Goal: Task Accomplishment & Management: Complete application form

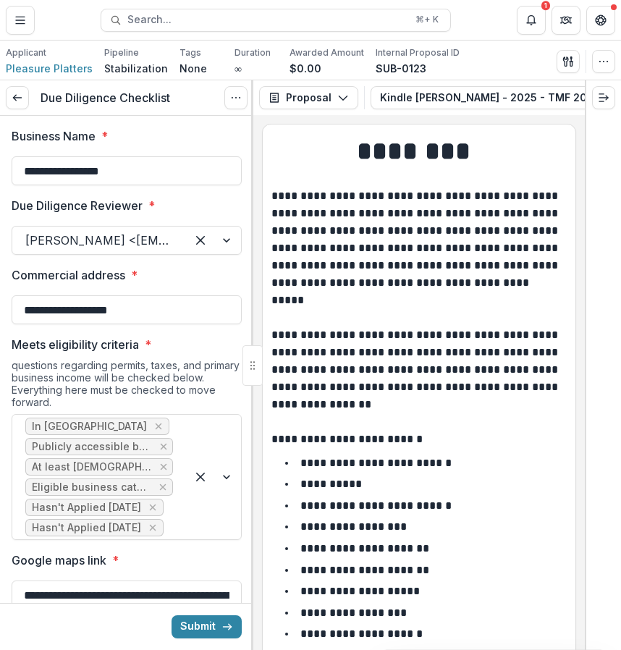
scroll to position [2183, 0]
click at [533, 29] on button "Notifications" at bounding box center [531, 20] width 29 height 29
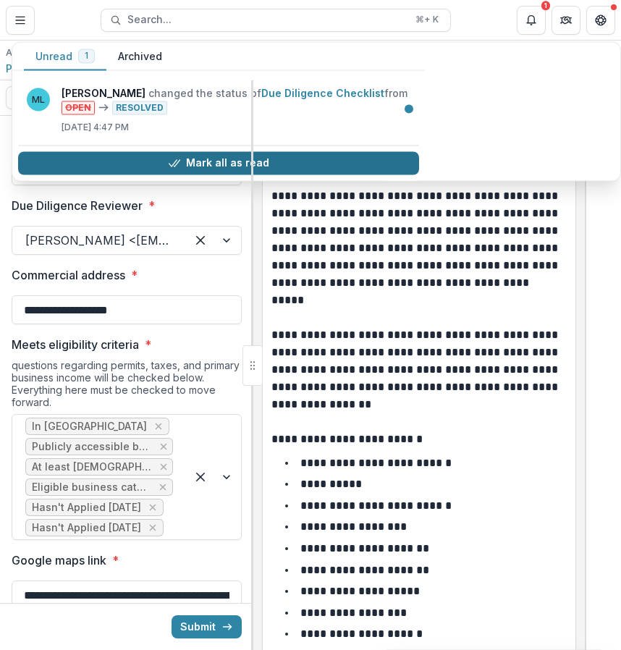
click at [254, 159] on button "Mark all as read" at bounding box center [218, 162] width 401 height 23
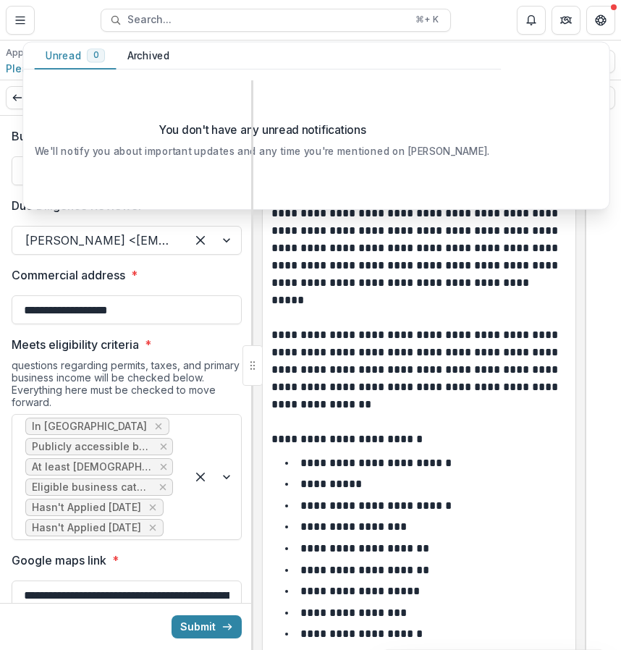
click at [495, 270] on p "**********" at bounding box center [417, 292] width 291 height 209
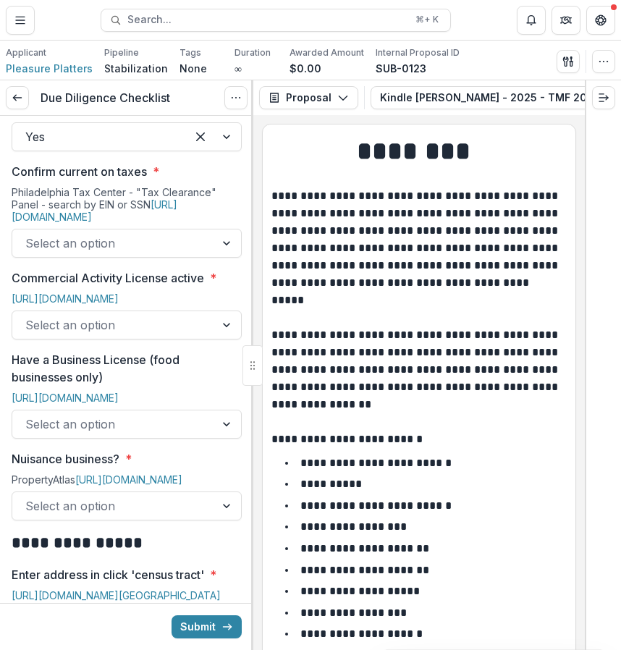
scroll to position [802, 0]
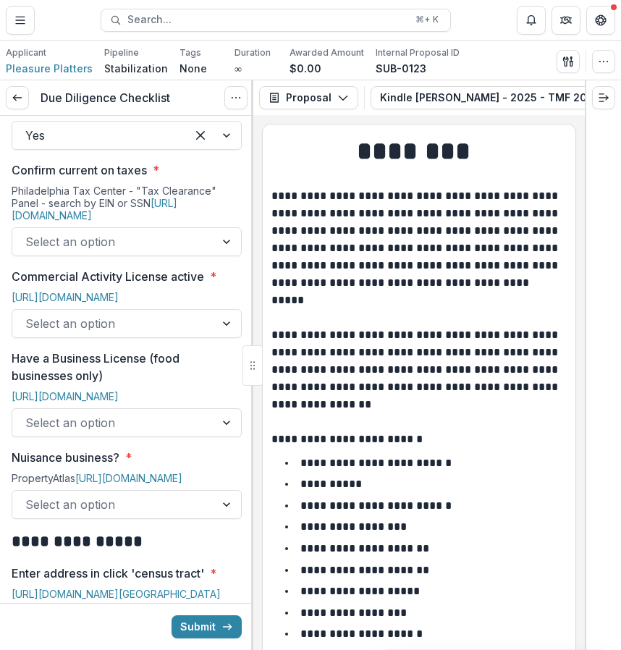
click at [186, 251] on div at bounding box center [113, 242] width 177 height 20
click at [174, 204] on link "[URL][DOMAIN_NAME]" at bounding box center [95, 209] width 166 height 25
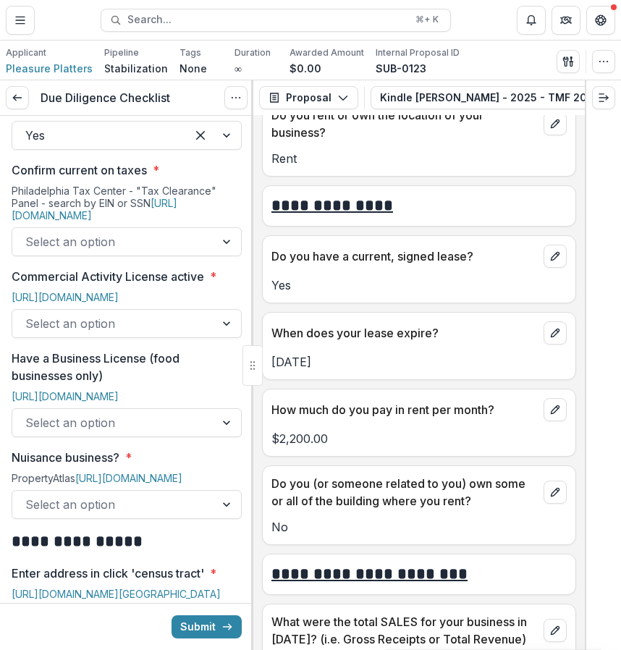
scroll to position [5158, 0]
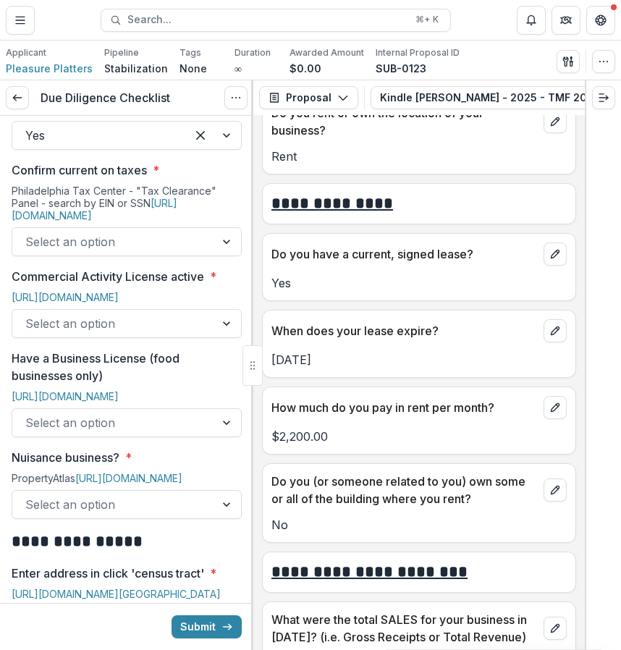
click at [198, 248] on div "Select an option" at bounding box center [113, 241] width 203 height 23
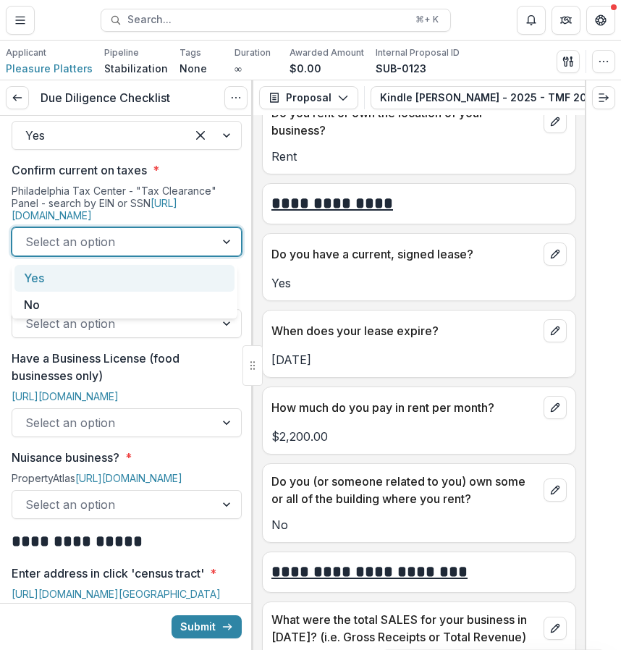
click at [173, 279] on div "Yes" at bounding box center [124, 278] width 220 height 27
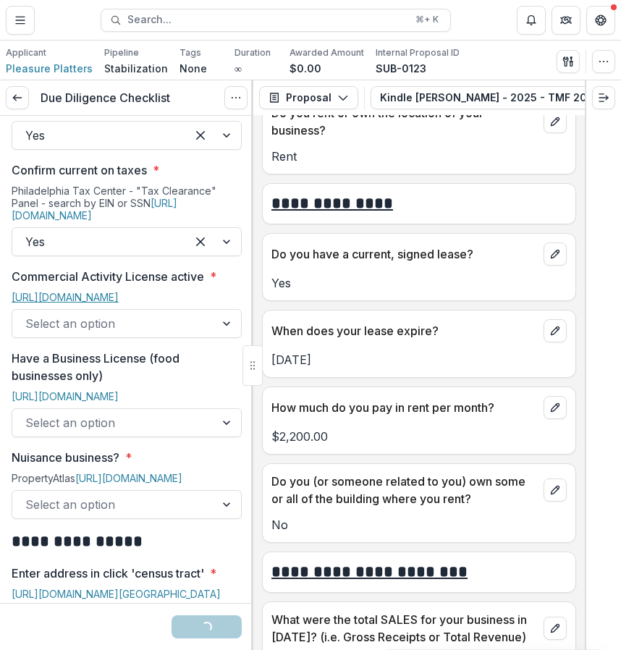
click at [119, 298] on link "[URL][DOMAIN_NAME]" at bounding box center [65, 297] width 107 height 12
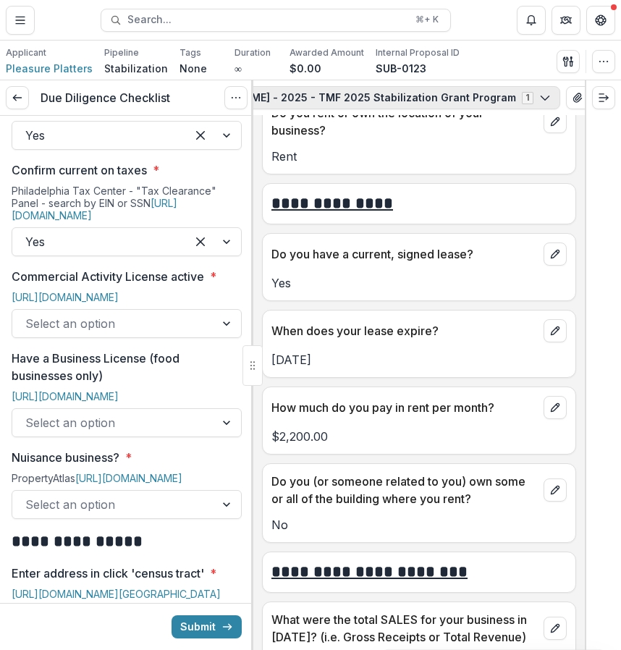
scroll to position [0, 274]
click at [529, 96] on icon "View Attached Files" at bounding box center [533, 97] width 8 height 9
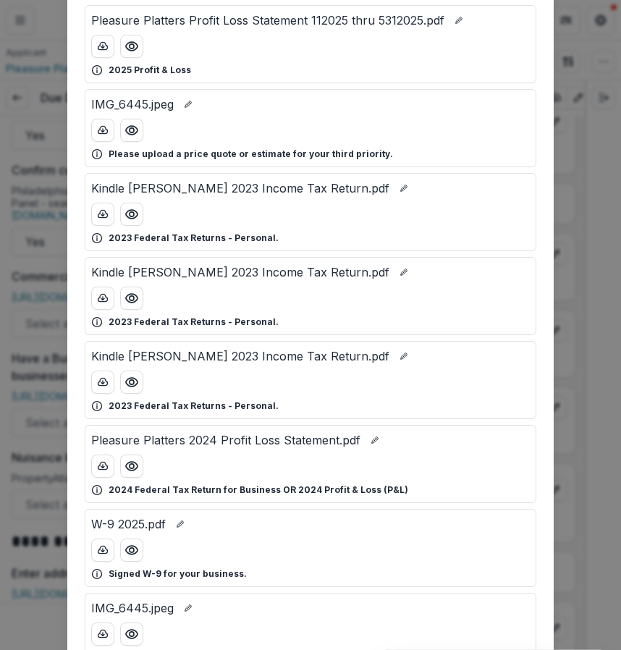
scroll to position [224, 0]
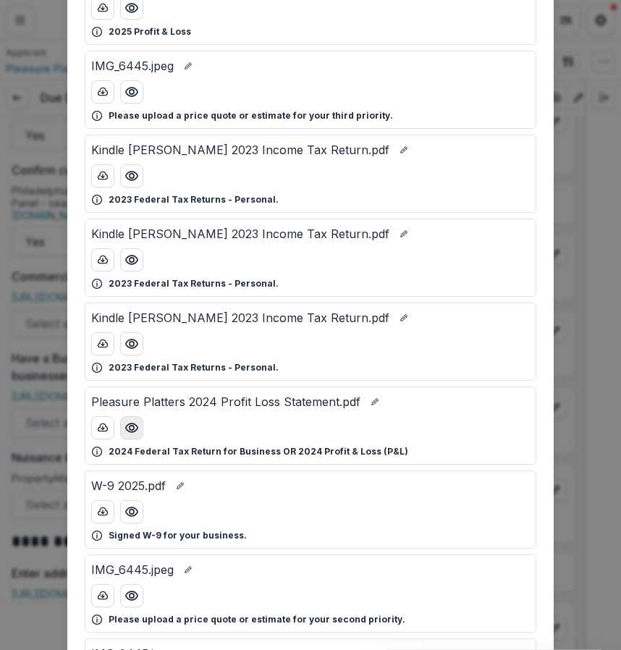
click at [125, 432] on icon "Preview Pleasure Platters 2024 Profit Loss Statement.pdf" at bounding box center [132, 428] width 14 height 14
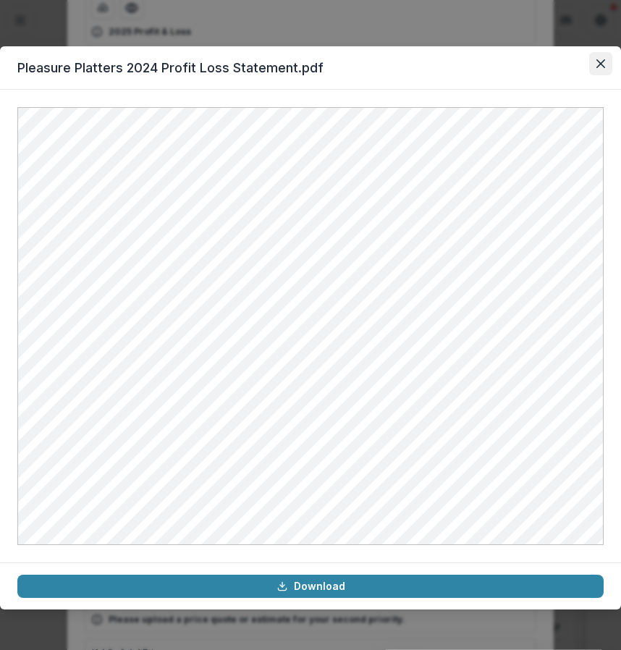
click at [598, 64] on icon "Close" at bounding box center [601, 63] width 9 height 9
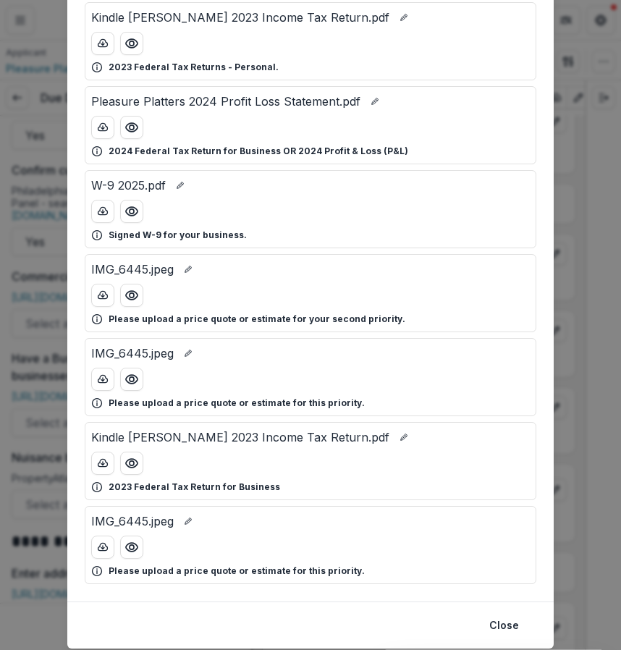
scroll to position [528, 0]
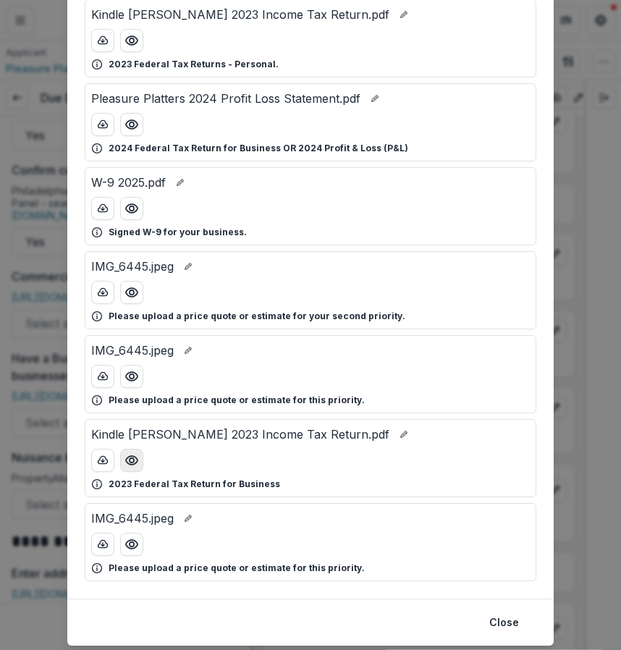
click at [130, 461] on circle "Preview Kindle Burrows 2023 Income Tax Return.pdf" at bounding box center [132, 460] width 4 height 4
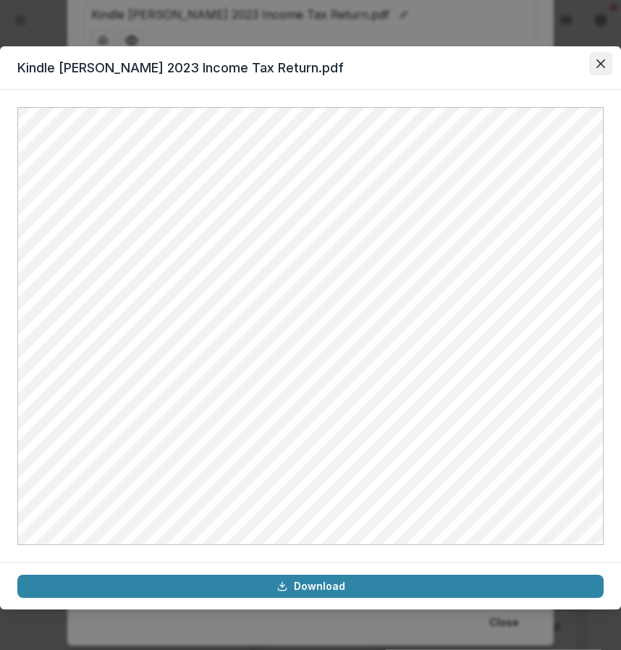
click at [597, 69] on button "Close" at bounding box center [600, 63] width 23 height 23
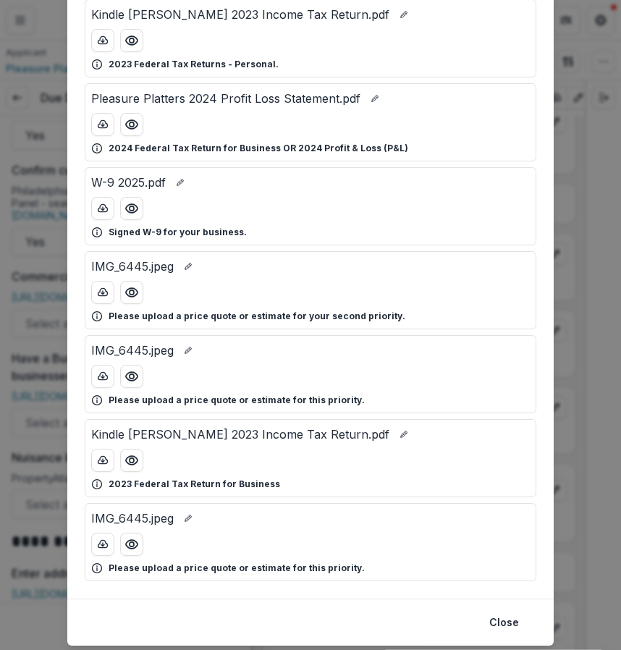
click at [573, 201] on div "Attached Files Pleasure Platters 2024 Profit Loss Statement.pdf 2024 Federal Ta…" at bounding box center [310, 325] width 621 height 650
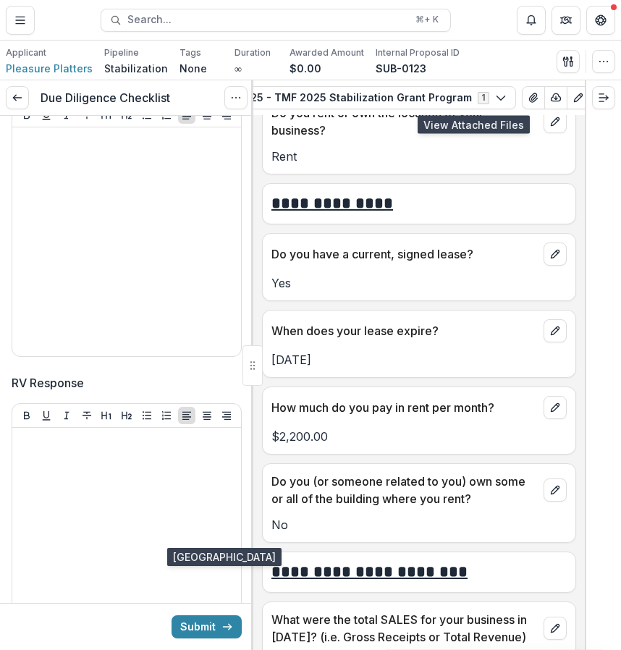
scroll to position [3634, 0]
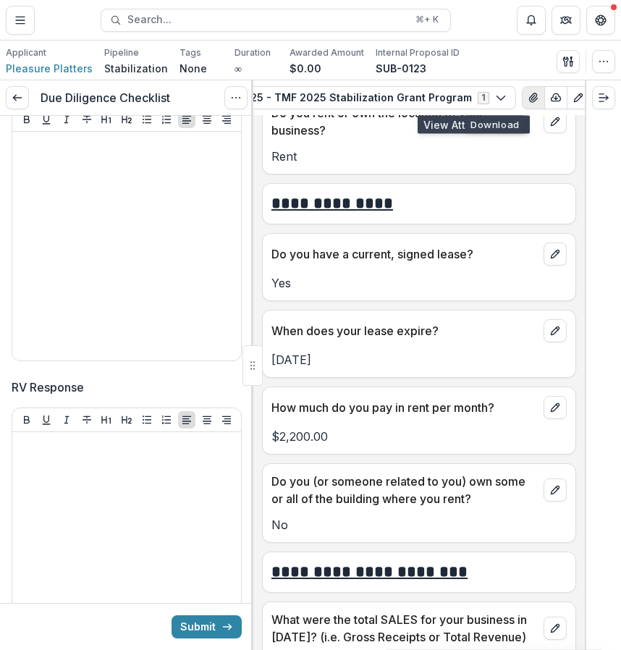
click at [529, 93] on icon "View Attached Files" at bounding box center [533, 97] width 8 height 9
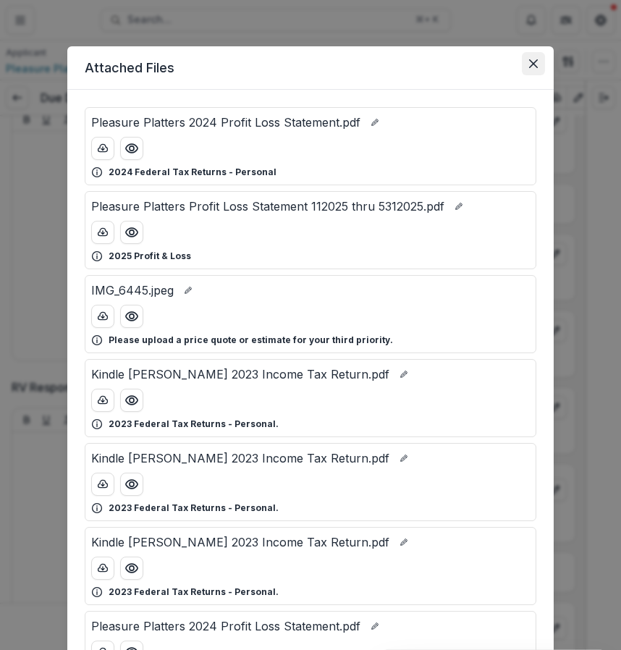
click at [540, 56] on button "Close" at bounding box center [533, 63] width 23 height 23
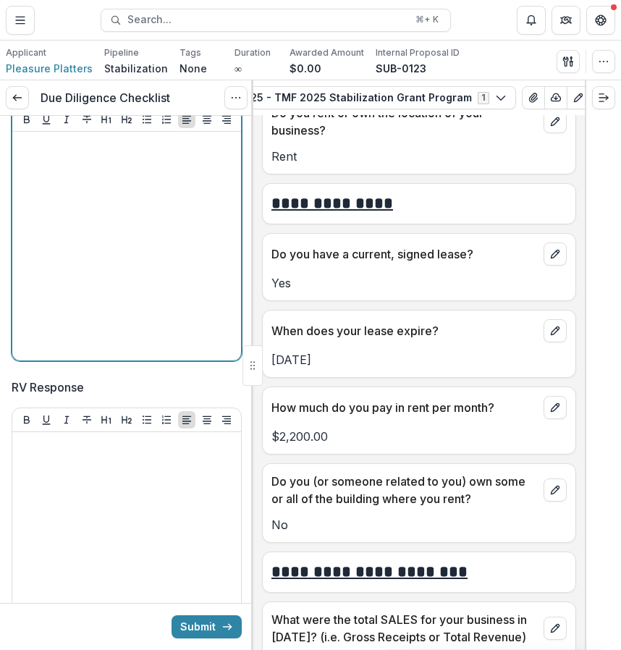
click at [107, 355] on div at bounding box center [126, 246] width 217 height 217
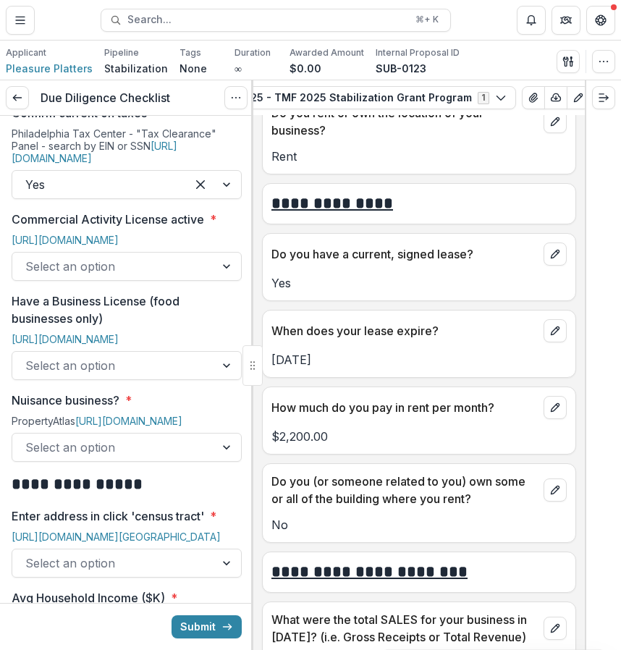
scroll to position [872, 0]
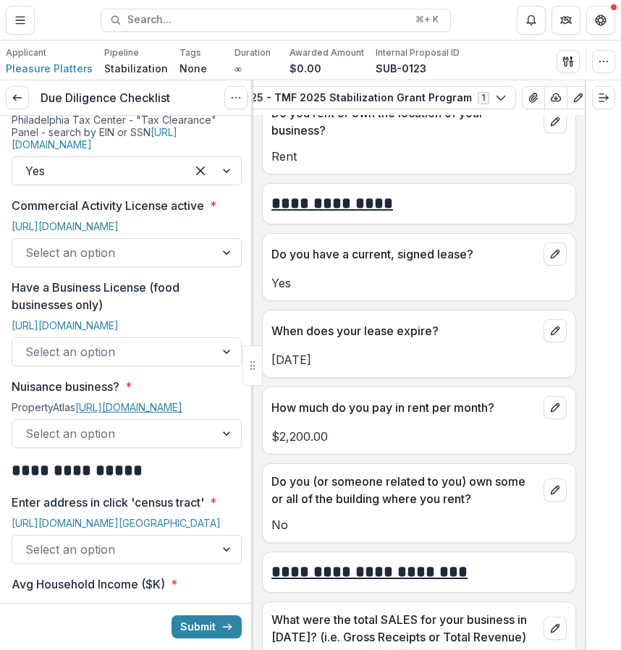
click at [154, 413] on link "[URL][DOMAIN_NAME]" at bounding box center [128, 407] width 107 height 12
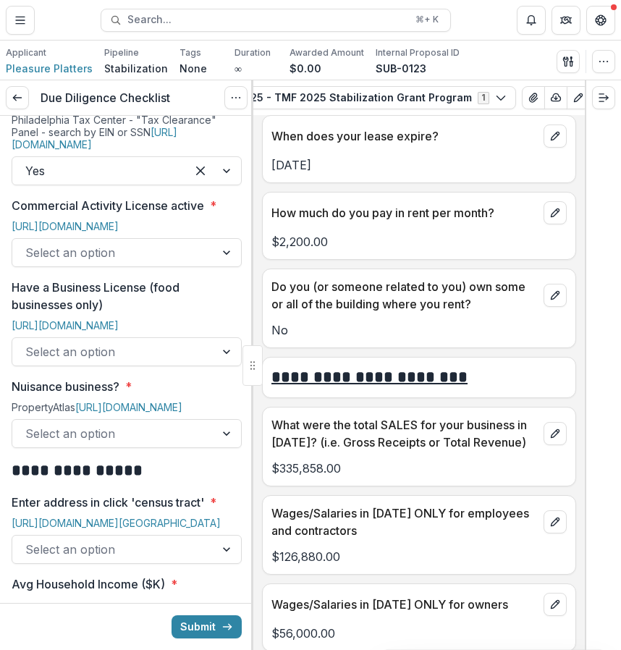
scroll to position [4580, 0]
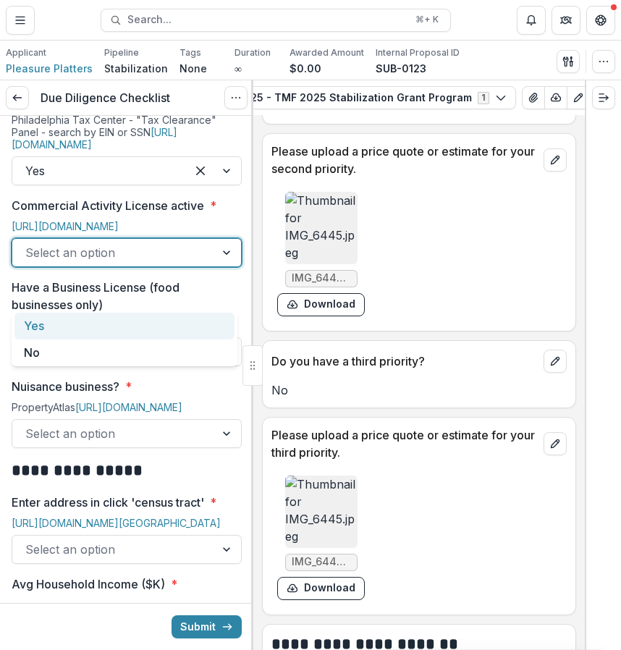
click at [122, 263] on div at bounding box center [113, 253] width 177 height 20
click at [106, 328] on div "Yes" at bounding box center [124, 326] width 220 height 27
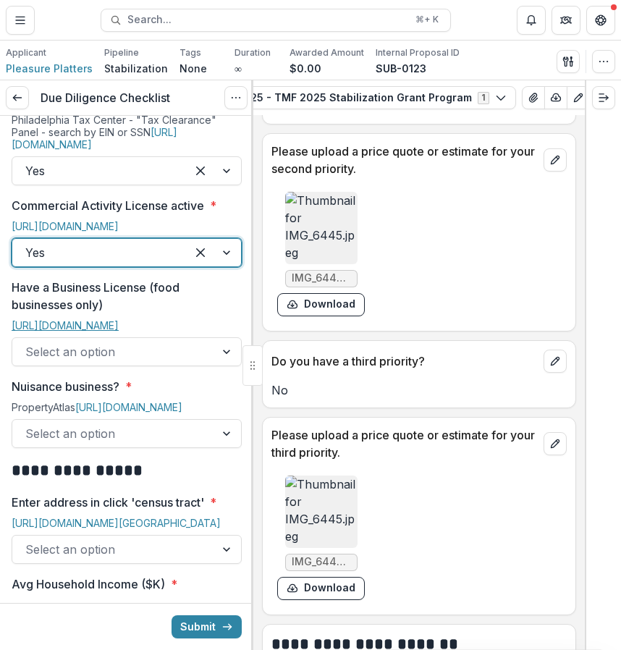
click at [119, 332] on link "[URL][DOMAIN_NAME]" at bounding box center [65, 325] width 107 height 12
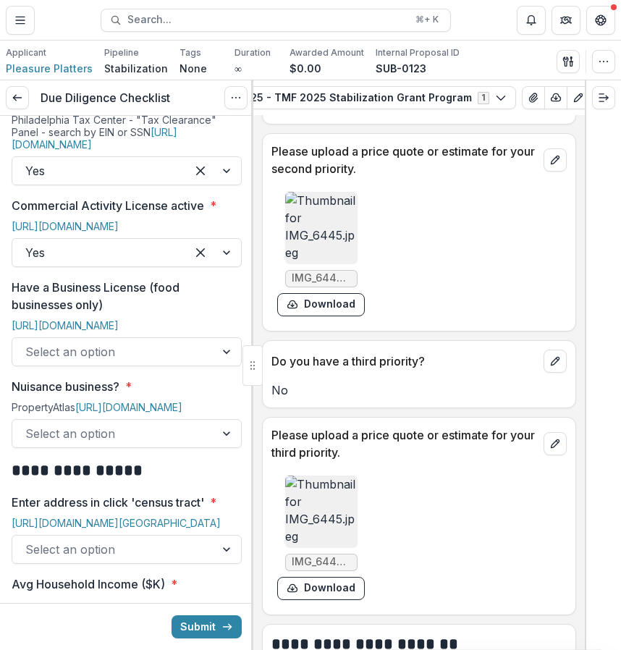
click at [134, 362] on div at bounding box center [113, 352] width 177 height 20
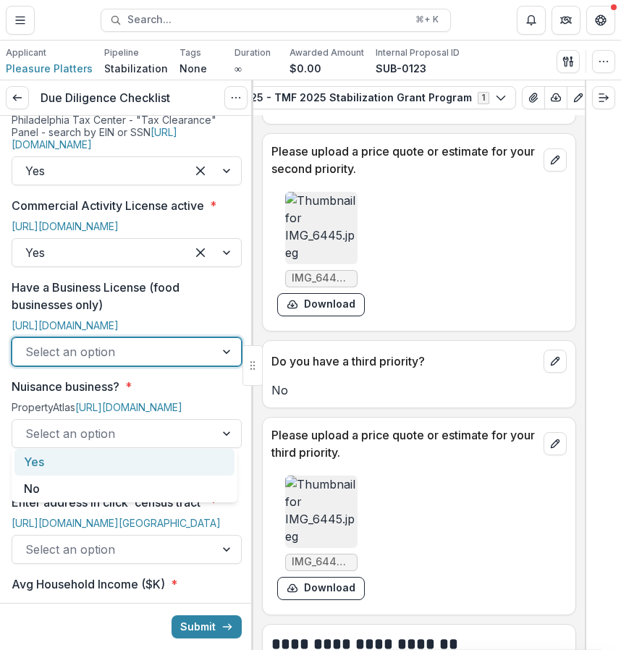
click at [104, 453] on div "Yes" at bounding box center [124, 462] width 220 height 27
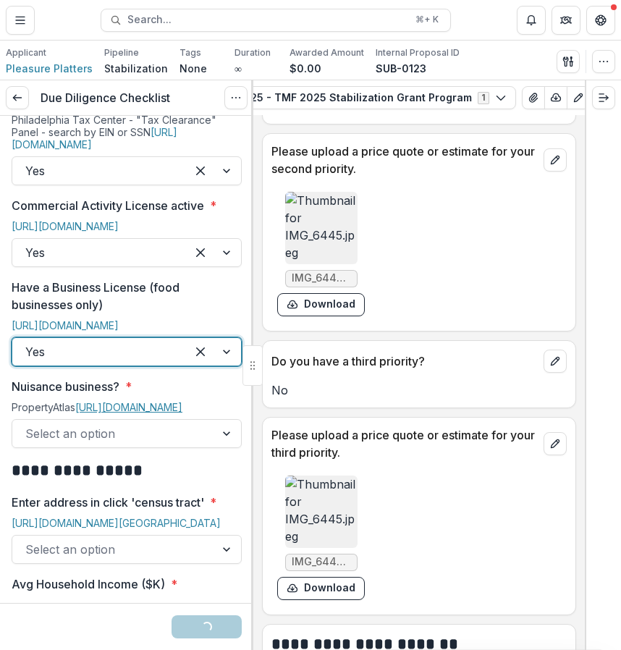
click at [103, 413] on link "[URL][DOMAIN_NAME]" at bounding box center [128, 407] width 107 height 12
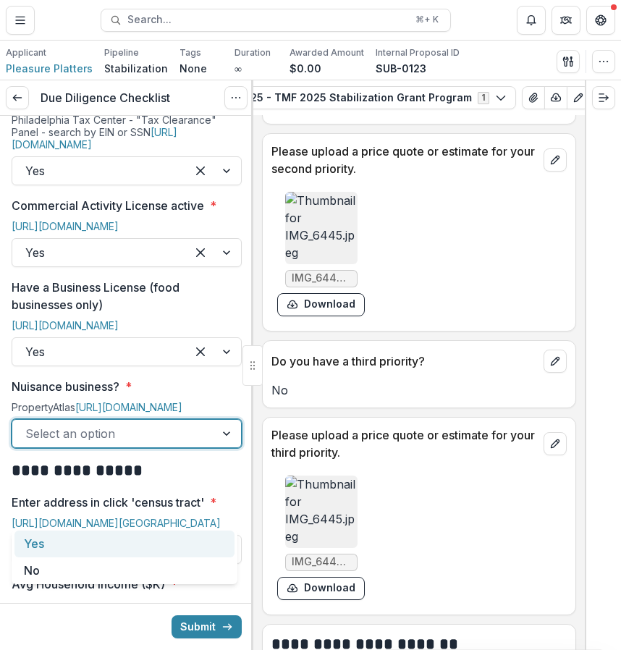
click at [160, 445] on div "Select an option" at bounding box center [113, 433] width 203 height 23
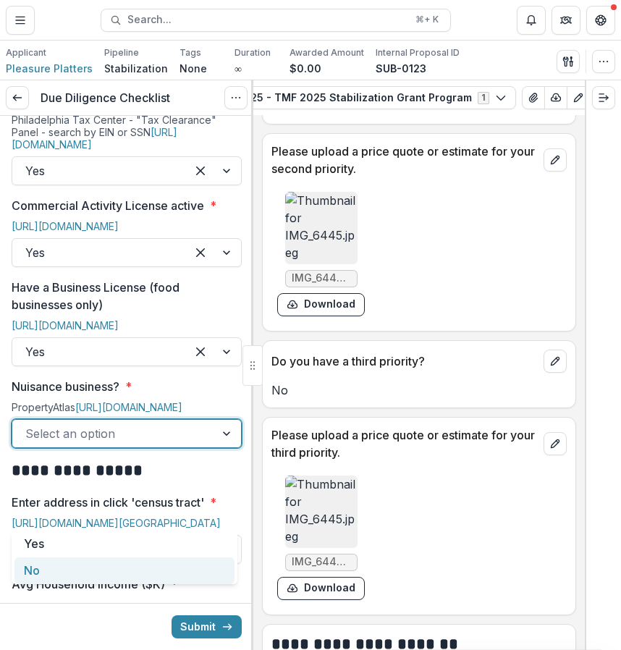
click at [149, 565] on div "No" at bounding box center [124, 571] width 220 height 27
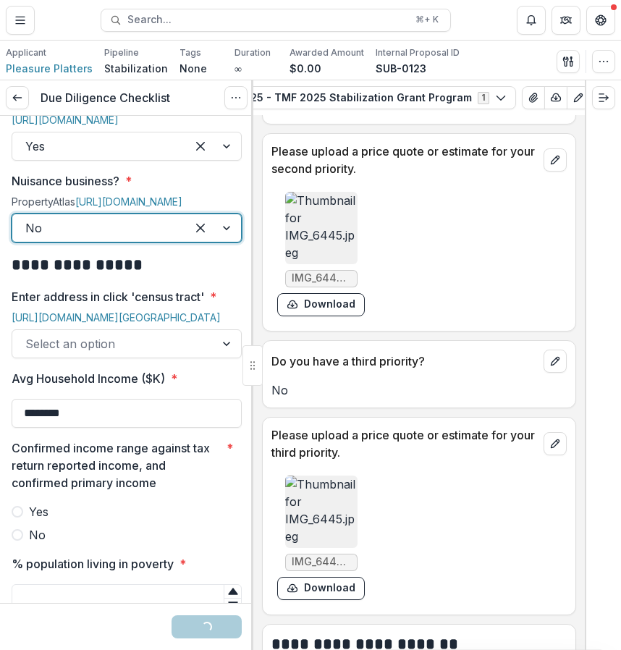
scroll to position [1130, 0]
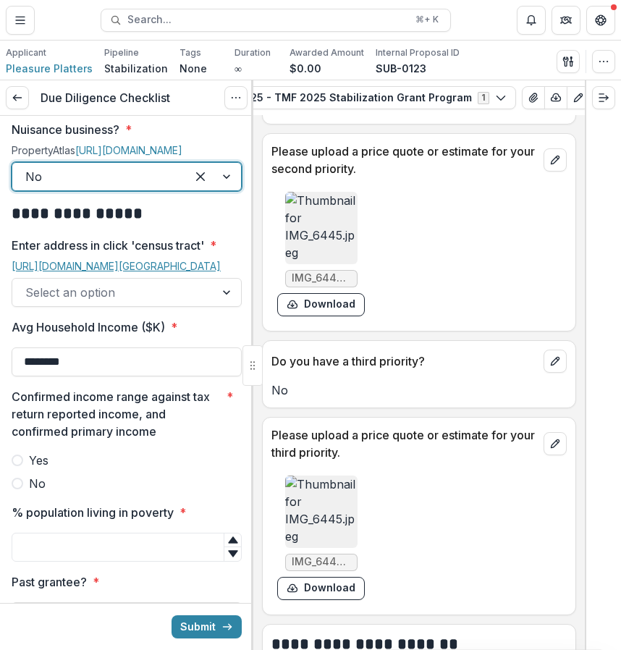
click at [155, 272] on link "[URL][DOMAIN_NAME][GEOGRAPHIC_DATA]" at bounding box center [116, 266] width 209 height 12
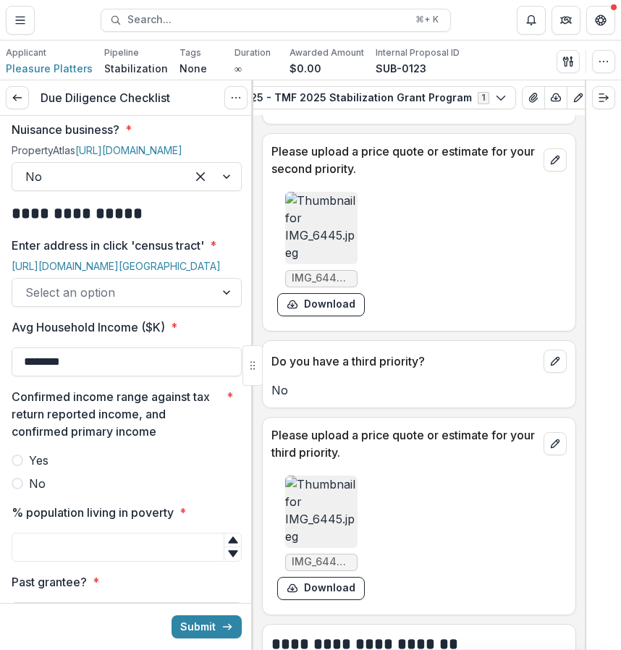
click at [164, 303] on div at bounding box center [113, 292] width 177 height 20
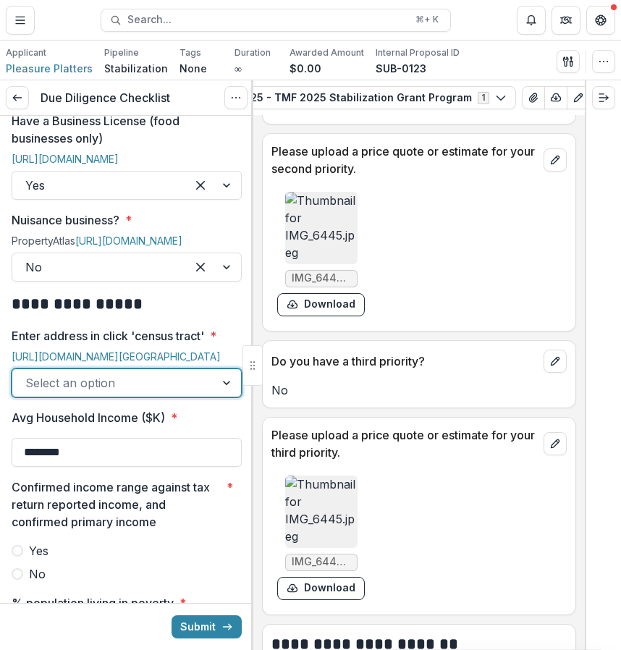
scroll to position [1041, 0]
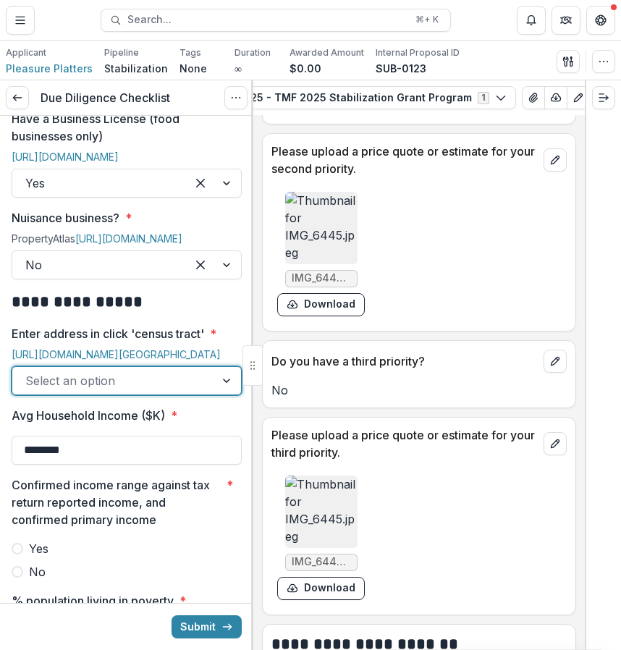
click at [159, 391] on div at bounding box center [113, 381] width 177 height 20
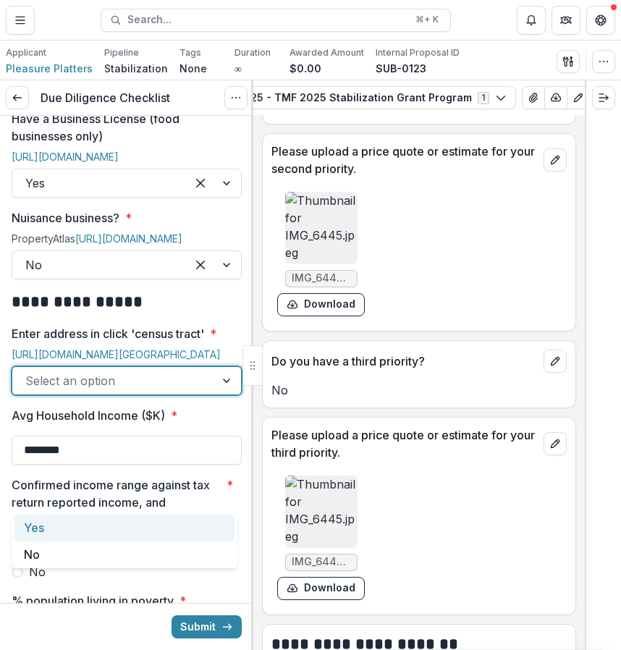
click at [127, 529] on div "Yes" at bounding box center [124, 528] width 220 height 27
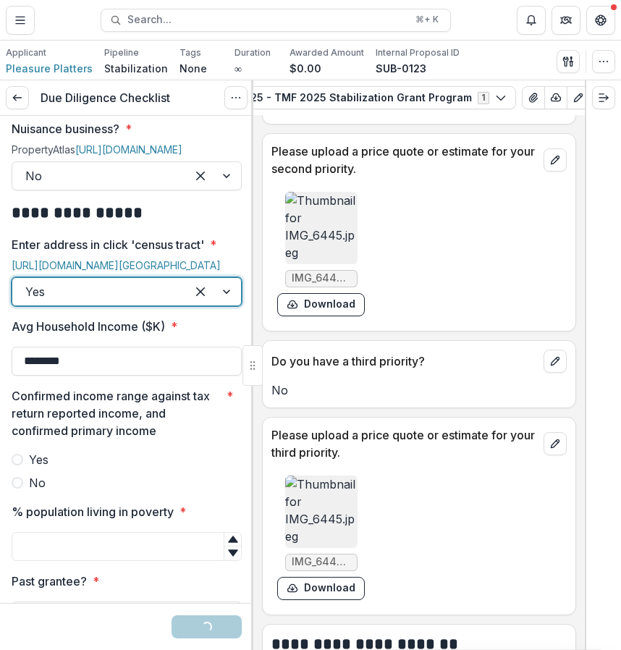
scroll to position [1152, 0]
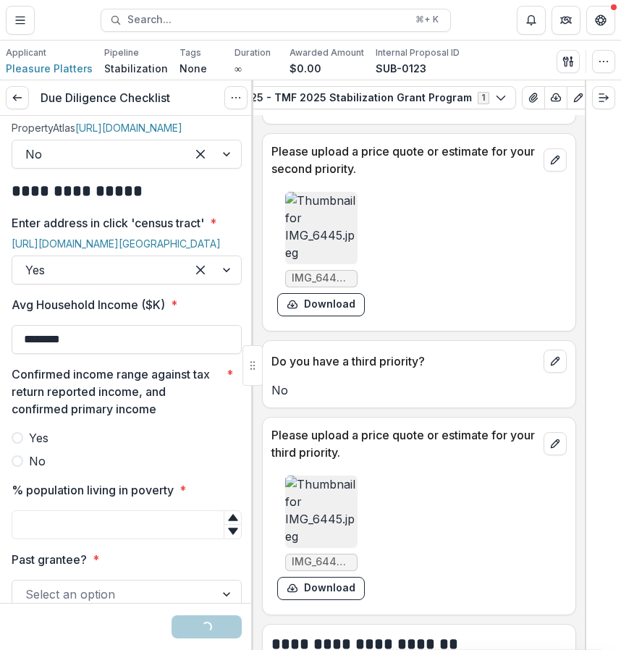
click at [148, 354] on input "********" at bounding box center [127, 339] width 230 height 29
type input "*"
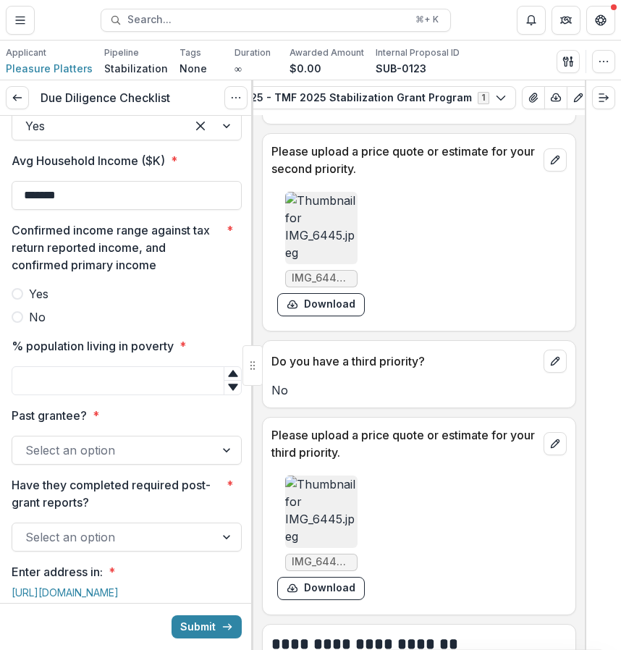
scroll to position [1310, 0]
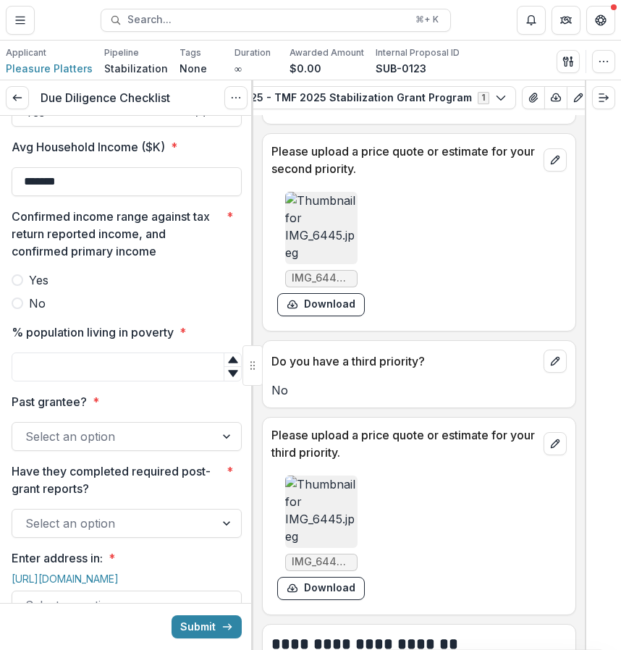
type input "*******"
click at [62, 312] on label "No" at bounding box center [127, 303] width 230 height 17
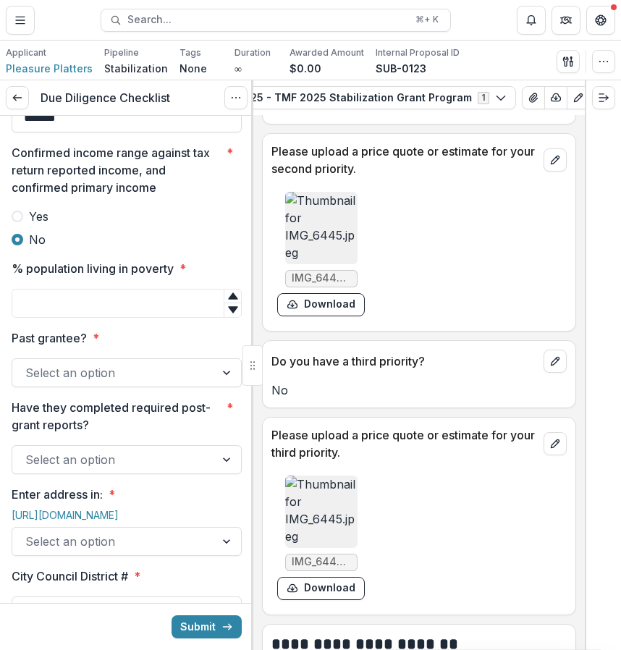
scroll to position [1403, 0]
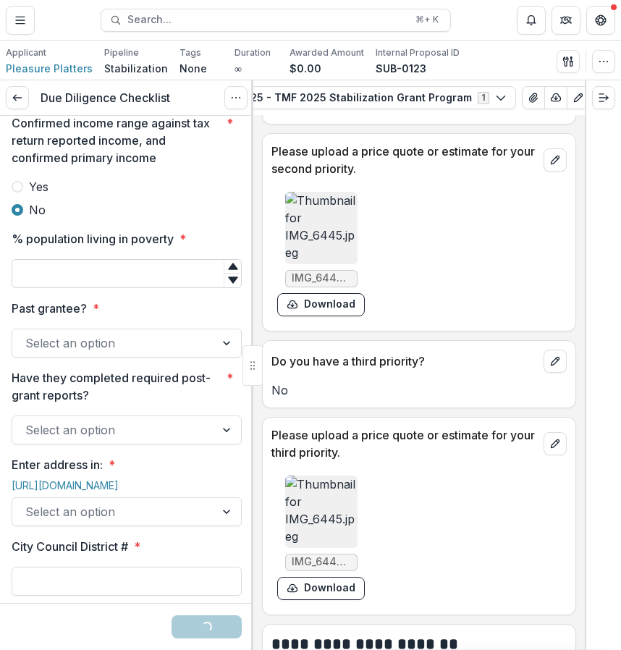
click at [91, 288] on input "% population living in poverty *" at bounding box center [127, 273] width 230 height 29
type input "**"
click at [100, 353] on div at bounding box center [113, 343] width 177 height 20
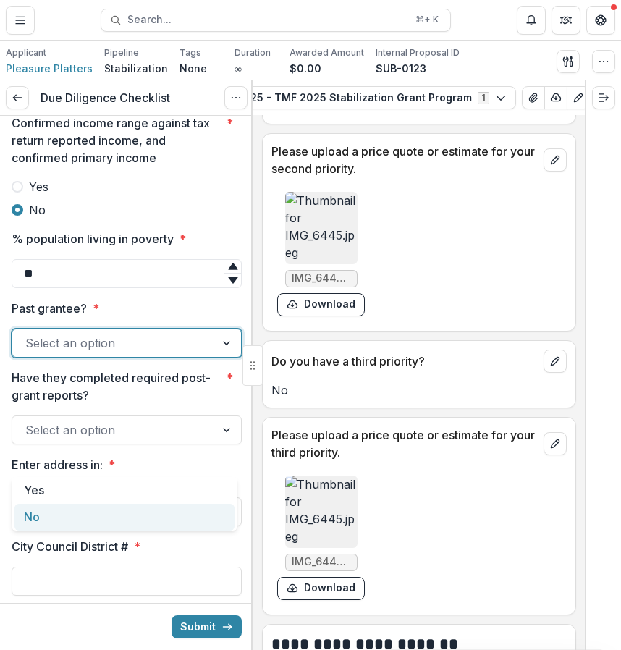
click at [85, 514] on div "No" at bounding box center [124, 517] width 220 height 27
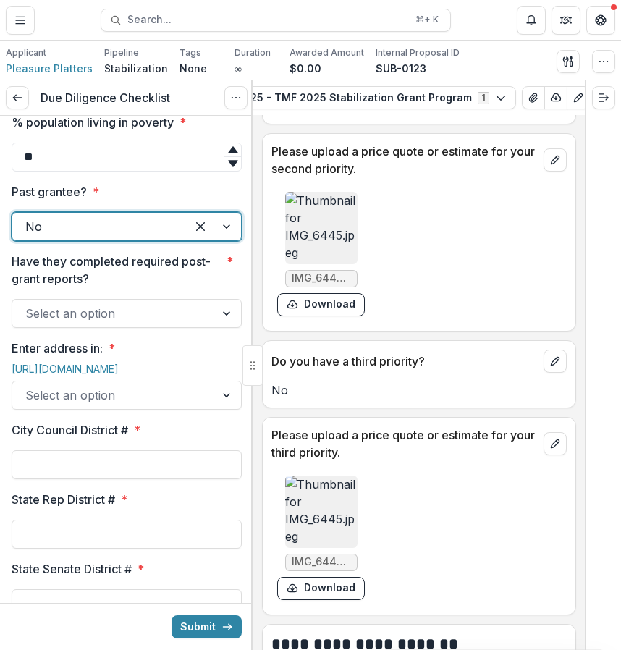
scroll to position [1538, 0]
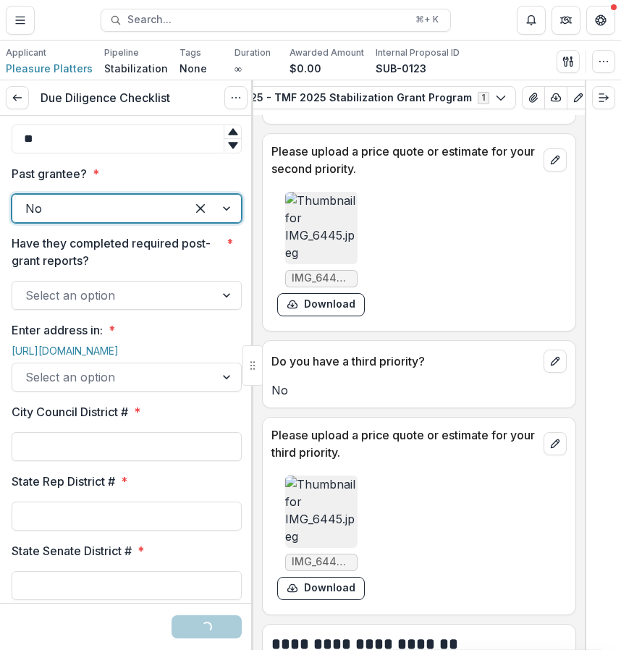
click at [97, 306] on div at bounding box center [113, 295] width 177 height 20
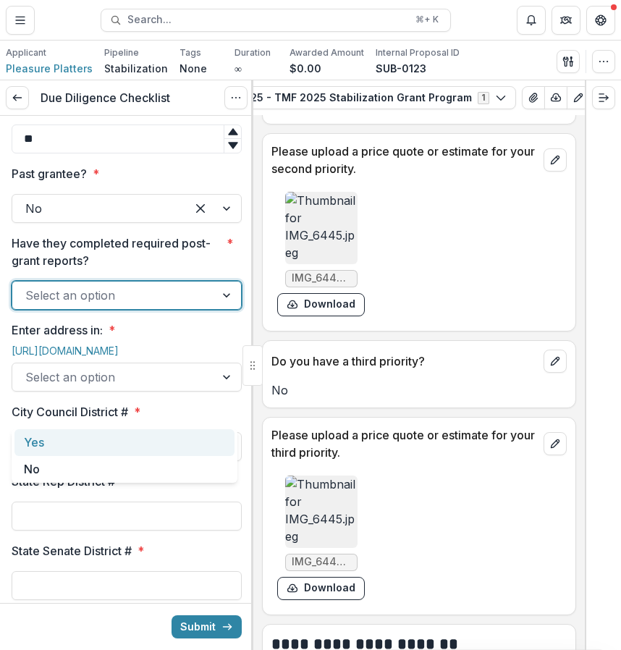
click at [95, 434] on div "Yes" at bounding box center [124, 442] width 220 height 27
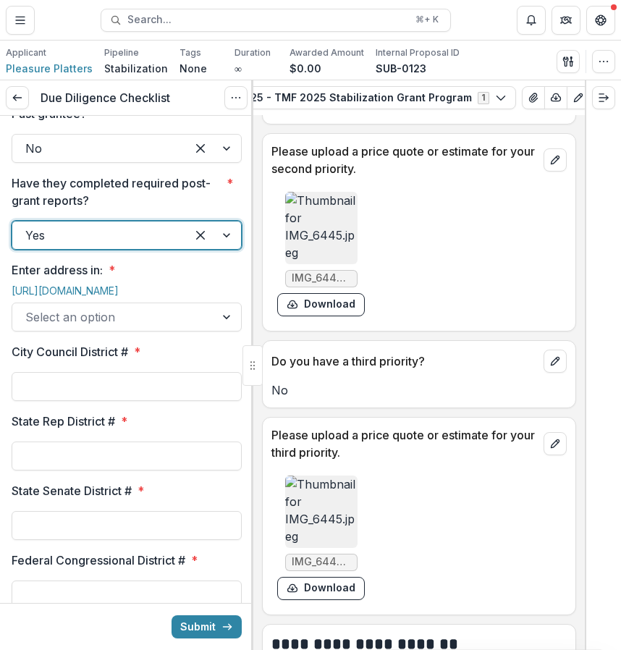
scroll to position [1605, 0]
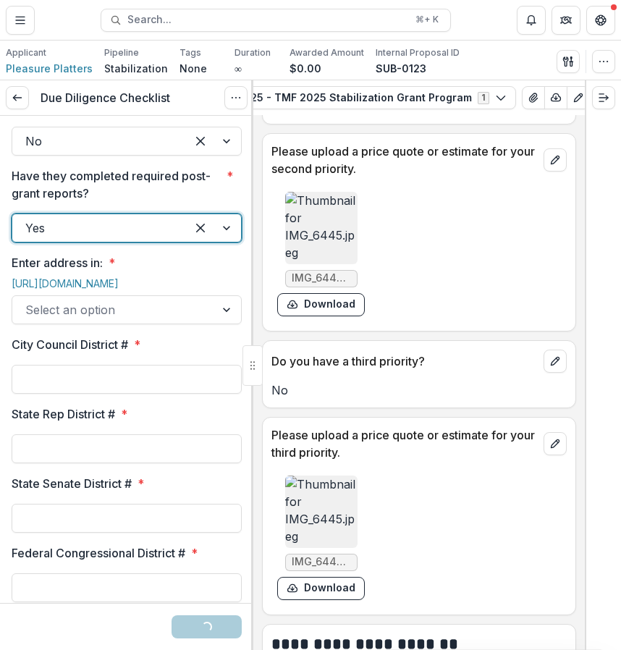
click at [99, 320] on div at bounding box center [113, 310] width 177 height 20
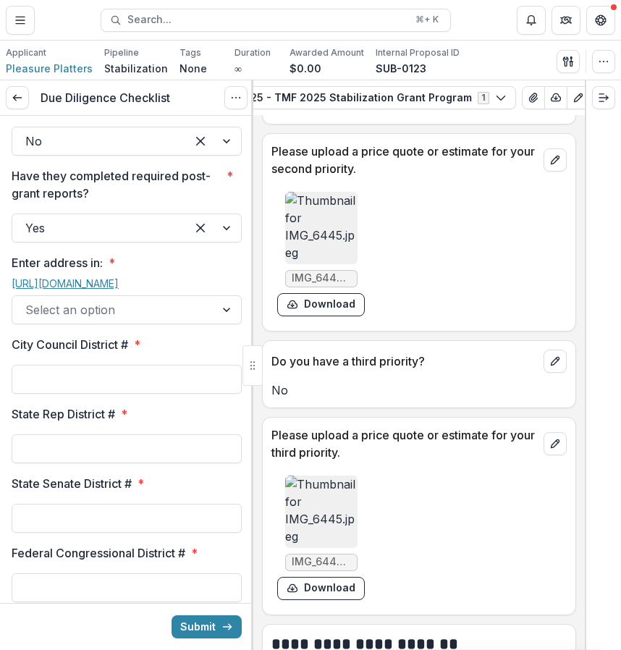
click at [98, 290] on link "[URL][DOMAIN_NAME]" at bounding box center [65, 283] width 107 height 12
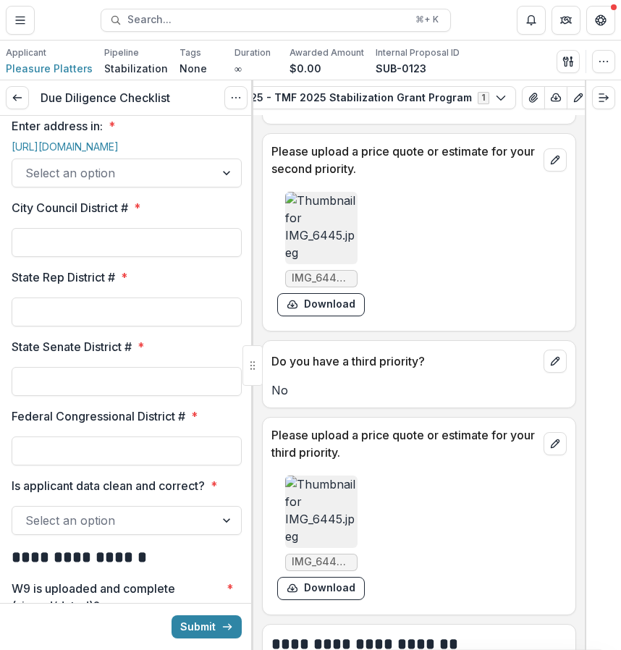
scroll to position [1758, 0]
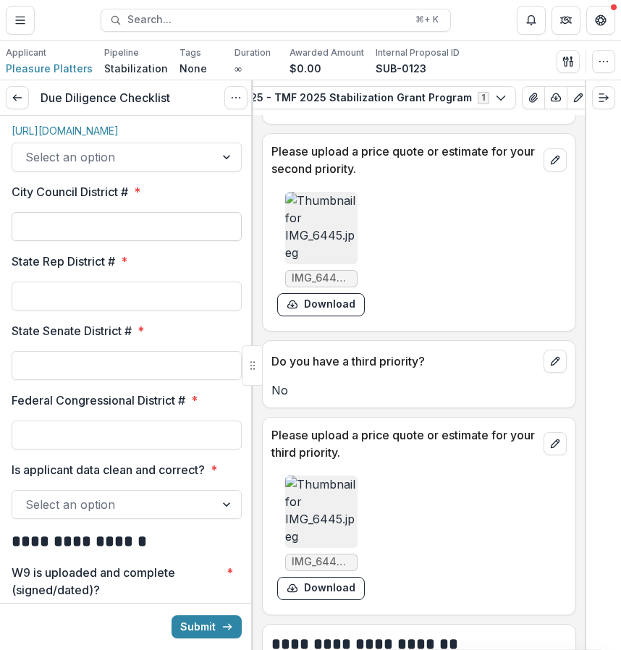
click at [178, 241] on input "City Council District # *" at bounding box center [127, 226] width 230 height 29
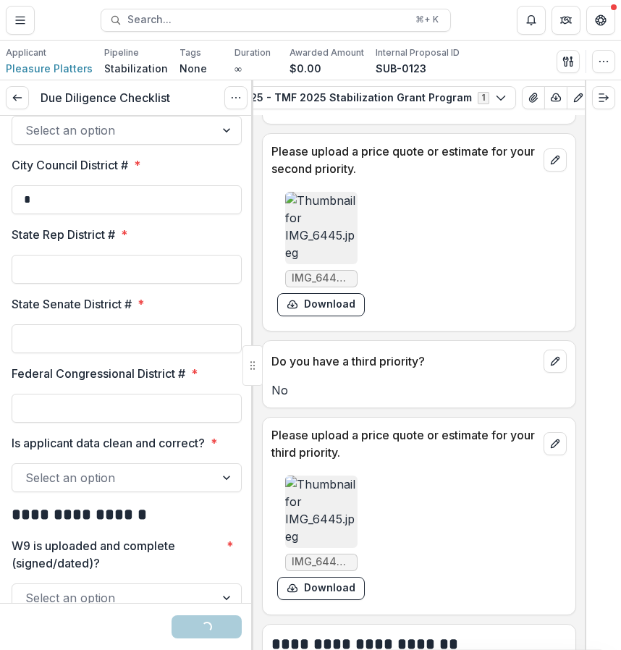
scroll to position [1795, 0]
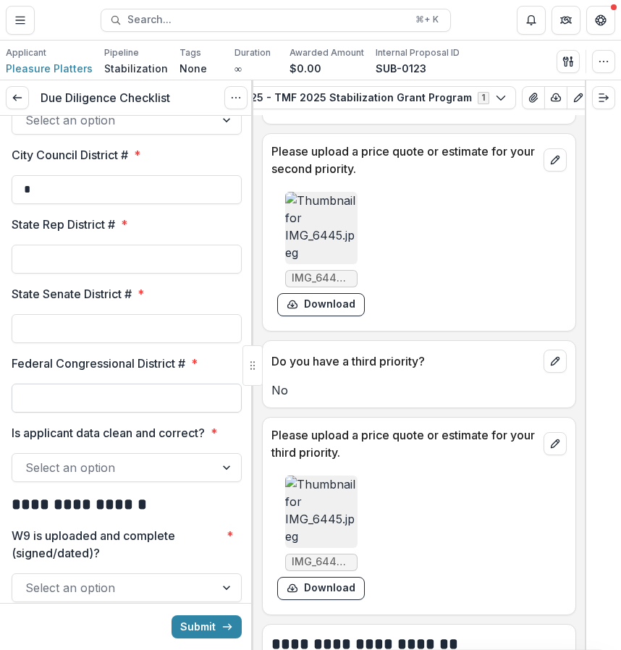
type input "*"
click at [147, 413] on input "Federal Congressional District # *" at bounding box center [127, 398] width 230 height 29
type input "*"
click at [135, 343] on input "State Senate District # *" at bounding box center [127, 328] width 230 height 29
type input "*"
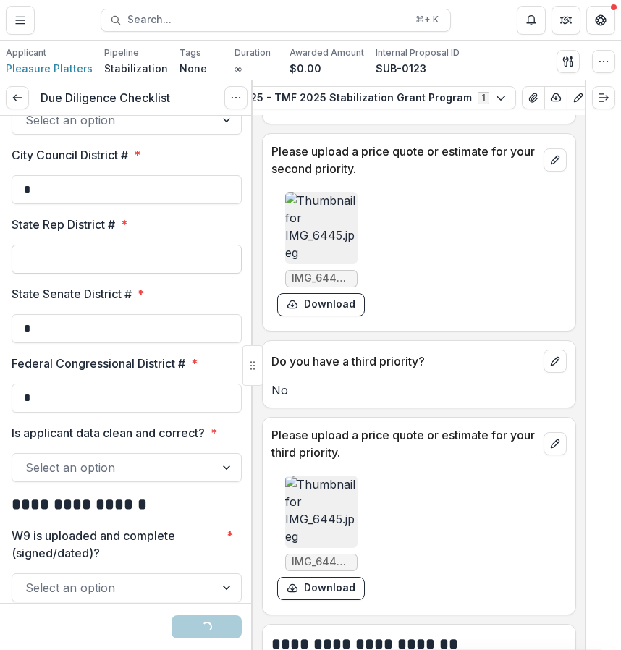
click at [159, 274] on input "State Rep District # *" at bounding box center [127, 259] width 230 height 29
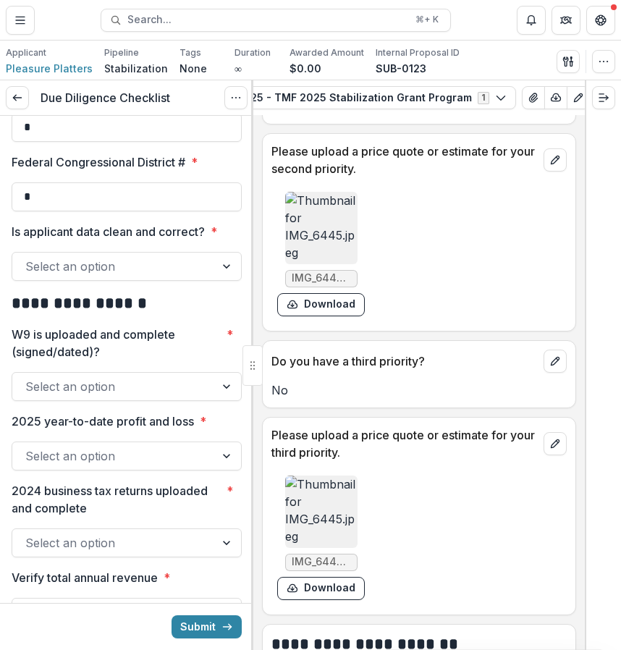
scroll to position [1997, 0]
type input "***"
click at [193, 251] on div at bounding box center [127, 248] width 230 height 6
click at [189, 276] on div at bounding box center [113, 266] width 177 height 20
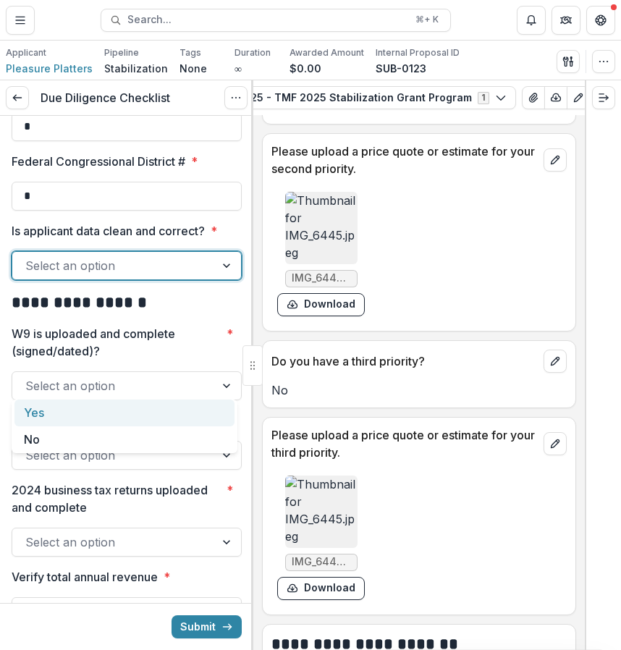
click at [174, 403] on div "Yes" at bounding box center [124, 413] width 220 height 27
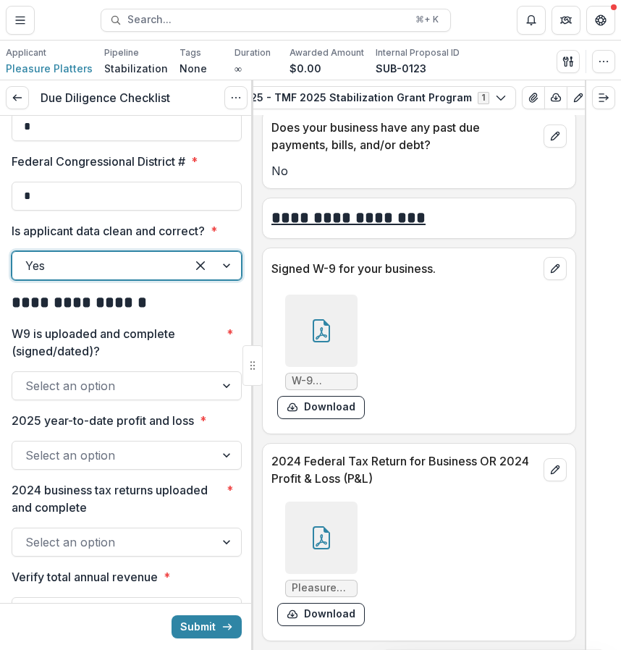
scroll to position [7224, 0]
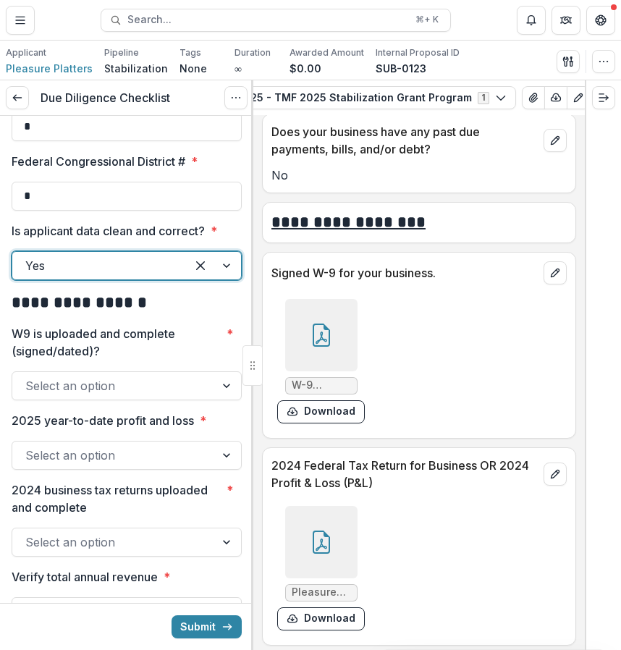
click at [326, 566] on div at bounding box center [321, 542] width 72 height 72
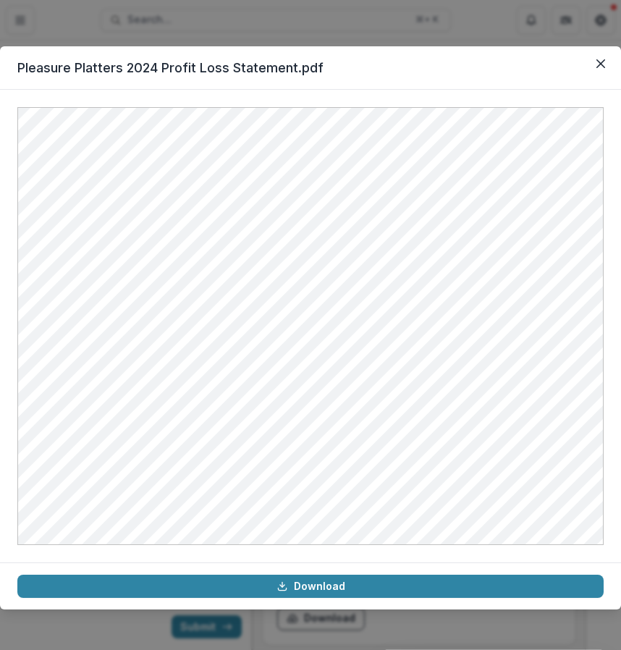
click at [587, 61] on header "Pleasure Platters 2024 Profit Loss Statement.pdf" at bounding box center [310, 67] width 621 height 43
click at [598, 68] on button "Close" at bounding box center [600, 63] width 23 height 23
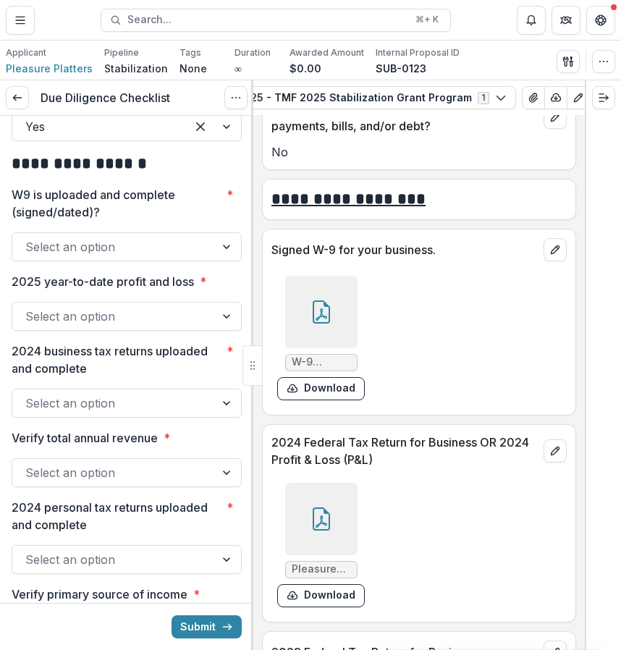
scroll to position [2137, 0]
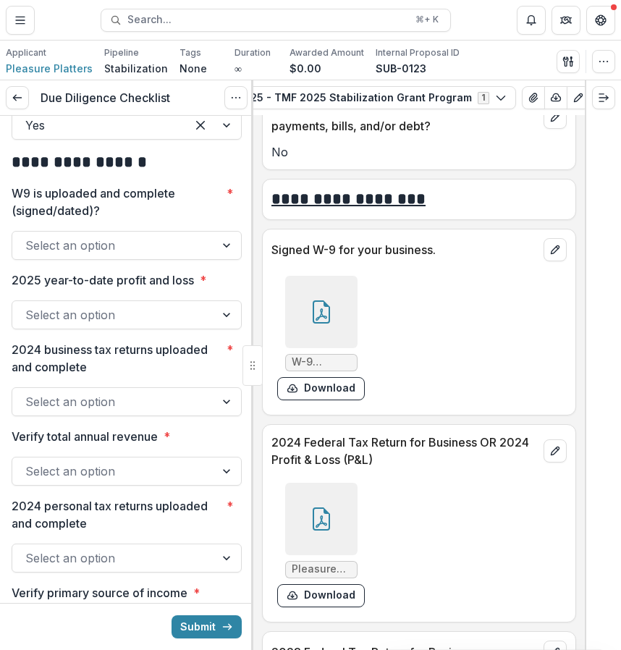
click at [190, 375] on div "**********" at bounding box center [127, 82] width 230 height 4209
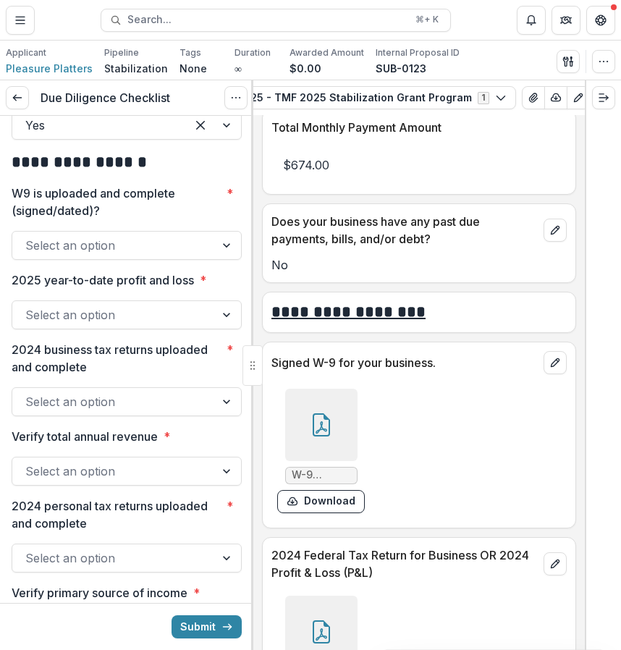
scroll to position [7149, 0]
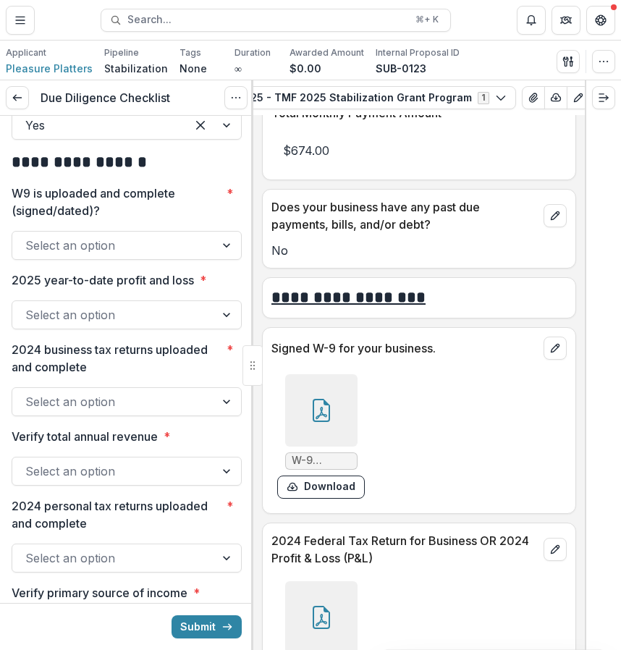
click at [343, 433] on div at bounding box center [321, 410] width 72 height 72
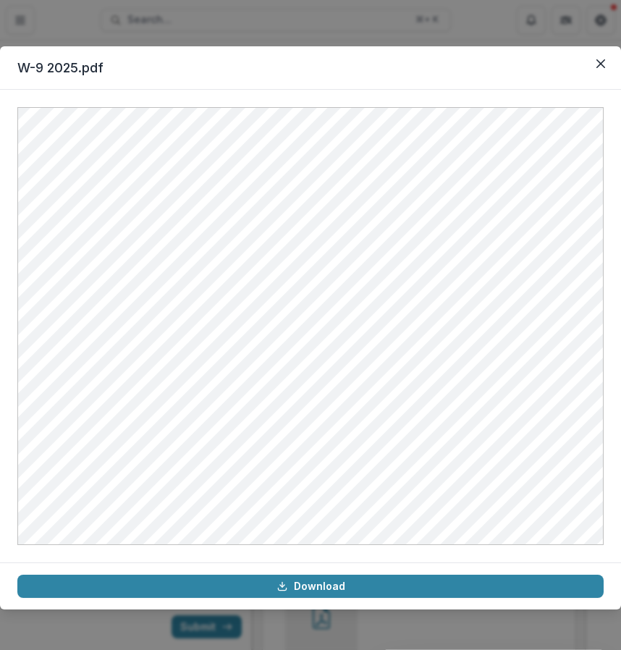
click at [585, 67] on header "W-9 2025.pdf" at bounding box center [310, 67] width 621 height 43
click at [594, 67] on button "Close" at bounding box center [600, 63] width 23 height 23
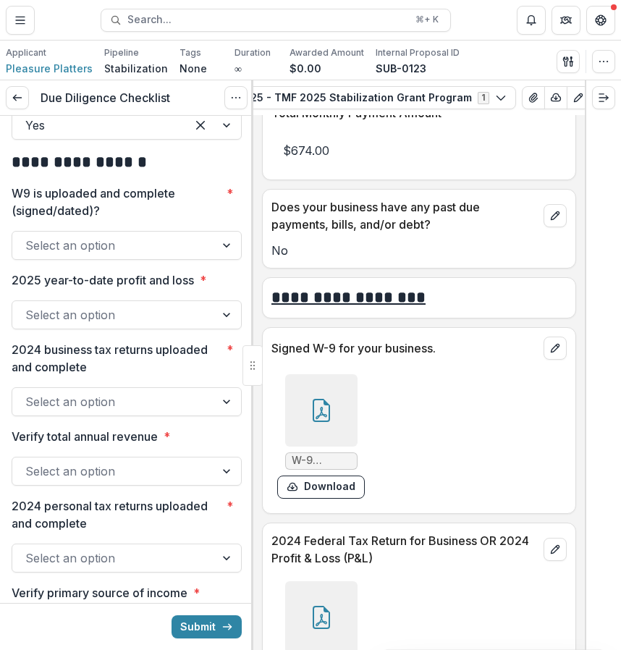
click at [203, 257] on div "Select an option" at bounding box center [113, 245] width 203 height 23
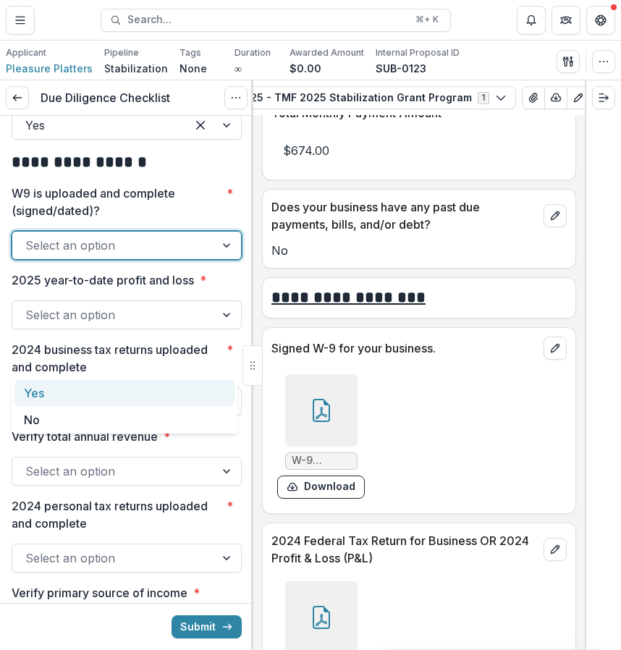
click at [175, 400] on div "Yes" at bounding box center [124, 393] width 220 height 27
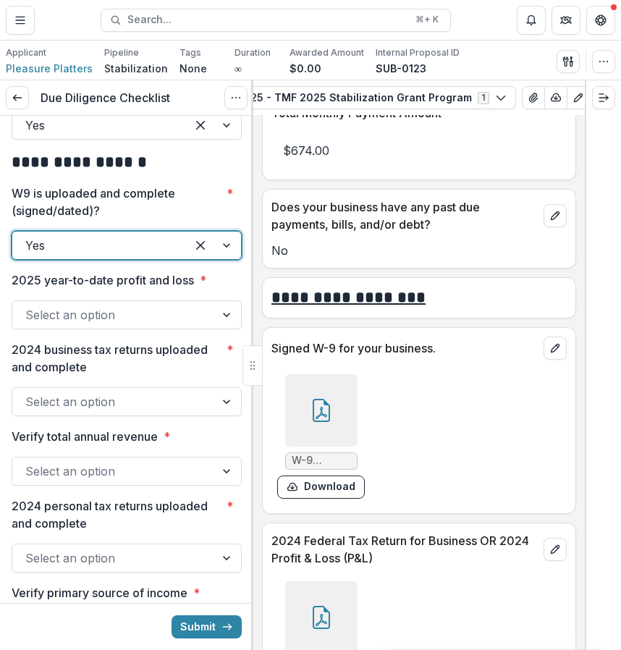
click at [175, 325] on div at bounding box center [113, 315] width 177 height 20
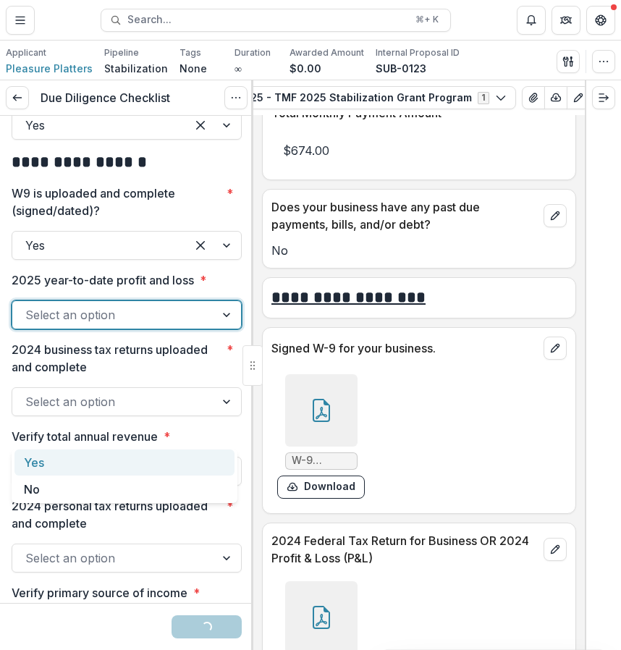
click at [167, 461] on div "Yes" at bounding box center [124, 463] width 220 height 27
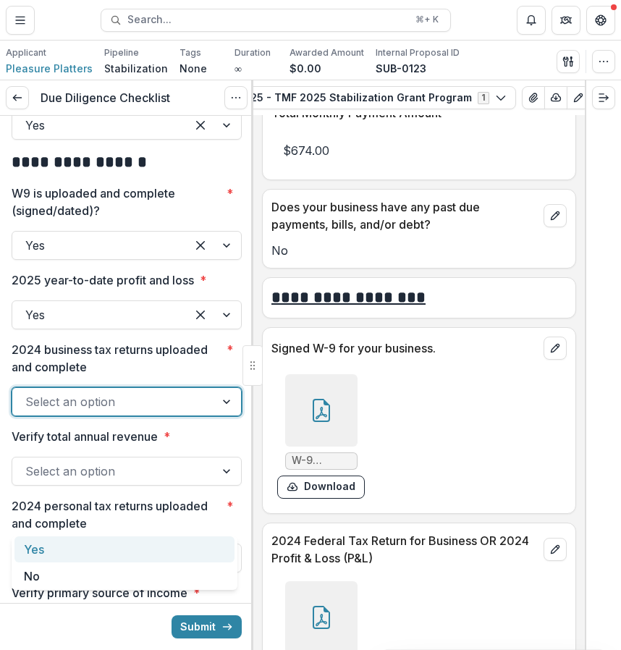
click at [167, 412] on div at bounding box center [113, 402] width 177 height 20
click at [149, 545] on div "Yes" at bounding box center [124, 550] width 220 height 27
click at [148, 412] on div at bounding box center [113, 402] width 177 height 20
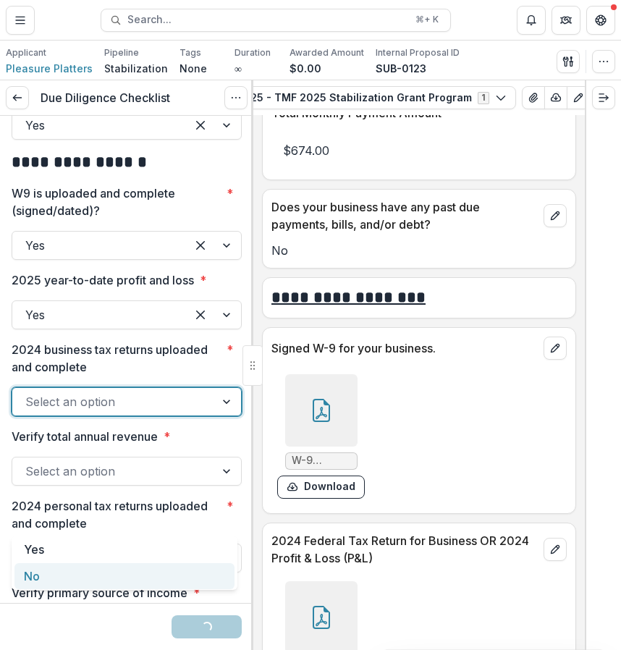
click at [128, 573] on div "No" at bounding box center [124, 576] width 220 height 27
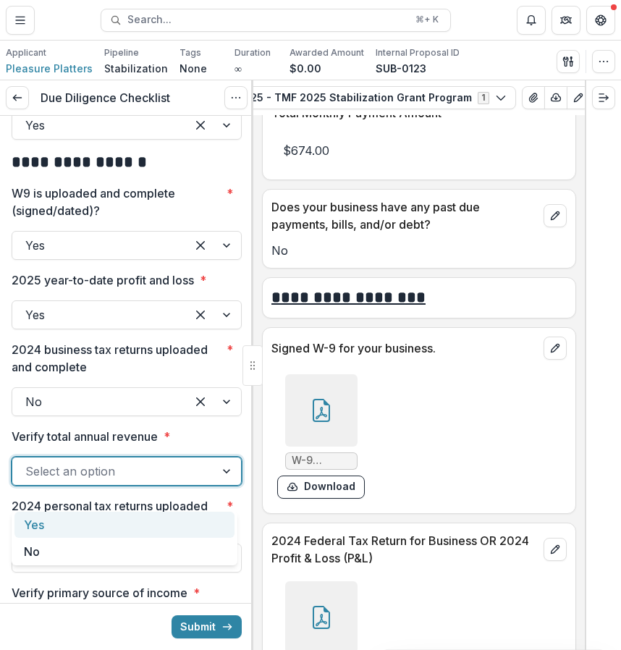
click at [128, 481] on div at bounding box center [113, 471] width 177 height 20
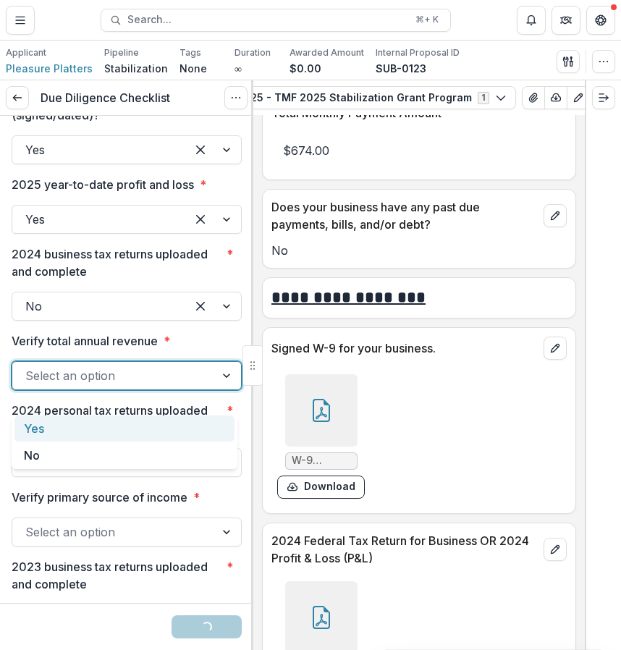
scroll to position [2274, 0]
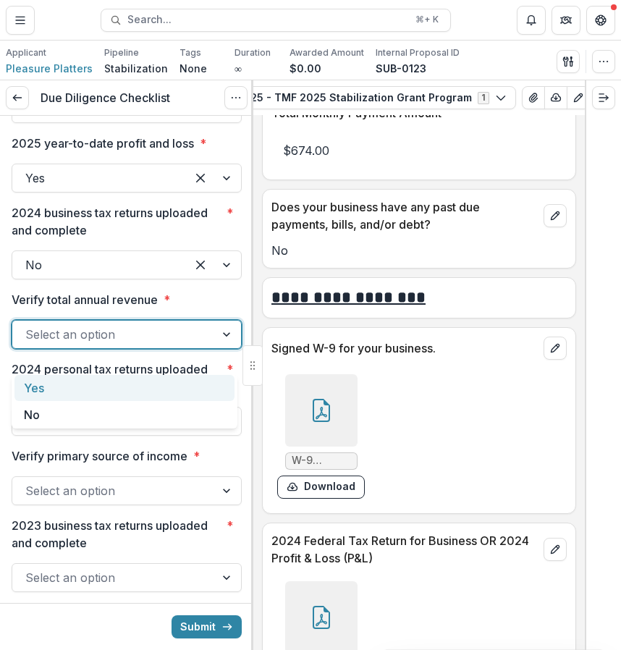
click at [136, 389] on div "Yes" at bounding box center [124, 388] width 220 height 27
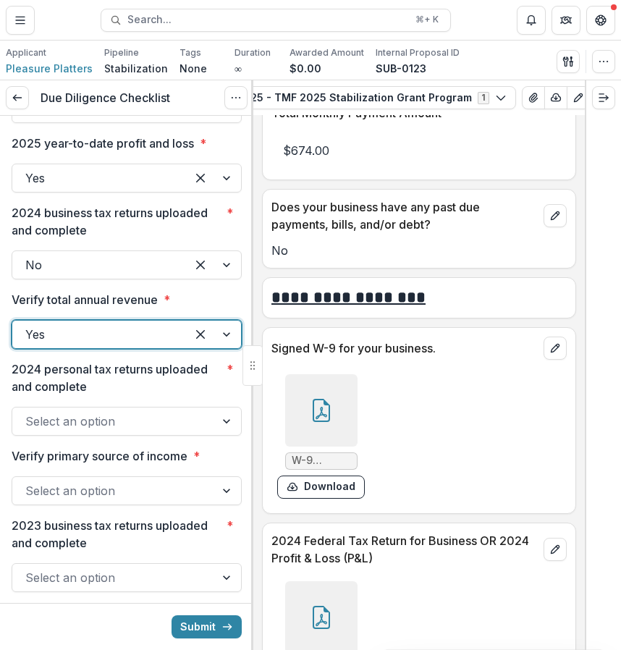
scroll to position [2306, 0]
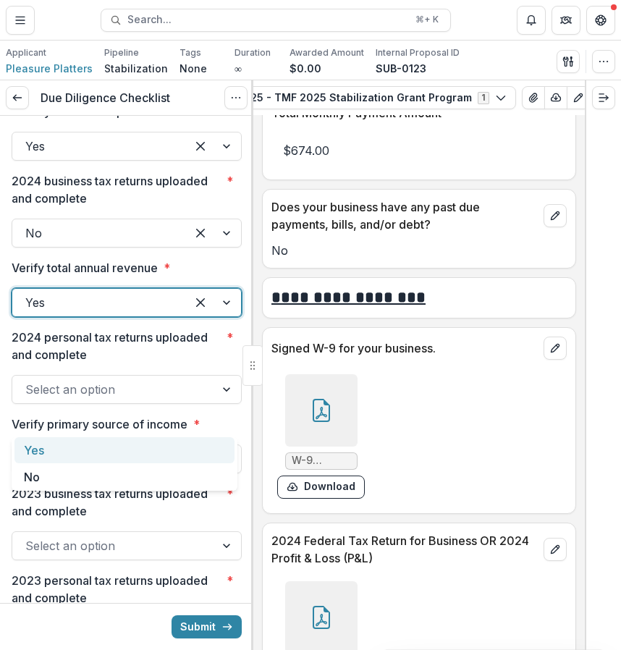
click at [98, 314] on div "Yes" at bounding box center [99, 302] width 174 height 23
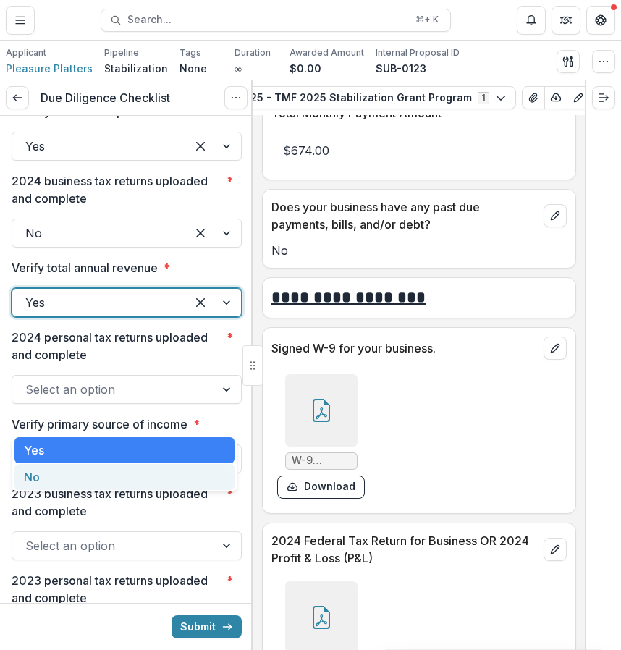
click at [87, 464] on div "No" at bounding box center [124, 477] width 220 height 27
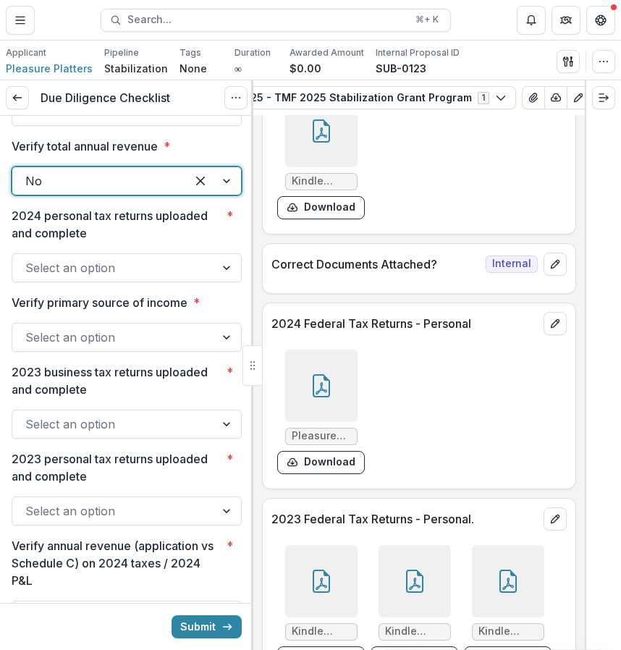
scroll to position [7834, 0]
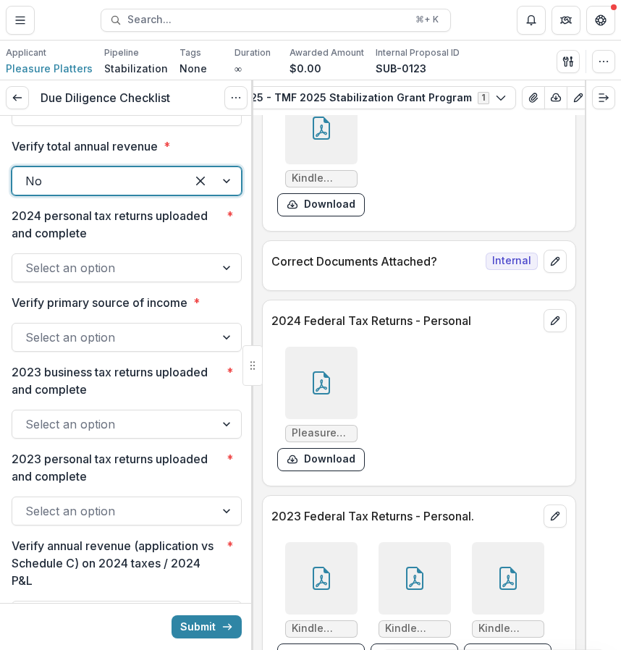
click at [344, 419] on div at bounding box center [321, 383] width 72 height 72
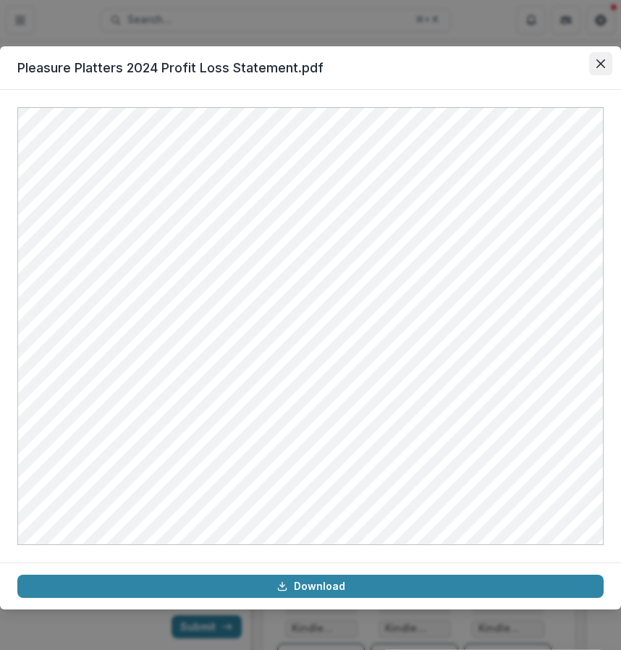
click at [592, 61] on button "Close" at bounding box center [600, 63] width 23 height 23
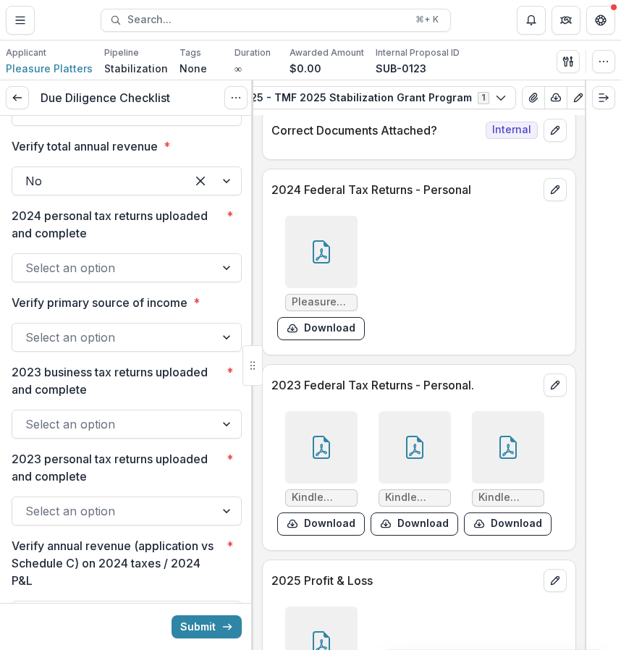
scroll to position [7972, 0]
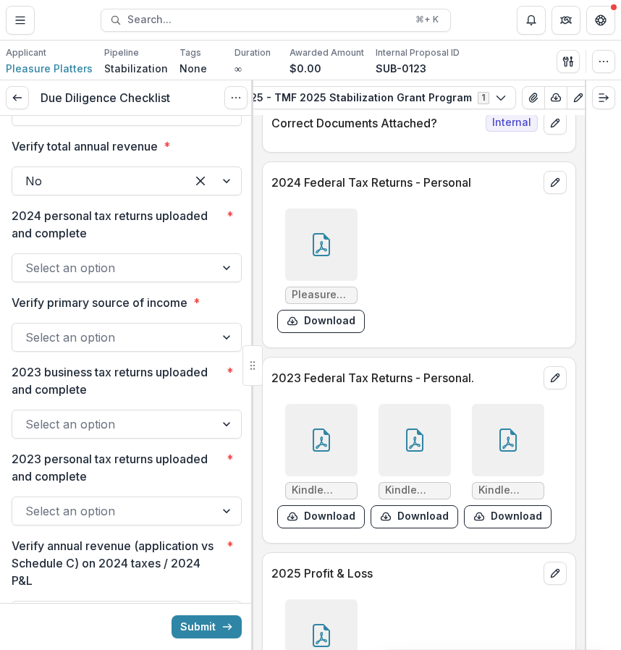
click at [324, 461] on div at bounding box center [321, 440] width 72 height 72
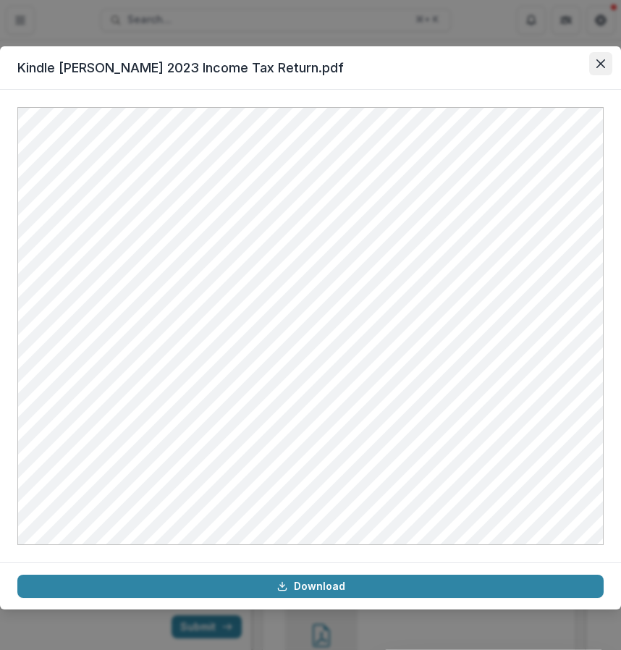
click at [597, 74] on button "Close" at bounding box center [600, 63] width 23 height 23
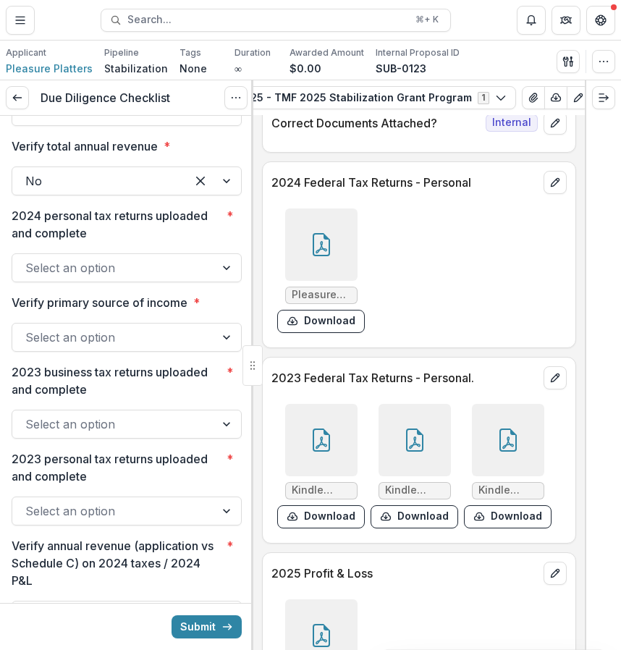
click at [403, 452] on icon at bounding box center [414, 440] width 23 height 23
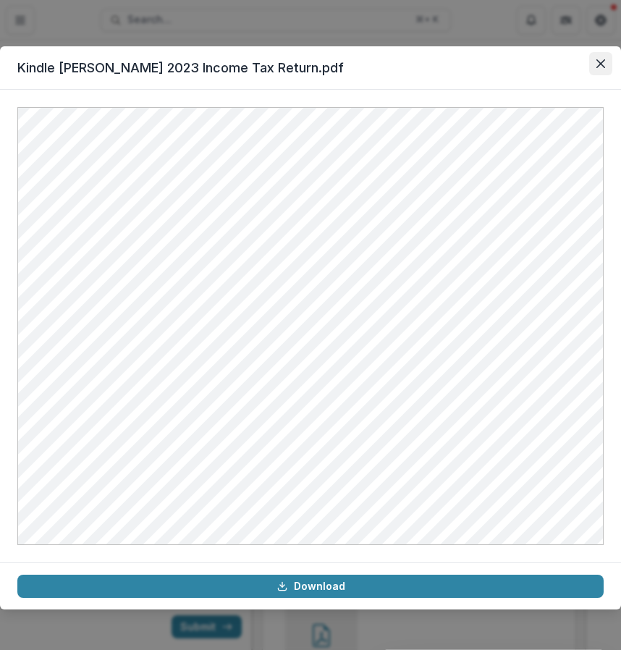
click at [606, 67] on button "Close" at bounding box center [600, 63] width 23 height 23
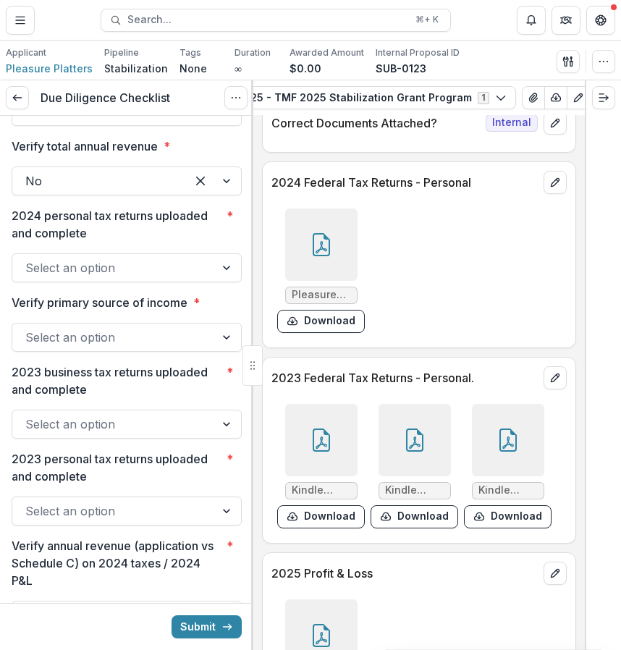
click at [148, 278] on div at bounding box center [113, 268] width 177 height 20
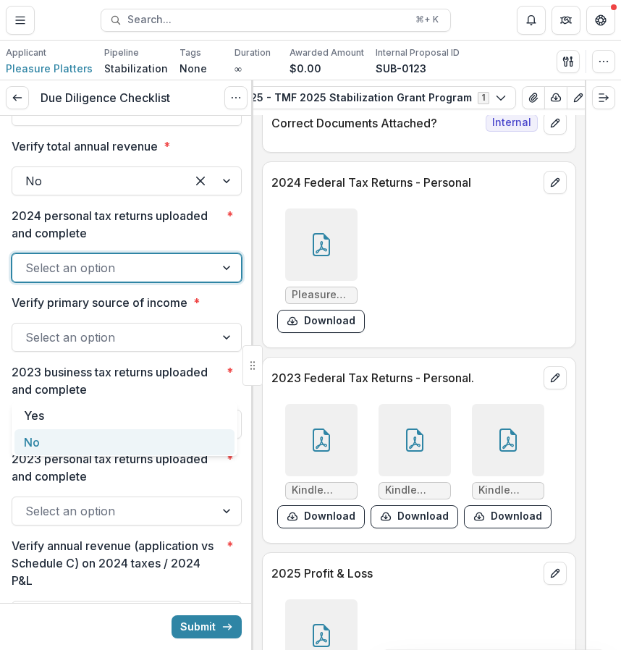
click at [133, 437] on div "No" at bounding box center [124, 442] width 220 height 27
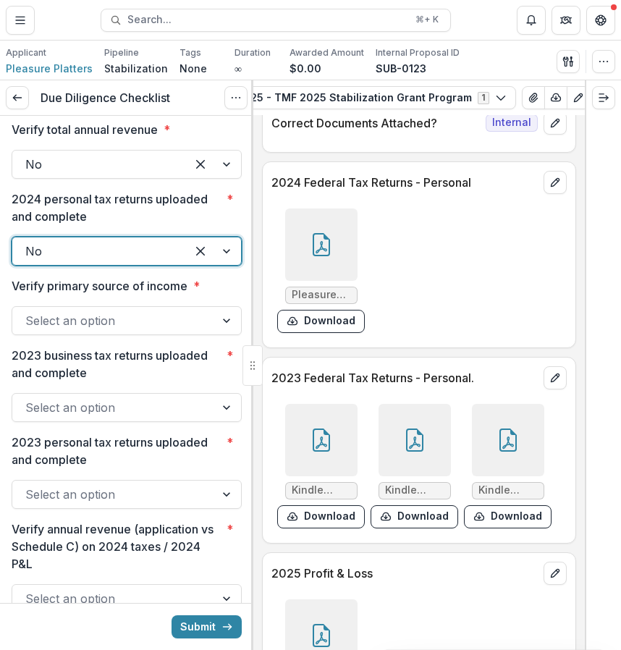
scroll to position [2455, 0]
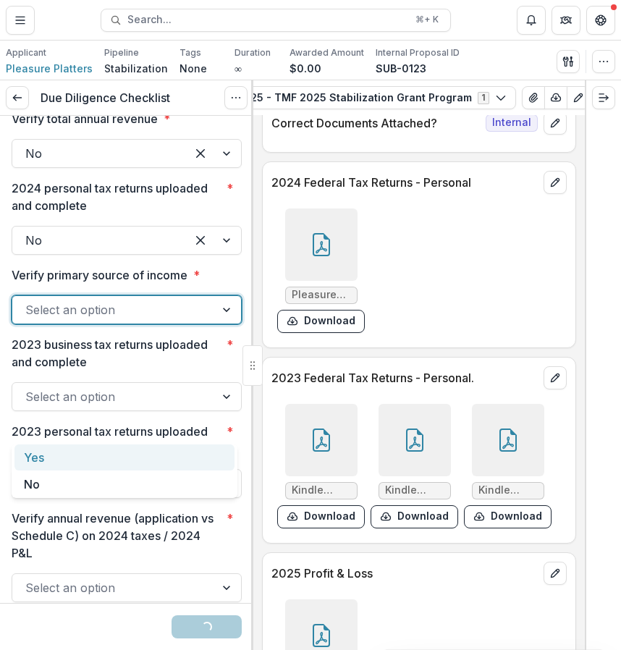
click at [133, 320] on div at bounding box center [113, 310] width 177 height 20
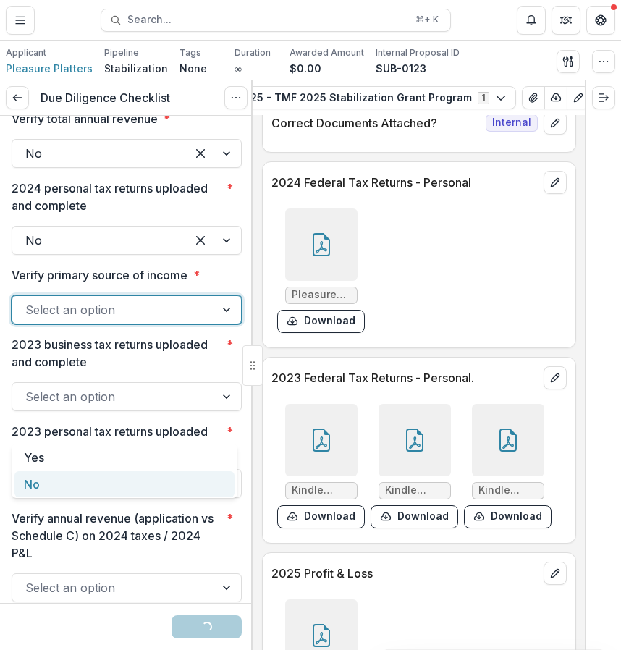
click at [121, 477] on div "No" at bounding box center [124, 484] width 220 height 27
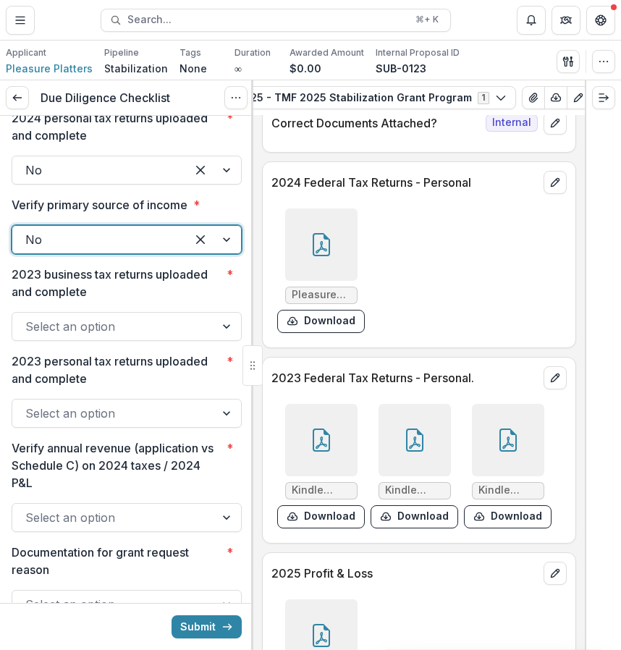
scroll to position [2578, 0]
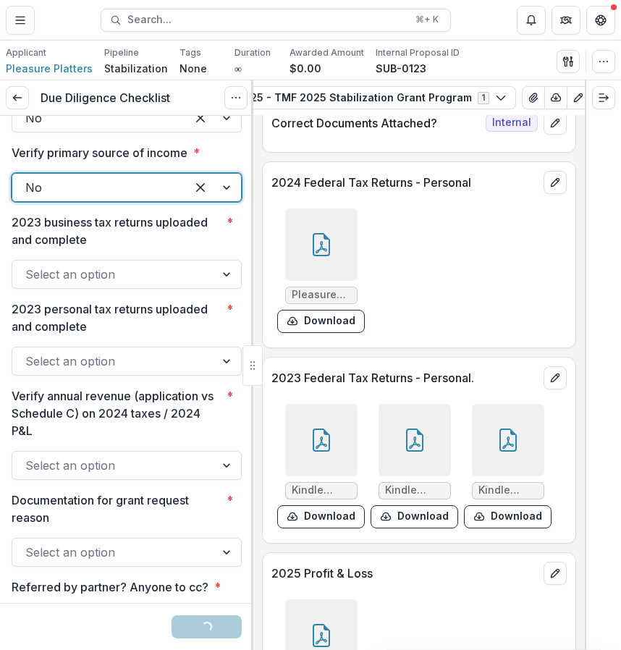
click at [144, 289] on div "Select an option" at bounding box center [127, 274] width 230 height 29
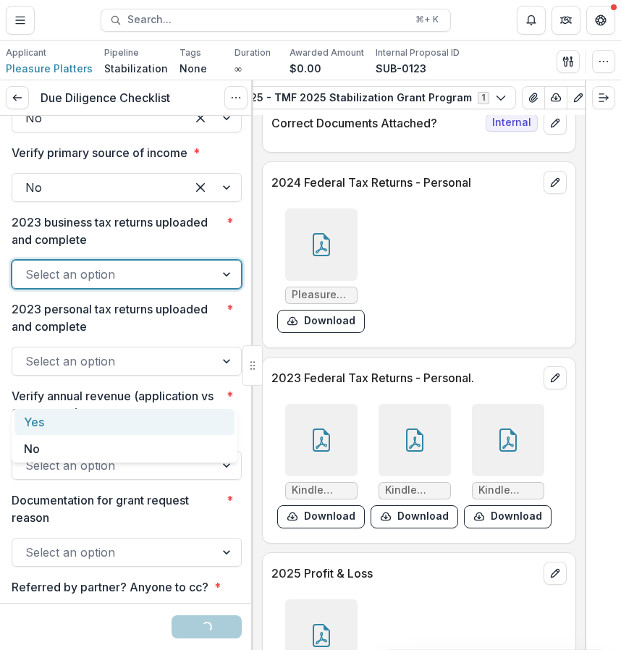
click at [127, 421] on div "Yes" at bounding box center [124, 422] width 220 height 27
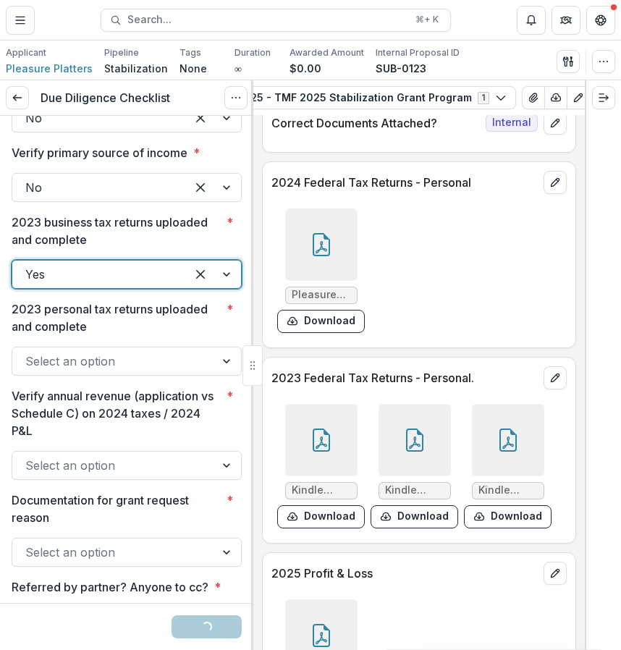
click at [139, 285] on div at bounding box center [99, 274] width 148 height 20
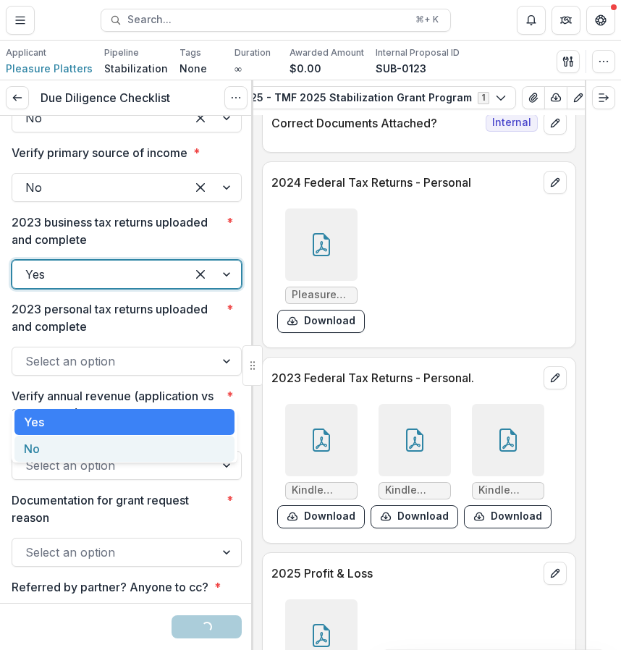
click at [112, 442] on div "No" at bounding box center [124, 449] width 220 height 27
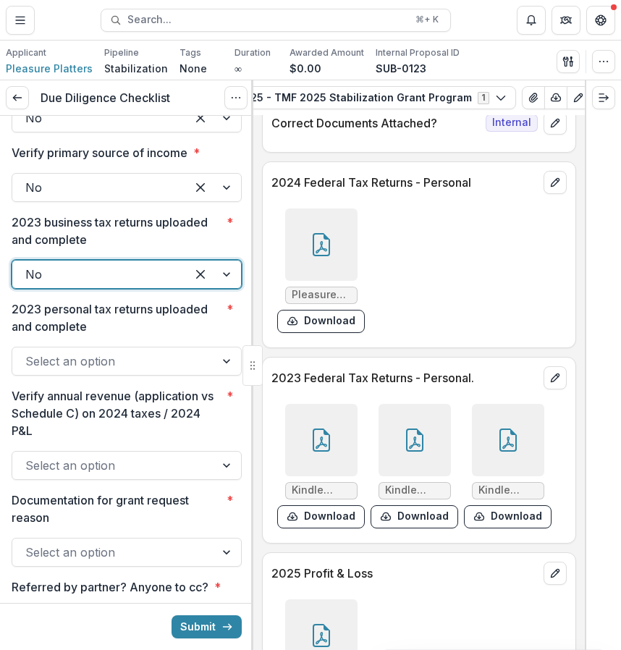
click at [122, 371] on div at bounding box center [113, 361] width 177 height 20
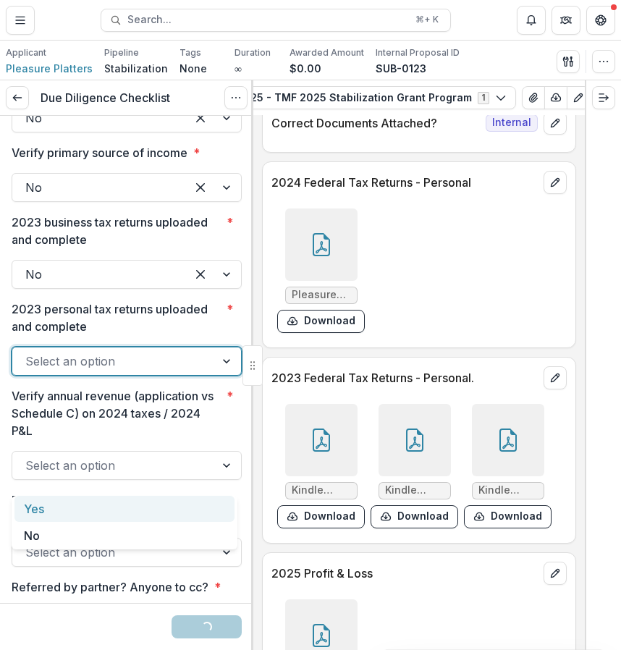
click at [110, 508] on div "Yes" at bounding box center [124, 509] width 220 height 27
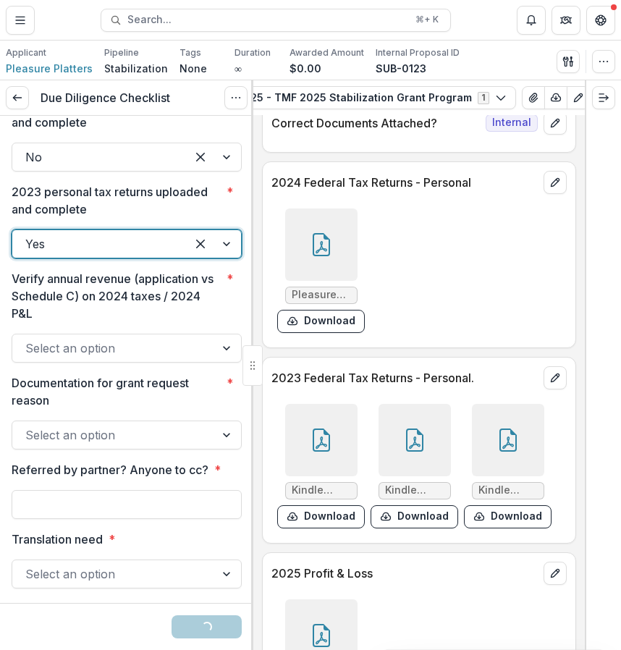
scroll to position [2717, 0]
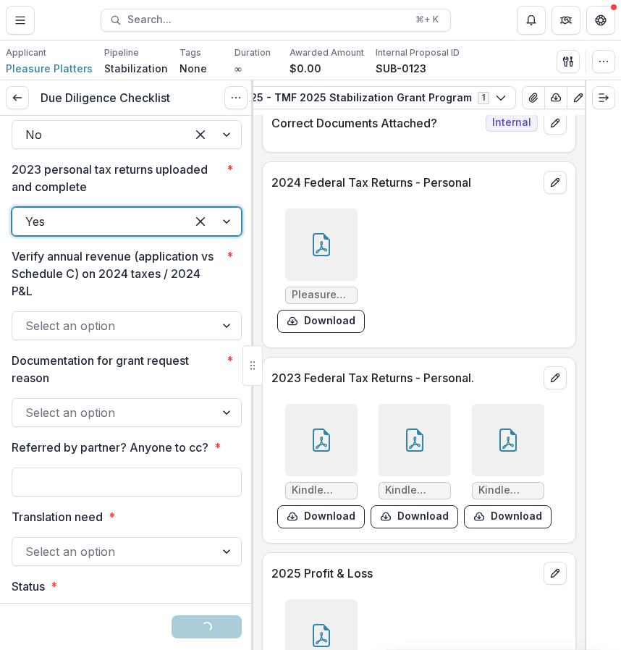
click at [125, 311] on div at bounding box center [127, 309] width 230 height 6
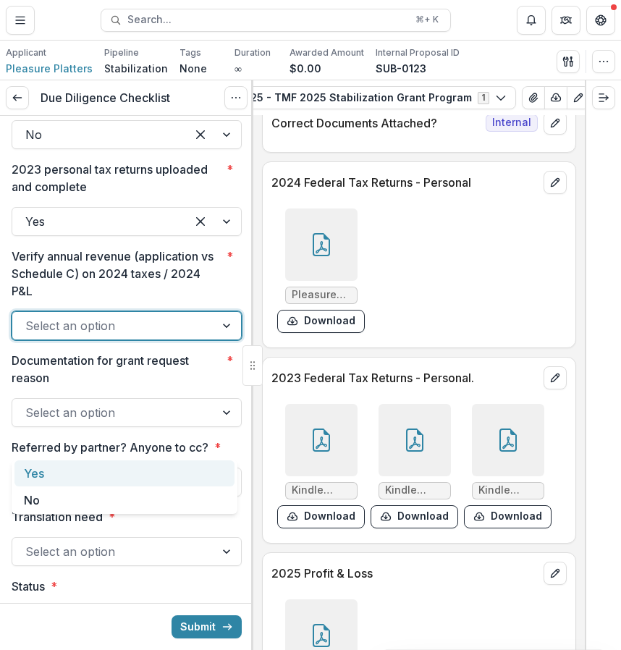
click at [117, 336] on div at bounding box center [113, 326] width 177 height 20
click at [99, 477] on div "Yes" at bounding box center [124, 474] width 220 height 27
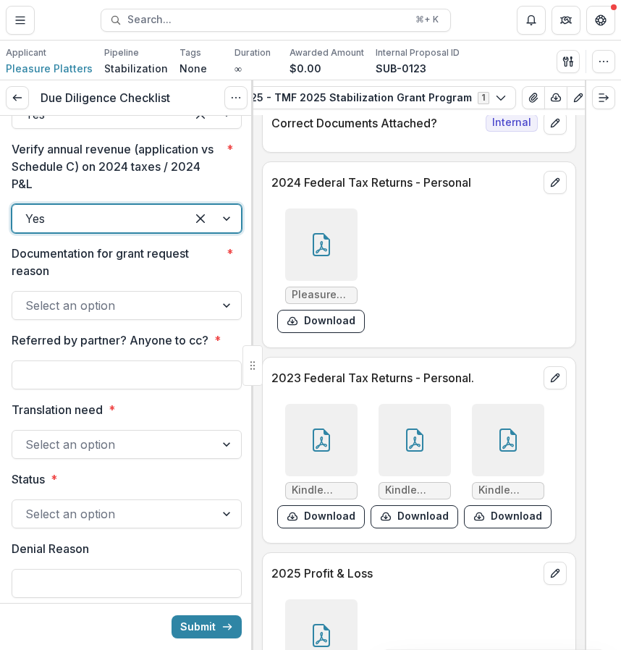
scroll to position [2865, 0]
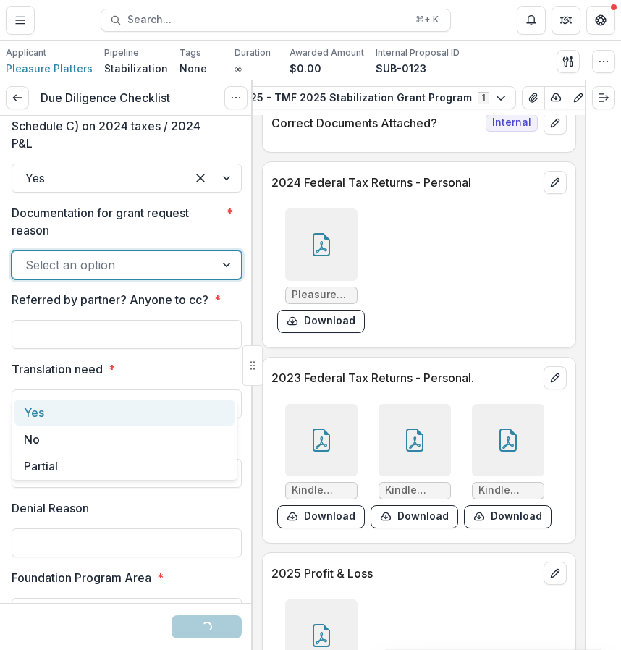
click at [135, 277] on div "Select an option" at bounding box center [113, 264] width 203 height 23
click at [120, 419] on div "Yes" at bounding box center [124, 413] width 220 height 27
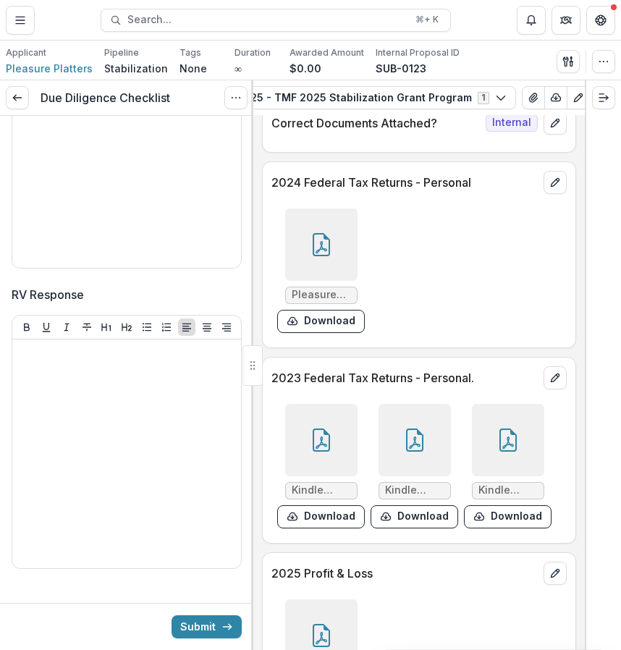
scroll to position [3628, 0]
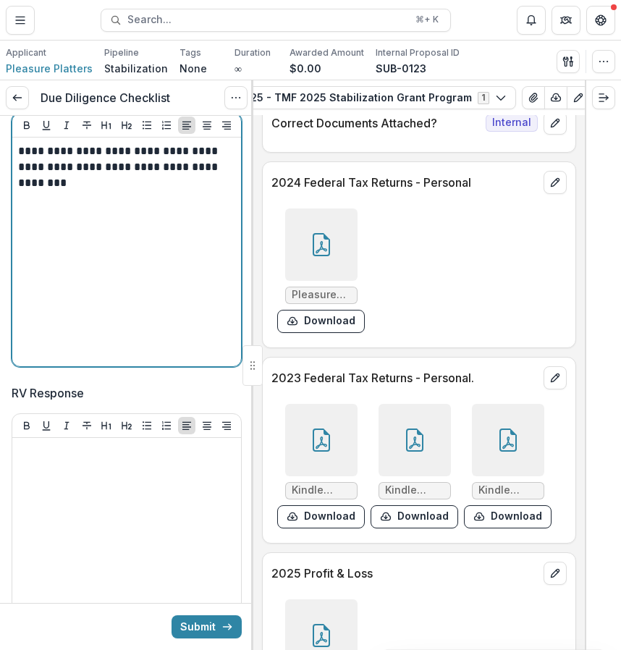
click at [153, 337] on div "**********" at bounding box center [126, 251] width 217 height 217
click at [117, 191] on p "**********" at bounding box center [124, 167] width 213 height 48
click at [75, 191] on p "**********" at bounding box center [124, 167] width 213 height 48
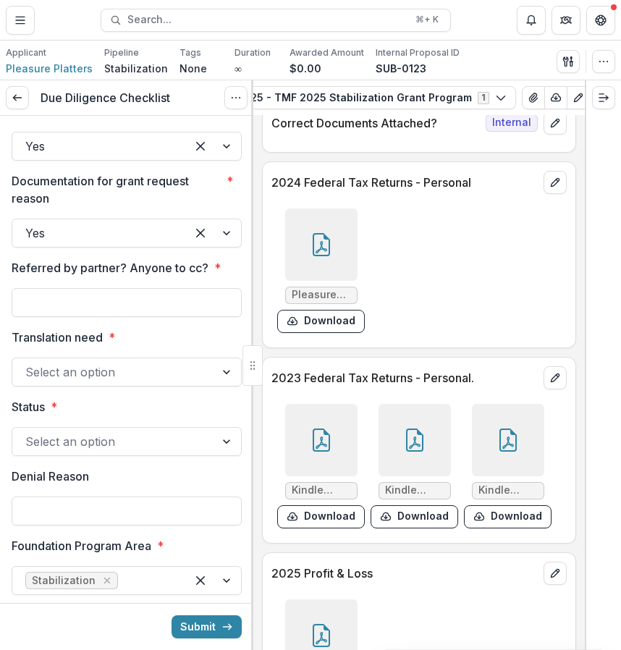
scroll to position [2926, 0]
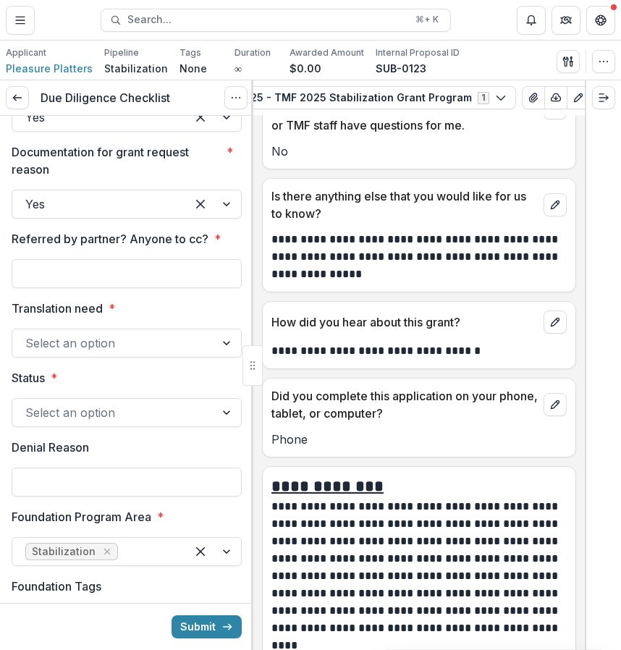
scroll to position [10150, 0]
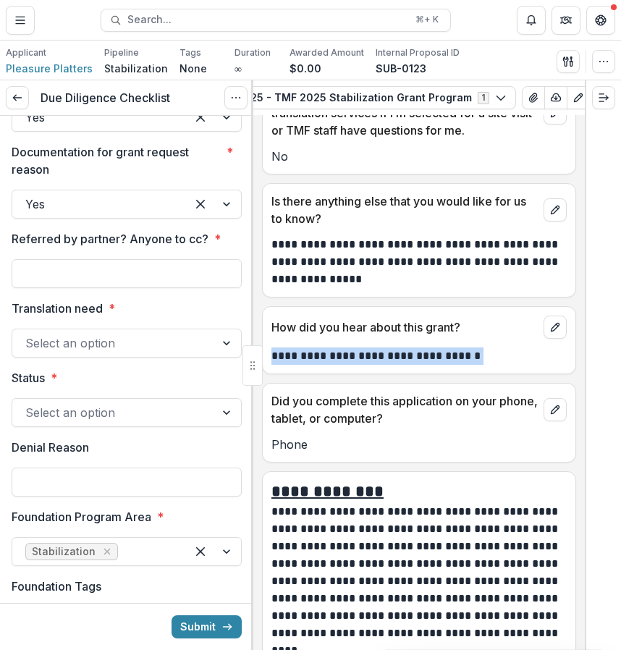
drag, startPoint x: 274, startPoint y: 382, endPoint x: 487, endPoint y: 387, distance: 213.6
click at [487, 365] on p "**********" at bounding box center [417, 356] width 291 height 17
copy p "**********"
click at [39, 288] on input "Referred by partner? Anyone to cc? *" at bounding box center [127, 273] width 230 height 29
paste input "**********"
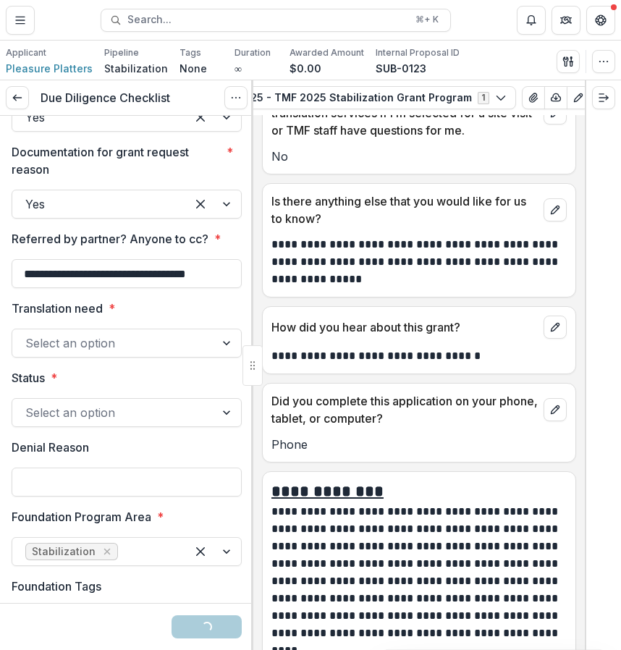
type input "**********"
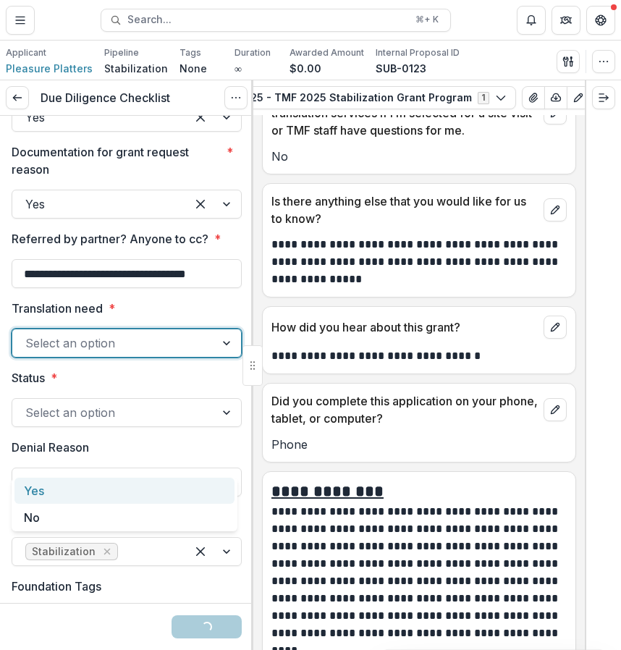
click at [135, 353] on div at bounding box center [113, 343] width 177 height 20
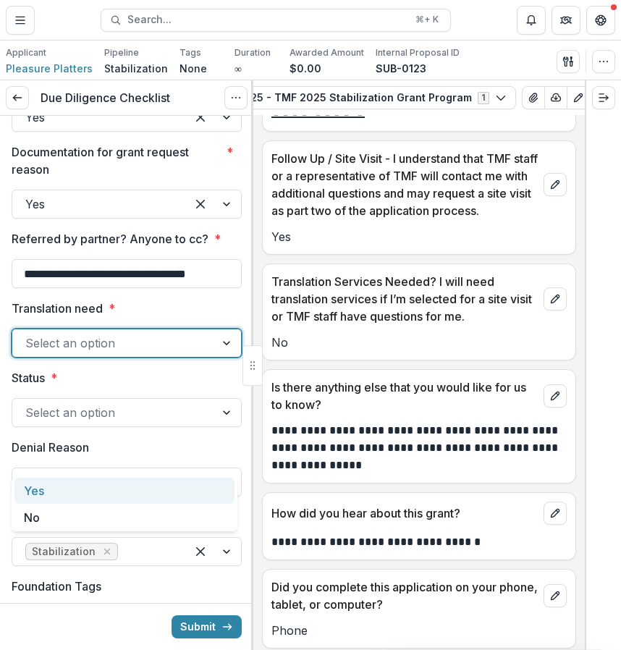
scroll to position [9937, 0]
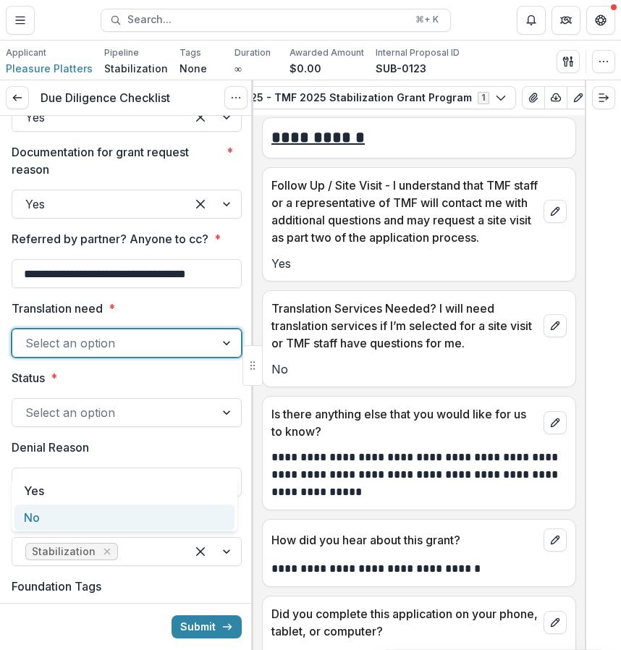
click at [173, 510] on div "No" at bounding box center [124, 518] width 220 height 27
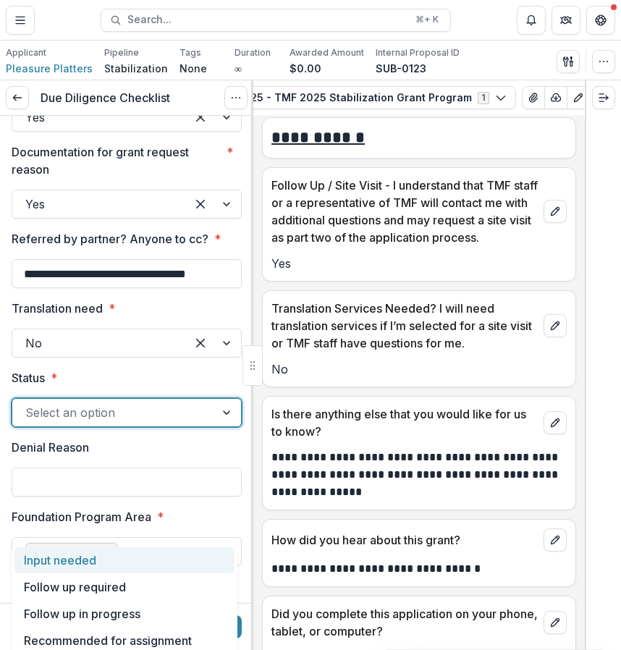
click at [164, 427] on div "Select an option" at bounding box center [127, 412] width 230 height 29
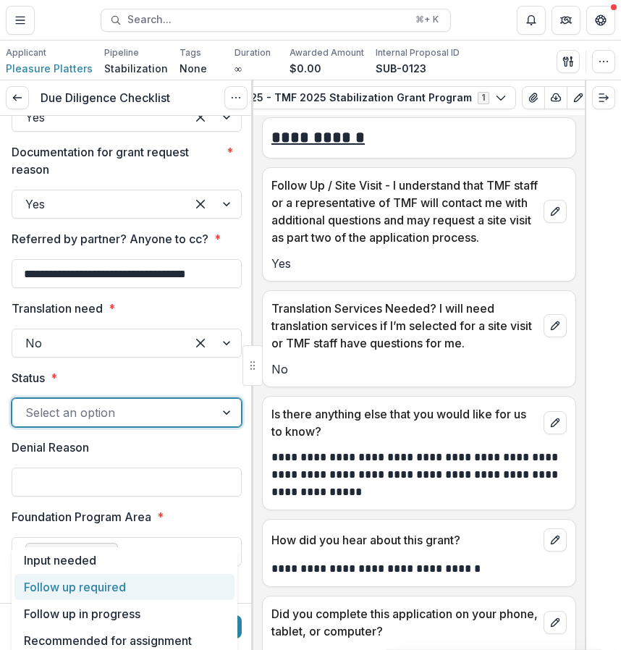
click at [126, 581] on div "Follow up required" at bounding box center [124, 587] width 220 height 27
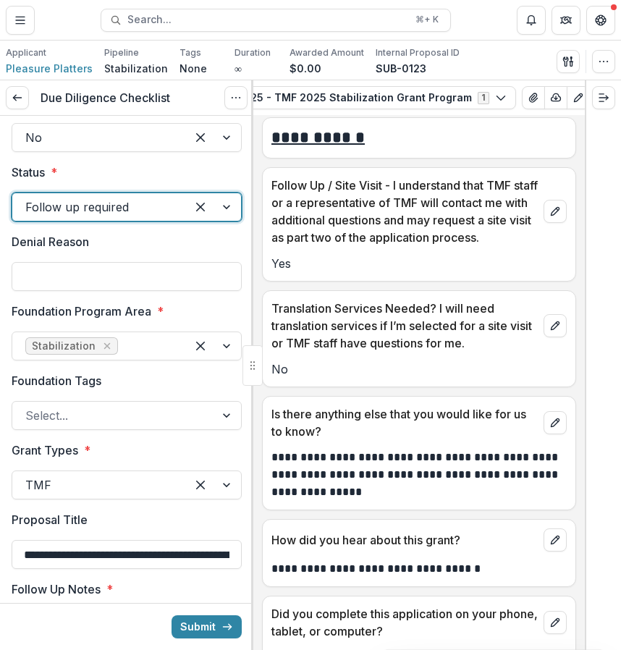
scroll to position [3174, 0]
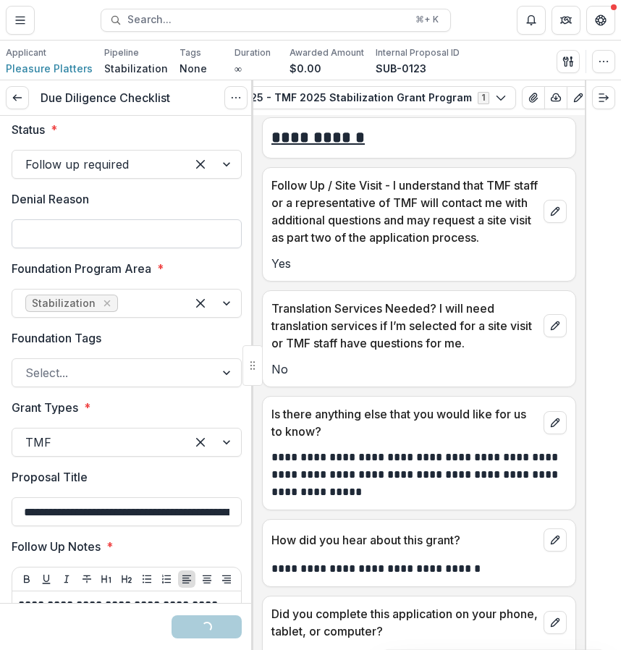
click at [117, 248] on input "Denial Reason" at bounding box center [127, 233] width 230 height 29
click at [70, 428] on div at bounding box center [127, 425] width 230 height 6
click at [109, 383] on div at bounding box center [113, 373] width 177 height 20
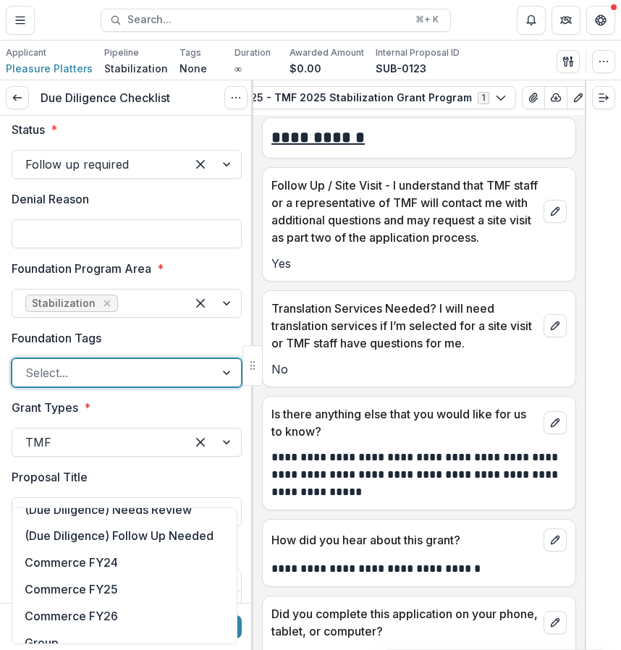
scroll to position [0, 0]
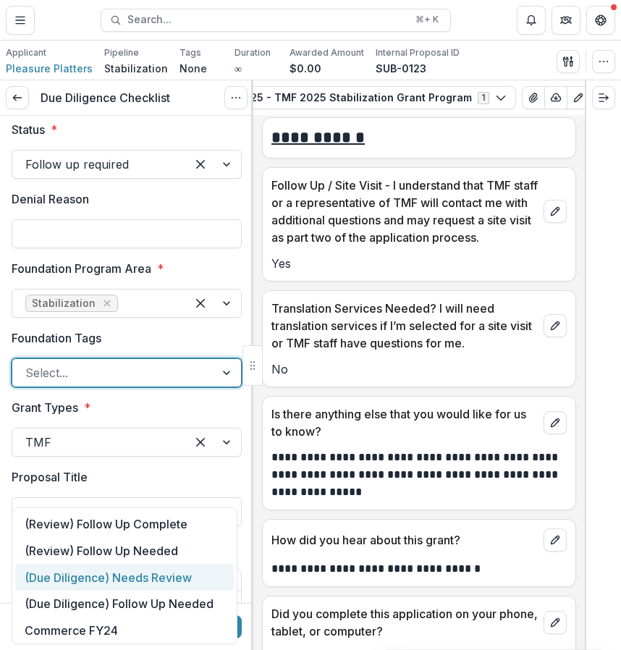
click at [197, 579] on div "(Due Diligence) Needs Review" at bounding box center [124, 577] width 219 height 27
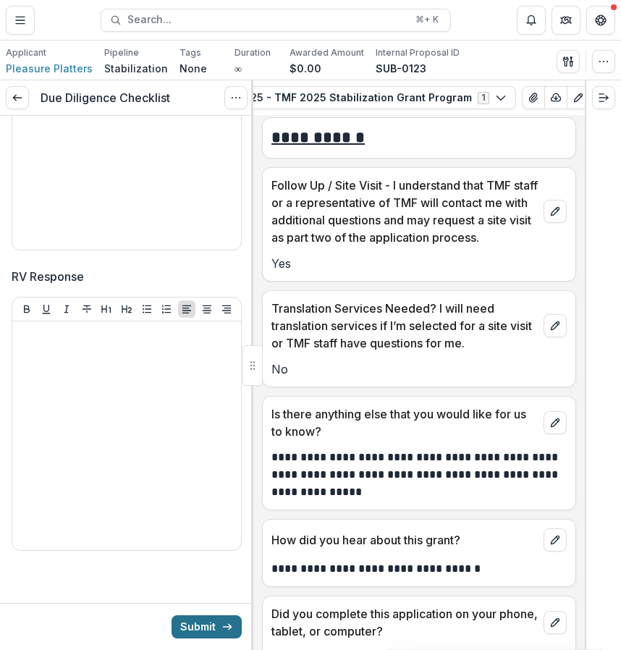
click at [215, 623] on button "Submit" at bounding box center [207, 626] width 70 height 23
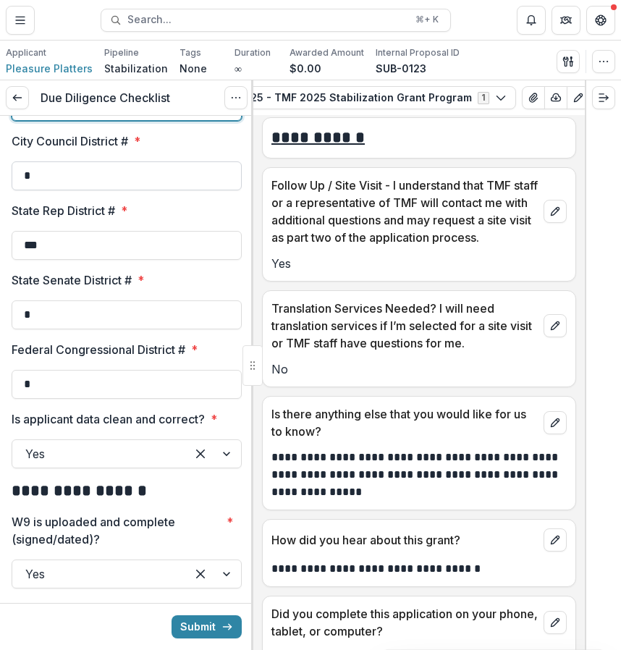
scroll to position [1799, 0]
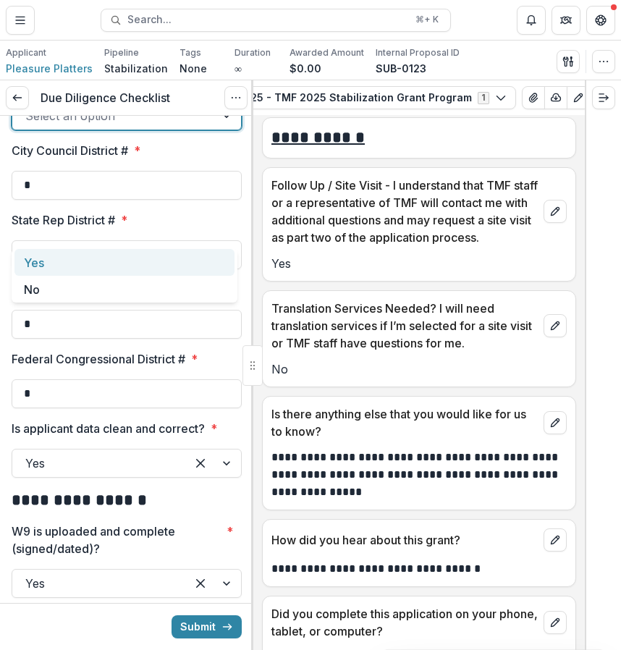
click at [189, 126] on div at bounding box center [113, 116] width 177 height 20
click at [26, 263] on div "Yes" at bounding box center [124, 262] width 220 height 27
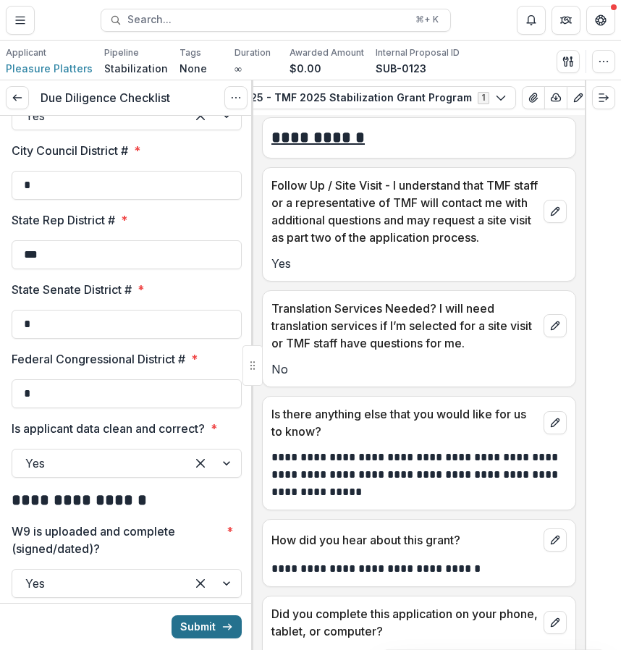
click at [185, 626] on button "Submit" at bounding box center [207, 626] width 70 height 23
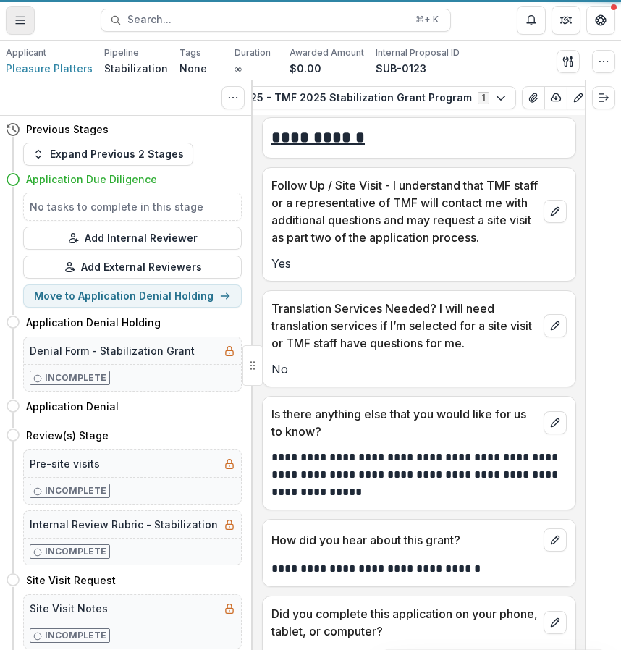
click at [19, 7] on button "Toggle Menu" at bounding box center [20, 20] width 29 height 29
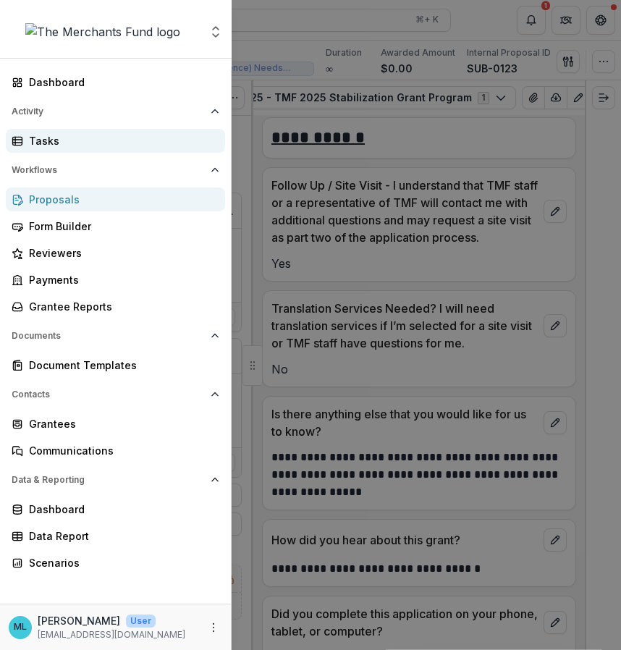
click at [96, 138] on div "Tasks" at bounding box center [121, 140] width 185 height 15
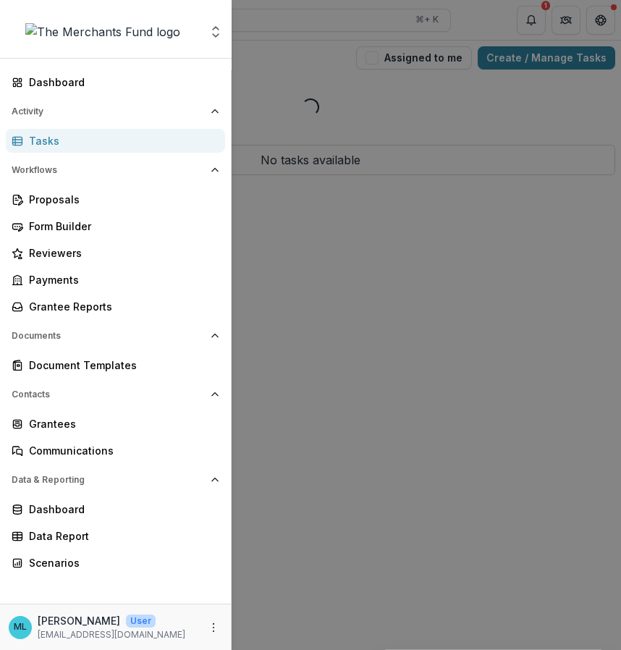
click at [274, 286] on div "Aggregate Analysis Foundations The Merchants Fund Team Settings Dashboard Activ…" at bounding box center [310, 325] width 621 height 650
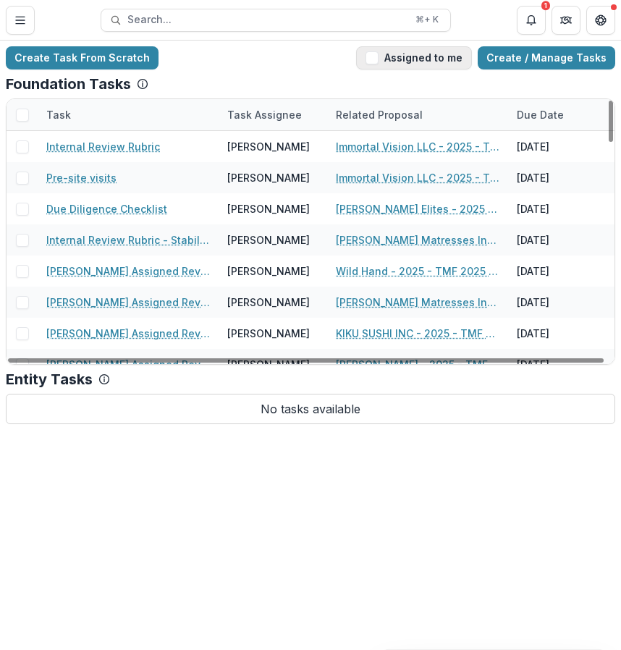
click at [452, 51] on button "Assigned to me" at bounding box center [414, 57] width 116 height 23
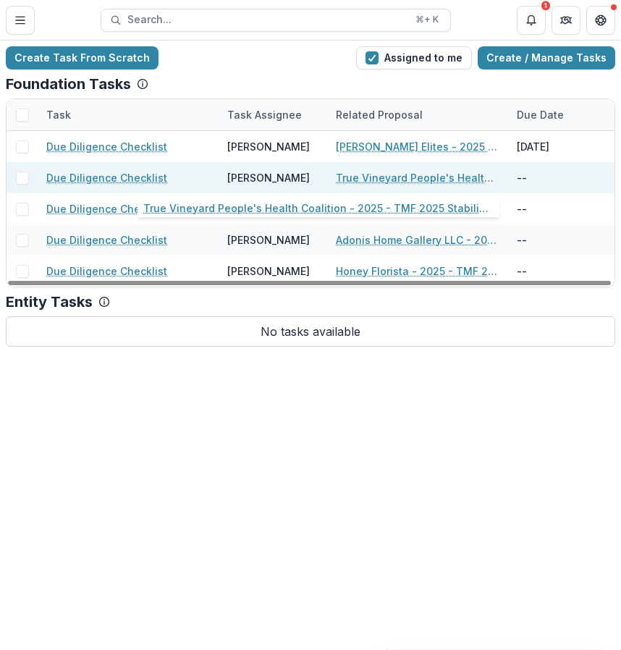
click at [418, 185] on link "True Vineyard People's Health Coalition - 2025 - TMF 2025 Stabilization Grant P…" at bounding box center [418, 177] width 164 height 15
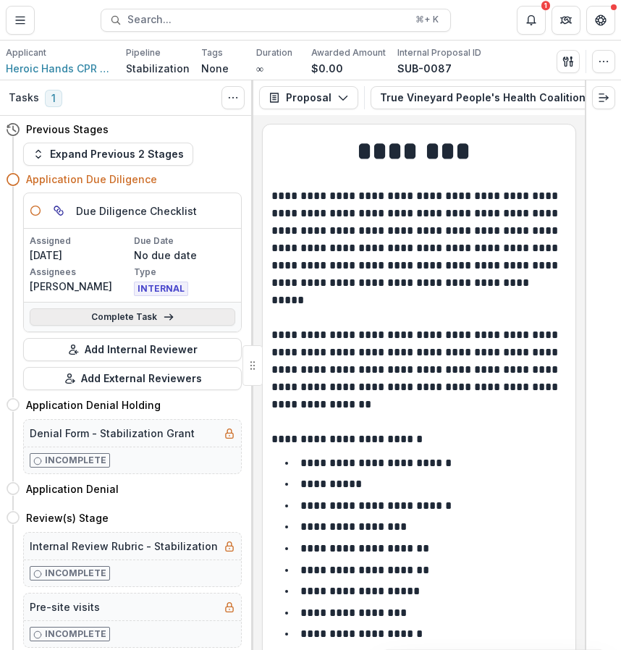
click at [170, 311] on link "Complete Task" at bounding box center [133, 316] width 206 height 17
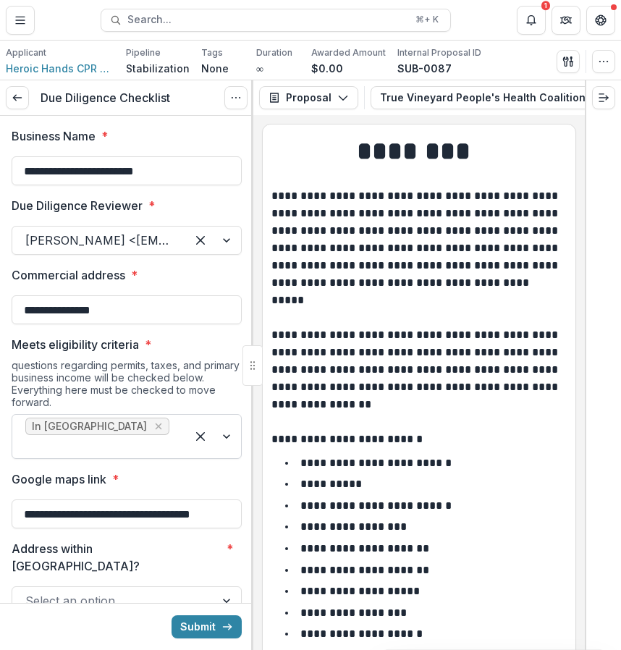
click at [133, 437] on div at bounding box center [99, 447] width 148 height 20
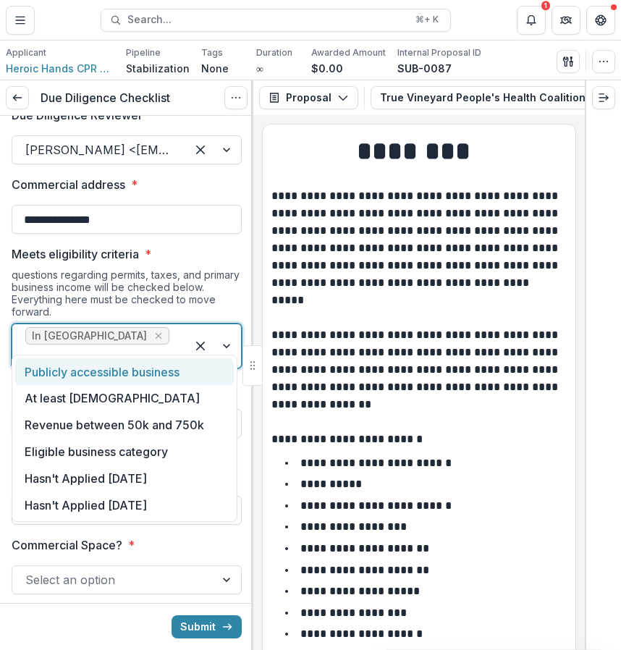
scroll to position [96, 0]
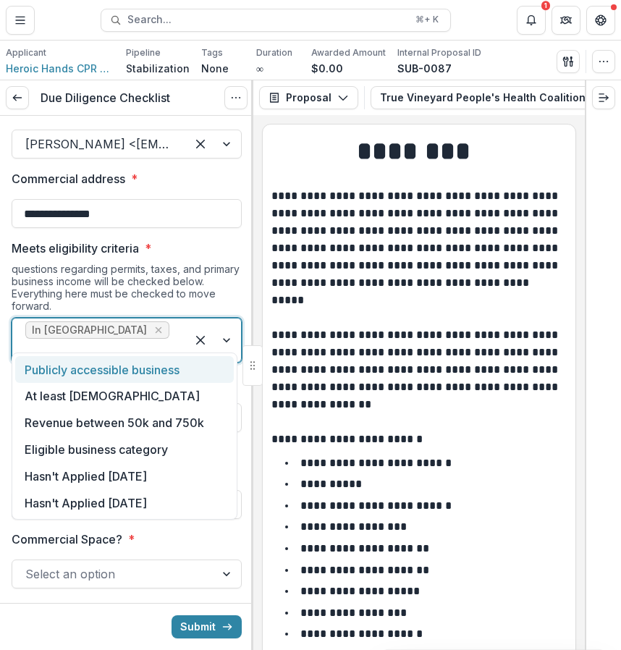
click at [163, 377] on div "Publicly accessible business" at bounding box center [124, 369] width 219 height 27
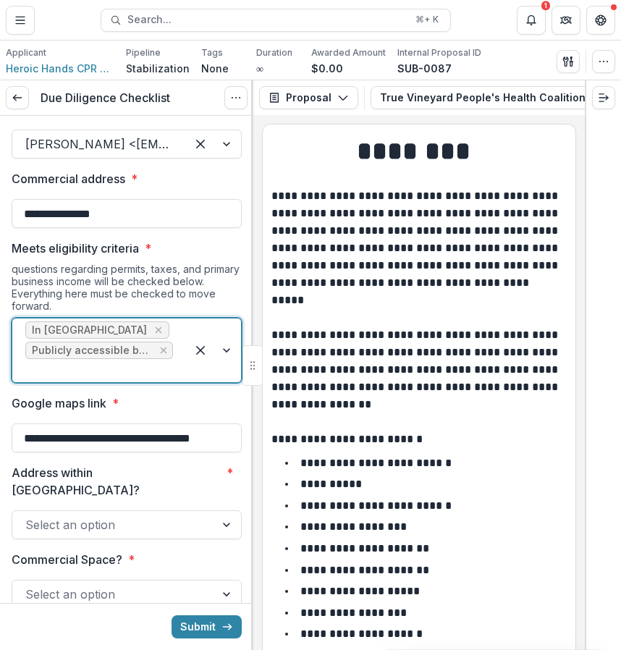
click at [146, 366] on div at bounding box center [99, 371] width 148 height 20
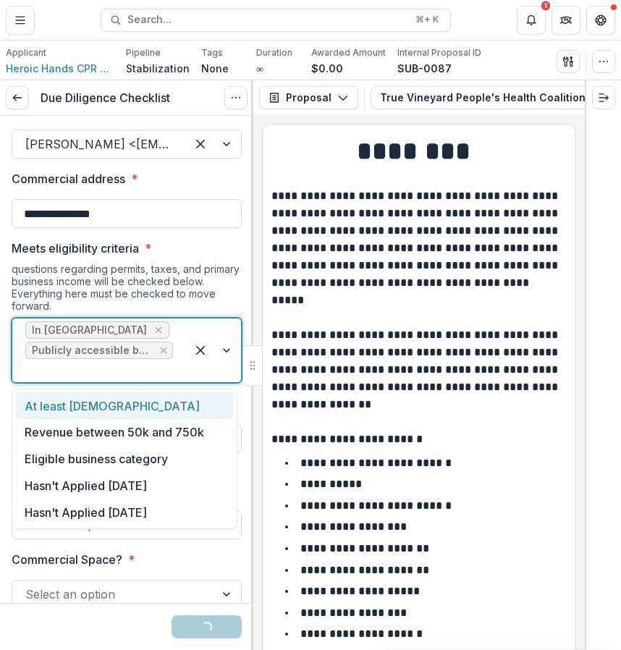
click at [161, 411] on div "At least [DEMOGRAPHIC_DATA]" at bounding box center [124, 405] width 219 height 27
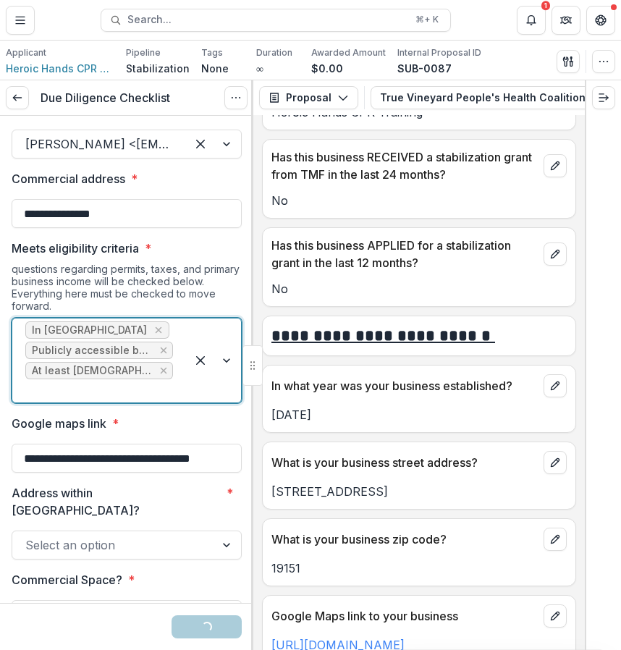
scroll to position [687, 0]
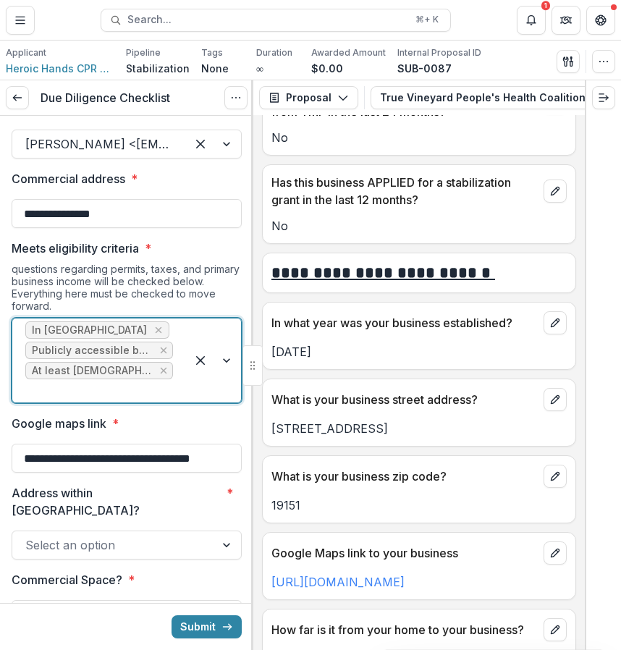
click at [201, 369] on div at bounding box center [213, 361] width 55 height 84
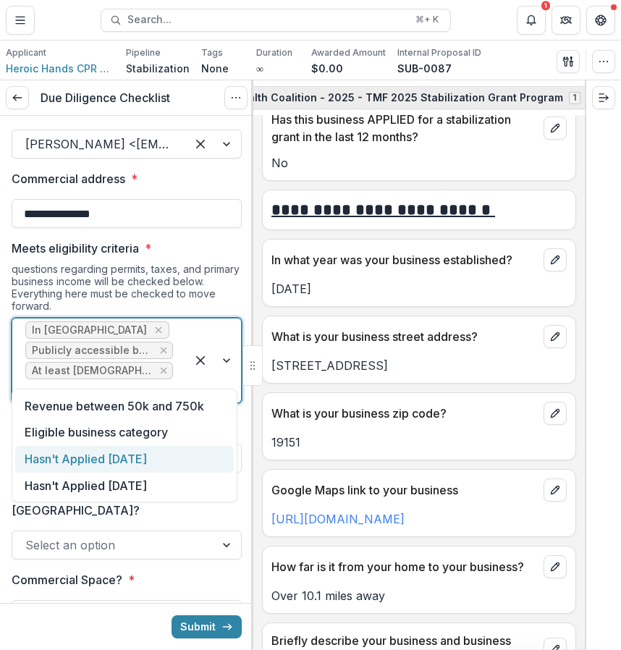
scroll to position [0, 393]
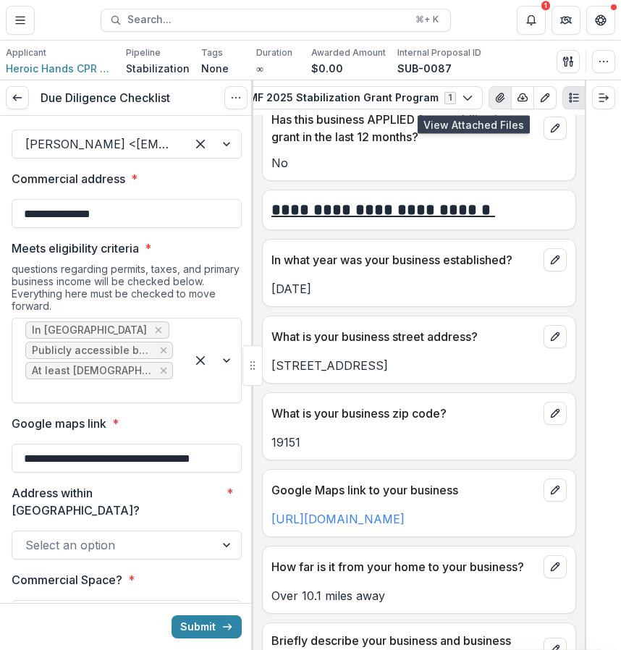
click at [495, 100] on icon "View Attached Files" at bounding box center [501, 98] width 12 height 12
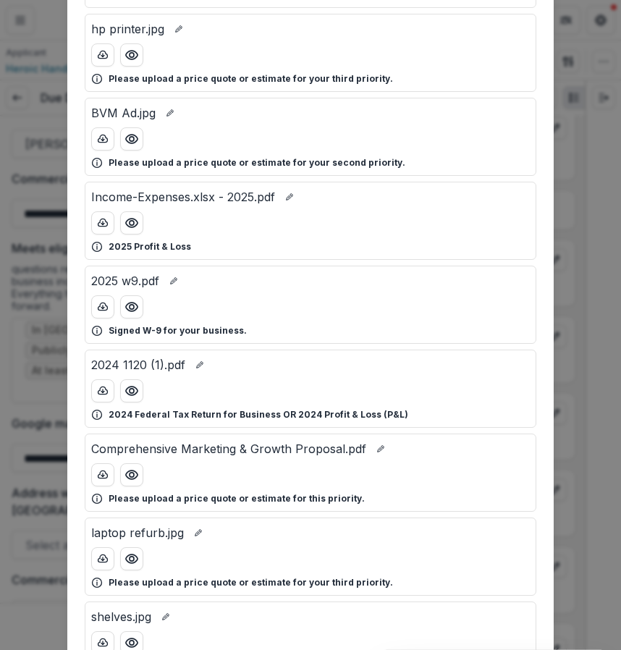
scroll to position [774, 0]
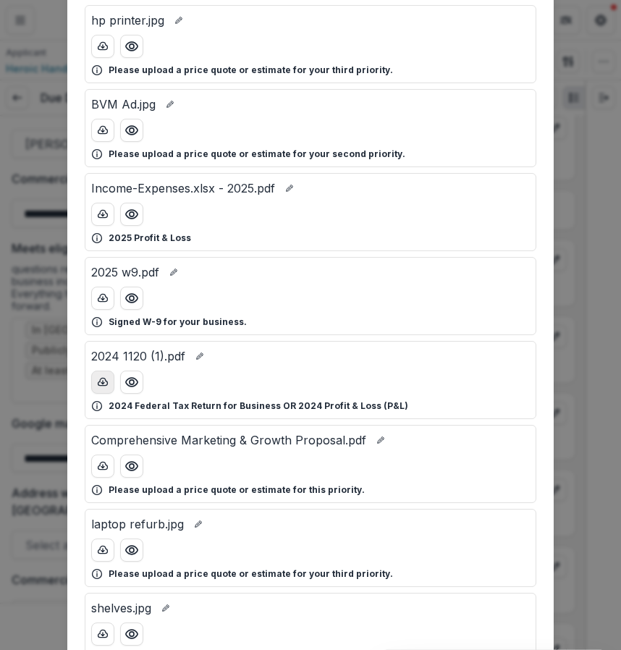
click at [101, 388] on button "download-button" at bounding box center [102, 382] width 23 height 23
click at [574, 240] on div "Attached Files TRUE_VINEYARD_PEOPLES_HEALTH_COALITION_2023.pdf 2023 Federal Tax…" at bounding box center [310, 325] width 621 height 650
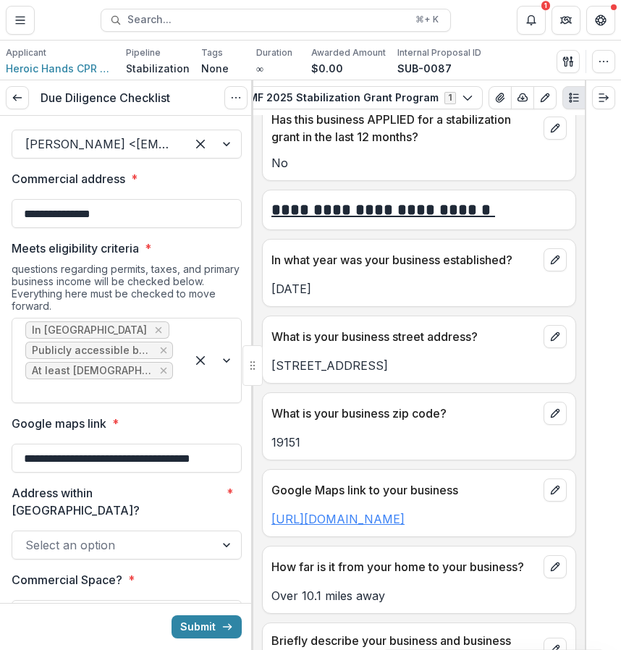
click at [352, 523] on link "https://share.google/KrSNZj0eKD2elsrZH" at bounding box center [338, 519] width 133 height 14
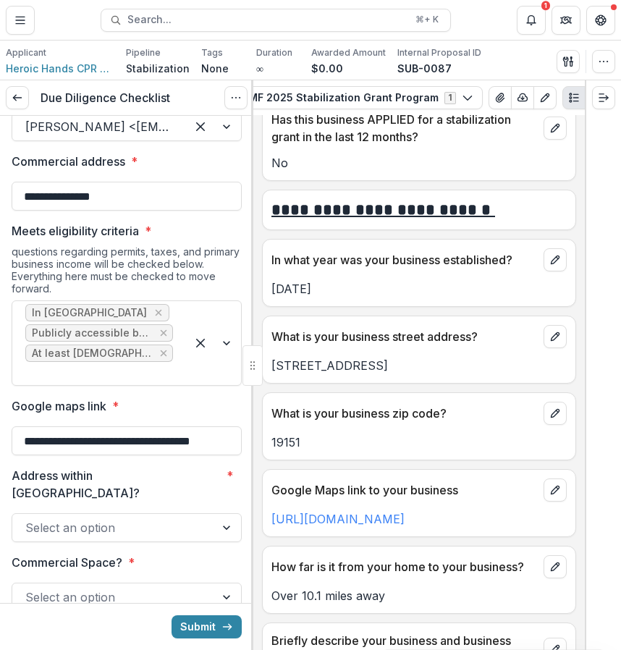
scroll to position [117, 0]
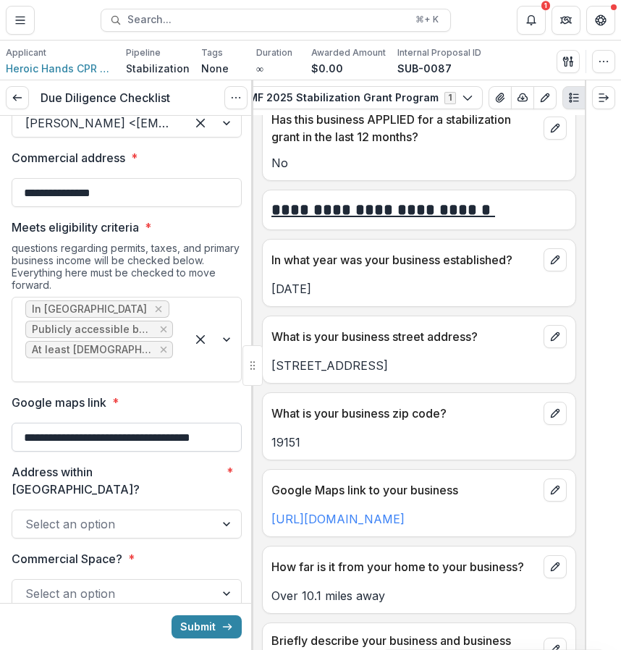
click at [206, 423] on input "**********" at bounding box center [127, 437] width 230 height 29
paste input "**********"
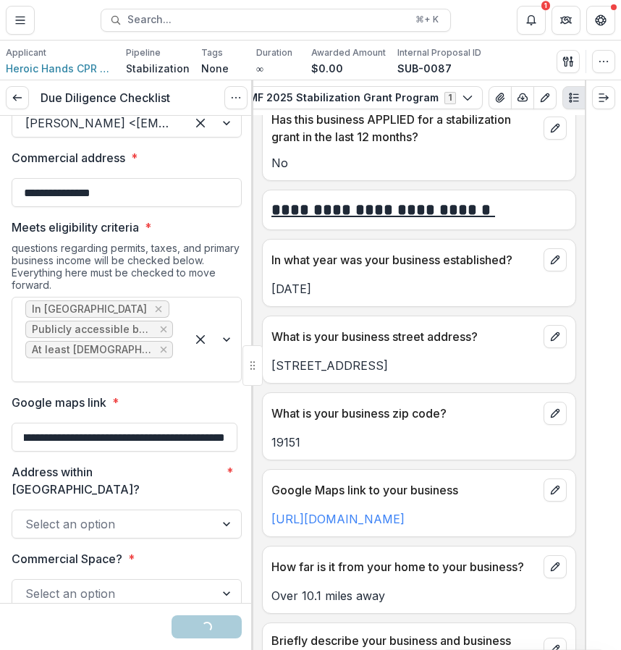
type input "**********"
click at [200, 463] on div "Address within Philadelphia? * Select an option" at bounding box center [127, 500] width 230 height 75
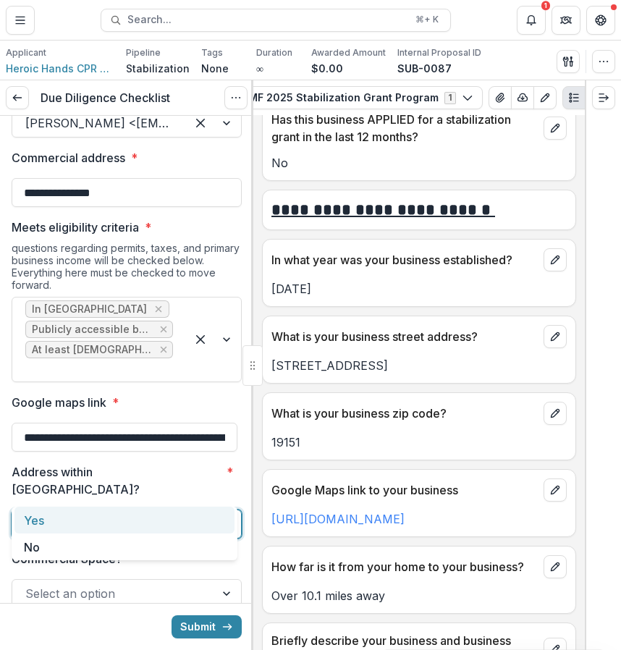
click at [186, 514] on div at bounding box center [113, 524] width 177 height 20
click at [151, 507] on div "Yes" at bounding box center [124, 520] width 220 height 27
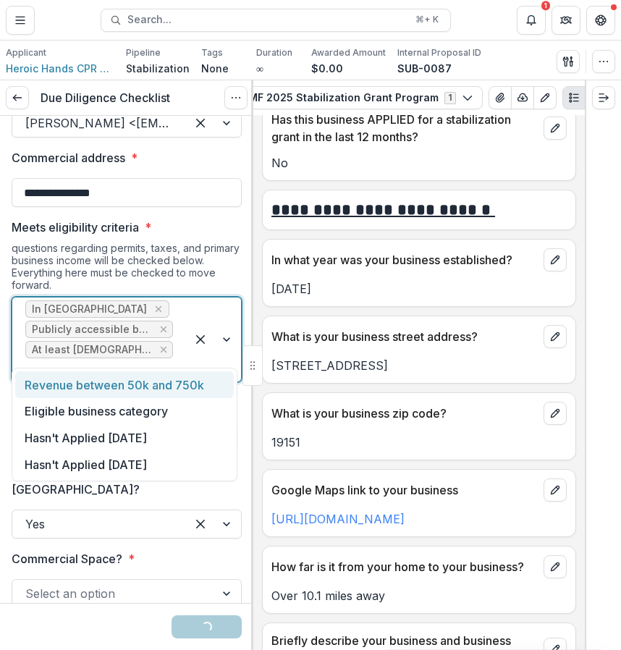
click at [186, 347] on div at bounding box center [213, 340] width 55 height 84
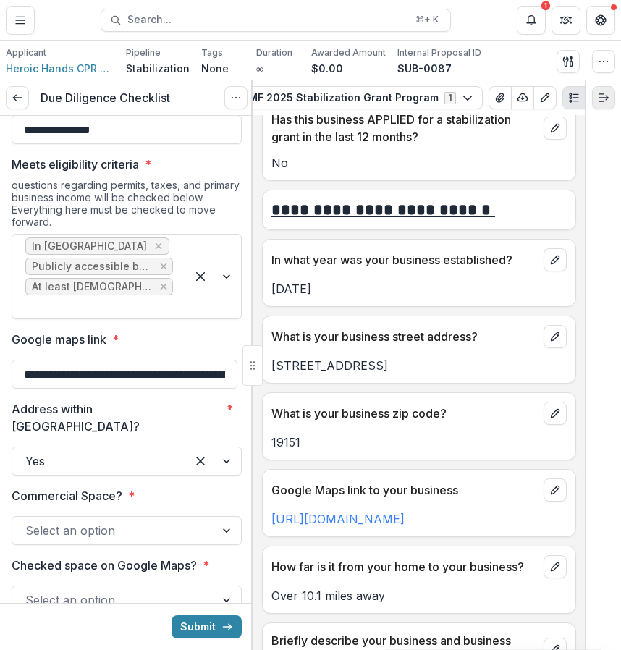
scroll to position [214, 0]
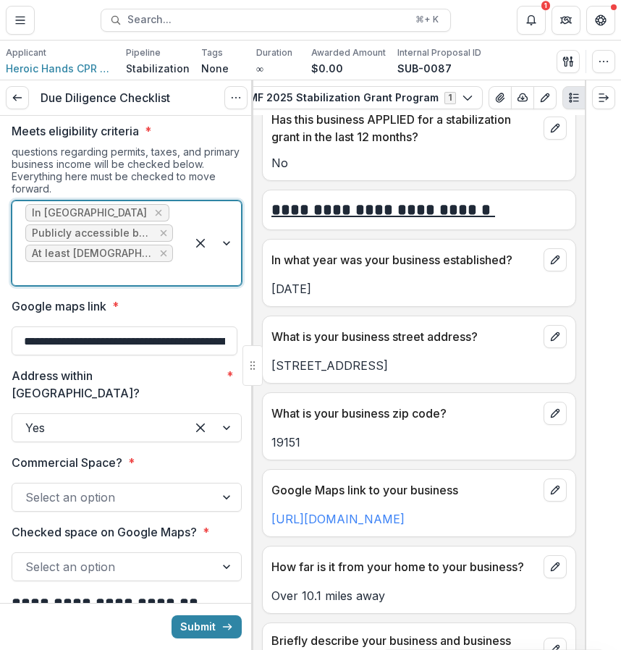
click at [160, 264] on div at bounding box center [99, 274] width 148 height 20
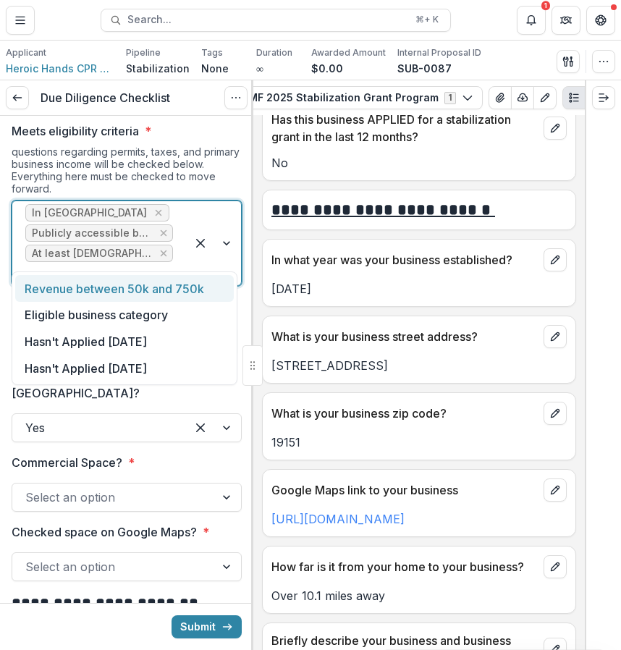
click at [156, 287] on div "Revenue between 50k and 750k" at bounding box center [124, 288] width 219 height 27
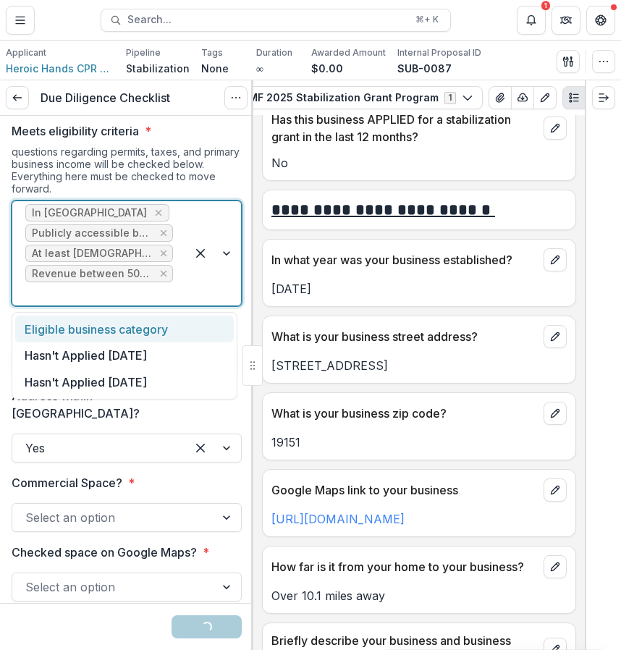
click at [186, 276] on div at bounding box center [213, 253] width 55 height 104
click at [161, 320] on div "Eligible business category" at bounding box center [124, 329] width 219 height 27
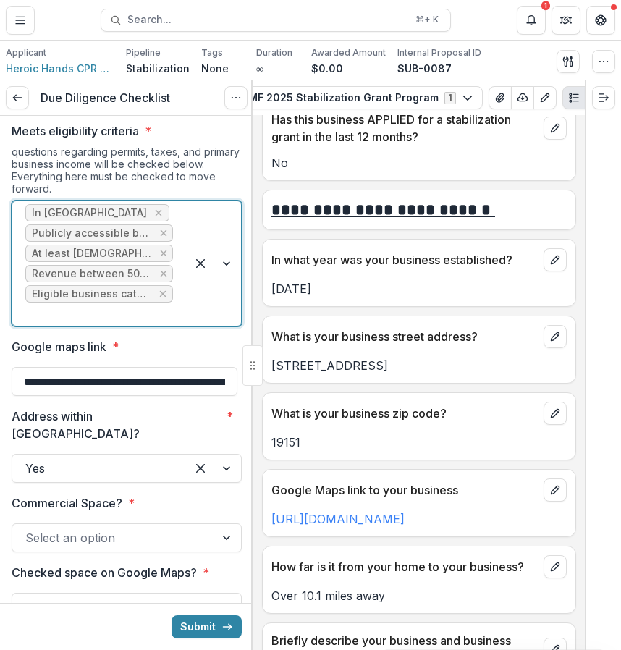
click at [217, 278] on div at bounding box center [213, 263] width 55 height 125
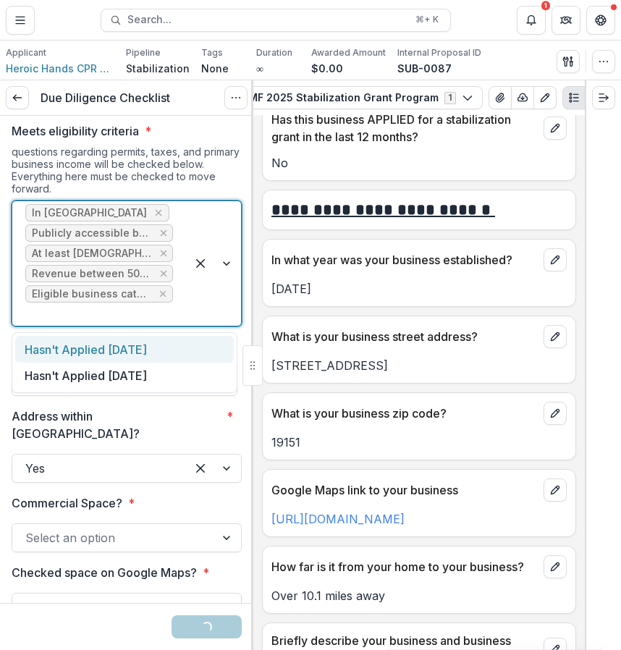
click at [162, 357] on div "Hasn't Applied [DATE]" at bounding box center [124, 349] width 219 height 27
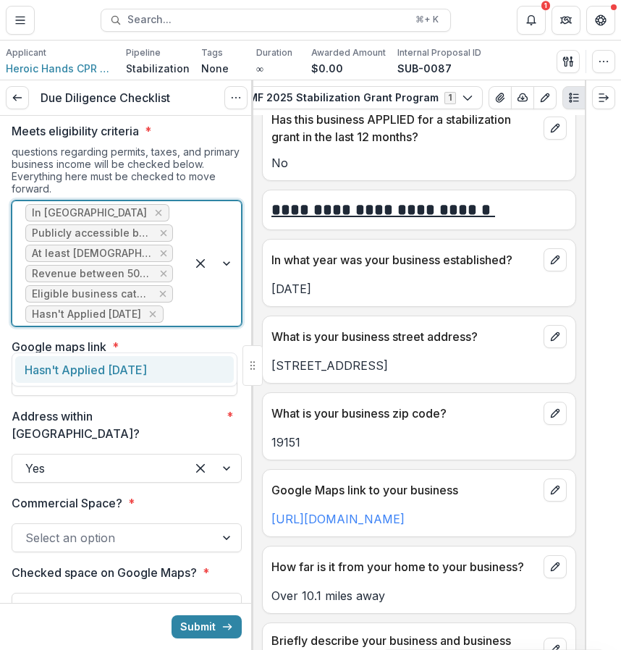
click at [186, 326] on div at bounding box center [213, 263] width 55 height 125
click at [160, 362] on div "Hasn't Applied [DATE]" at bounding box center [124, 369] width 219 height 27
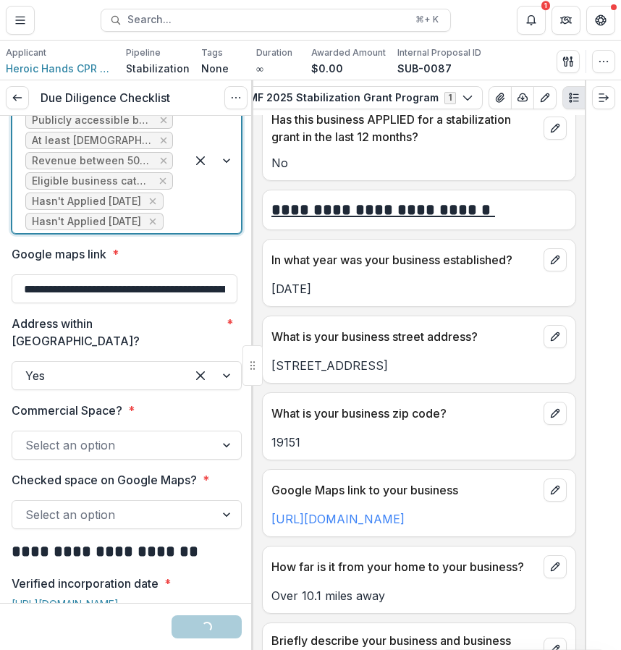
scroll to position [330, 0]
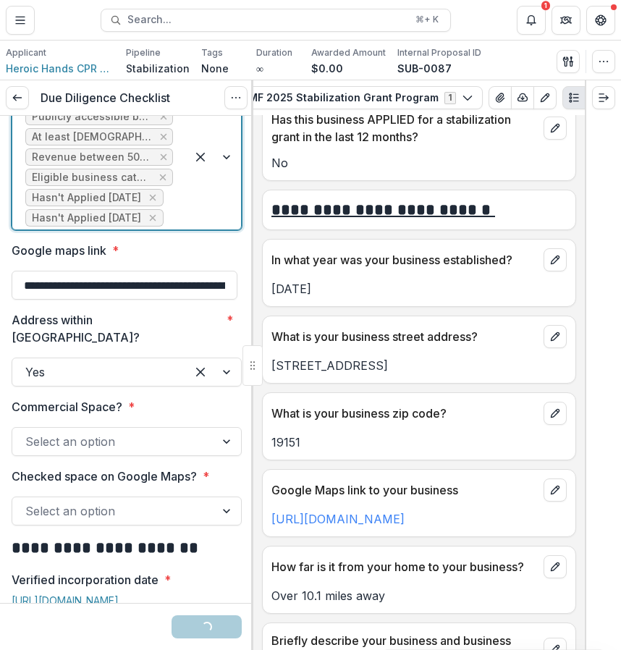
click at [140, 447] on div at bounding box center [113, 442] width 177 height 20
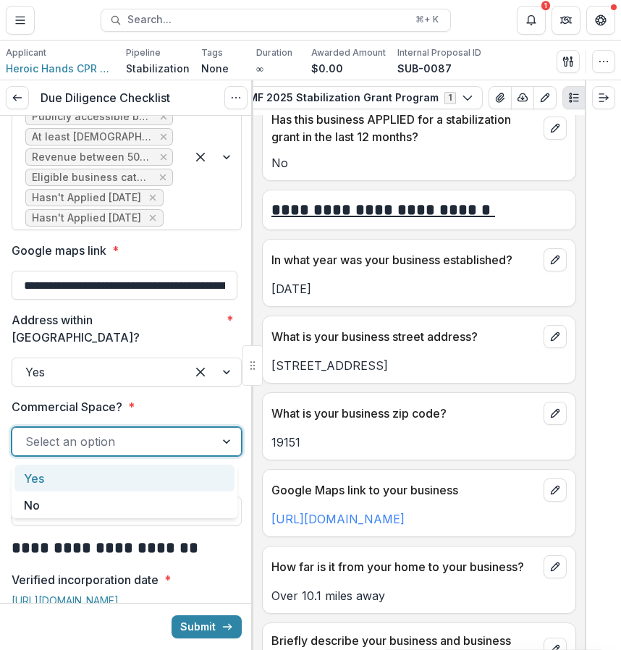
click at [140, 488] on div "Yes" at bounding box center [124, 478] width 220 height 27
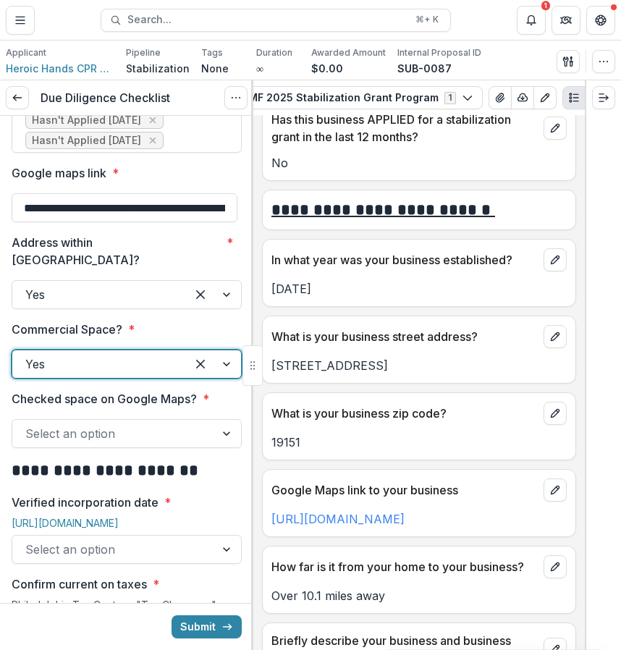
scroll to position [414, 0]
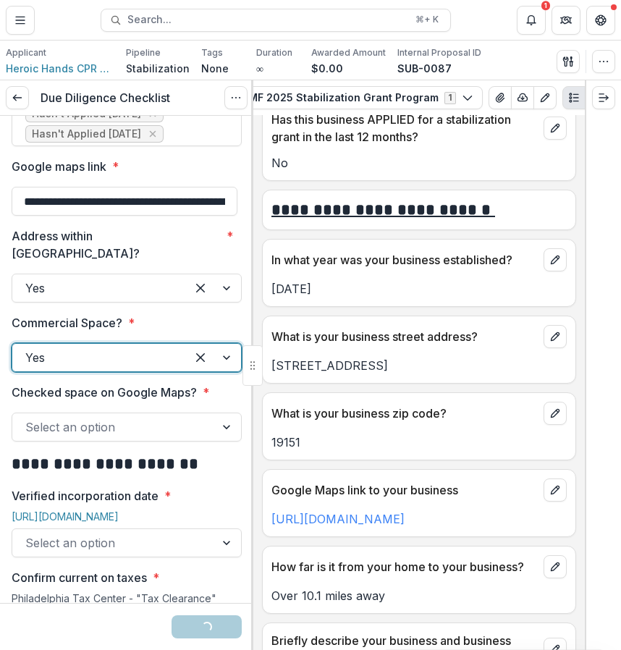
click at [153, 424] on div at bounding box center [113, 427] width 177 height 20
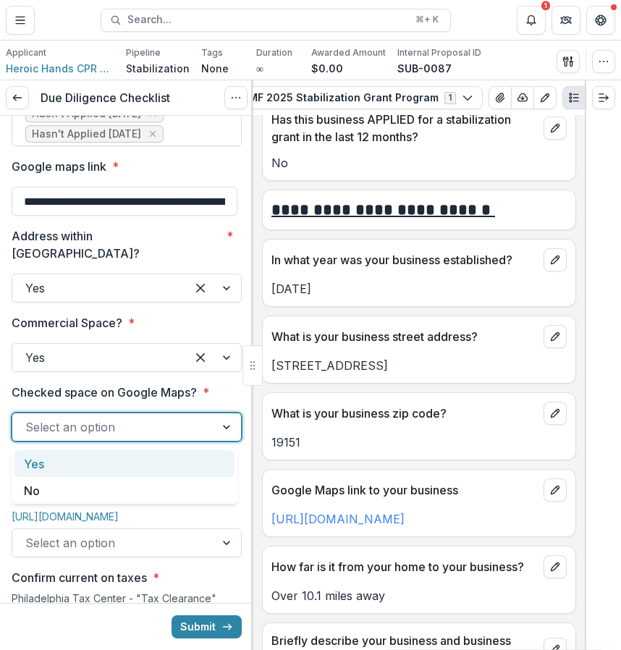
click at [138, 458] on div "Yes" at bounding box center [124, 463] width 220 height 27
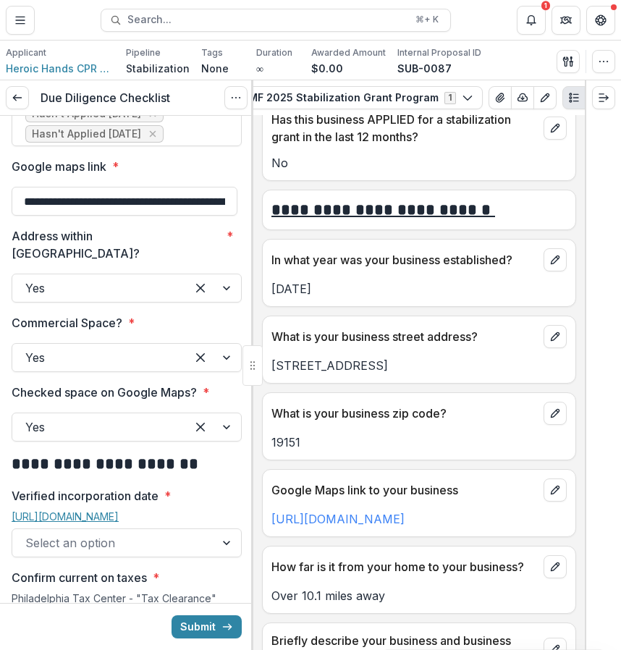
click at [119, 518] on link "[URL][DOMAIN_NAME]" at bounding box center [65, 516] width 107 height 12
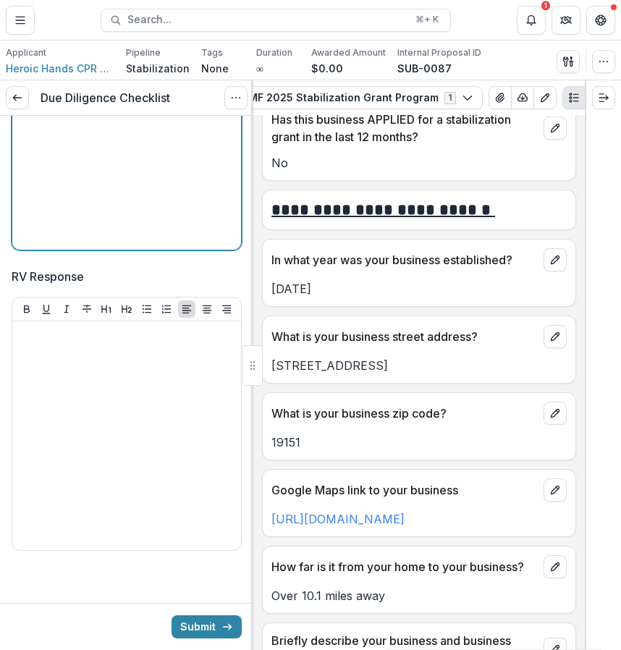
click at [172, 207] on div at bounding box center [126, 135] width 217 height 217
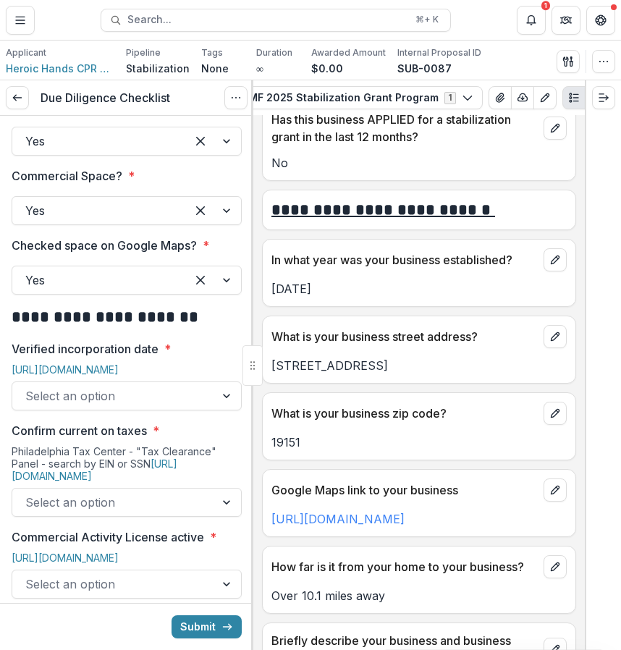
scroll to position [605, 0]
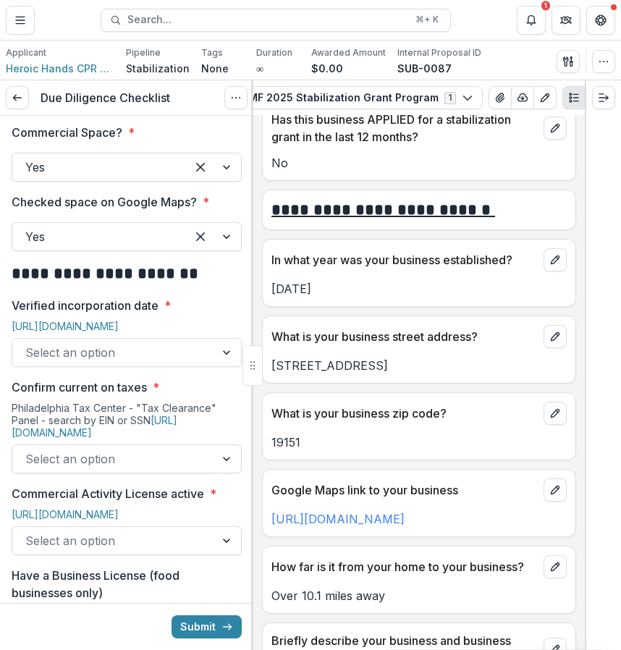
click at [176, 363] on div at bounding box center [113, 352] width 177 height 20
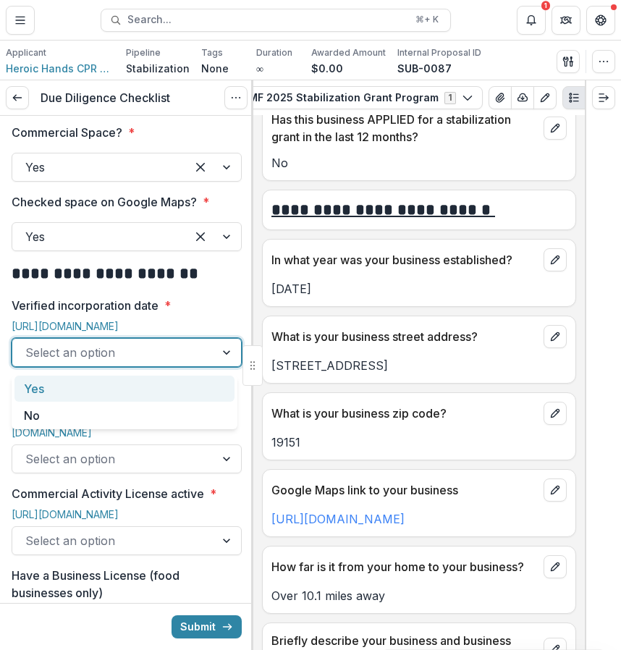
click at [140, 387] on div "Yes" at bounding box center [124, 389] width 220 height 27
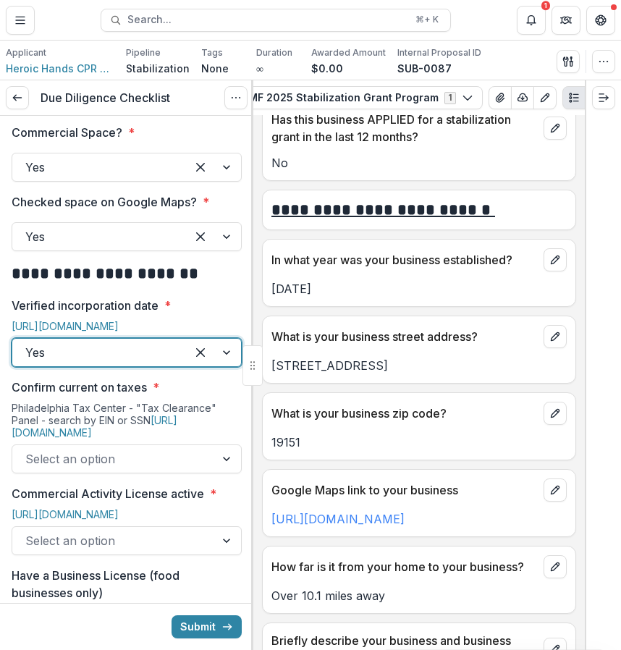
scroll to position [645, 0]
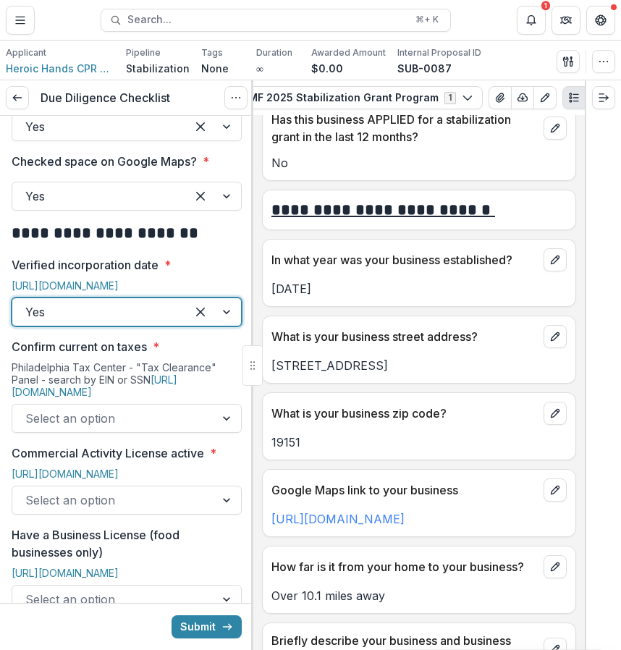
click at [170, 413] on div at bounding box center [113, 418] width 177 height 20
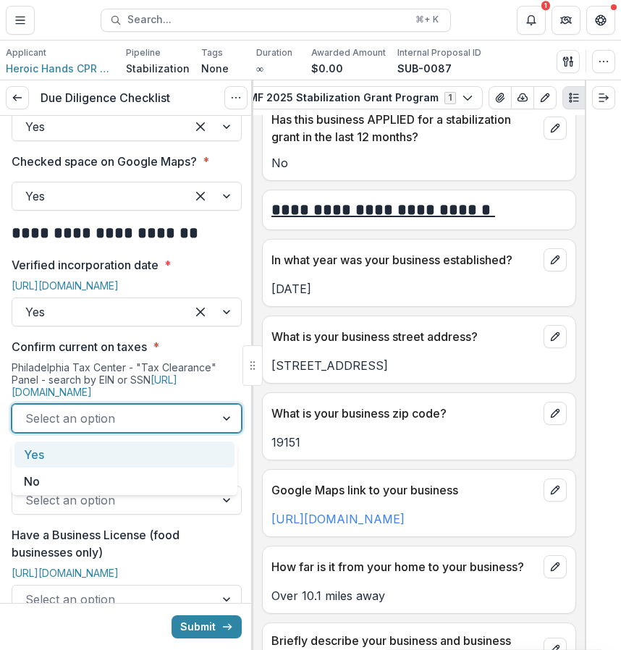
click at [155, 455] on div "Yes" at bounding box center [124, 455] width 220 height 27
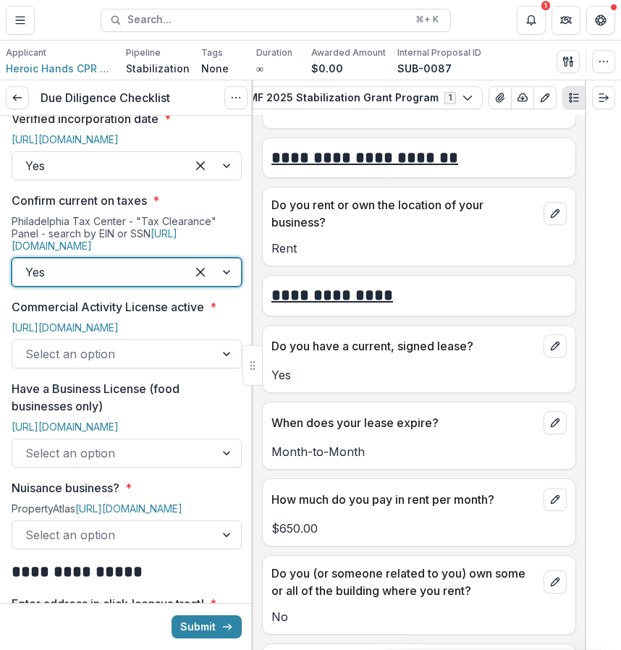
scroll to position [800, 0]
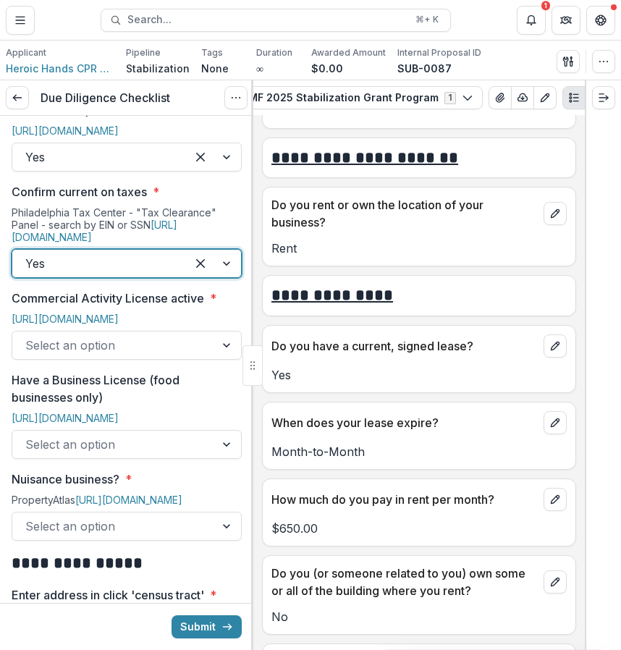
click at [174, 356] on div at bounding box center [113, 345] width 177 height 20
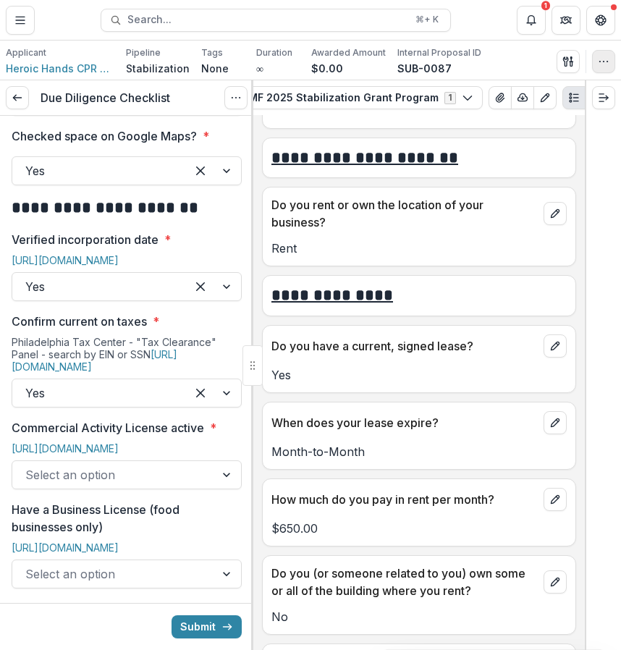
scroll to position [688, 0]
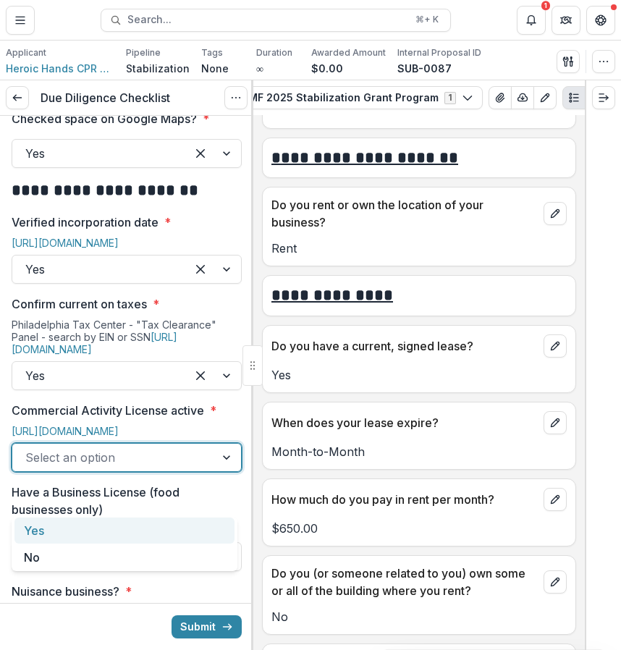
click at [172, 468] on div at bounding box center [113, 457] width 177 height 20
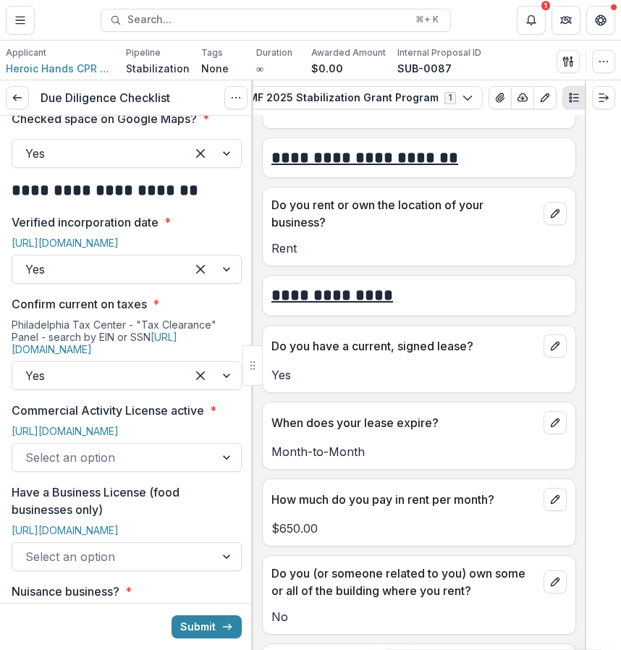
click at [190, 443] on div "[URL][DOMAIN_NAME]" at bounding box center [127, 434] width 230 height 18
click at [206, 443] on div "[URL][DOMAIN_NAME]" at bounding box center [127, 434] width 230 height 18
click at [119, 437] on link "[URL][DOMAIN_NAME]" at bounding box center [65, 431] width 107 height 12
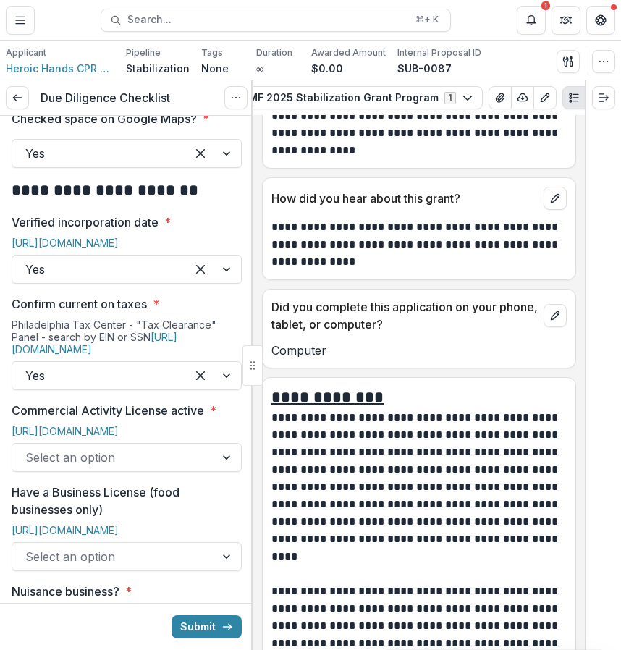
scroll to position [11307, 0]
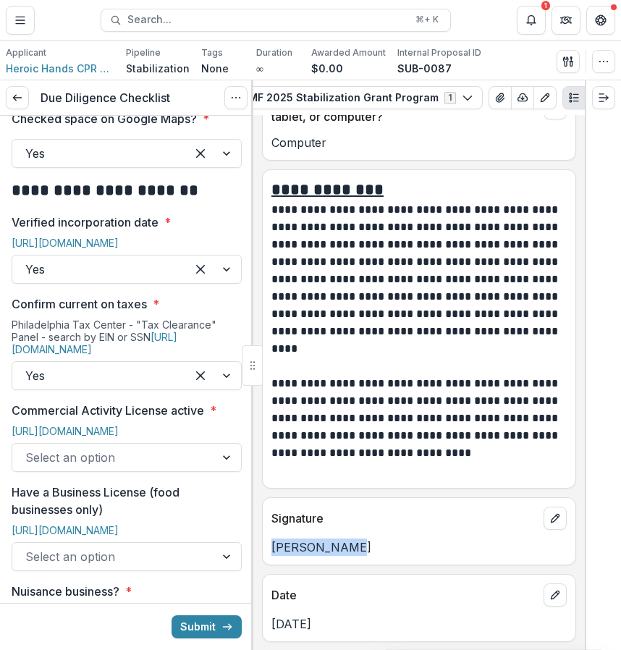
drag, startPoint x: 353, startPoint y: 543, endPoint x: 269, endPoint y: 543, distance: 84.0
click at [269, 543] on div "Ariel Julian" at bounding box center [419, 547] width 313 height 17
copy p "Ariel Julian"
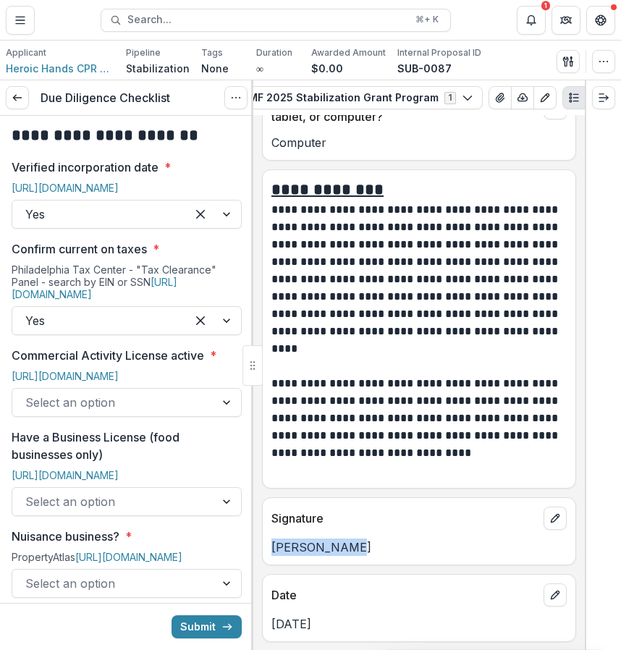
scroll to position [775, 0]
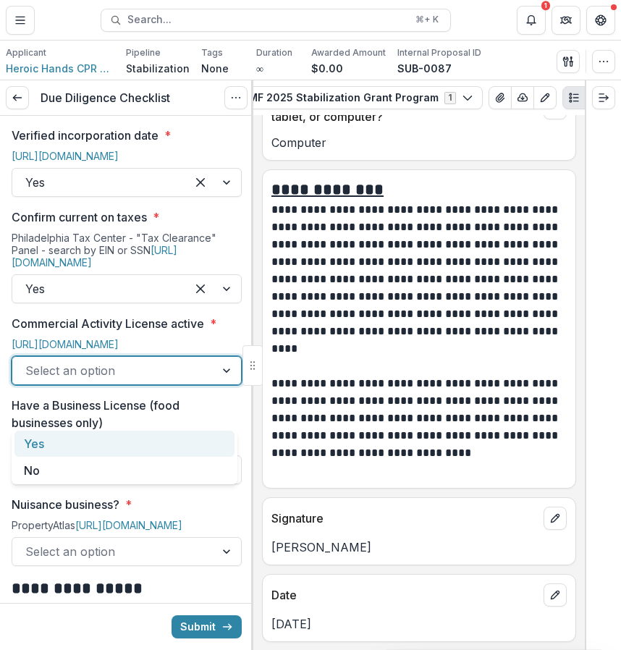
click at [142, 382] on div "Select an option" at bounding box center [113, 370] width 203 height 23
click at [135, 431] on div "Yes" at bounding box center [124, 444] width 220 height 27
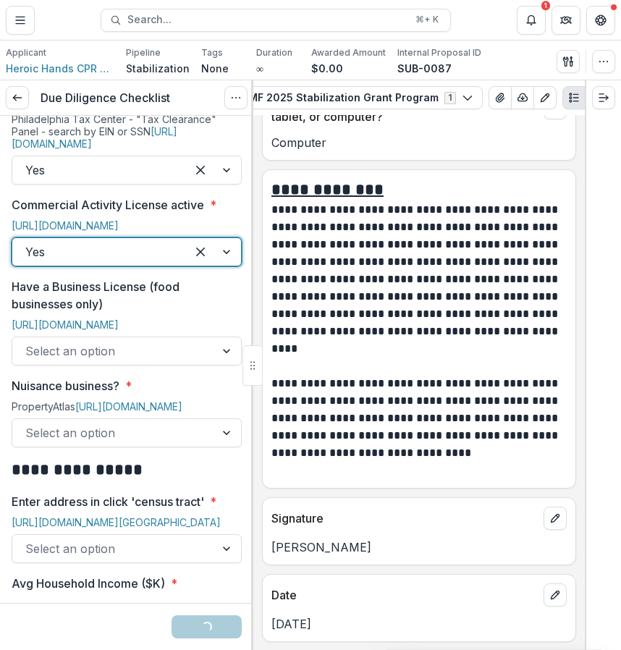
scroll to position [904, 0]
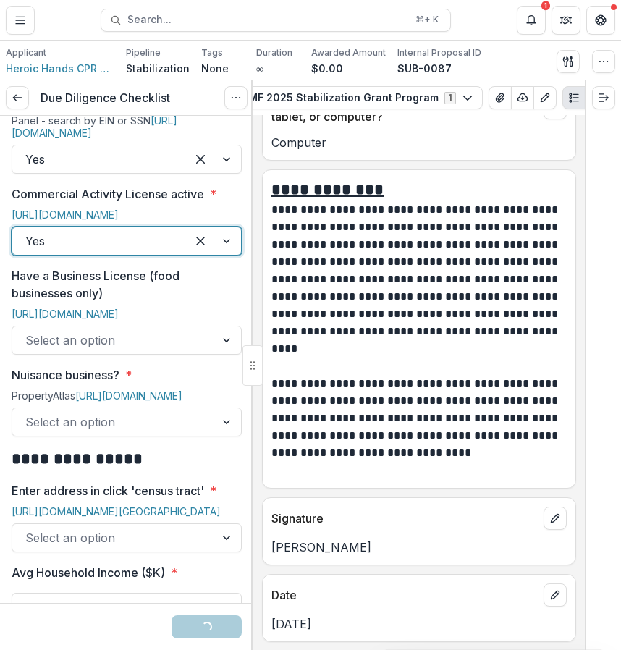
click at [133, 350] on div at bounding box center [113, 340] width 177 height 20
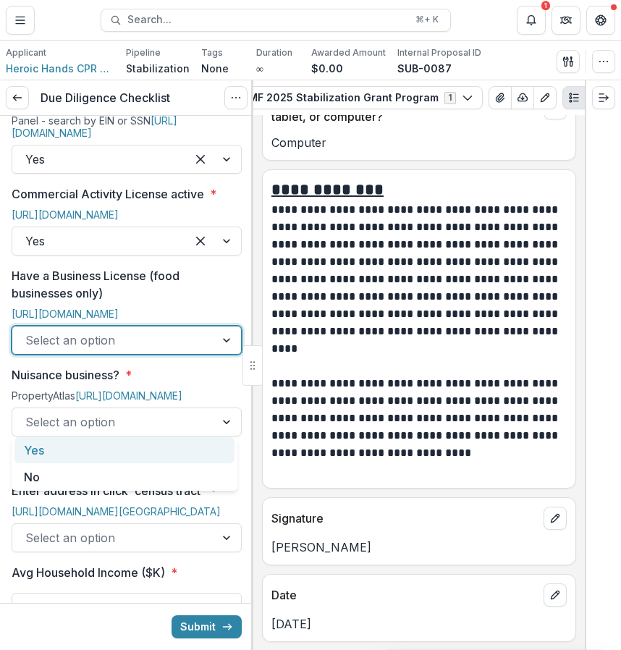
click at [119, 454] on div "Yes" at bounding box center [124, 450] width 220 height 27
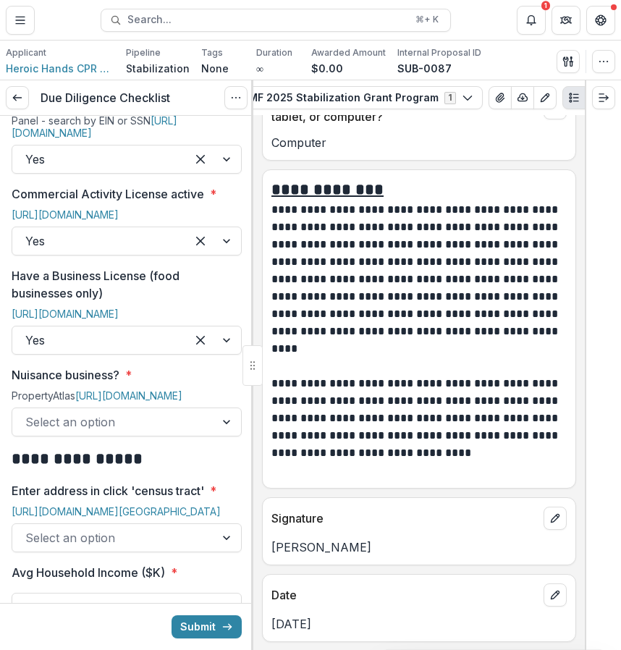
click at [119, 408] on div "PropertyAtlas https://property.phila.gov" at bounding box center [127, 399] width 230 height 18
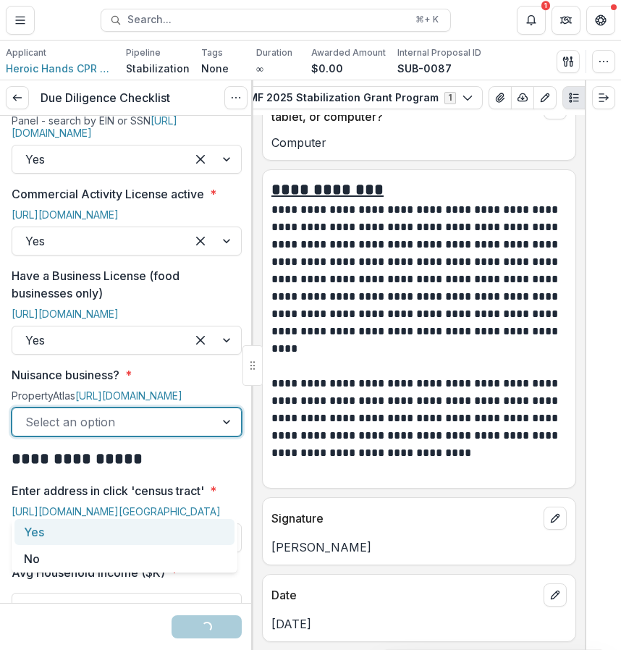
click at [119, 432] on div at bounding box center [113, 422] width 177 height 20
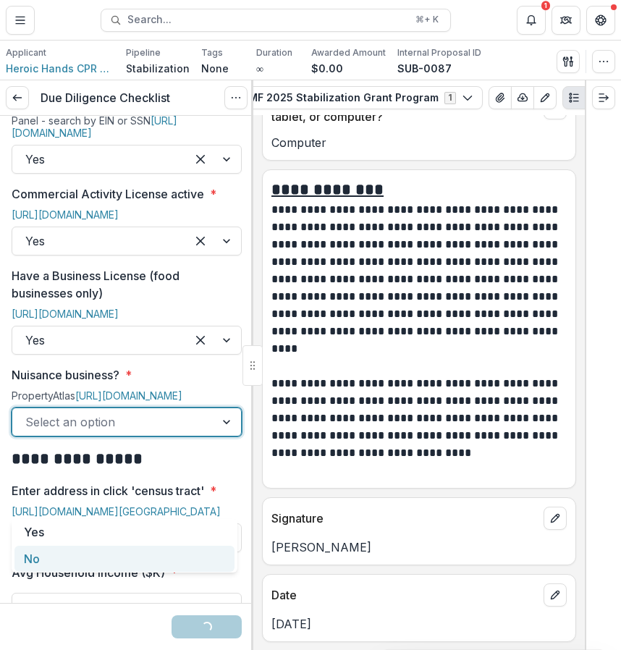
click at [112, 550] on div "No" at bounding box center [124, 559] width 220 height 27
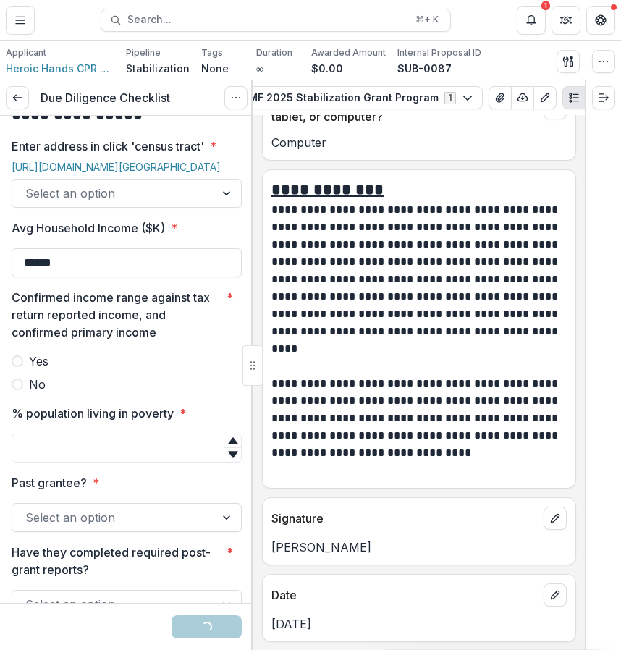
scroll to position [1269, 0]
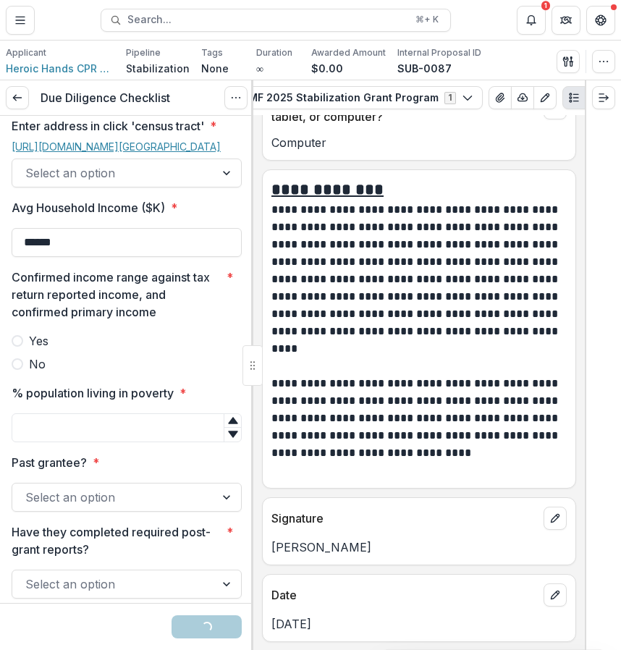
click at [127, 153] on link "[URL][DOMAIN_NAME][GEOGRAPHIC_DATA]" at bounding box center [116, 146] width 209 height 12
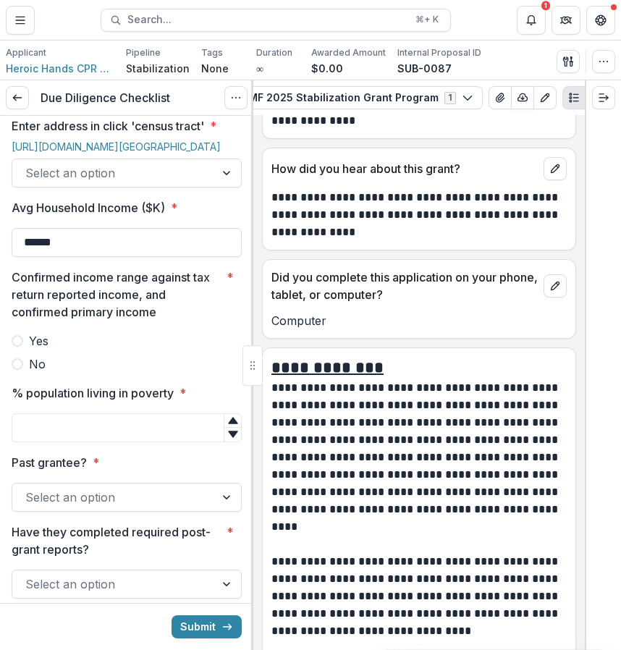
scroll to position [11307, 0]
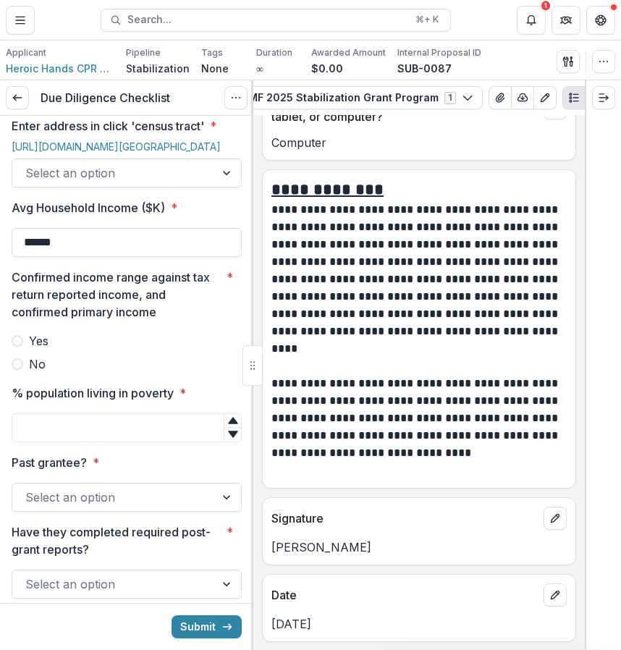
click at [198, 185] on div "Select an option" at bounding box center [113, 172] width 203 height 23
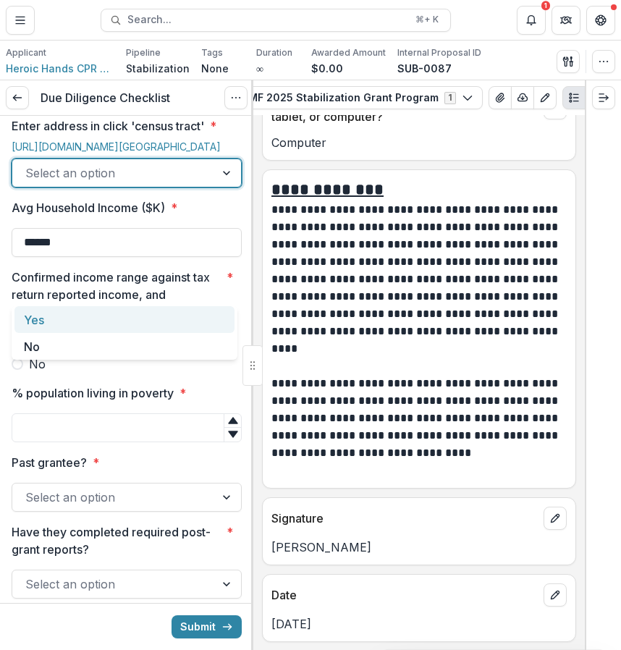
click at [198, 185] on div "Select an option" at bounding box center [113, 172] width 203 height 23
click at [175, 319] on div "Yes" at bounding box center [124, 319] width 220 height 27
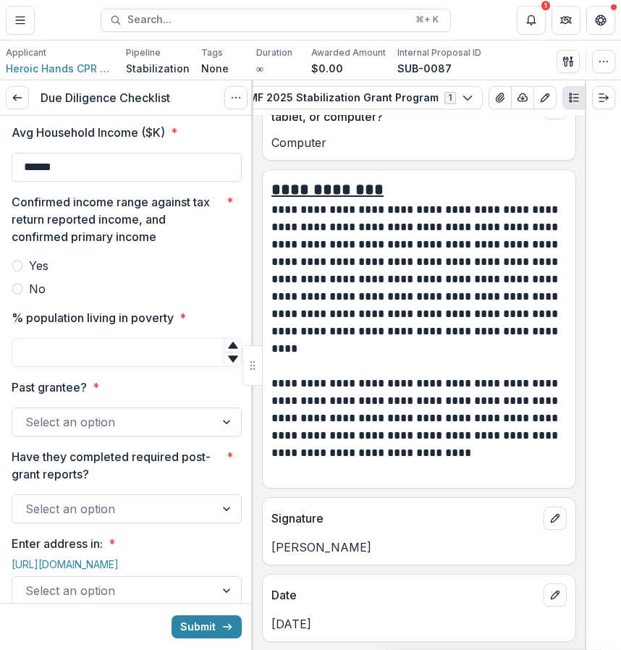
scroll to position [1332, 0]
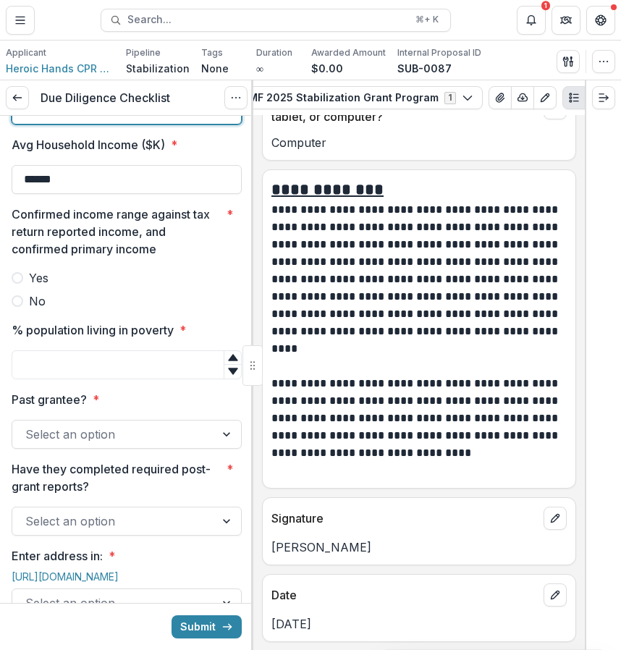
click at [140, 194] on input "******" at bounding box center [127, 179] width 230 height 29
type input "*"
type input "*******"
click at [126, 379] on input "% population living in poverty *" at bounding box center [127, 364] width 230 height 29
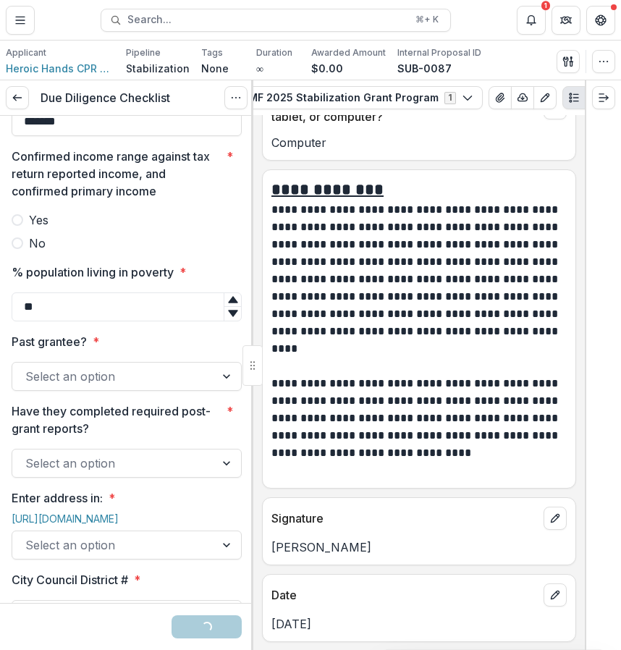
scroll to position [1418, 0]
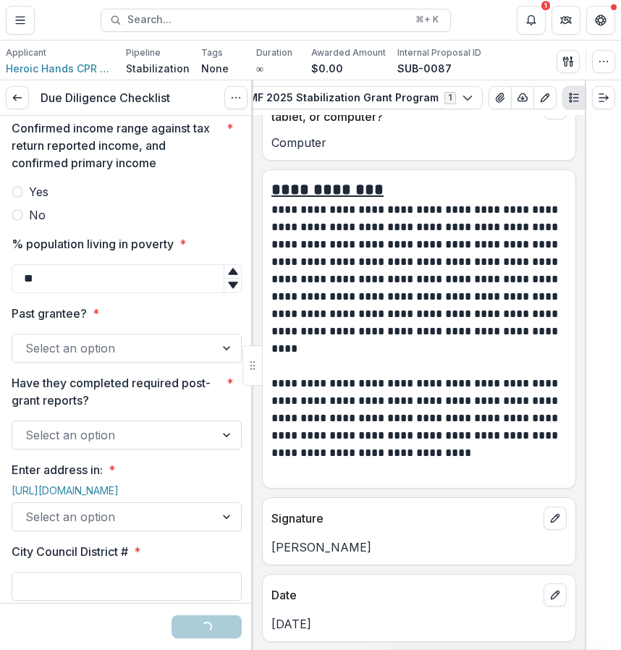
type input "**"
click at [115, 358] on div at bounding box center [113, 348] width 177 height 20
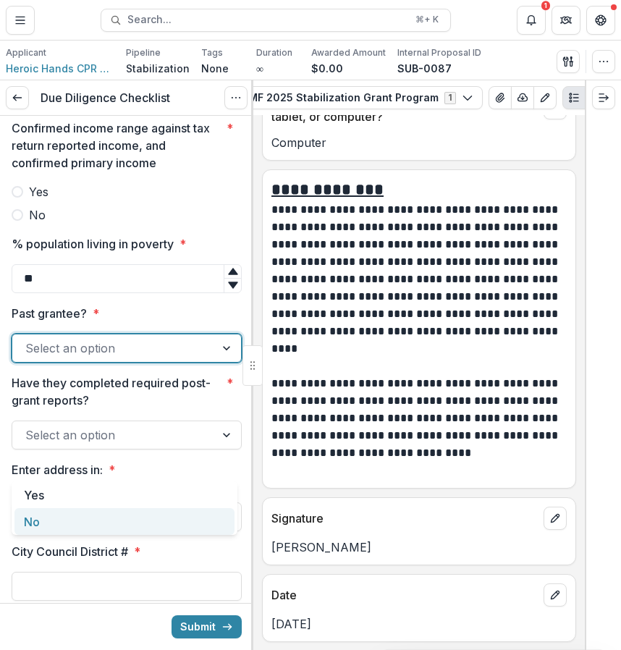
click at [95, 512] on div "No" at bounding box center [124, 521] width 220 height 27
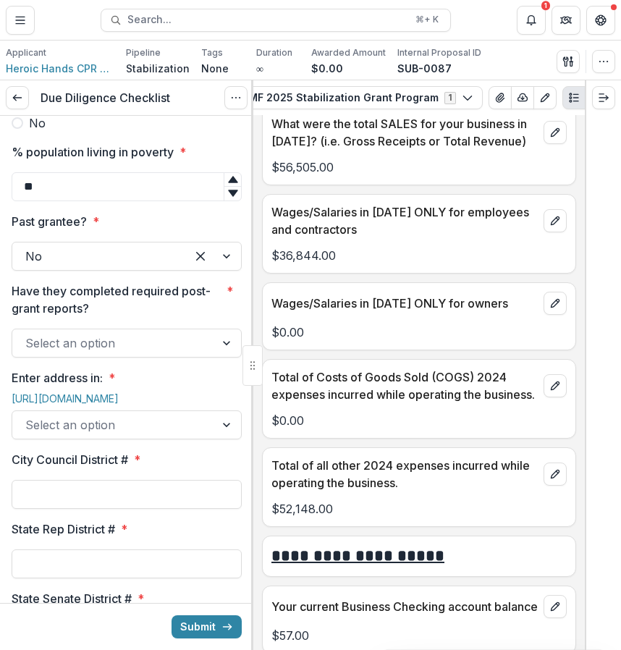
scroll to position [1596, 0]
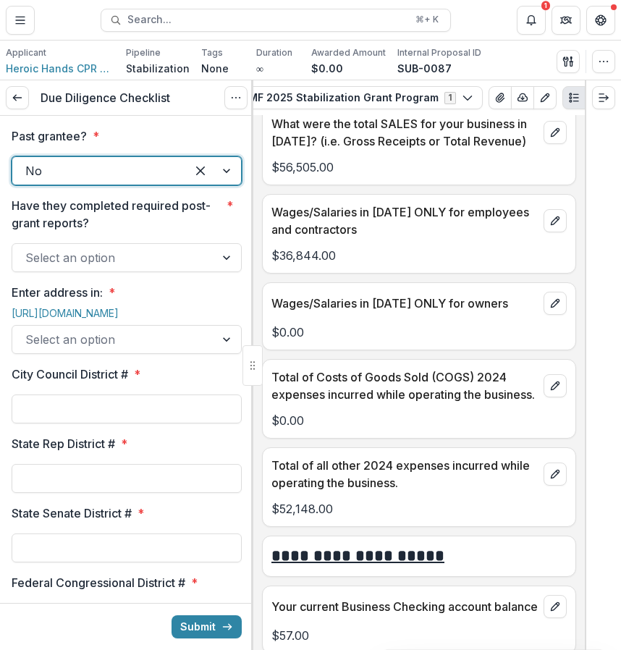
click at [171, 268] on div at bounding box center [113, 258] width 177 height 20
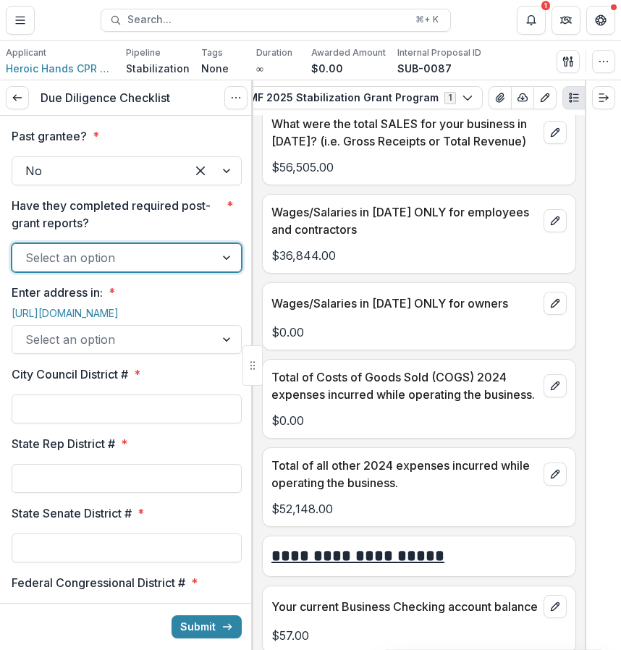
click at [166, 268] on div at bounding box center [113, 258] width 177 height 20
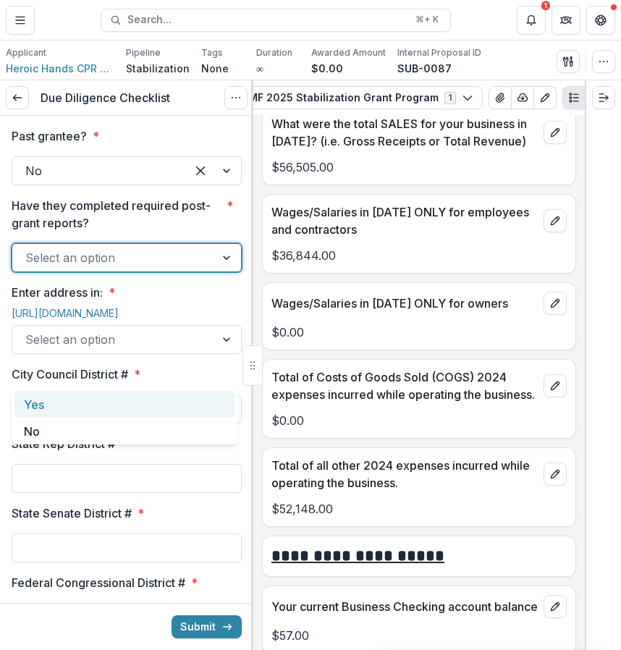
click at [150, 411] on div "Yes" at bounding box center [124, 404] width 220 height 27
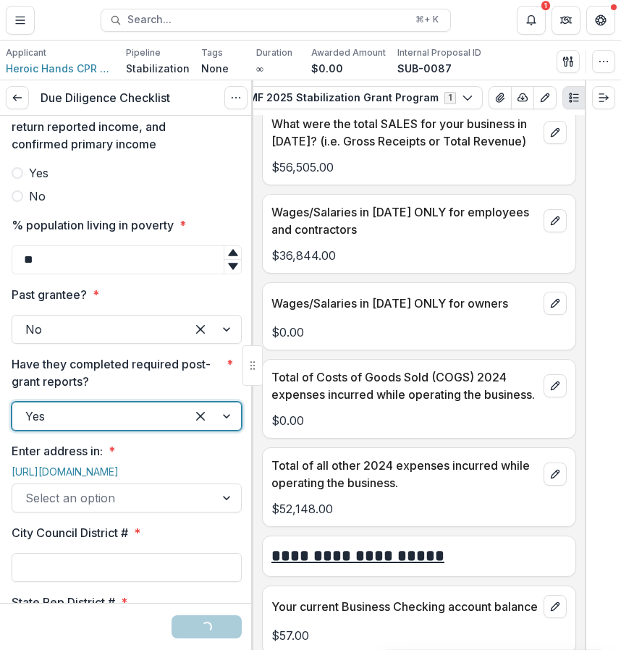
click at [56, 182] on label "Yes" at bounding box center [127, 172] width 230 height 17
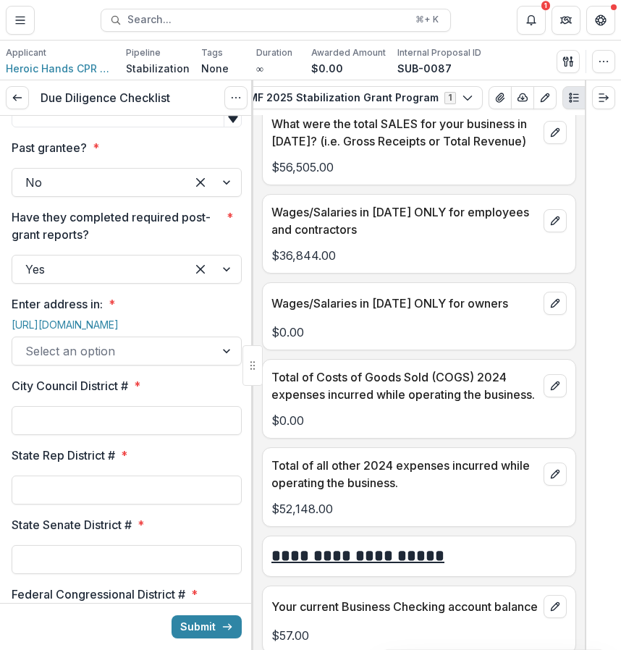
scroll to position [1620, 0]
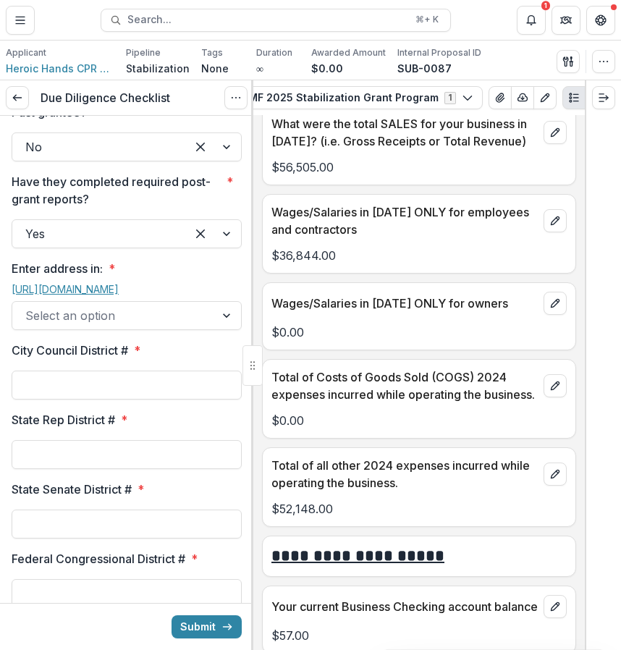
click at [96, 295] on link "[URL][DOMAIN_NAME]" at bounding box center [65, 289] width 107 height 12
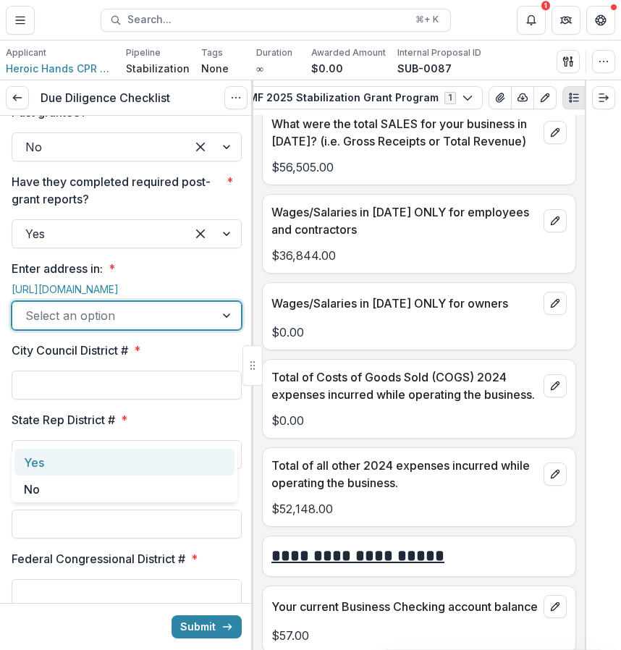
click at [141, 326] on div at bounding box center [113, 316] width 177 height 20
click at [113, 468] on div "Yes" at bounding box center [124, 462] width 220 height 27
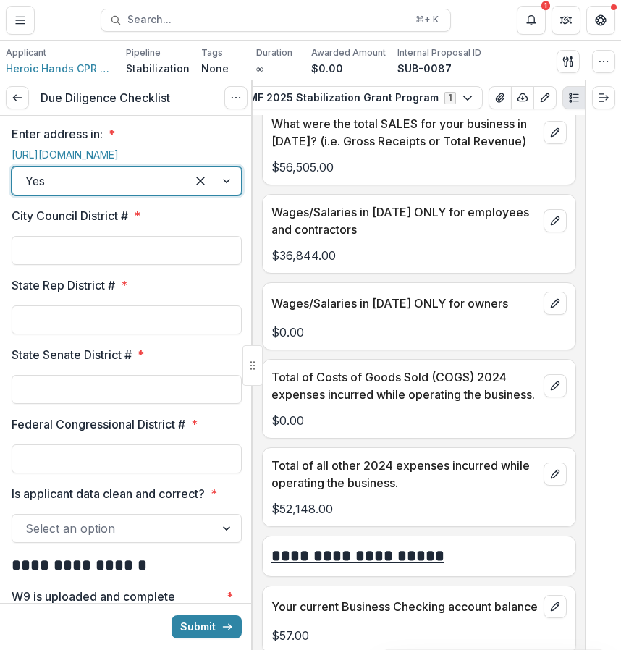
scroll to position [1803, 0]
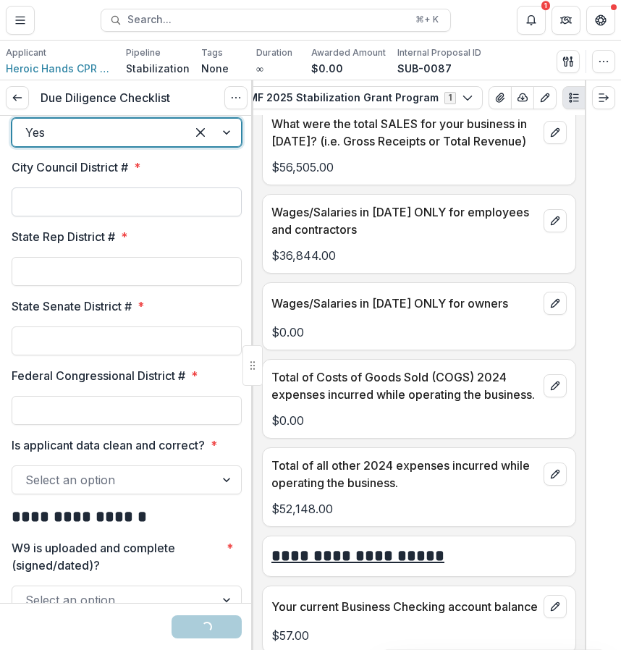
click at [149, 216] on input "City Council District # *" at bounding box center [127, 202] width 230 height 29
type input "*"
click at [127, 425] on input "Federal Congressional District # *" at bounding box center [127, 410] width 230 height 29
type input "*"
click at [131, 286] on input "State Rep District # *" at bounding box center [127, 271] width 230 height 29
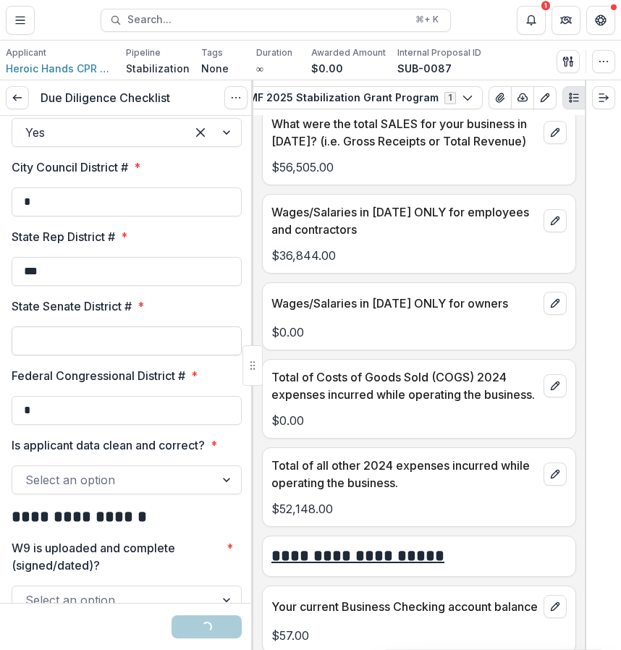
type input "***"
click at [94, 356] on input "State Senate District # *" at bounding box center [127, 341] width 230 height 29
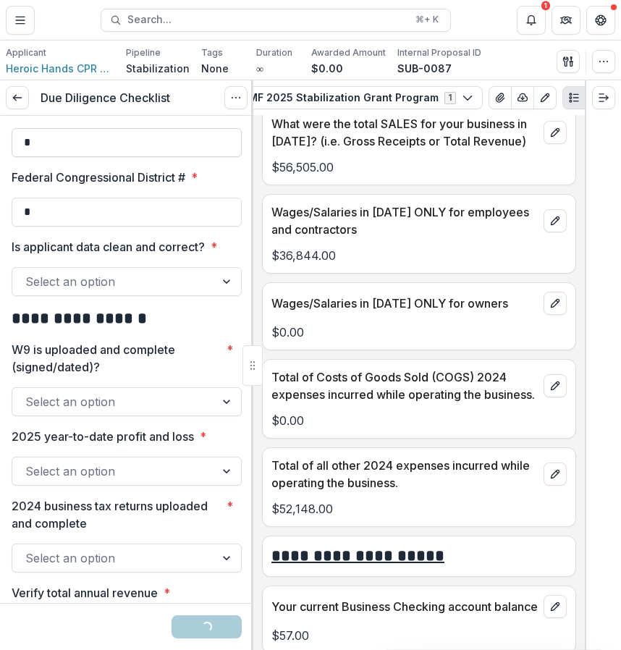
scroll to position [2029, 0]
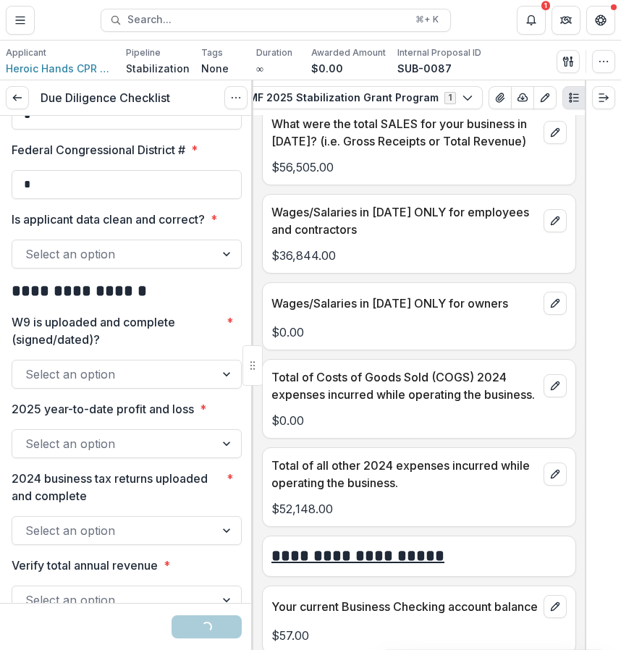
type input "*"
click at [118, 266] on div "Select an option" at bounding box center [113, 254] width 203 height 23
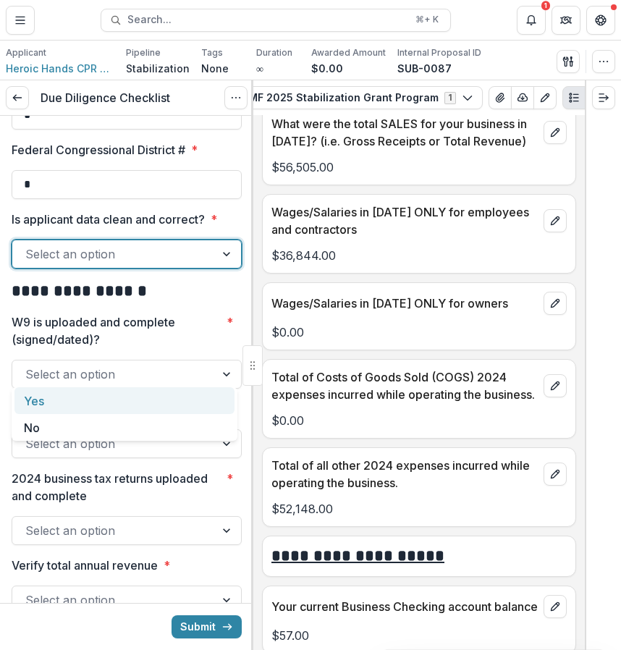
click at [85, 402] on div "Yes" at bounding box center [124, 400] width 220 height 27
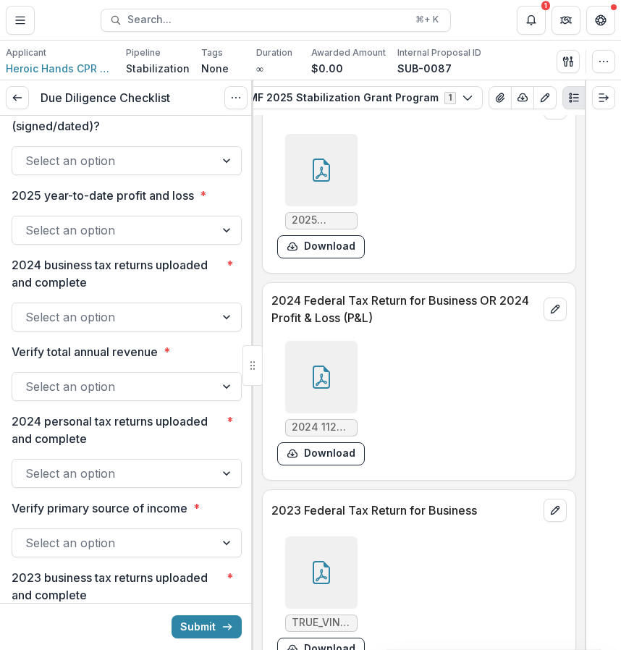
scroll to position [8104, 0]
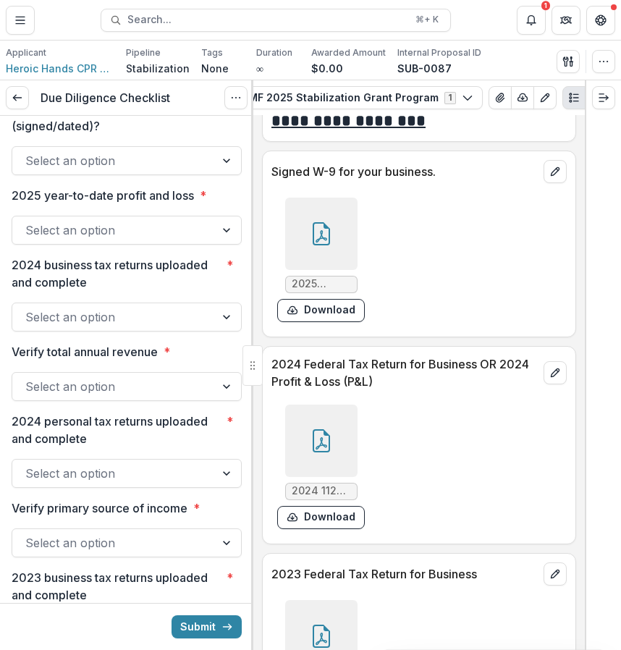
click at [316, 245] on icon at bounding box center [321, 233] width 17 height 23
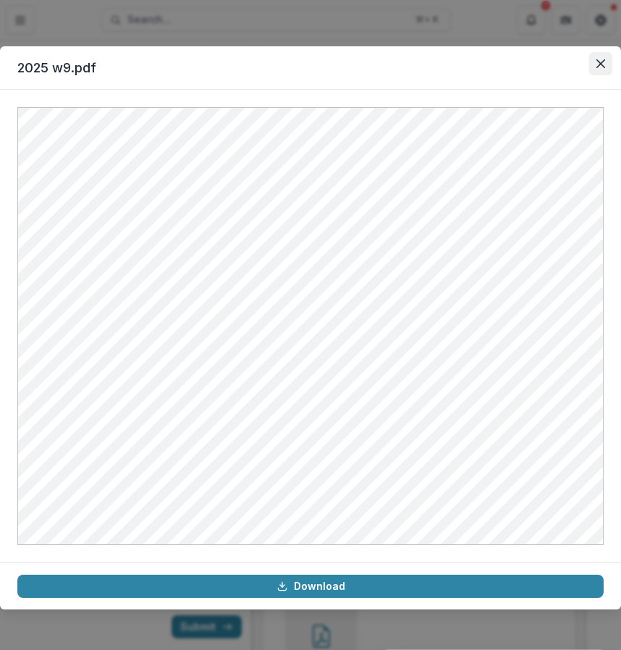
click at [602, 64] on icon "Close" at bounding box center [601, 63] width 9 height 9
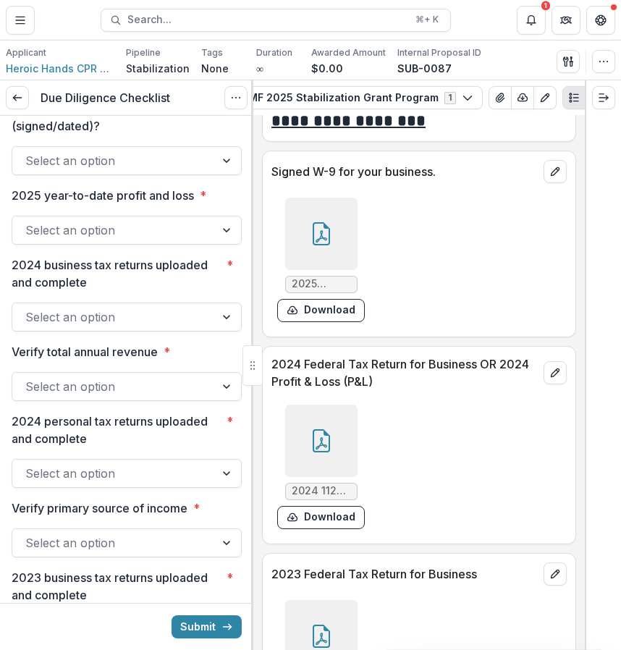
click at [170, 171] on div at bounding box center [113, 161] width 177 height 20
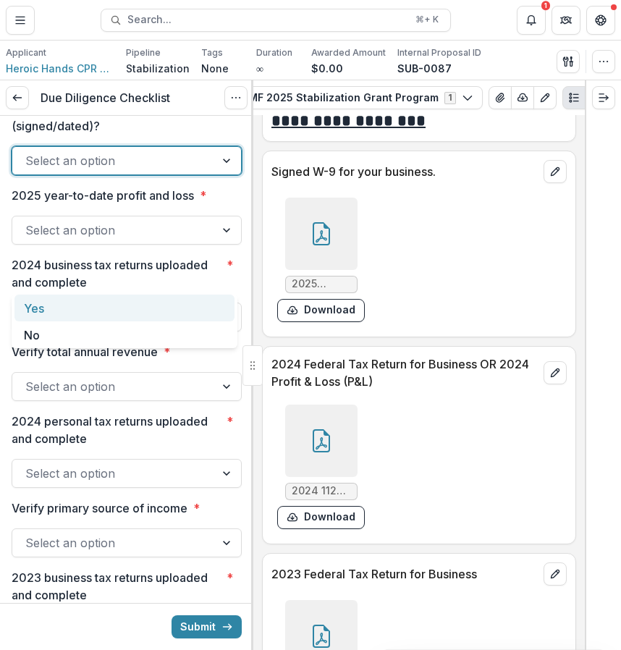
click at [148, 309] on div "Yes" at bounding box center [124, 308] width 220 height 27
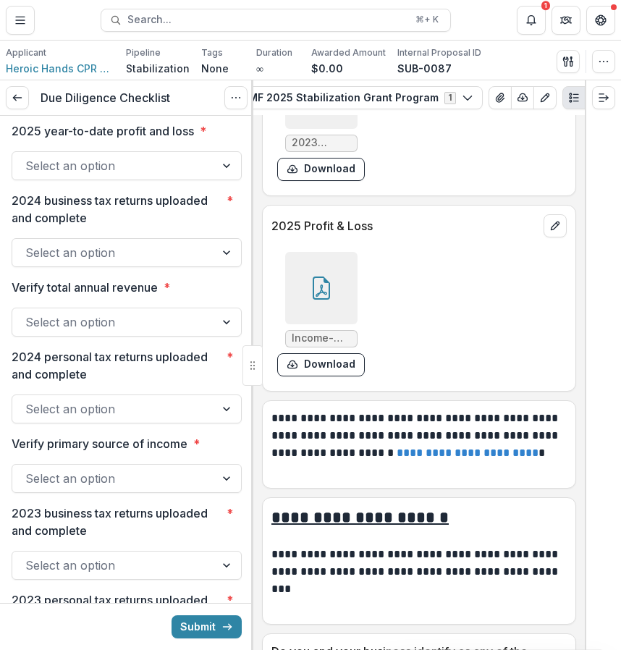
scroll to position [9119, 0]
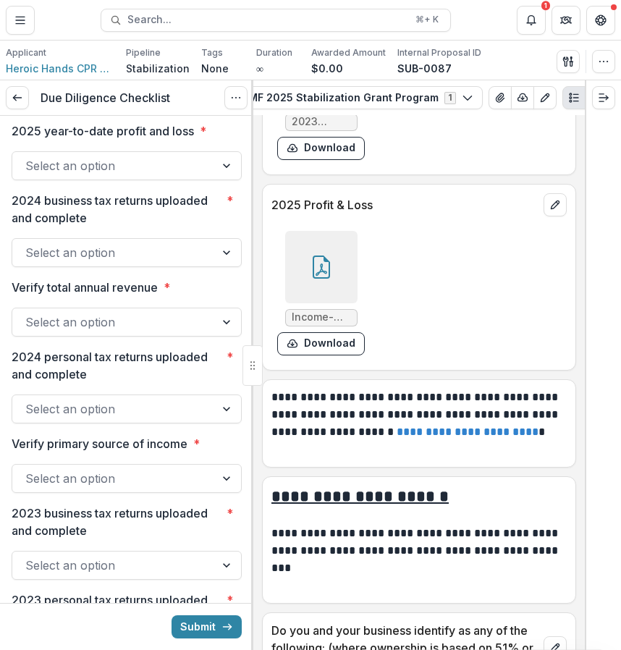
click at [343, 303] on div at bounding box center [321, 267] width 72 height 72
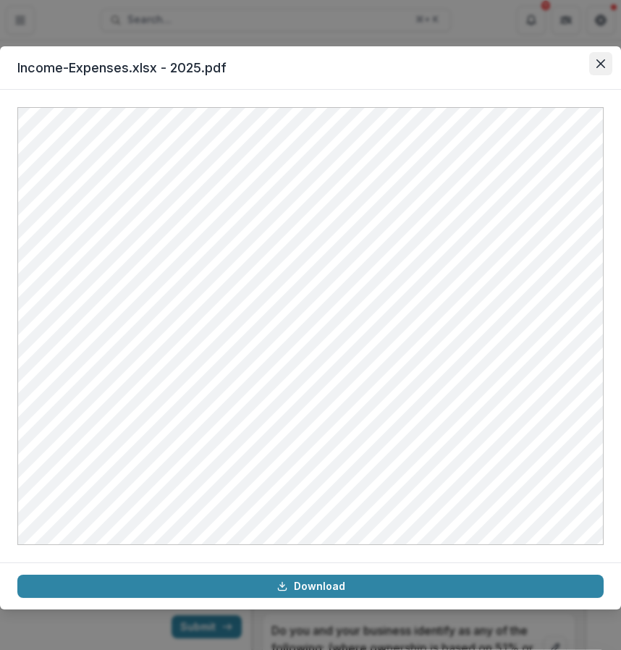
click at [597, 66] on icon "Close" at bounding box center [601, 63] width 9 height 9
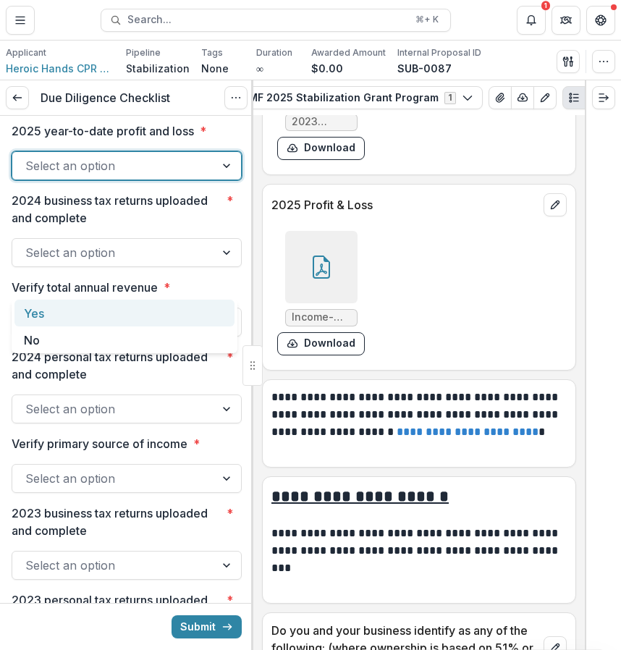
click at [105, 180] on div "Select an option" at bounding box center [127, 165] width 230 height 29
click at [105, 319] on div "Yes" at bounding box center [124, 313] width 220 height 27
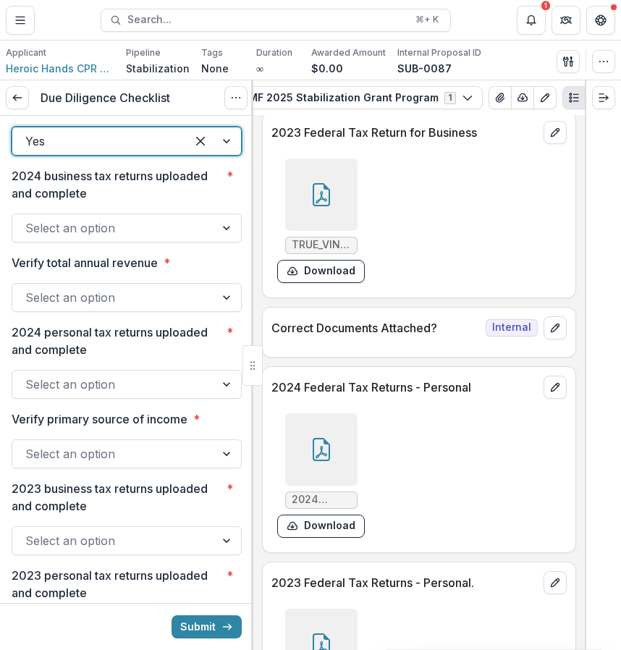
scroll to position [8524, 0]
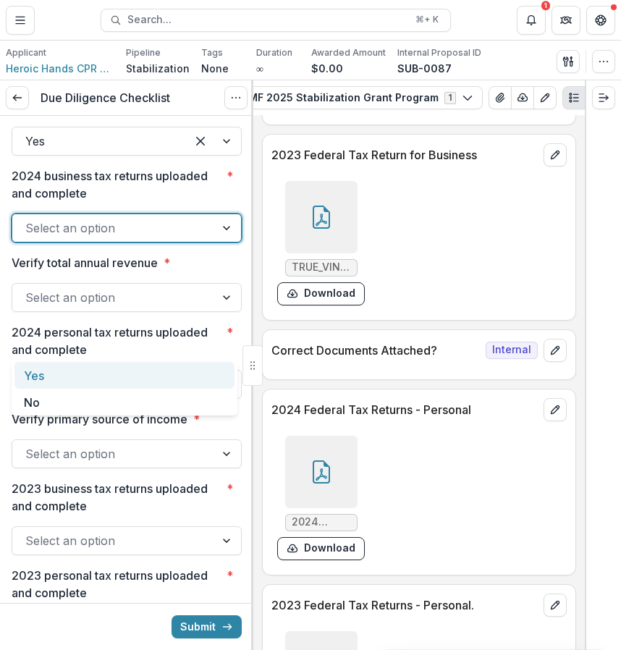
click at [166, 238] on div at bounding box center [113, 228] width 177 height 20
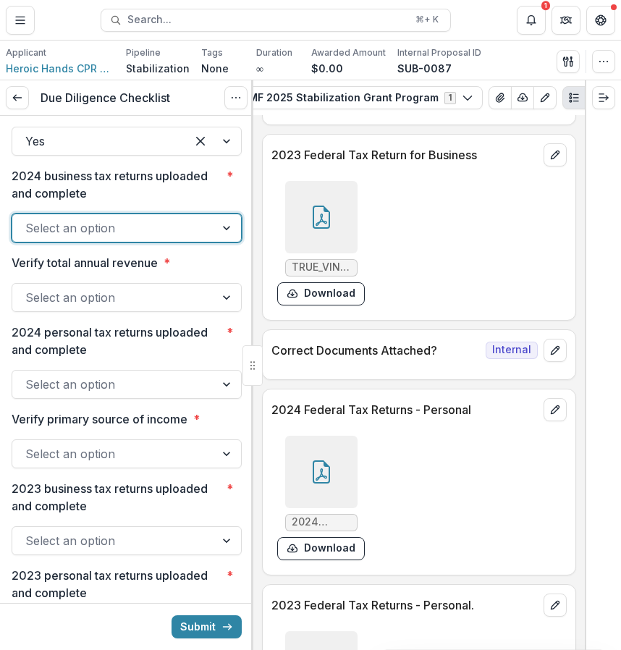
click at [180, 238] on div at bounding box center [113, 228] width 177 height 20
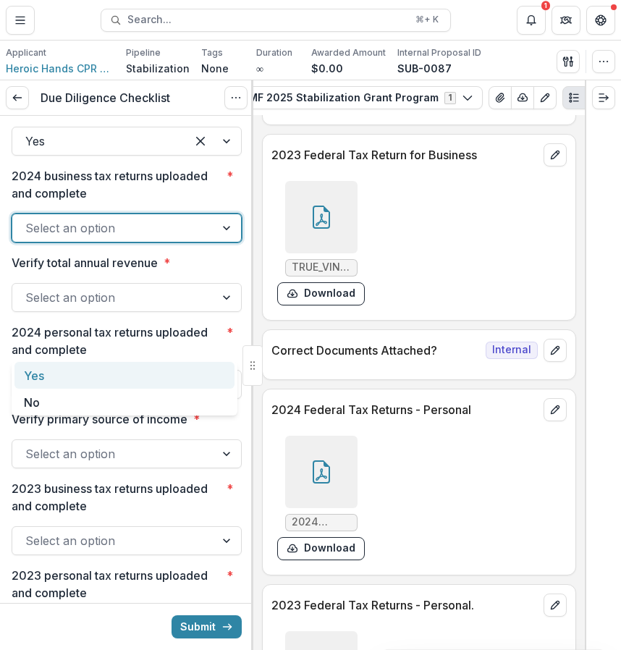
click at [164, 374] on div "Yes" at bounding box center [124, 375] width 220 height 27
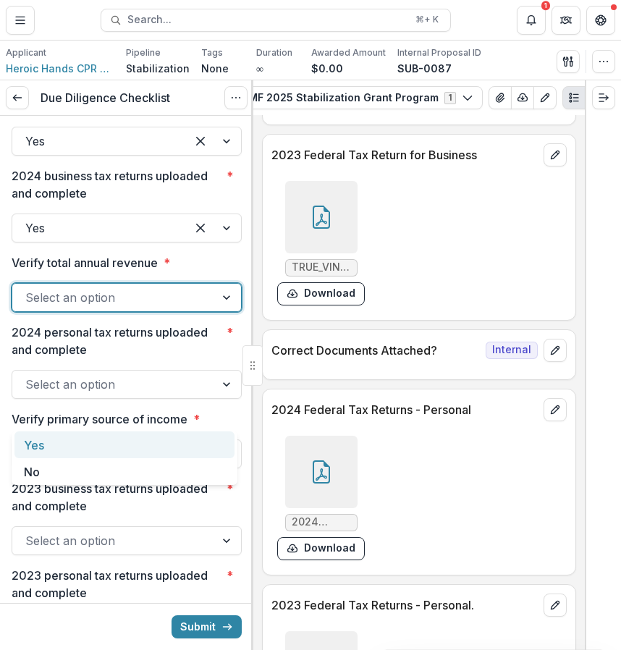
click at [164, 312] on div "Select an option" at bounding box center [127, 297] width 230 height 29
click at [153, 444] on div "Yes" at bounding box center [124, 445] width 220 height 27
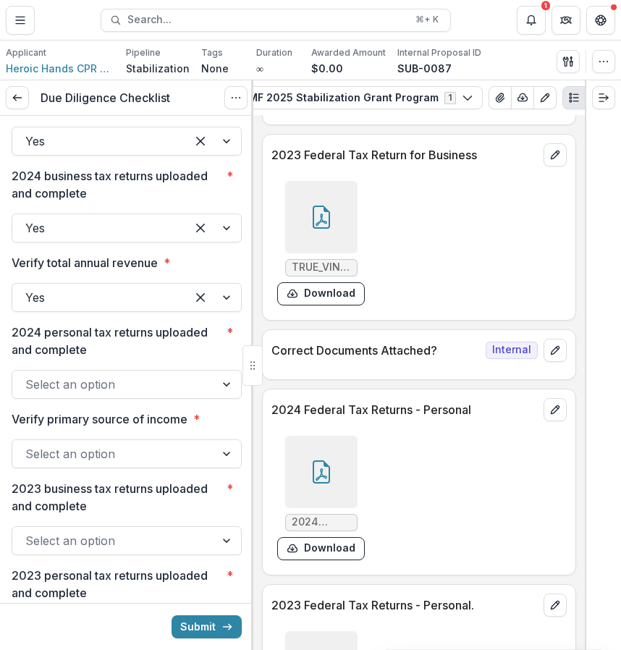
click at [337, 508] on div at bounding box center [321, 472] width 72 height 72
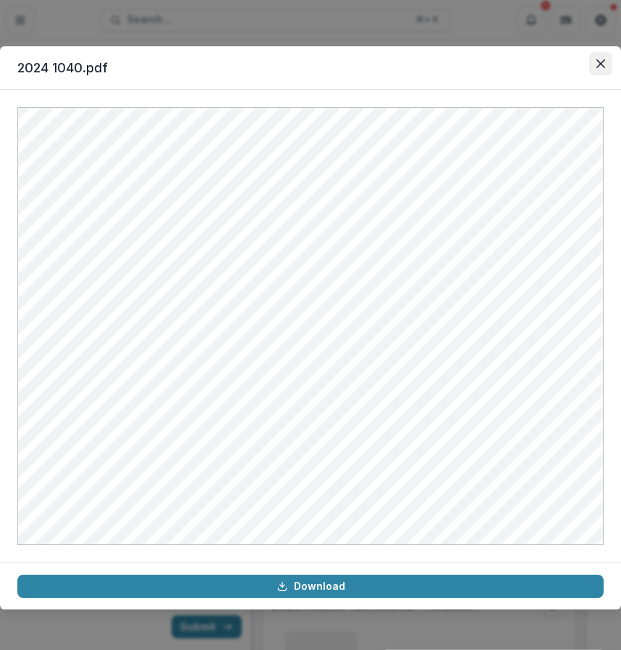
click at [600, 70] on button "Close" at bounding box center [600, 63] width 23 height 23
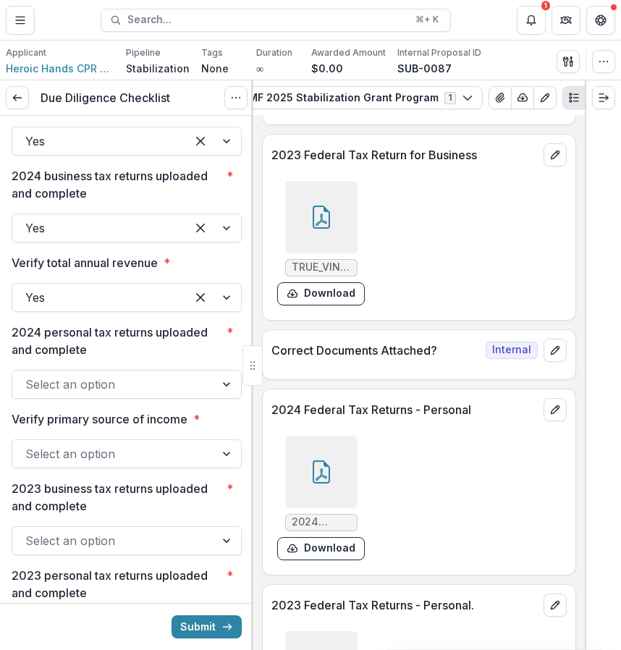
click at [172, 395] on div at bounding box center [113, 384] width 177 height 20
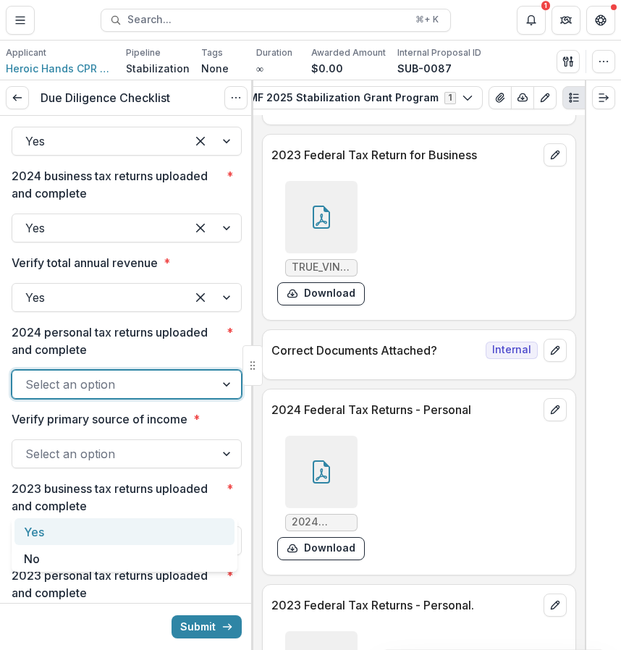
click at [145, 534] on div "Yes" at bounding box center [124, 531] width 220 height 27
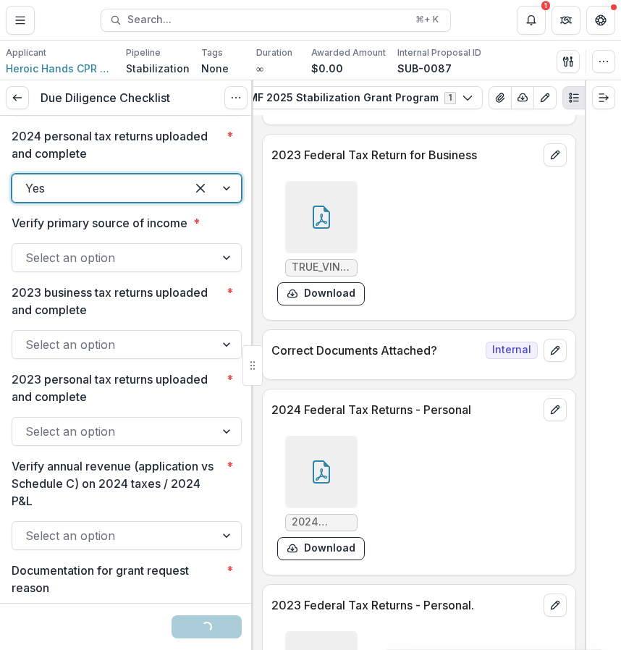
scroll to position [2547, 0]
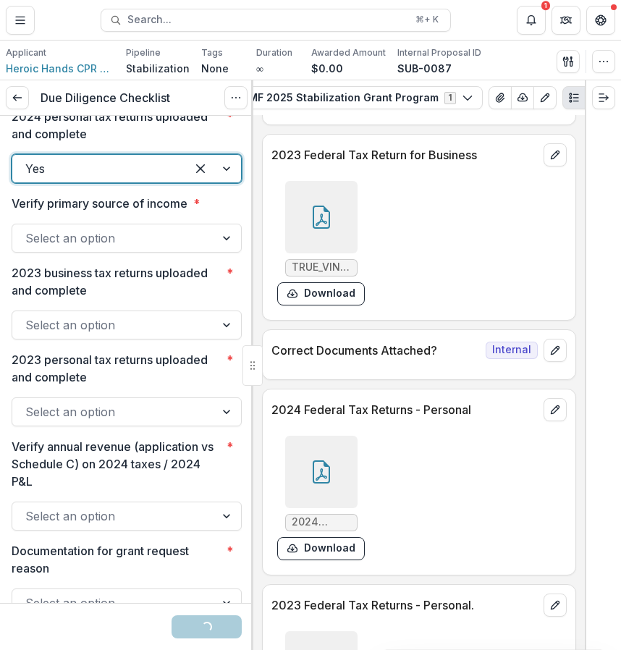
click at [191, 248] on div at bounding box center [113, 238] width 177 height 20
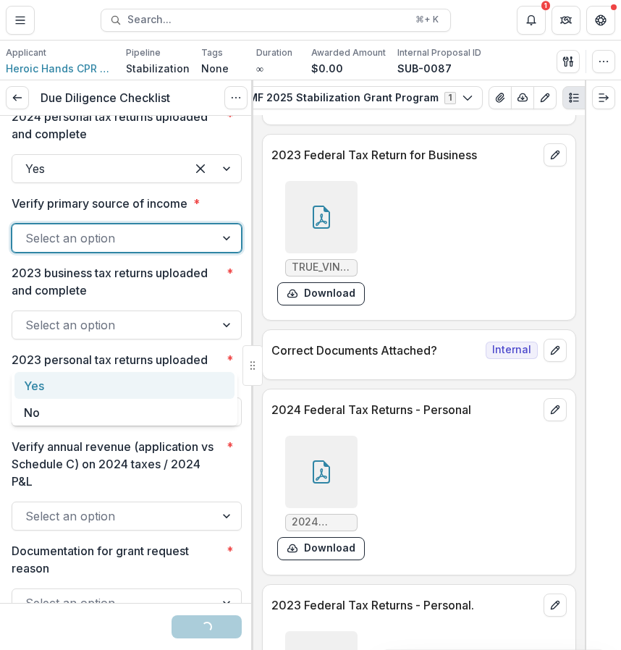
click at [146, 388] on div "Yes" at bounding box center [124, 385] width 220 height 27
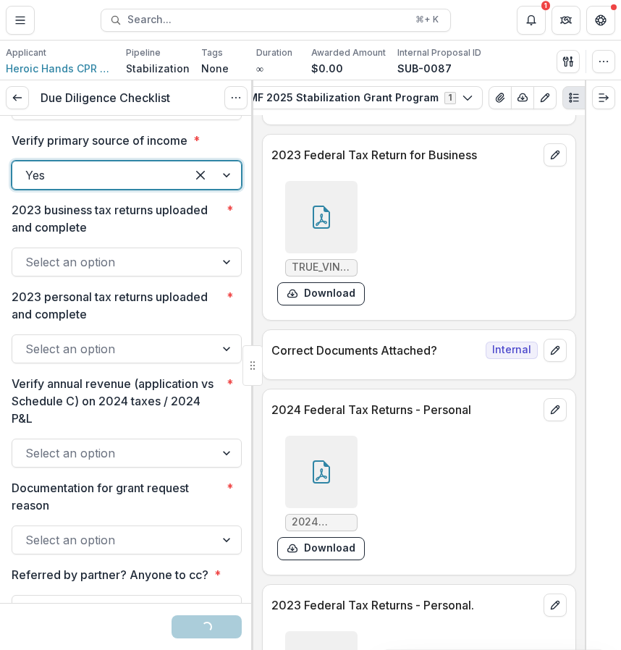
scroll to position [2629, 0]
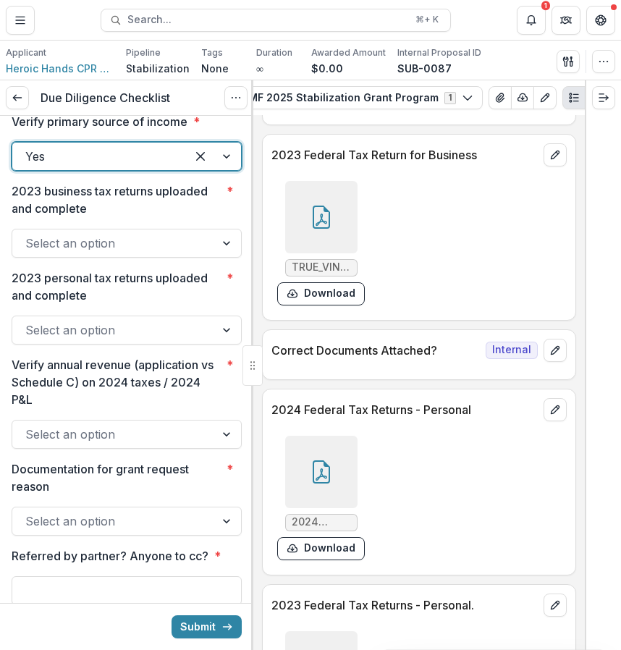
click at [335, 253] on div at bounding box center [321, 217] width 72 height 72
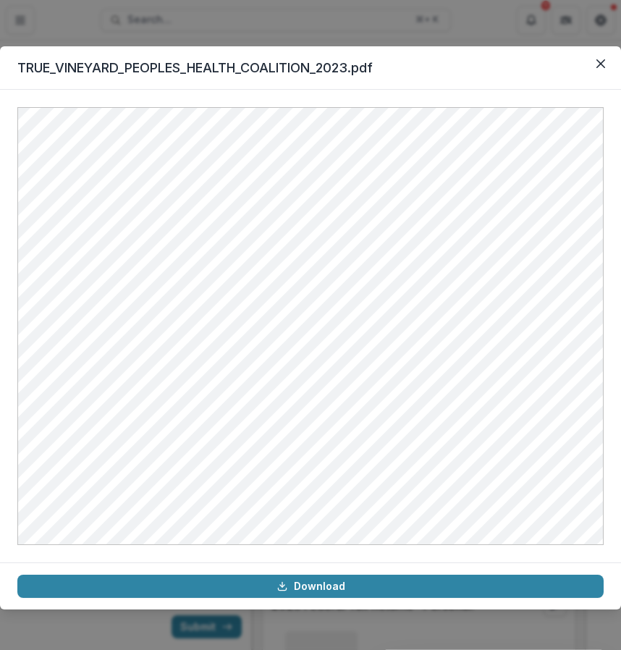
click at [587, 67] on header "TRUE_VINEYARD_PEOPLES_HEALTH_COALITION_2023.pdf" at bounding box center [310, 67] width 621 height 43
click at [600, 59] on icon "Close" at bounding box center [601, 63] width 9 height 9
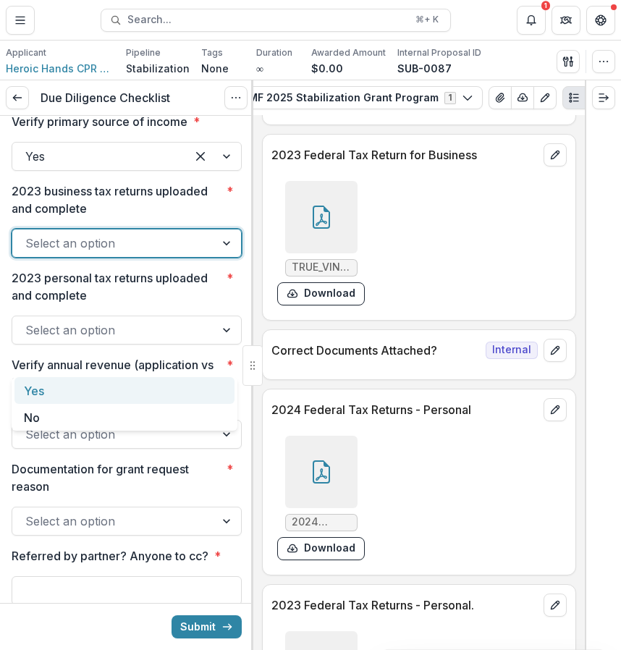
click at [186, 253] on div at bounding box center [113, 243] width 177 height 20
click at [147, 396] on div "Yes" at bounding box center [124, 390] width 220 height 27
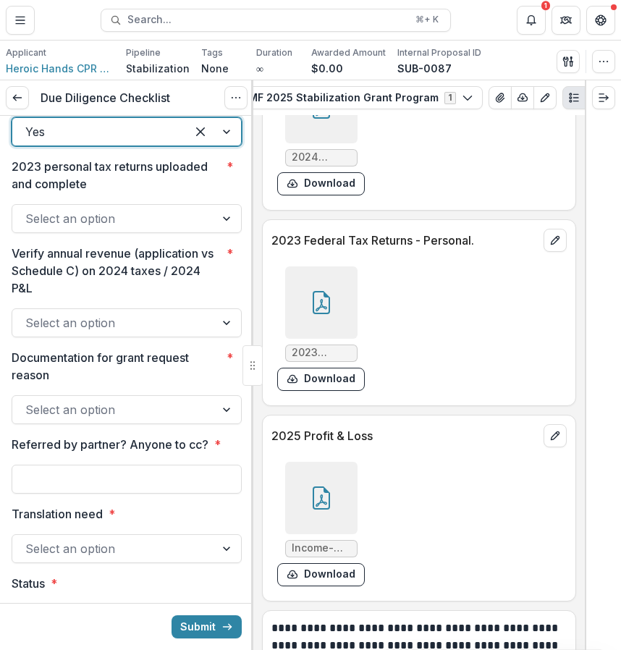
scroll to position [8890, 0]
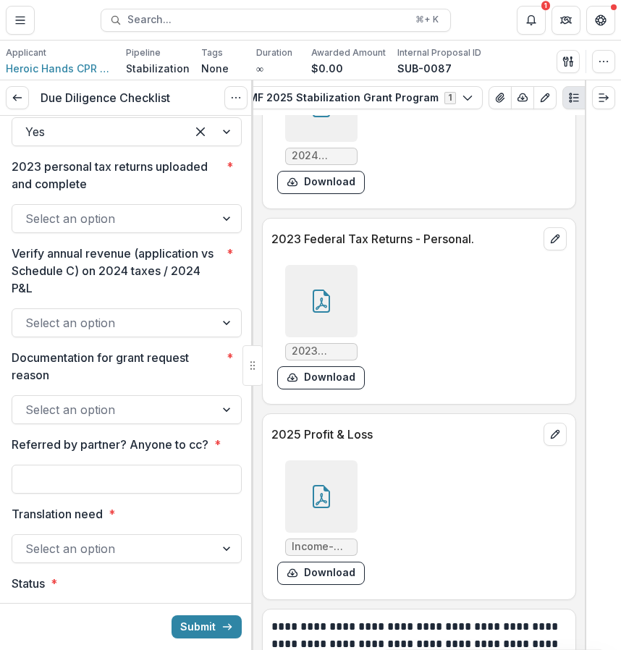
click at [322, 337] on div at bounding box center [321, 301] width 72 height 72
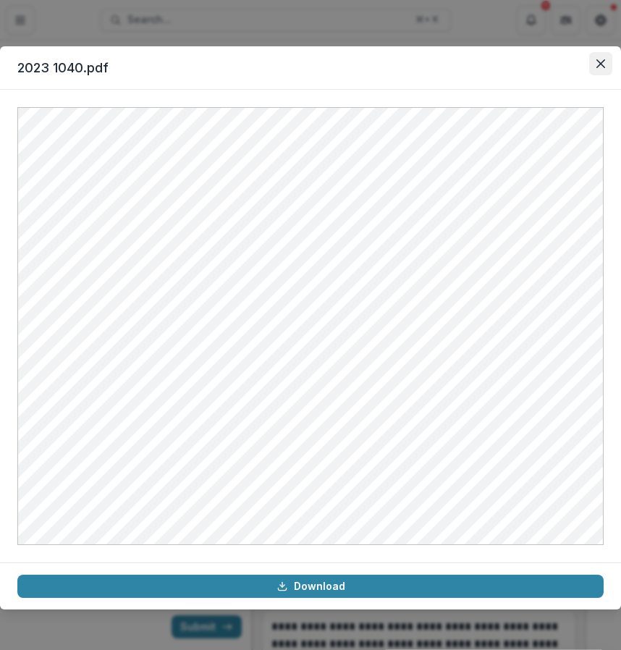
click at [597, 67] on icon "Close" at bounding box center [601, 63] width 9 height 9
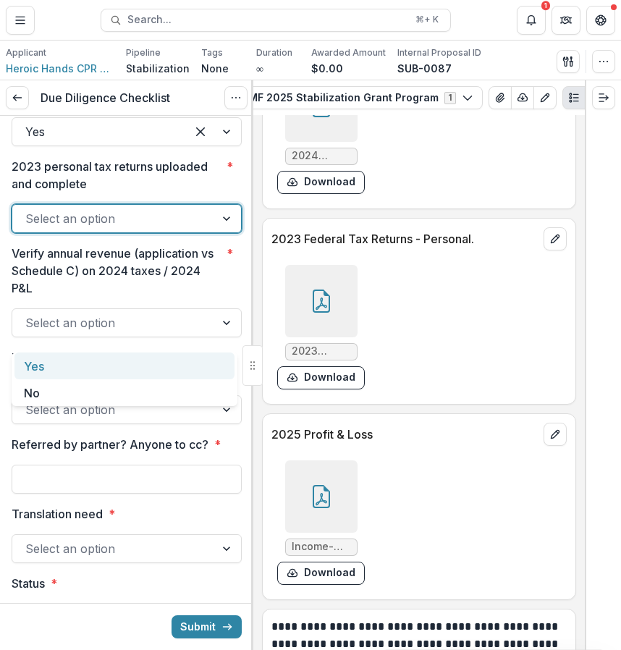
click at [202, 233] on div "Select an option" at bounding box center [127, 218] width 230 height 29
click at [168, 372] on div "Yes" at bounding box center [124, 366] width 220 height 27
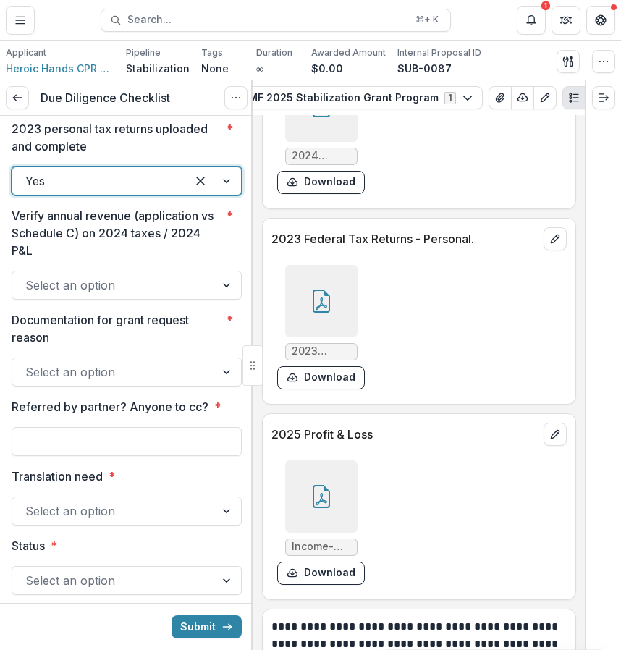
scroll to position [2812, 0]
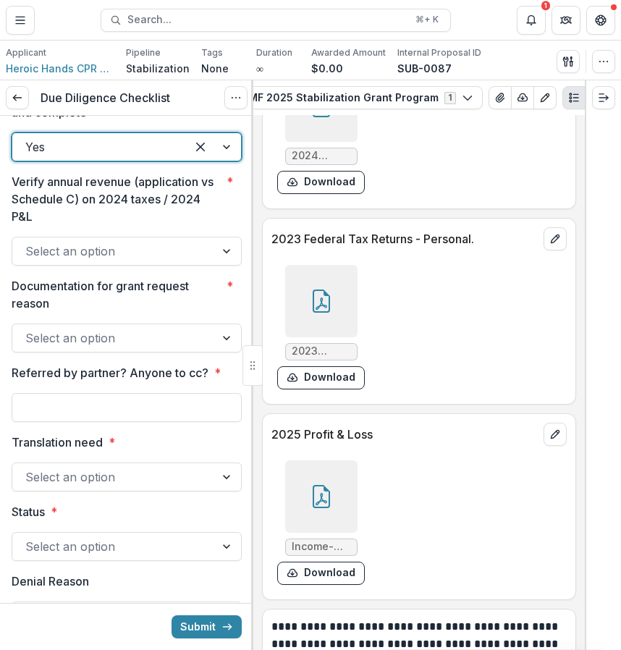
click at [141, 261] on div at bounding box center [113, 251] width 177 height 20
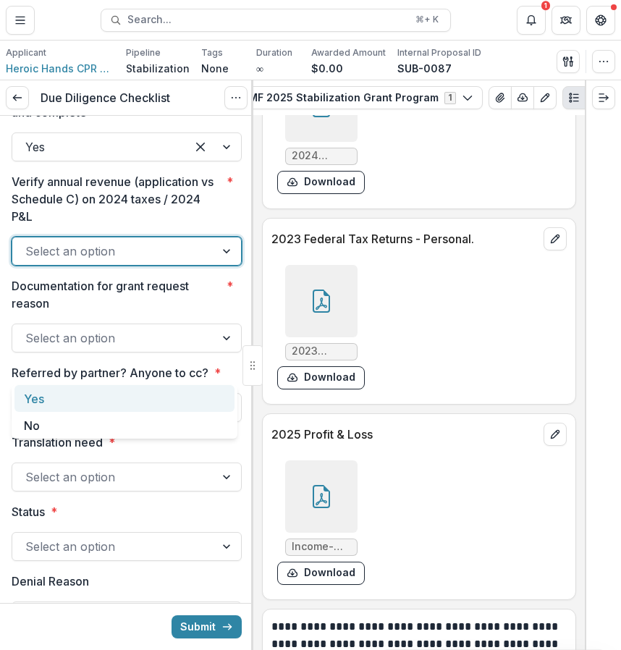
click at [108, 409] on div "Yes" at bounding box center [124, 398] width 220 height 27
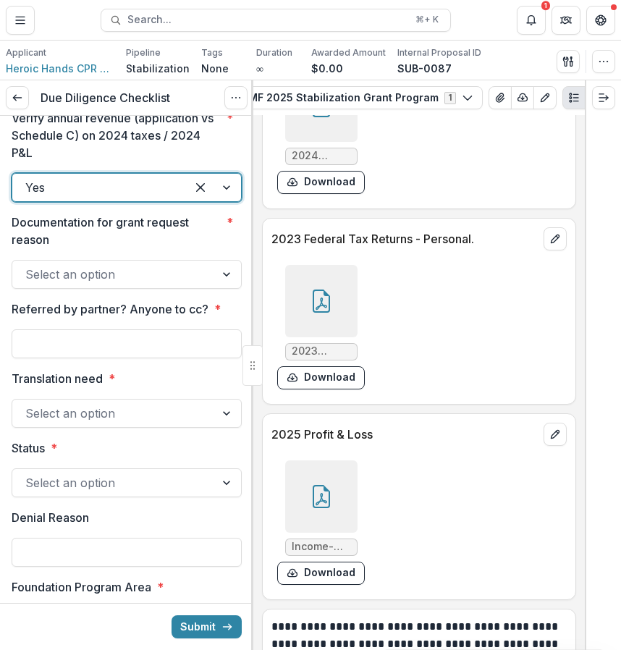
scroll to position [2909, 0]
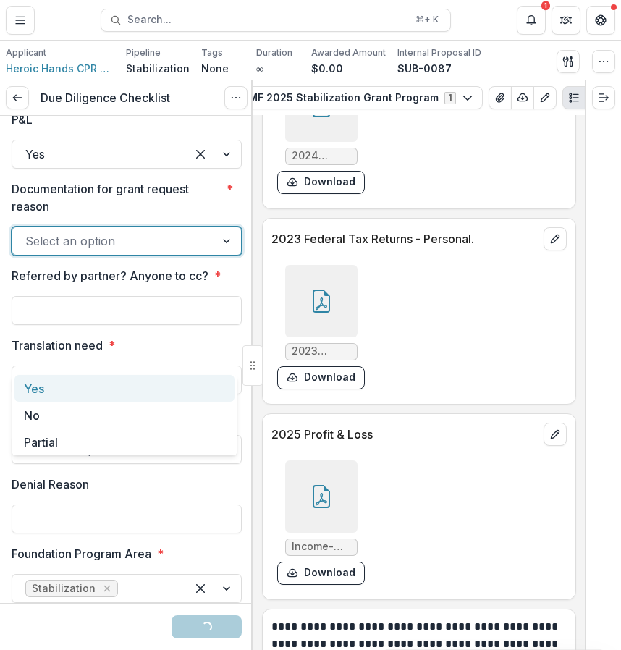
click at [136, 251] on div at bounding box center [113, 241] width 177 height 20
click at [110, 381] on div "Yes" at bounding box center [124, 388] width 220 height 27
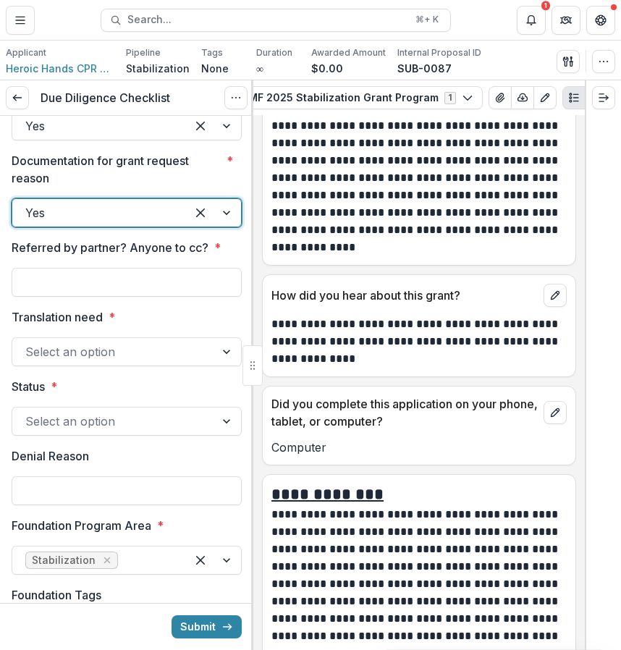
scroll to position [10961, 0]
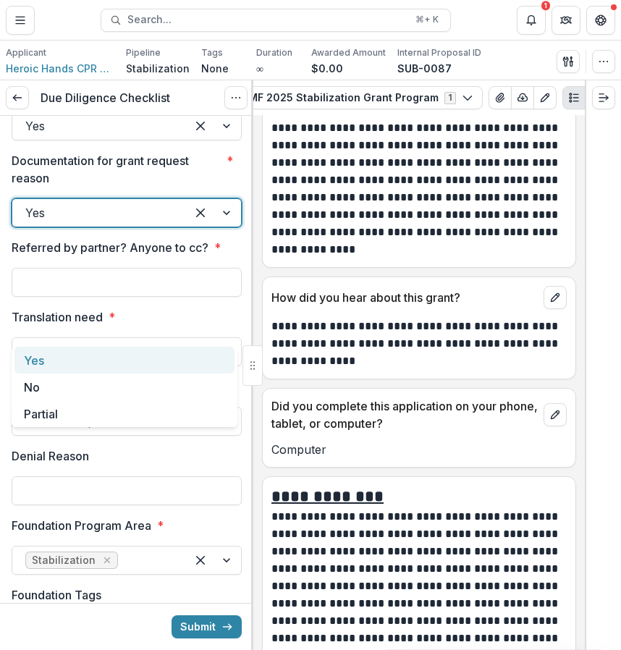
click at [172, 224] on div "Yes" at bounding box center [99, 212] width 174 height 23
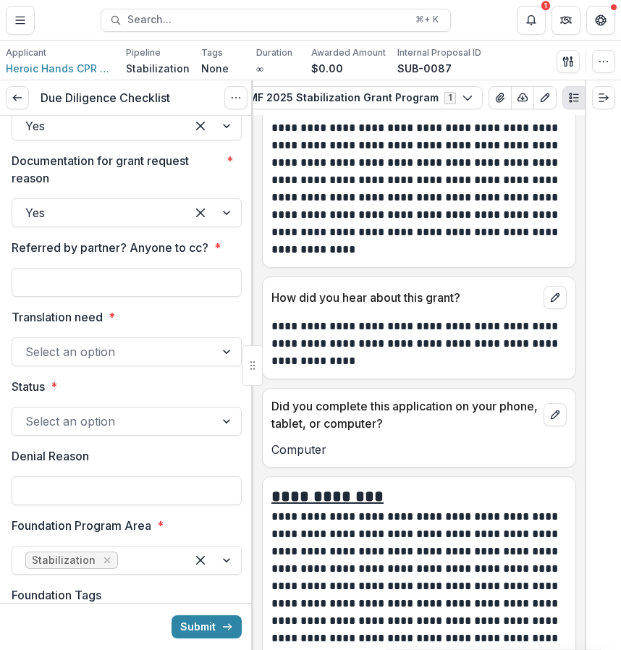
click at [412, 370] on p "**********" at bounding box center [417, 344] width 291 height 52
drag, startPoint x: 395, startPoint y: 382, endPoint x: 411, endPoint y: 402, distance: 25.8
click at [411, 370] on p "**********" at bounding box center [417, 344] width 291 height 52
copy p "**********"
click at [91, 297] on input "Referred by partner? Anyone to cc? *" at bounding box center [127, 282] width 230 height 29
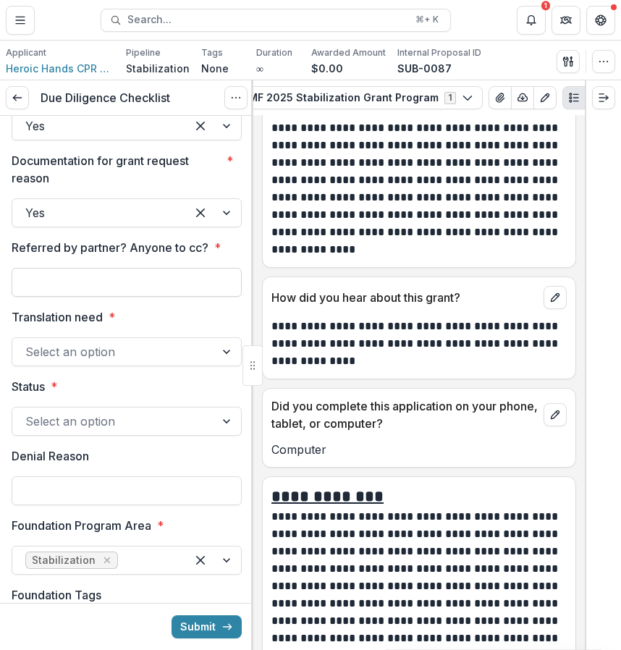
paste input "**********"
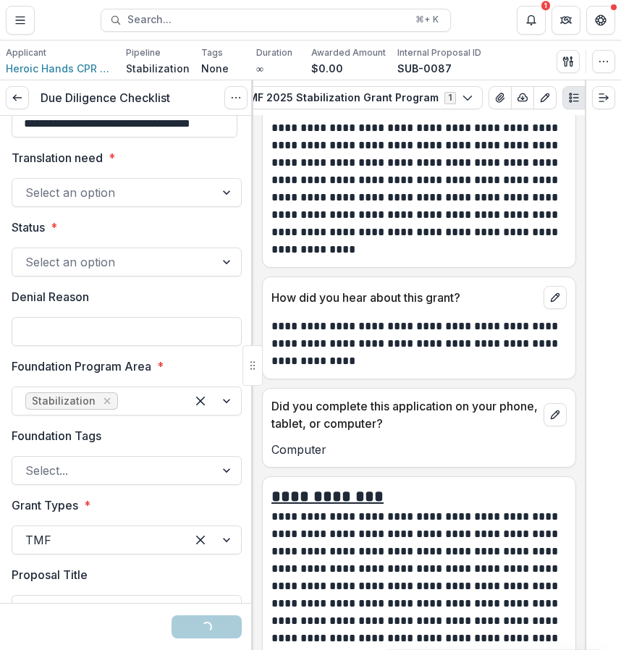
scroll to position [3168, 0]
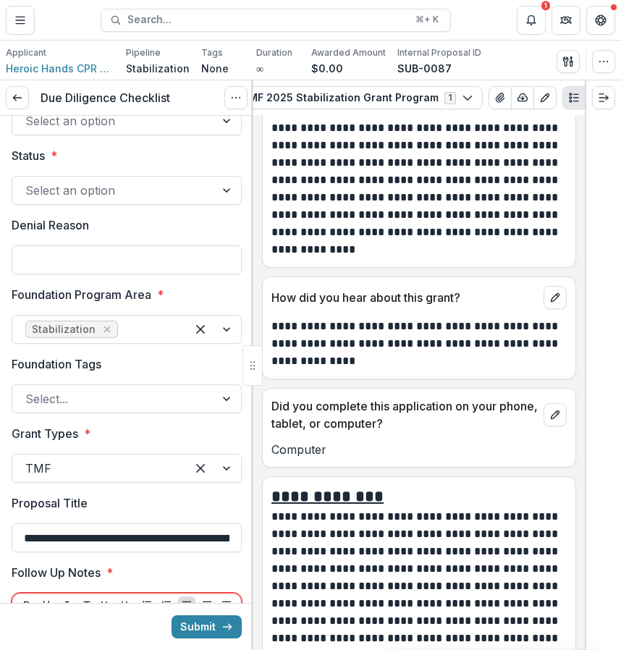
type input "**********"
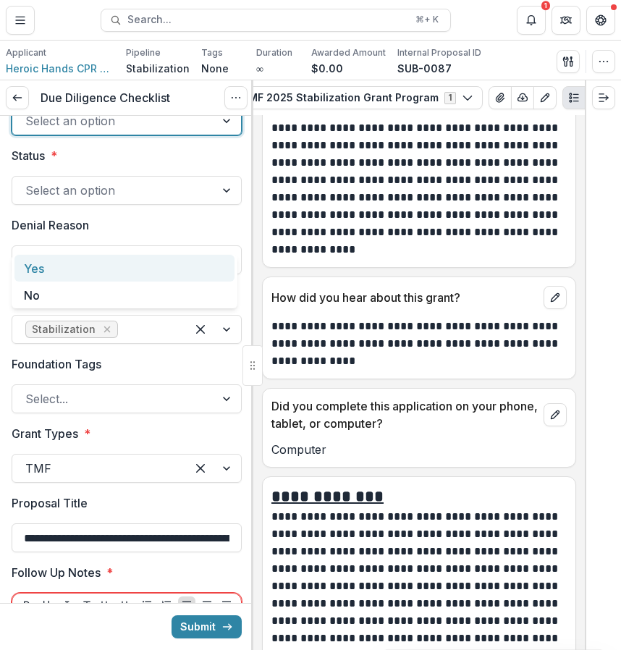
scroll to position [0, 0]
click at [179, 131] on div at bounding box center [113, 121] width 177 height 20
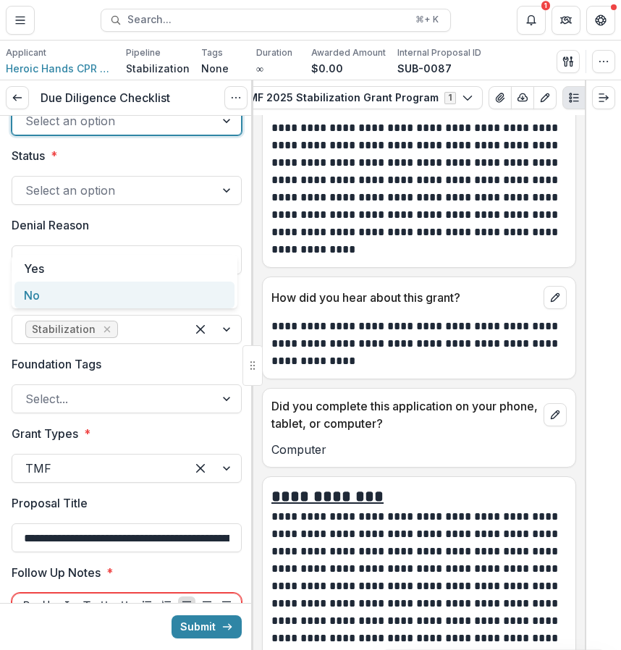
click at [130, 298] on div "No" at bounding box center [124, 295] width 220 height 27
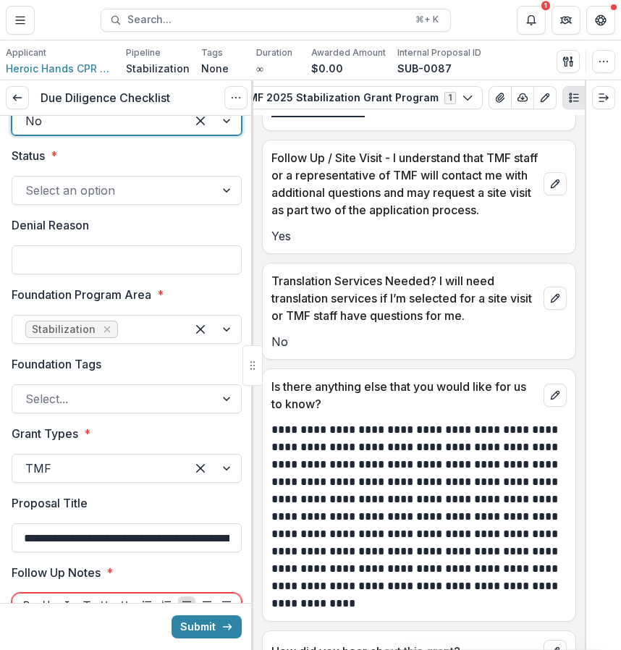
scroll to position [10578, 0]
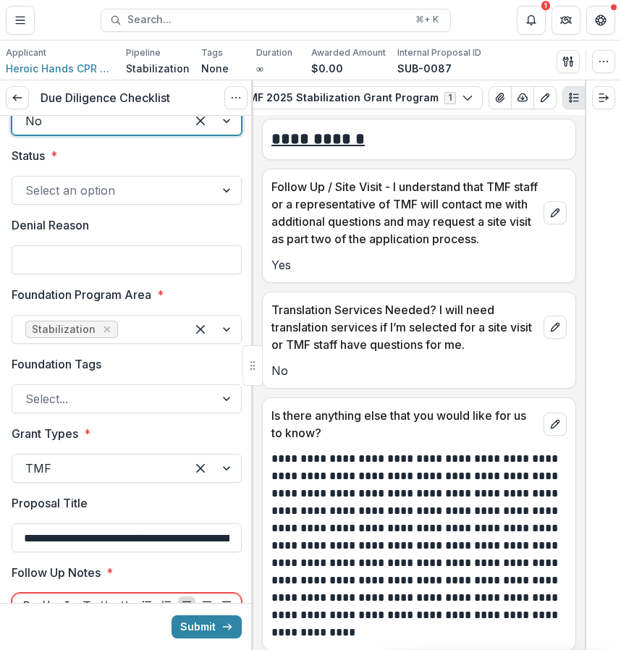
click at [148, 201] on div at bounding box center [113, 190] width 177 height 20
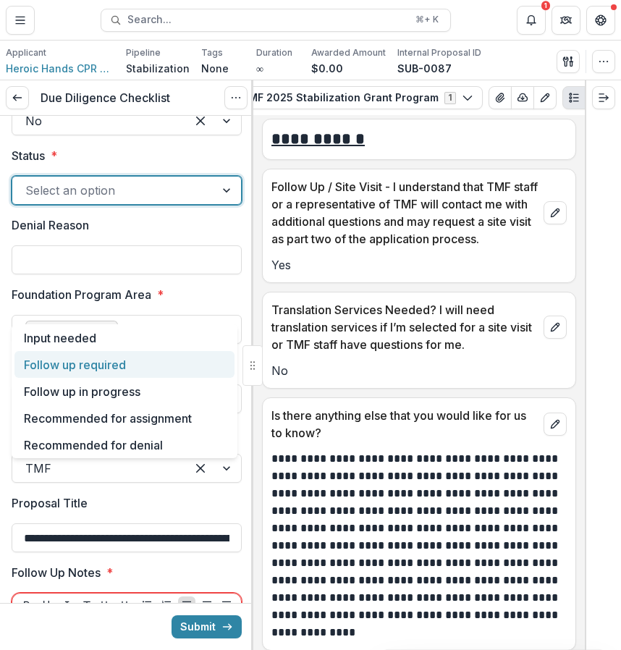
click at [180, 373] on div "Follow up required" at bounding box center [124, 364] width 220 height 27
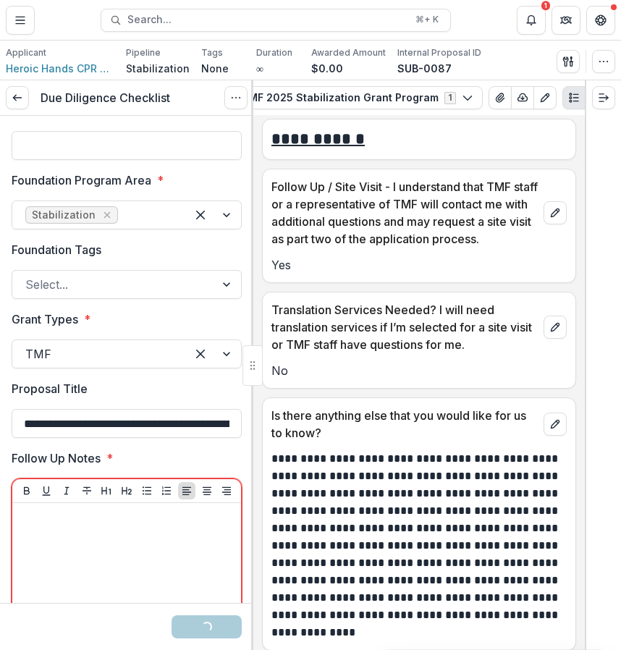
scroll to position [3294, 0]
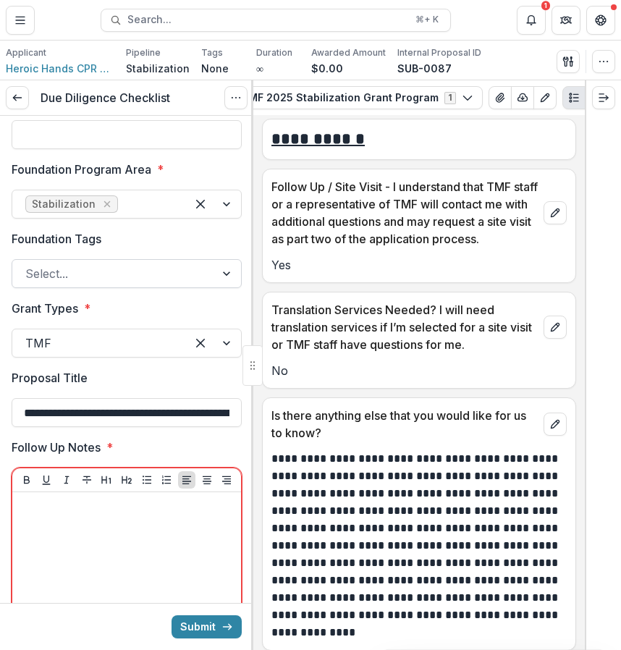
click at [151, 284] on div at bounding box center [113, 274] width 177 height 20
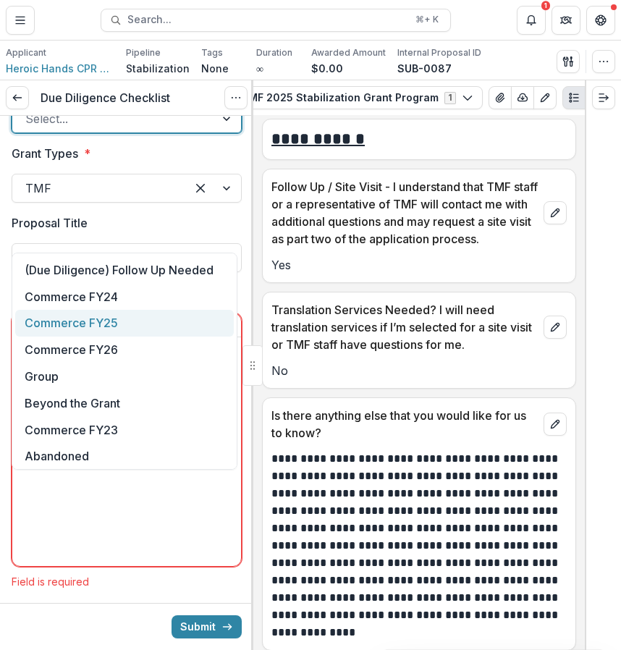
scroll to position [0, 0]
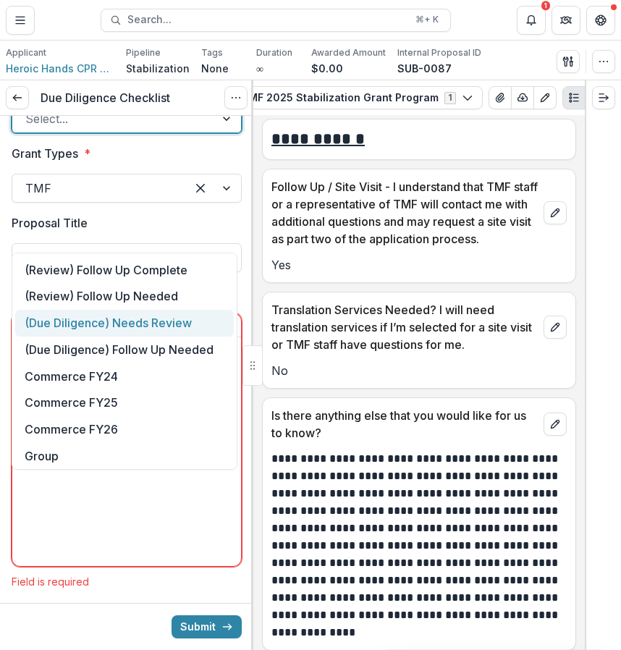
click at [185, 324] on div "(Due Diligence) Needs Review" at bounding box center [124, 323] width 219 height 27
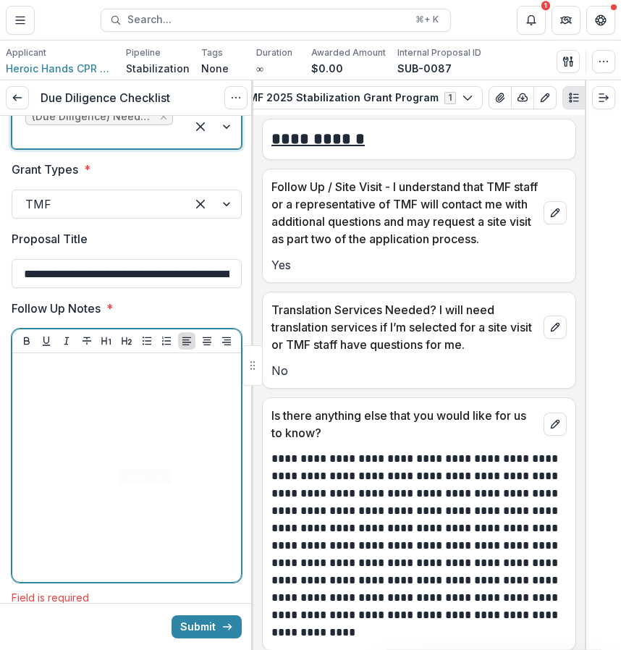
click at [132, 552] on div at bounding box center [126, 467] width 217 height 217
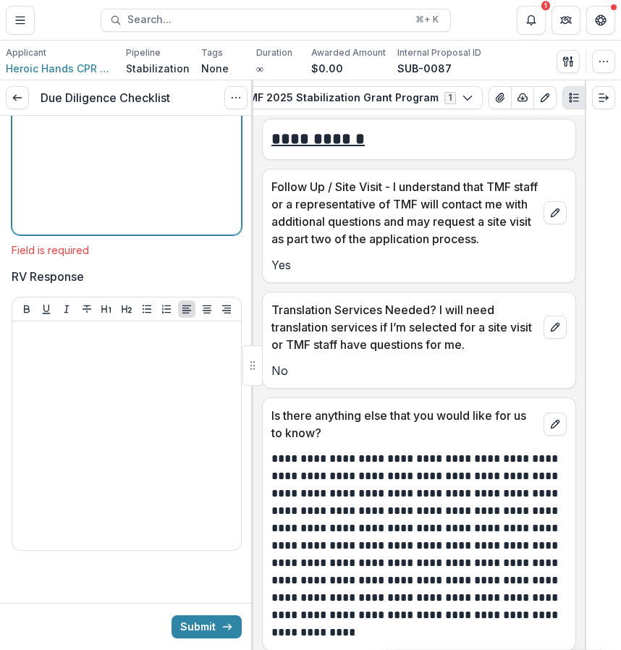
scroll to position [3910, 0]
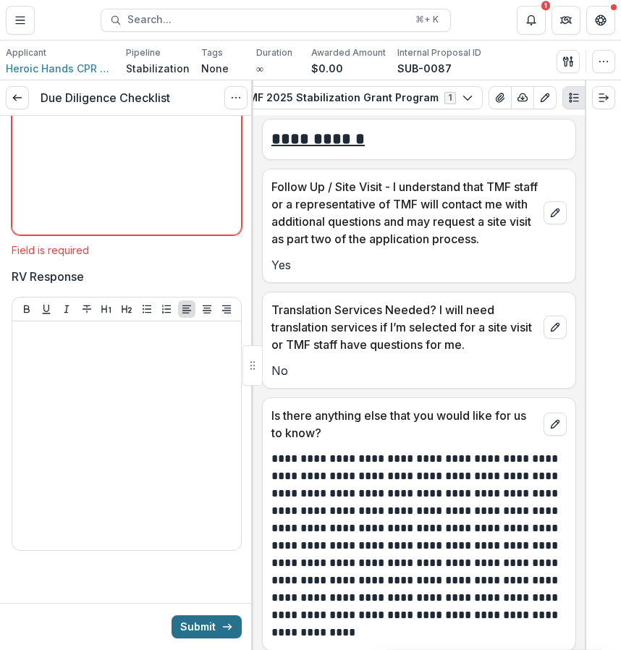
click at [213, 627] on button "Submit" at bounding box center [207, 626] width 70 height 23
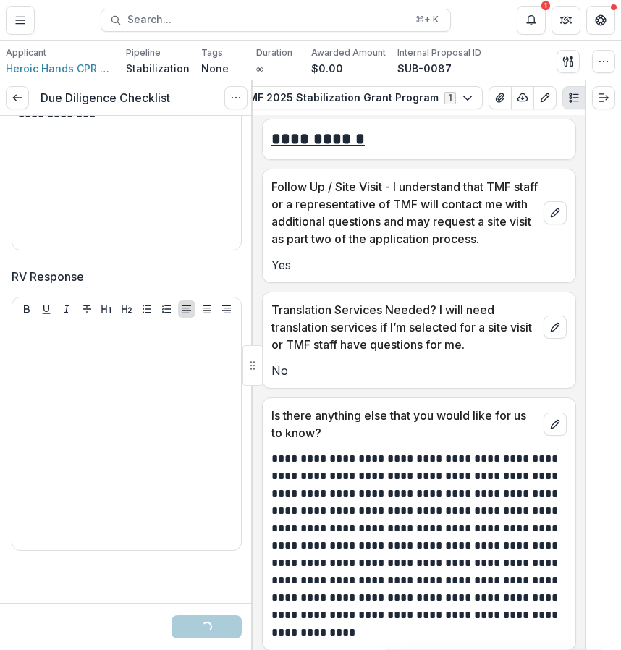
scroll to position [3895, 0]
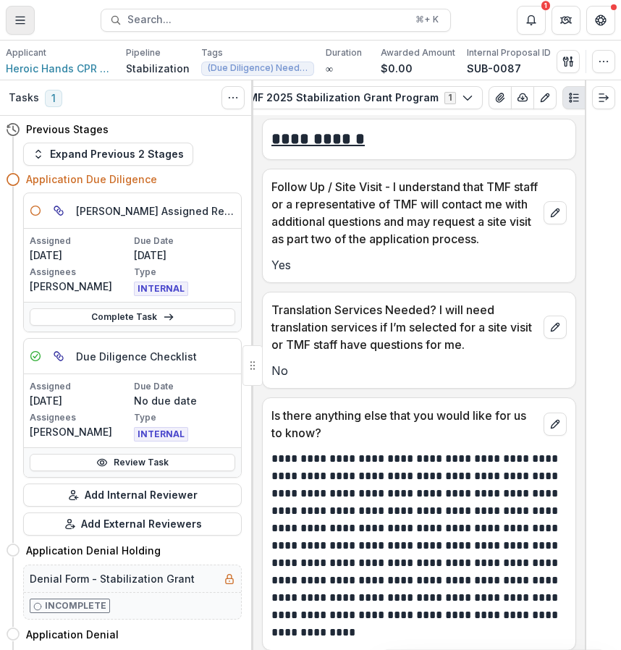
click at [26, 19] on button "Toggle Menu" at bounding box center [20, 20] width 29 height 29
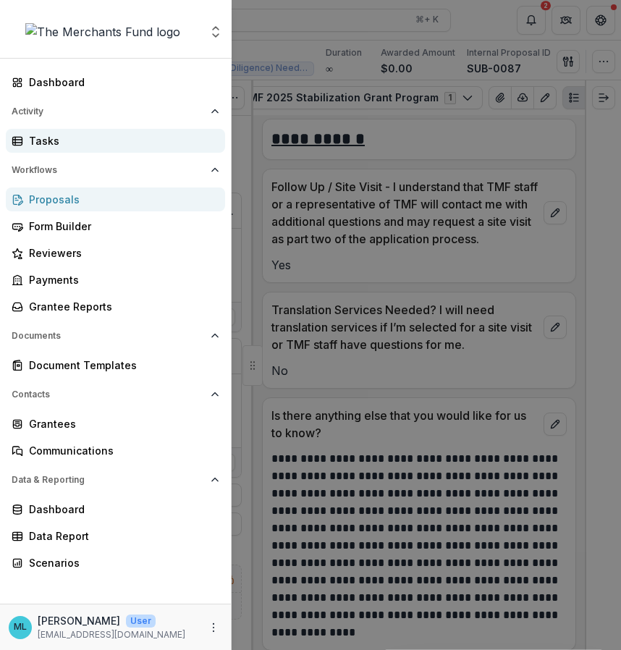
click at [142, 144] on div "Tasks" at bounding box center [121, 140] width 185 height 15
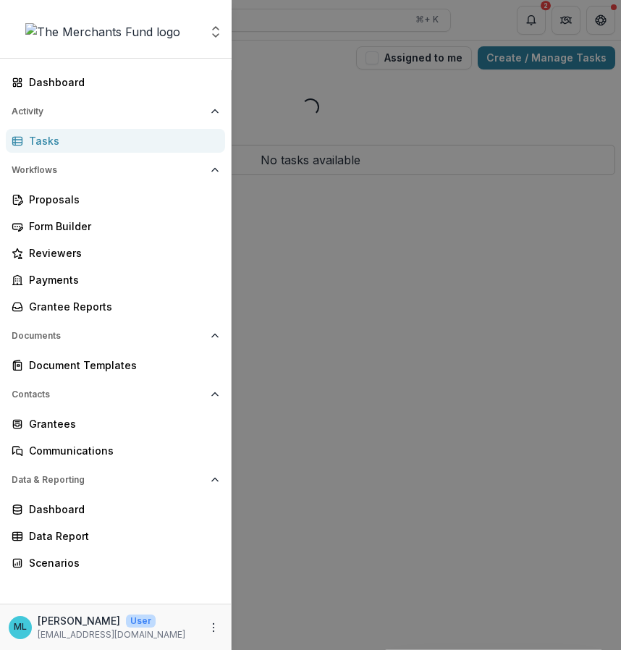
click at [454, 211] on div "Aggregate Analysis Foundations The Merchants Fund Team Settings Dashboard Activ…" at bounding box center [310, 325] width 621 height 650
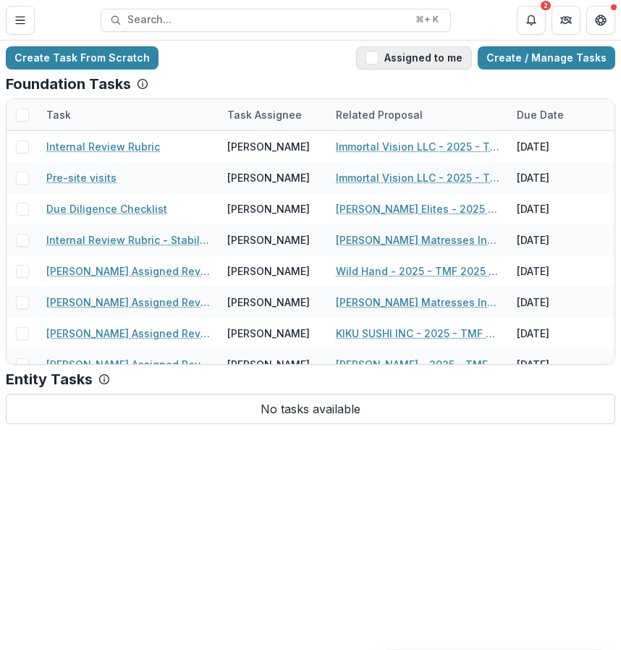
click at [424, 58] on button "Assigned to me" at bounding box center [414, 57] width 116 height 23
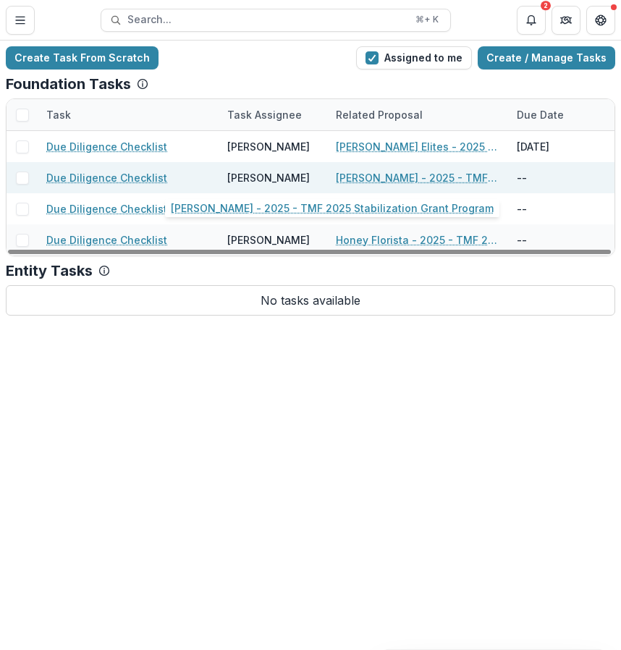
click at [432, 175] on link "Saudamani Gray - 2025 - TMF 2025 Stabilization Grant Program" at bounding box center [418, 177] width 164 height 15
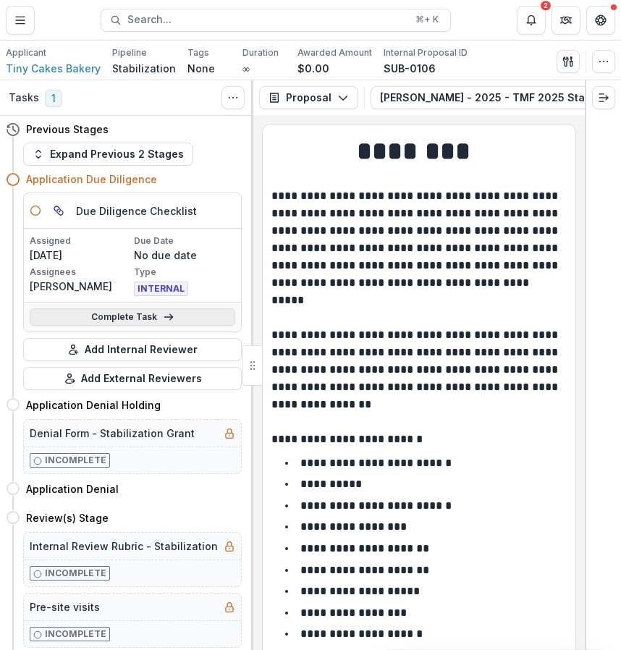
click at [209, 315] on link "Complete Task" at bounding box center [133, 316] width 206 height 17
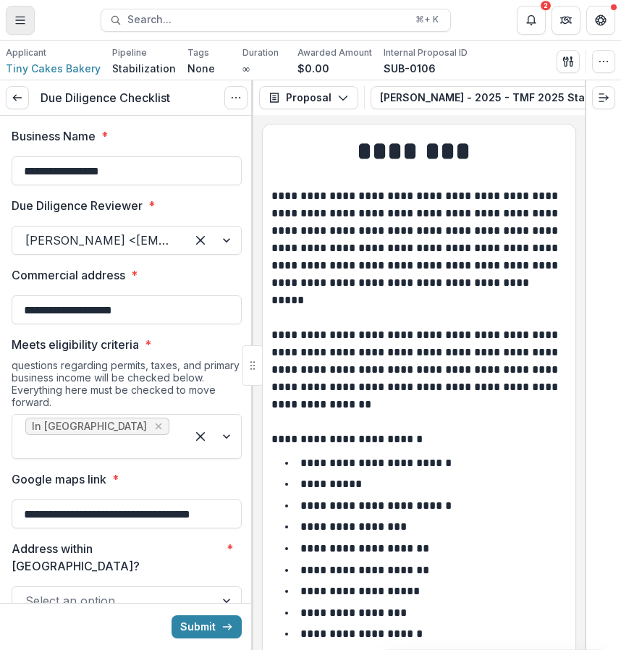
click at [28, 22] on button "Toggle Menu" at bounding box center [20, 20] width 29 height 29
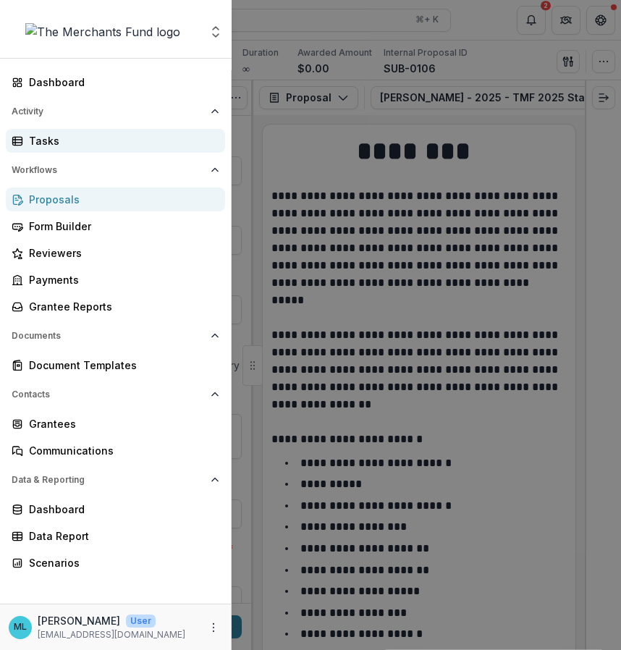
click at [96, 146] on div "Tasks" at bounding box center [121, 140] width 185 height 15
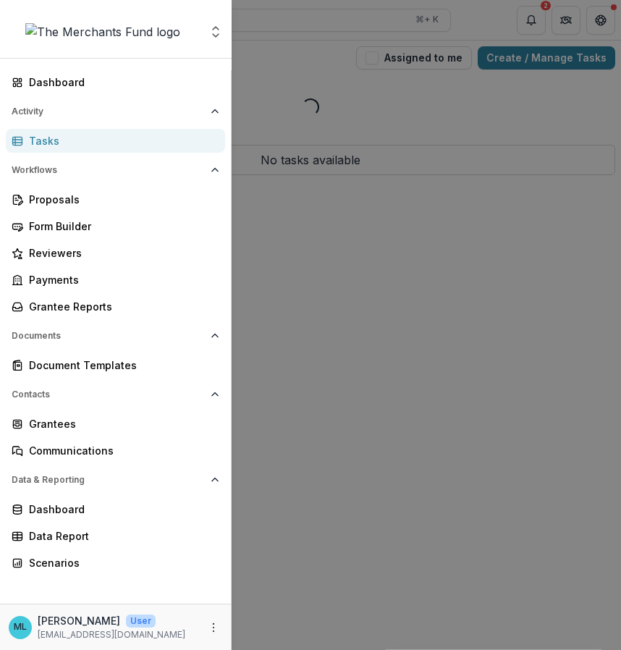
click at [423, 198] on div "Aggregate Analysis Foundations The Merchants Fund Team Settings Dashboard Activ…" at bounding box center [310, 325] width 621 height 650
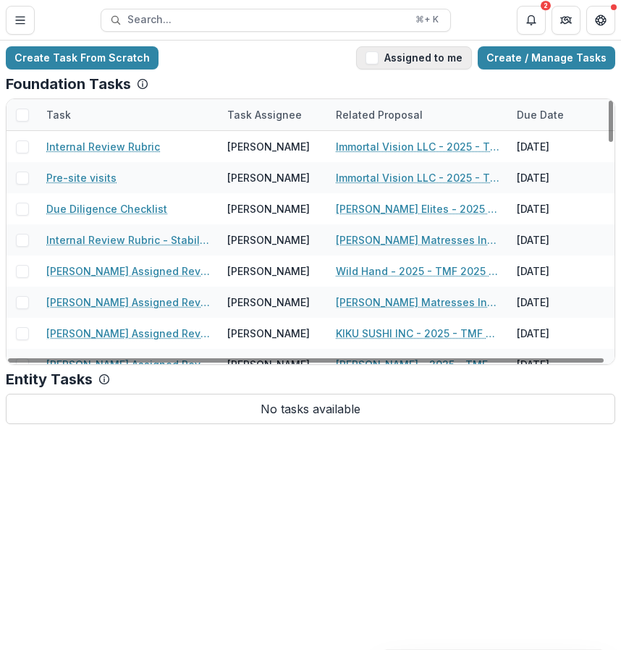
click at [434, 54] on button "Assigned to me" at bounding box center [414, 57] width 116 height 23
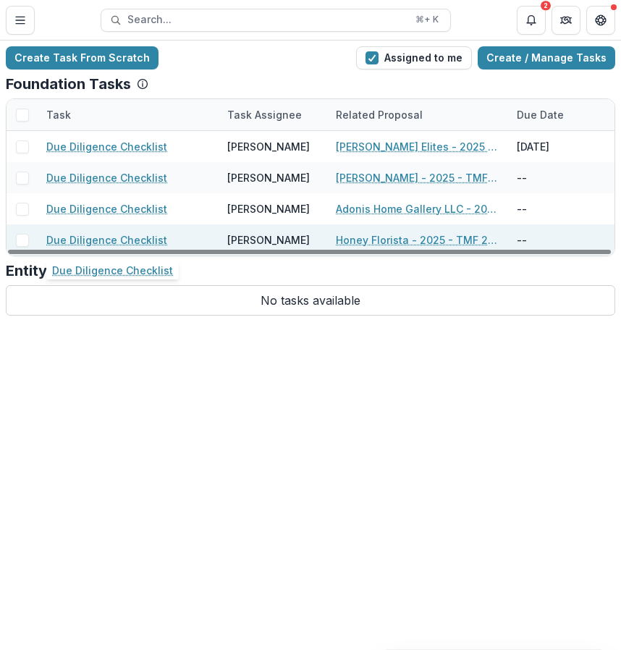
click at [133, 234] on link "Due Diligence Checklist" at bounding box center [106, 239] width 121 height 15
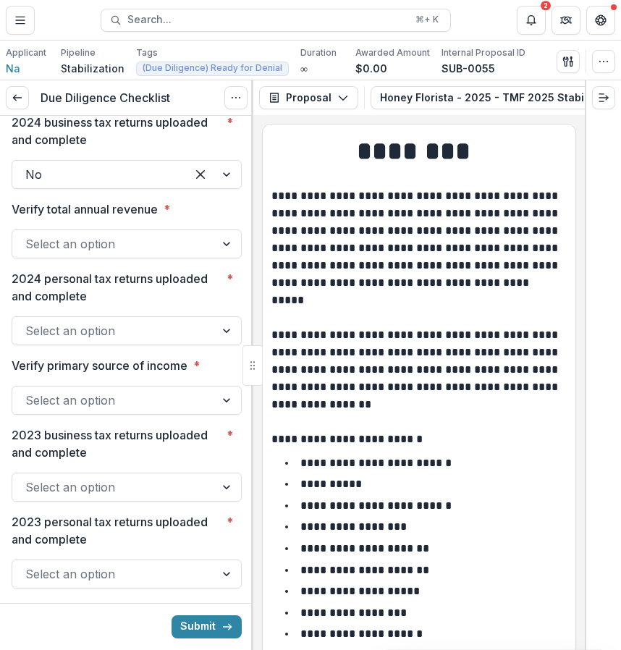
scroll to position [2264, 0]
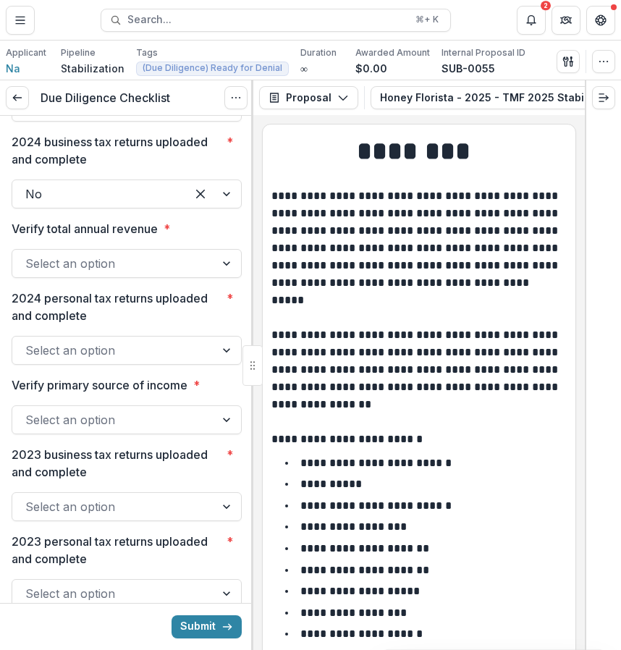
click at [163, 274] on div at bounding box center [113, 263] width 177 height 20
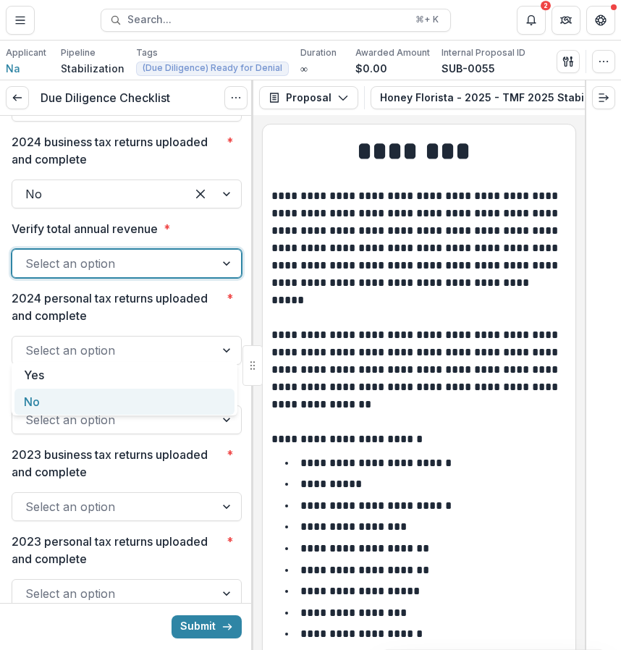
click at [148, 397] on div "No" at bounding box center [124, 402] width 220 height 27
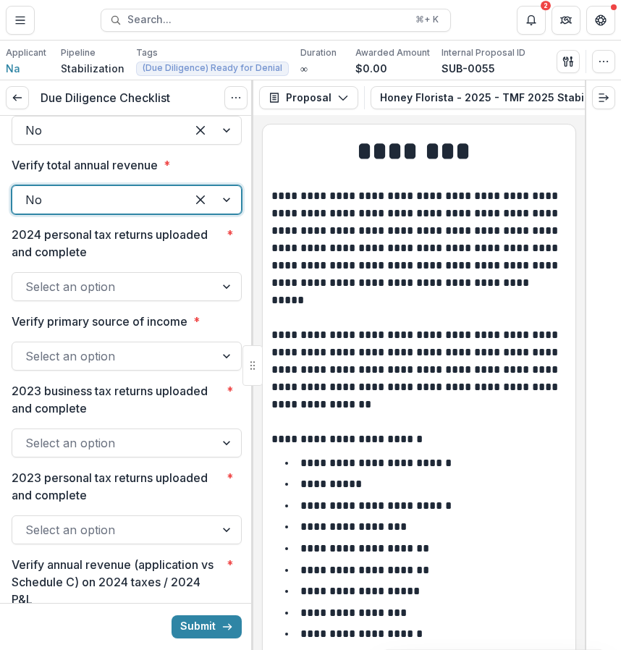
scroll to position [2351, 0]
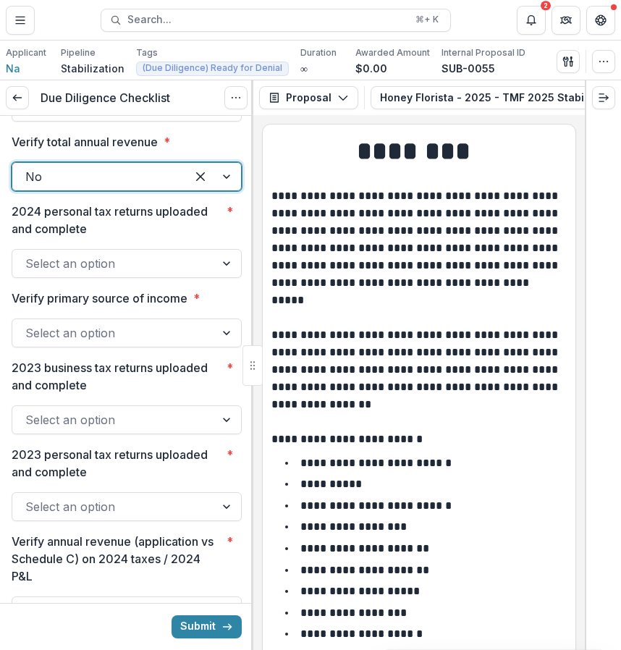
click at [180, 274] on div at bounding box center [113, 263] width 177 height 20
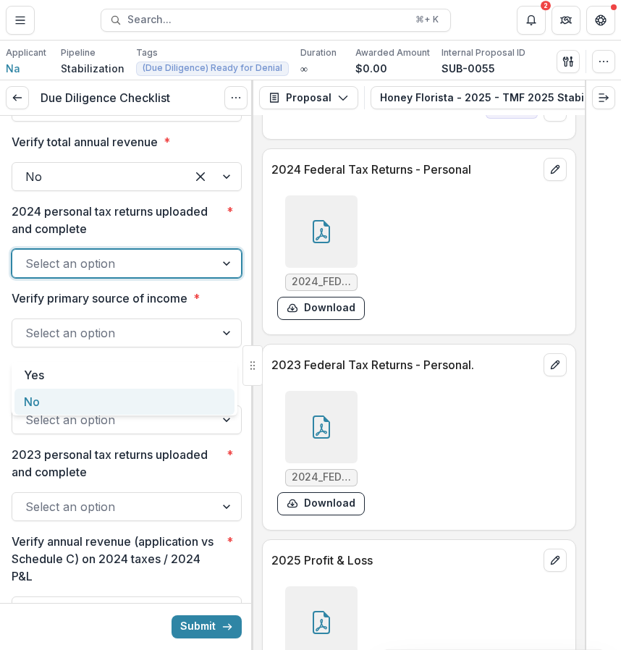
scroll to position [7414, 0]
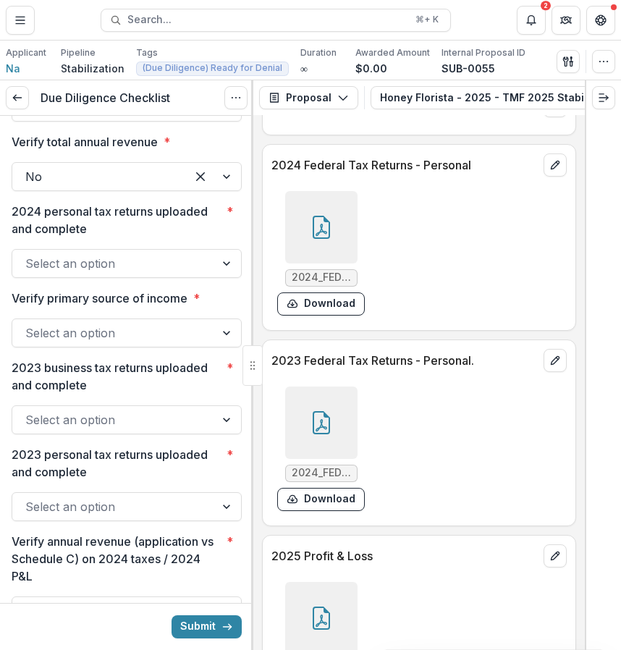
click at [329, 239] on icon at bounding box center [321, 227] width 23 height 23
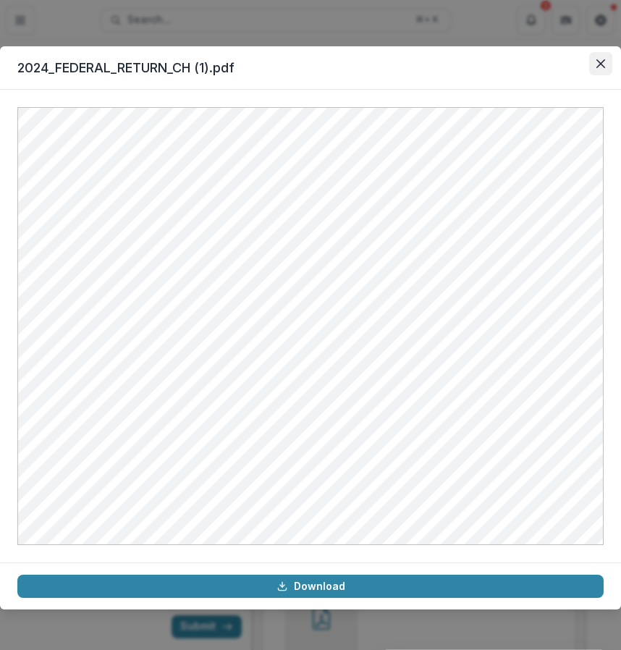
click at [589, 59] on button "Close" at bounding box center [600, 63] width 23 height 23
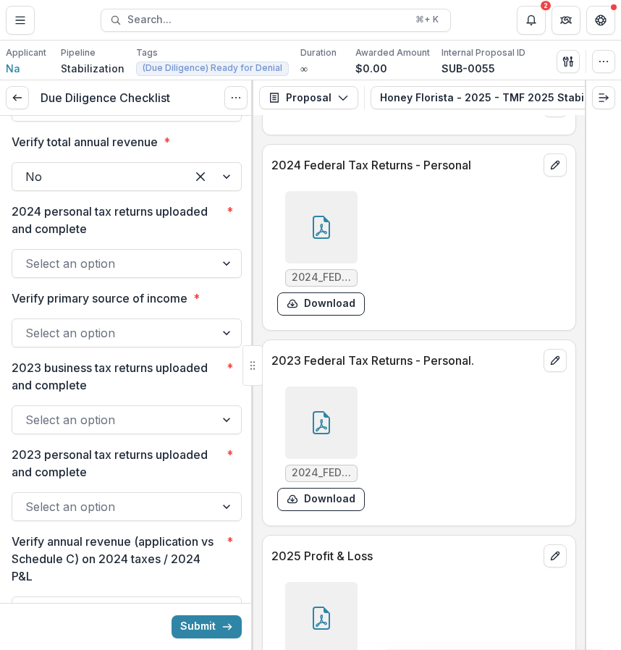
click at [161, 275] on div "Select an option" at bounding box center [113, 263] width 203 height 23
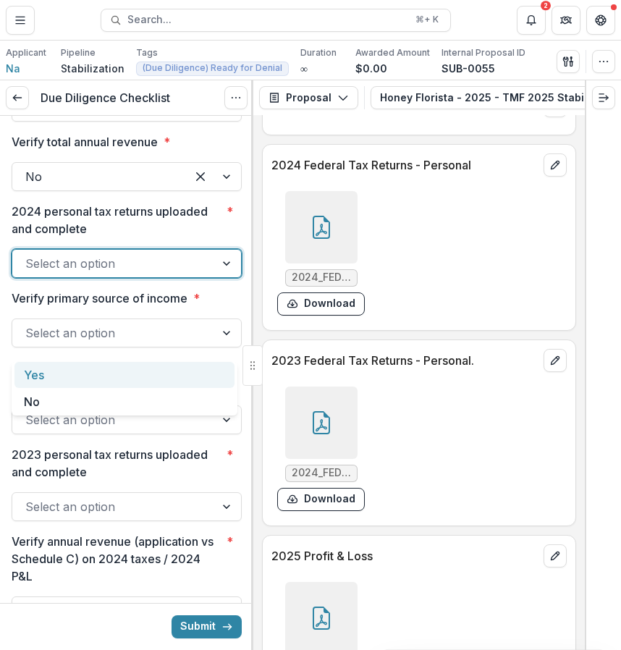
click at [140, 362] on div "Yes" at bounding box center [124, 375] width 220 height 27
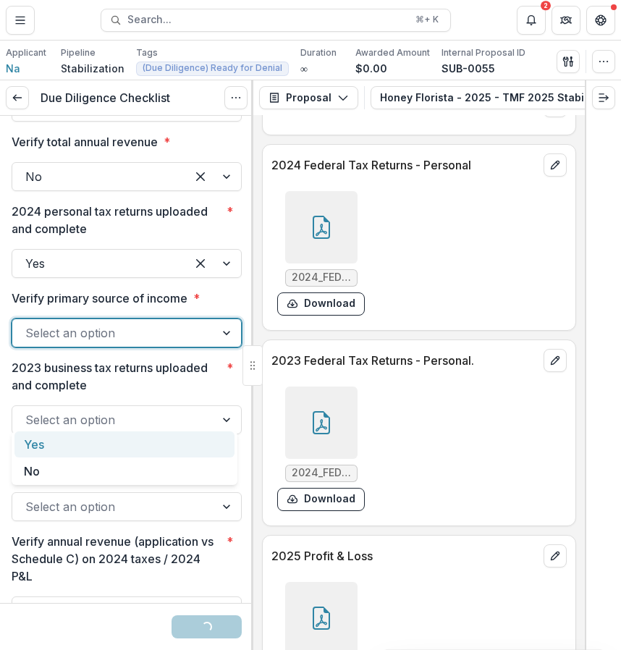
click at [143, 343] on div at bounding box center [113, 333] width 177 height 20
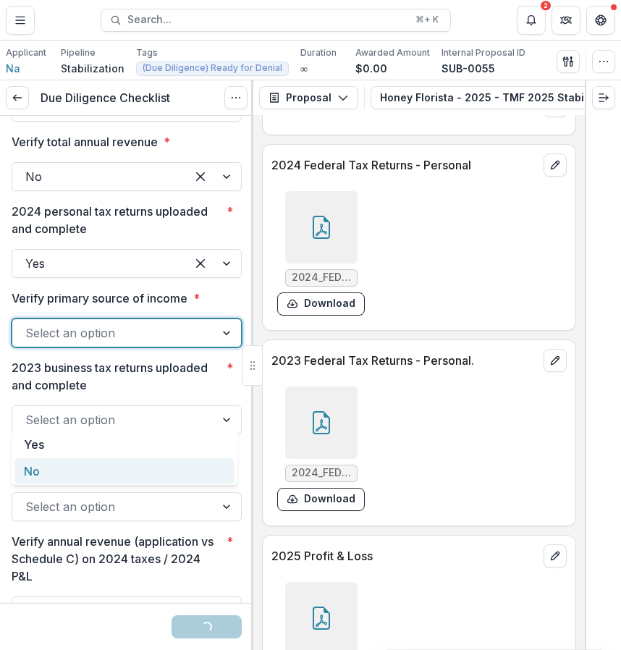
click at [119, 463] on div "No" at bounding box center [124, 471] width 220 height 27
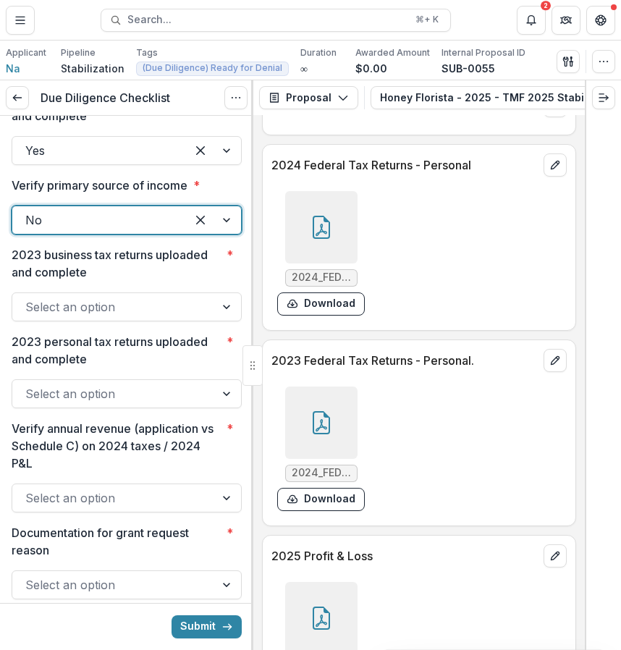
scroll to position [2510, 0]
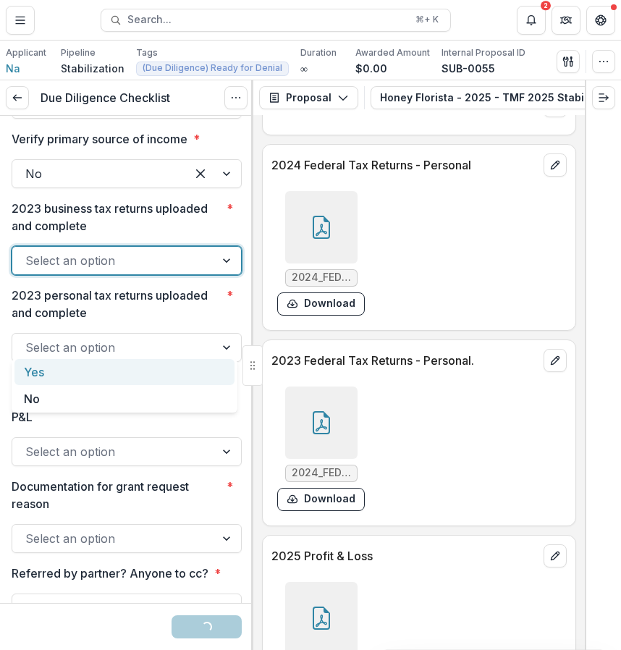
click at [148, 271] on div at bounding box center [113, 261] width 177 height 20
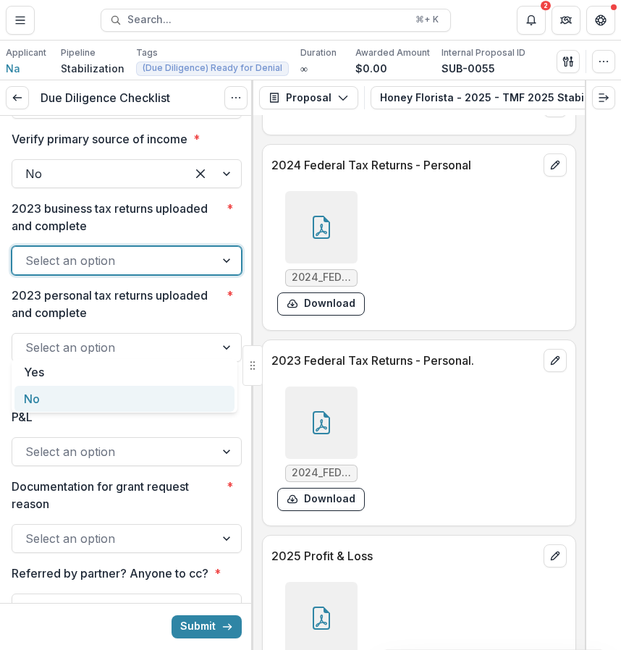
click at [125, 406] on div "No" at bounding box center [124, 399] width 220 height 27
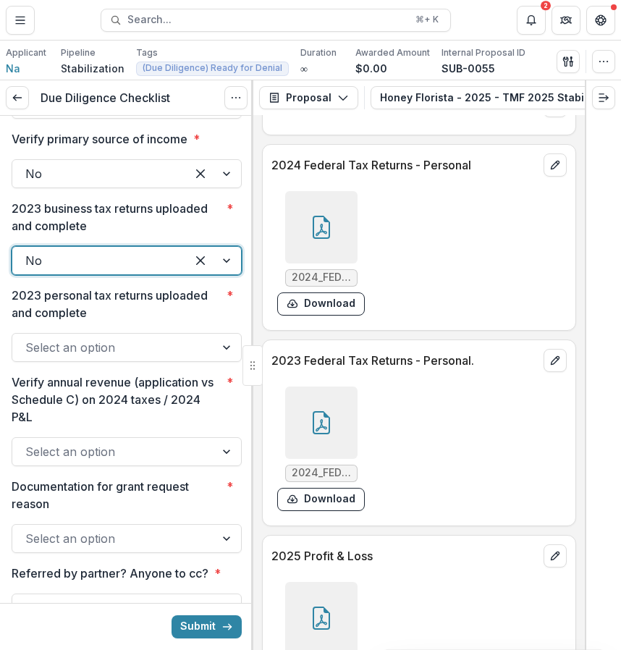
click at [125, 358] on div at bounding box center [113, 347] width 177 height 20
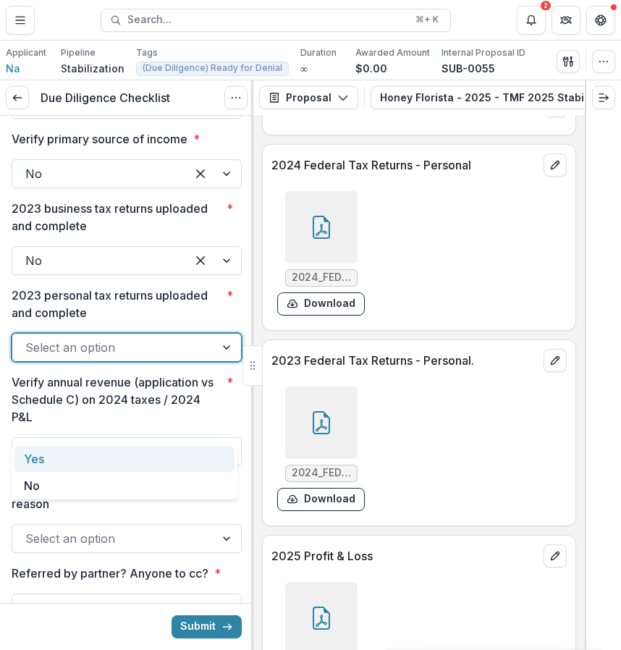
click at [114, 454] on div "Yes" at bounding box center [124, 459] width 220 height 27
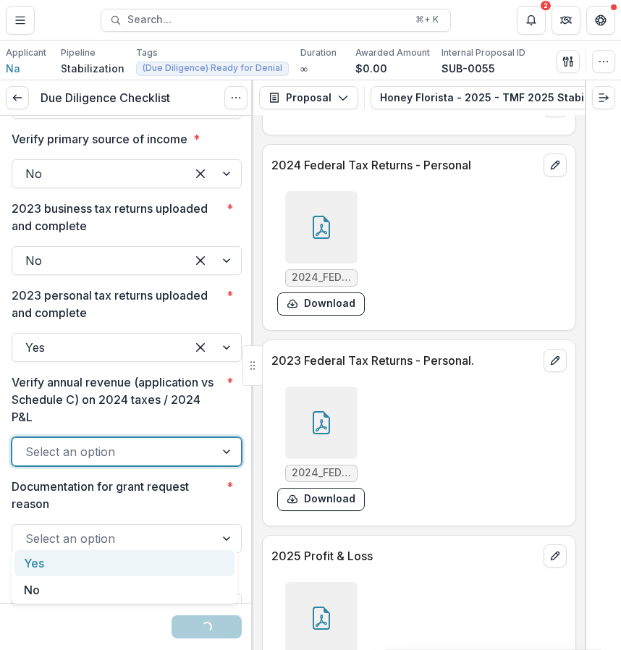
click at [93, 462] on div at bounding box center [113, 452] width 177 height 20
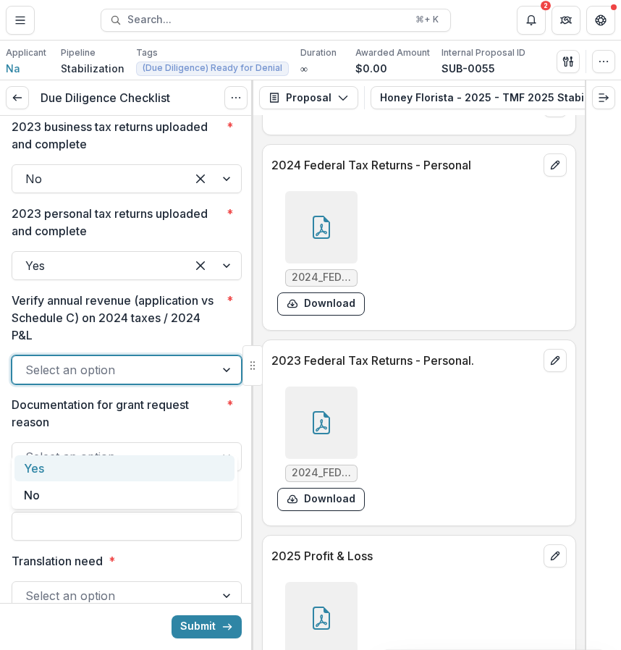
scroll to position [2605, 0]
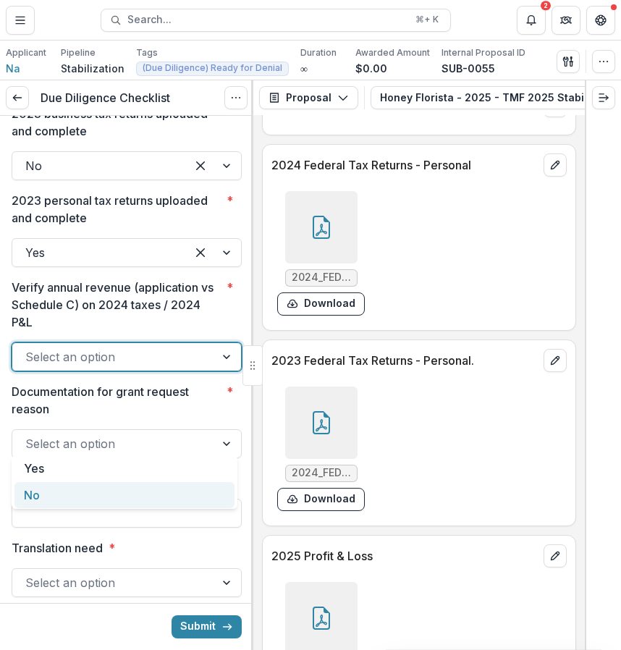
click at [92, 490] on div "No" at bounding box center [124, 495] width 220 height 27
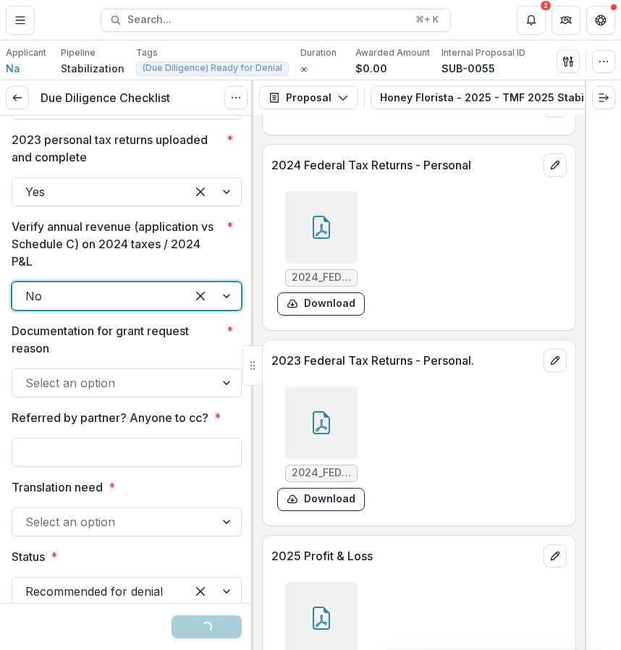
scroll to position [2728, 0]
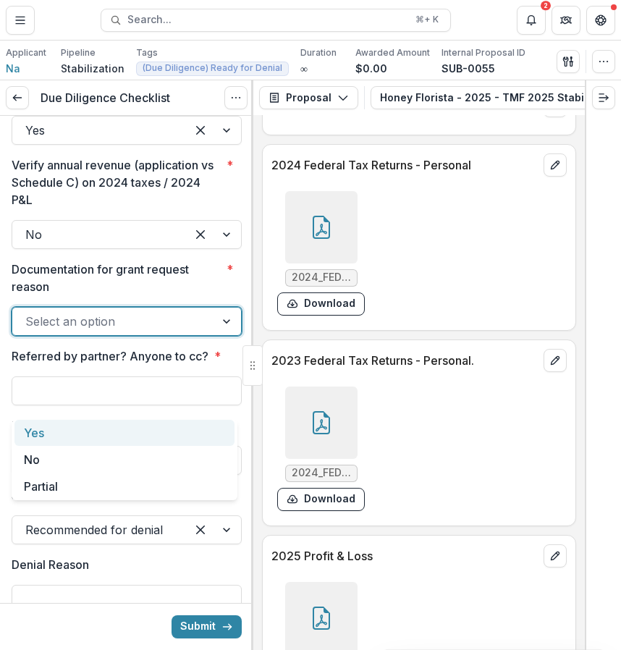
click at [119, 332] on div at bounding box center [113, 321] width 177 height 20
click at [104, 442] on div "Yes" at bounding box center [124, 433] width 220 height 27
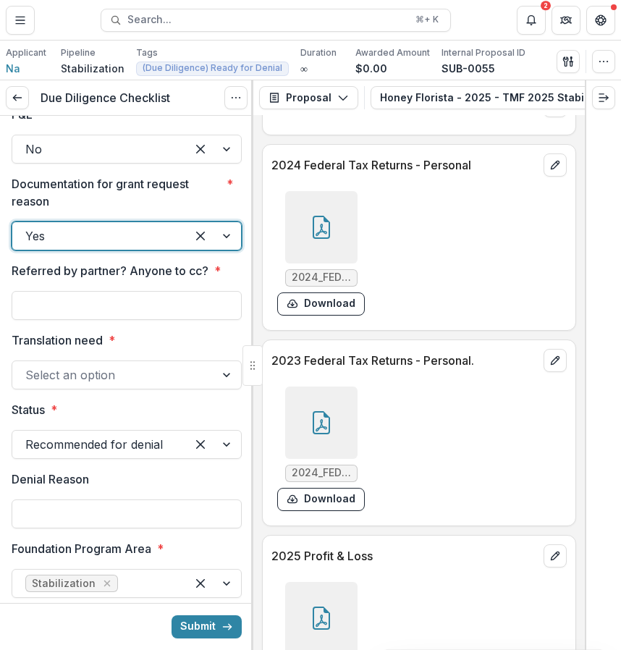
scroll to position [2835, 0]
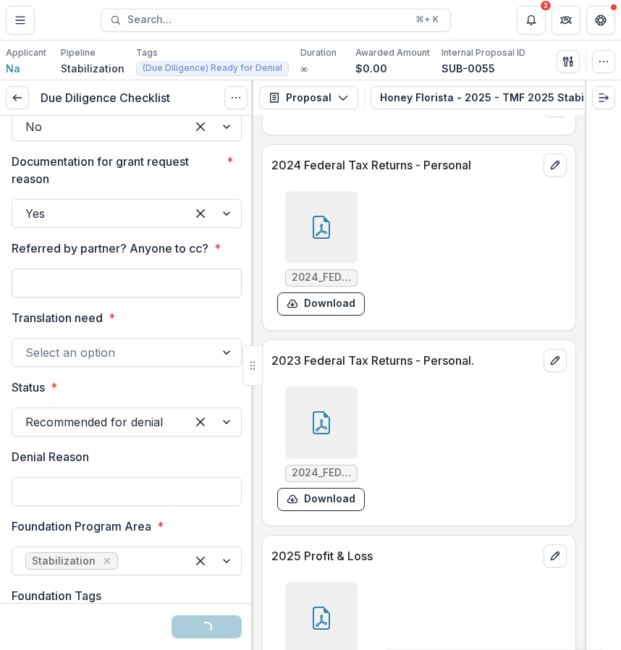
click at [154, 298] on input "Referred by partner? Anyone to cc? *" at bounding box center [127, 283] width 230 height 29
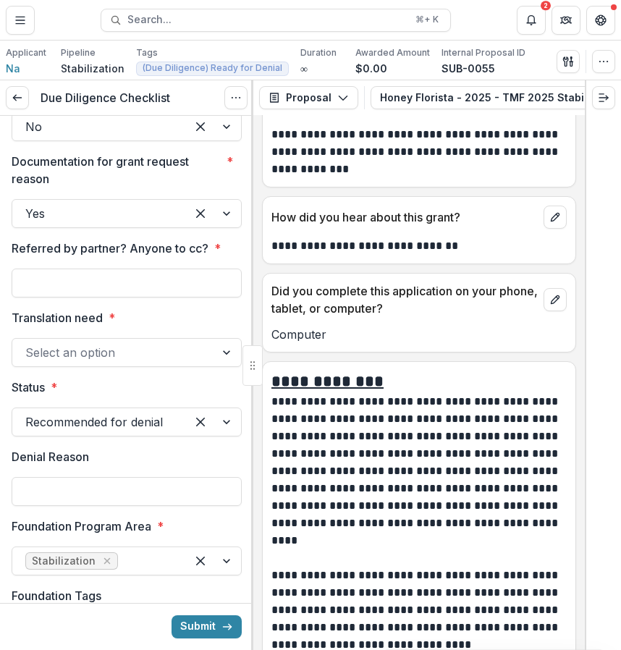
scroll to position [9539, 0]
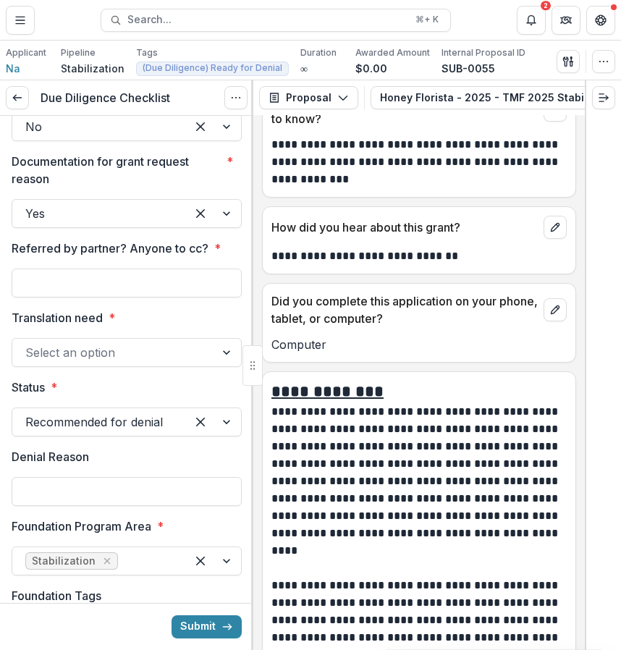
type input "**********"
click at [167, 363] on div at bounding box center [113, 352] width 177 height 20
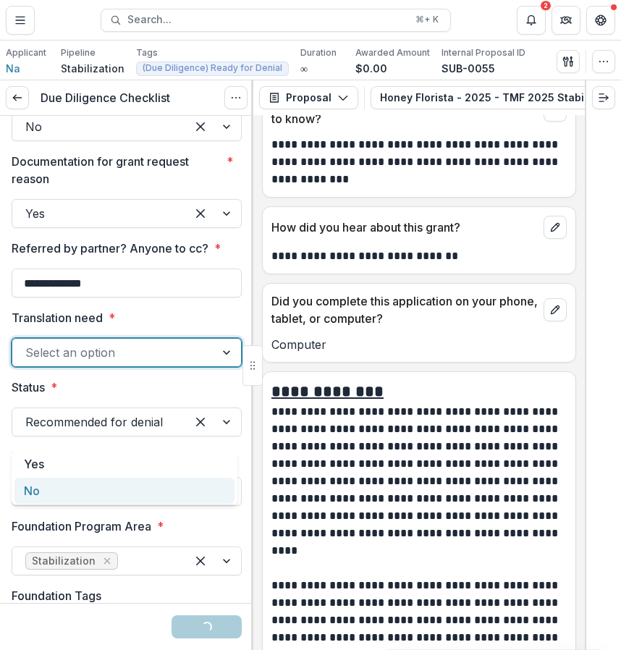
click at [130, 492] on div "No" at bounding box center [124, 491] width 220 height 27
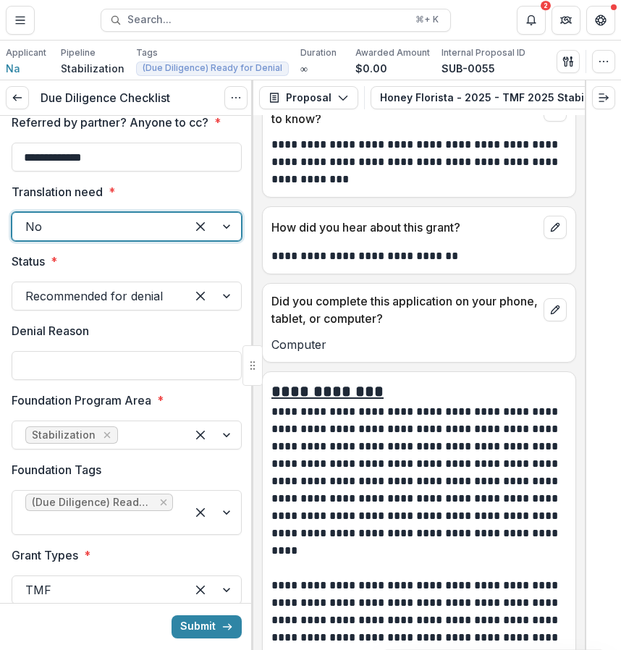
scroll to position [2998, 0]
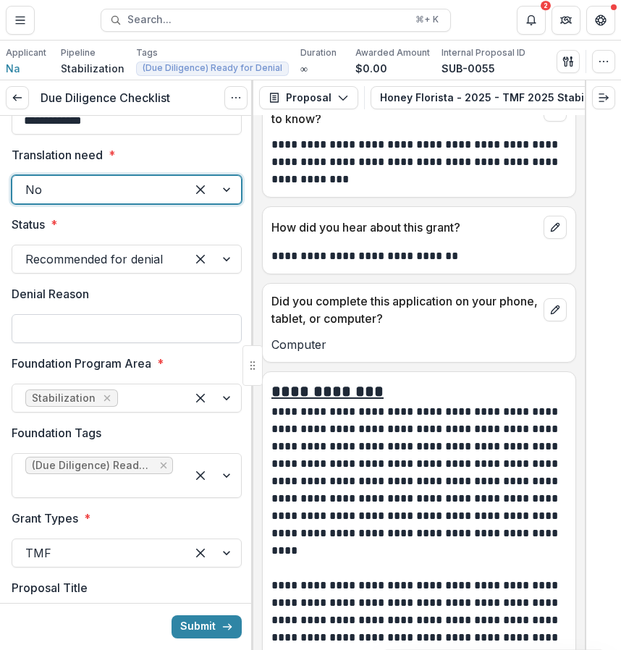
click at [151, 343] on input "Denial Reason" at bounding box center [127, 328] width 230 height 29
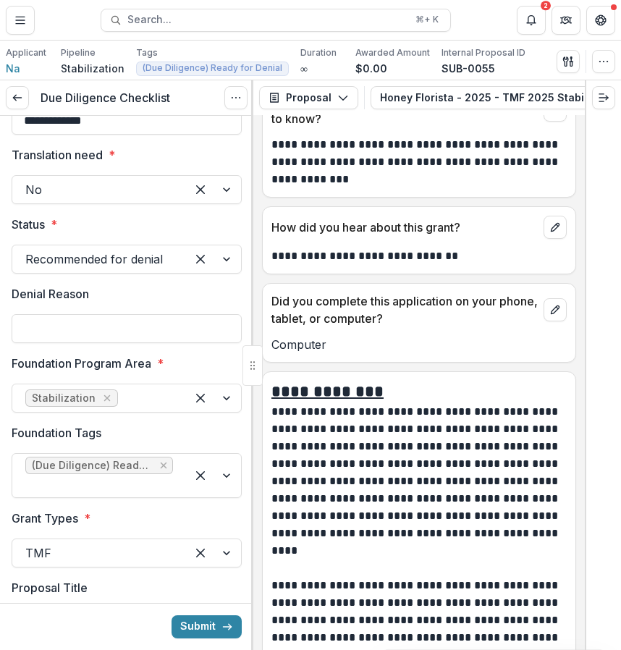
type input "**********"
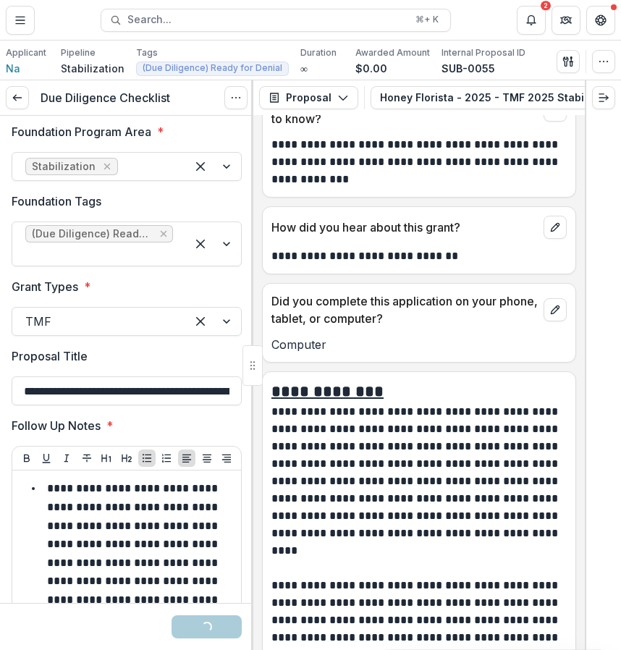
scroll to position [3273, 0]
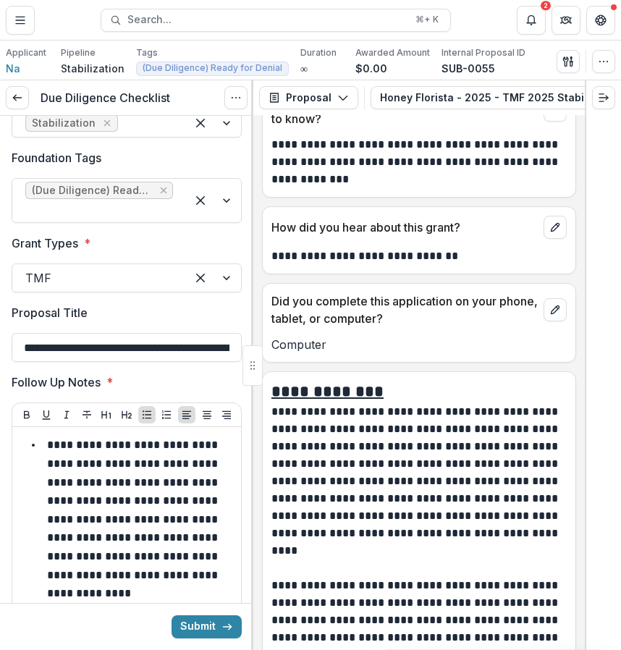
click at [127, 68] on input "**********" at bounding box center [127, 53] width 230 height 29
click at [87, 68] on input "**********" at bounding box center [127, 53] width 230 height 29
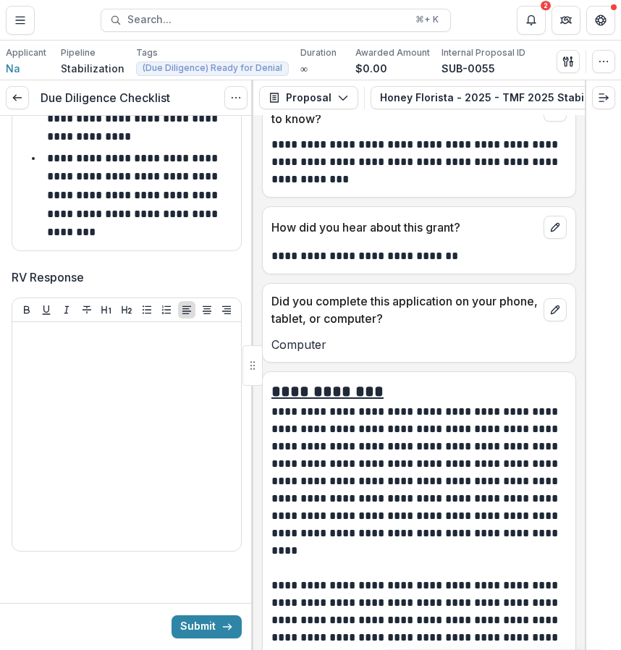
scroll to position [3790, 0]
click at [214, 632] on button "Submit" at bounding box center [207, 626] width 70 height 23
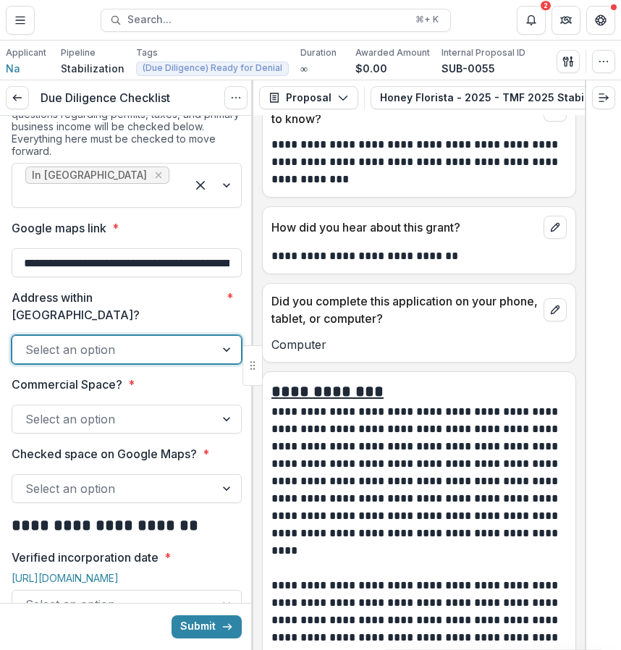
scroll to position [237, 0]
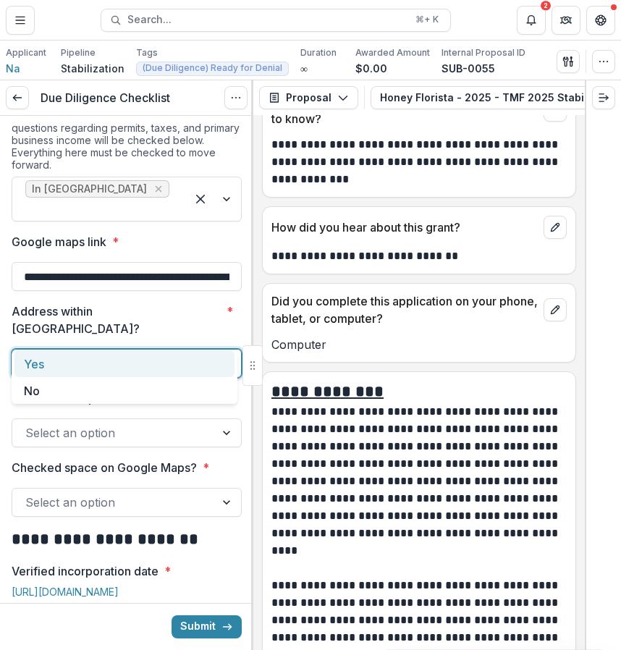
click at [201, 352] on div "Select an option" at bounding box center [113, 363] width 203 height 23
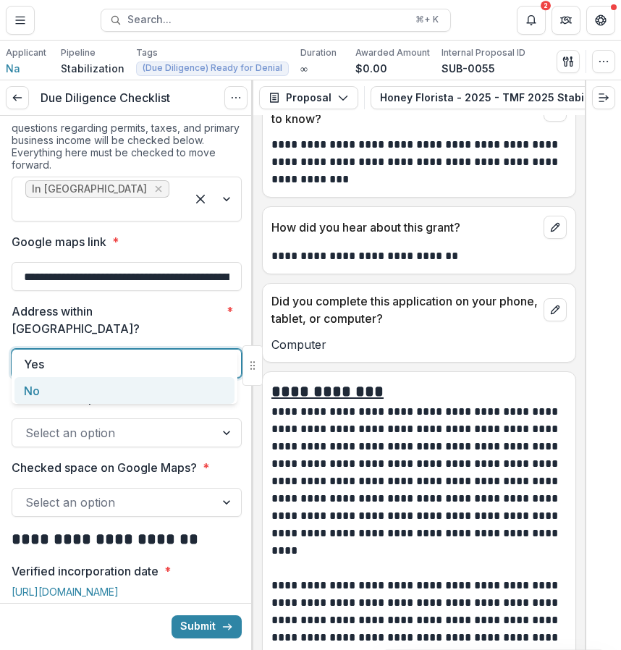
click at [195, 488] on div "Select an option" at bounding box center [127, 502] width 230 height 29
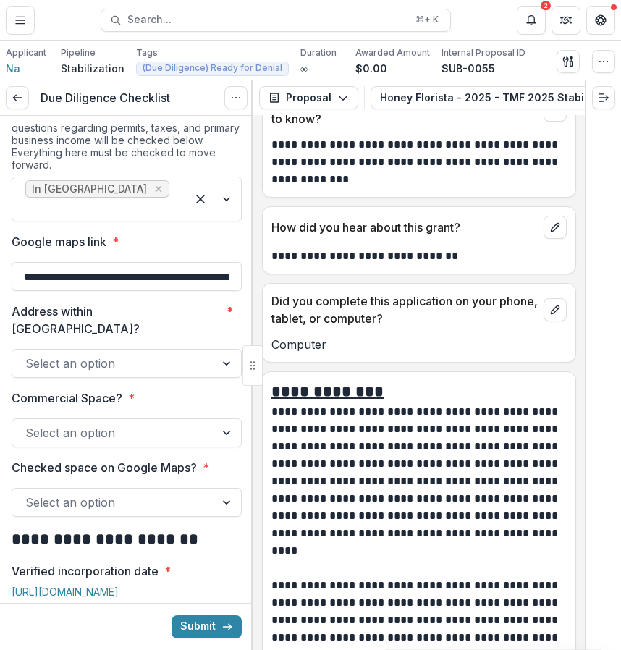
click at [185, 491] on div "Select an option" at bounding box center [113, 502] width 203 height 23
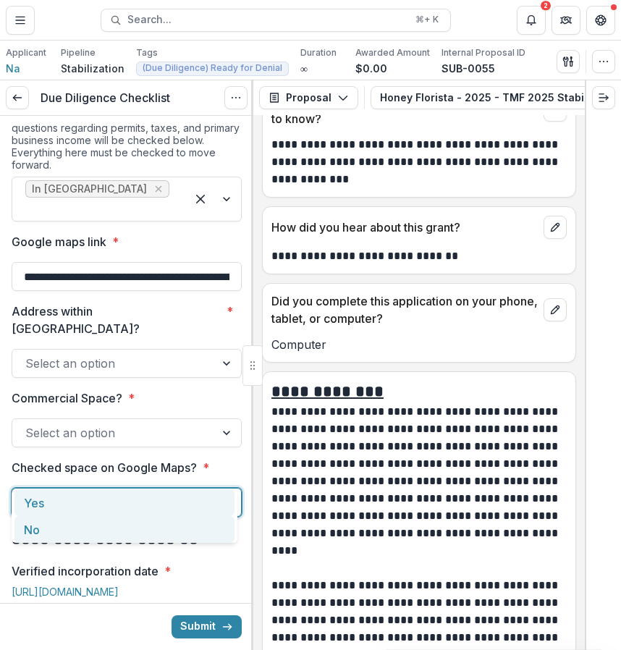
click at [143, 537] on div "No" at bounding box center [124, 529] width 220 height 27
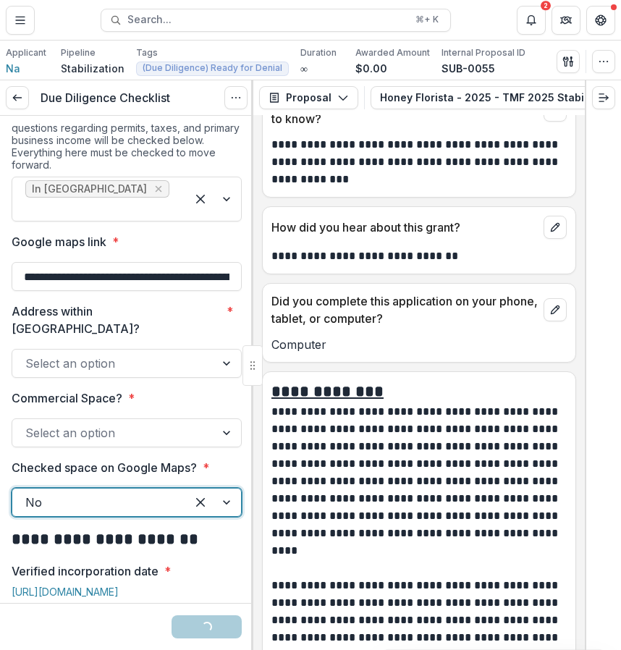
click at [206, 421] on div "Select an option" at bounding box center [113, 432] width 203 height 23
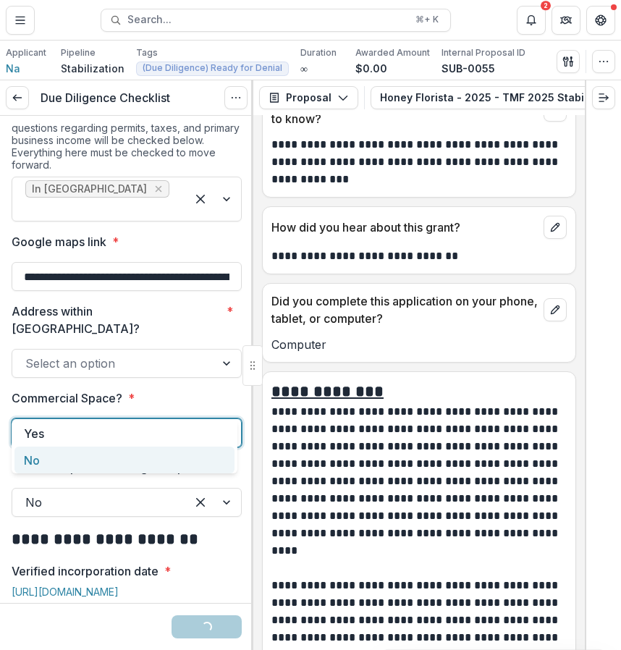
click at [169, 463] on div "No" at bounding box center [124, 460] width 220 height 27
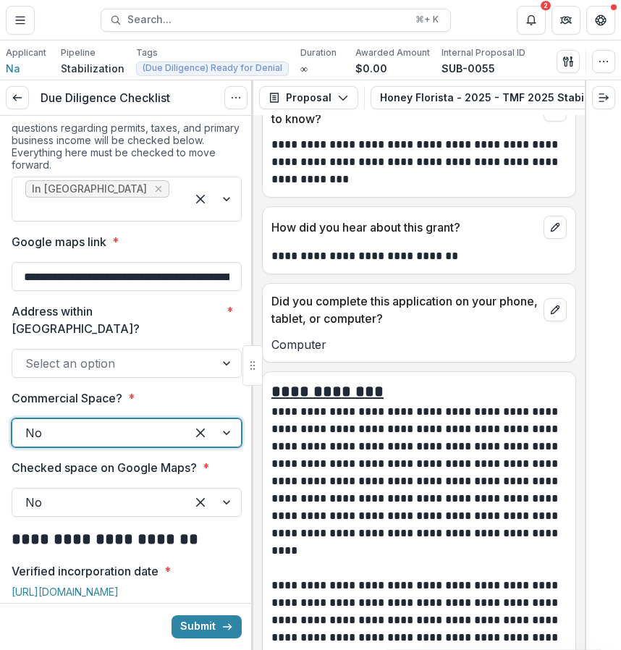
click at [216, 350] on div at bounding box center [228, 364] width 26 height 28
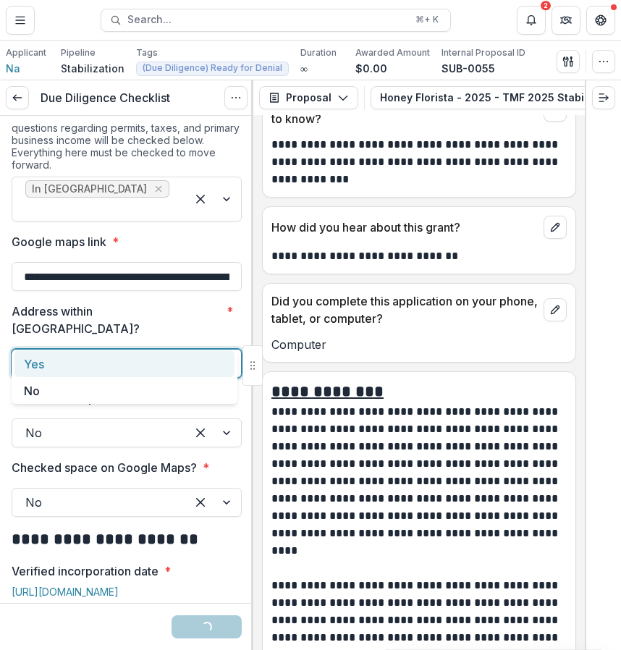
click at [185, 366] on div "Yes" at bounding box center [124, 363] width 220 height 27
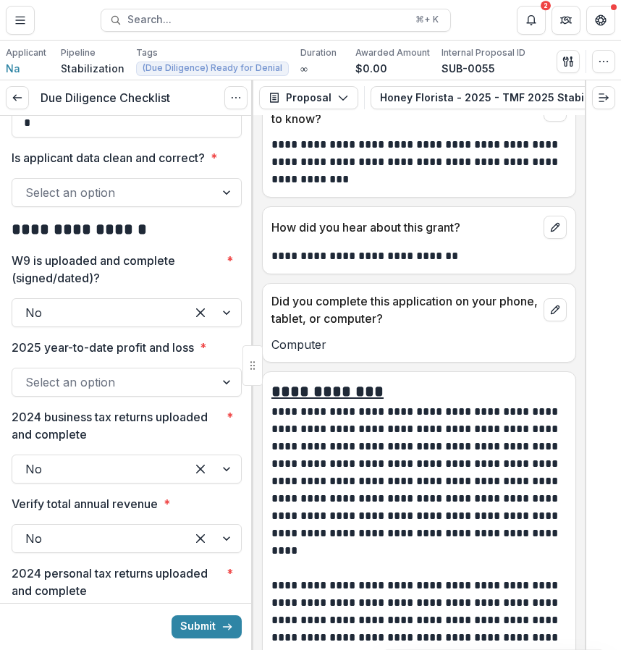
scroll to position [2303, 0]
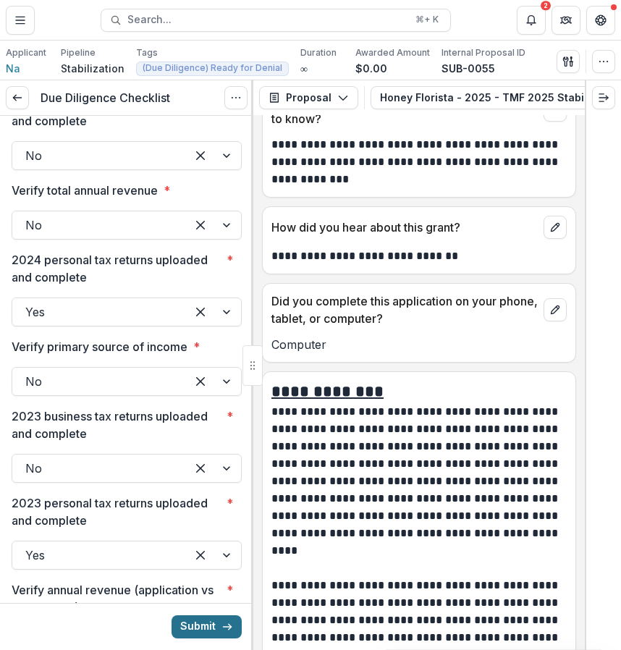
click at [216, 625] on button "Submit" at bounding box center [207, 626] width 70 height 23
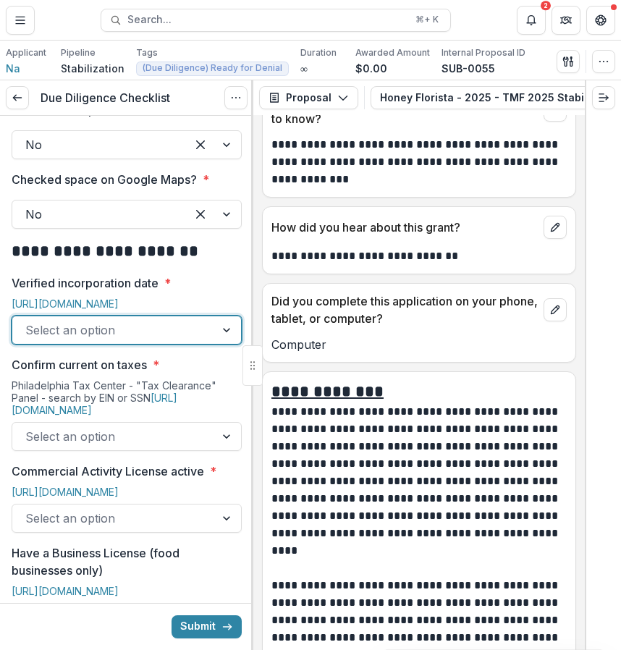
scroll to position [517, 0]
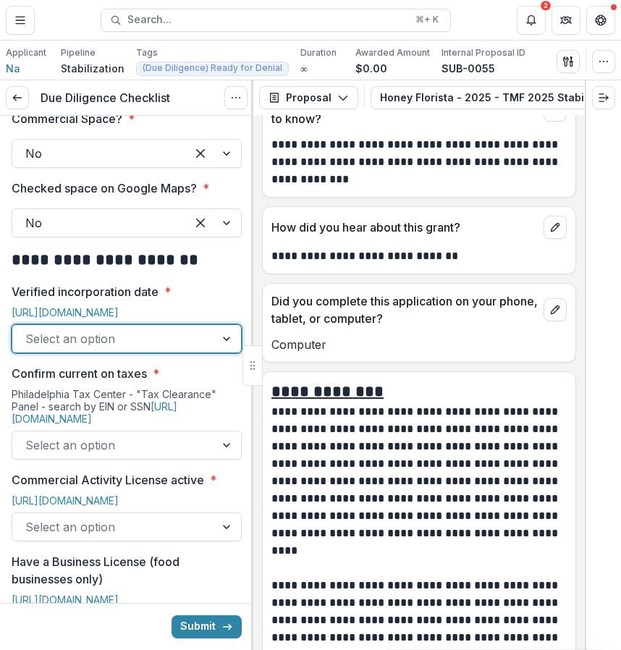
click at [202, 327] on div "Select an option" at bounding box center [113, 338] width 203 height 23
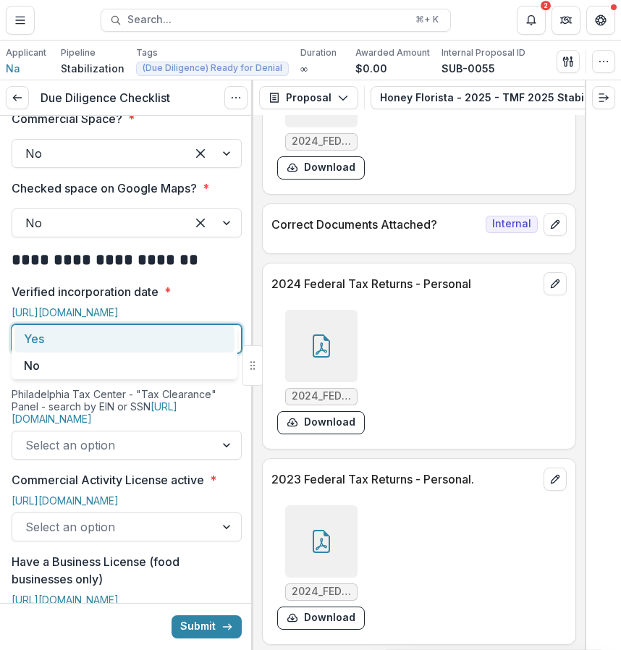
scroll to position [7295, 0]
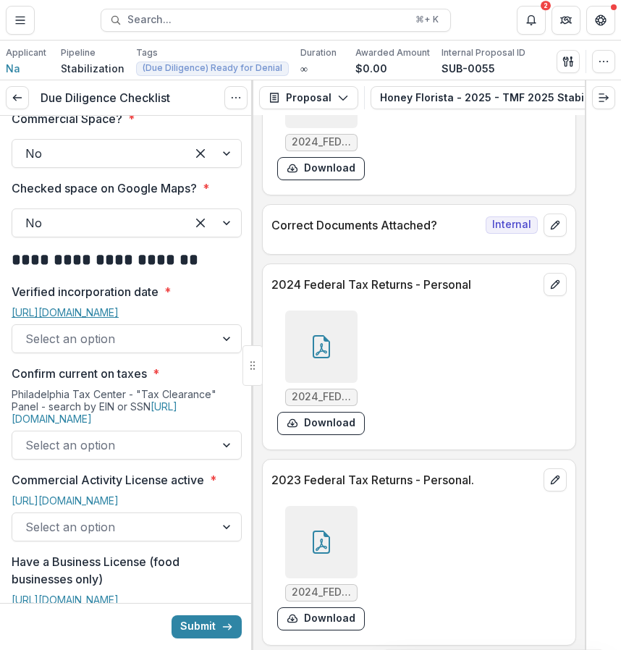
click at [119, 306] on link "[URL][DOMAIN_NAME]" at bounding box center [65, 312] width 107 height 12
click at [172, 329] on div at bounding box center [113, 339] width 177 height 20
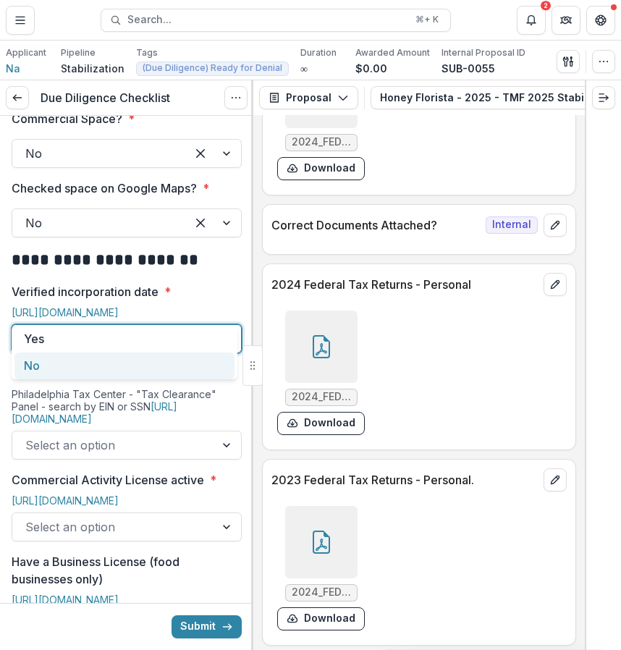
click at [185, 369] on div "No" at bounding box center [124, 366] width 220 height 27
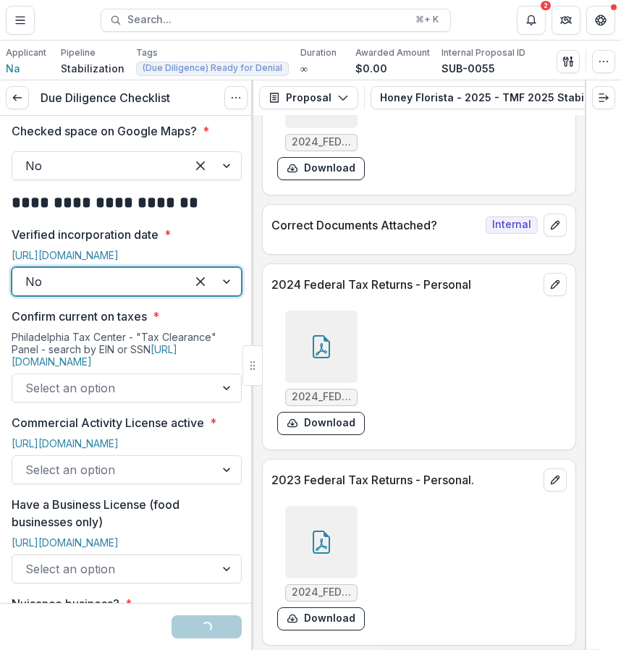
scroll to position [576, 0]
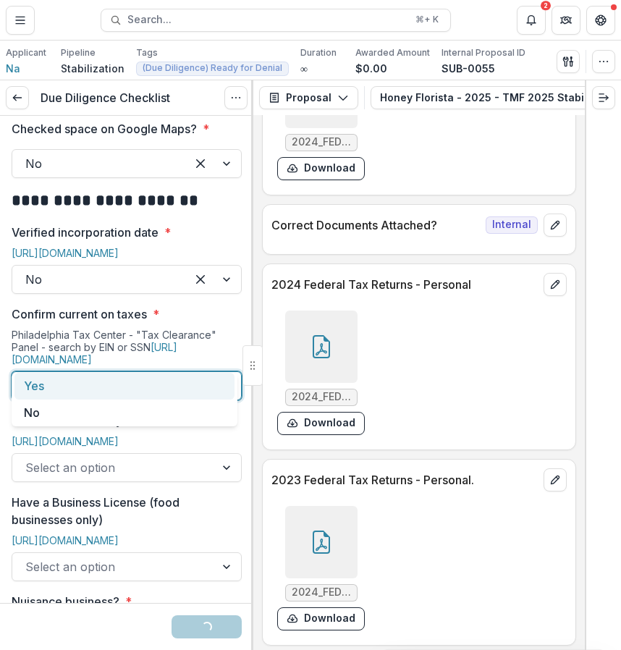
click at [174, 376] on div at bounding box center [113, 386] width 177 height 20
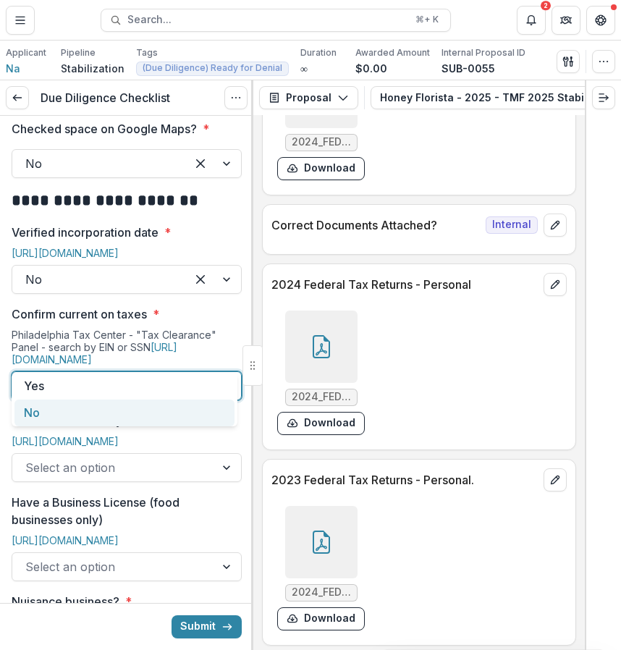
click at [146, 420] on div "No" at bounding box center [124, 413] width 220 height 27
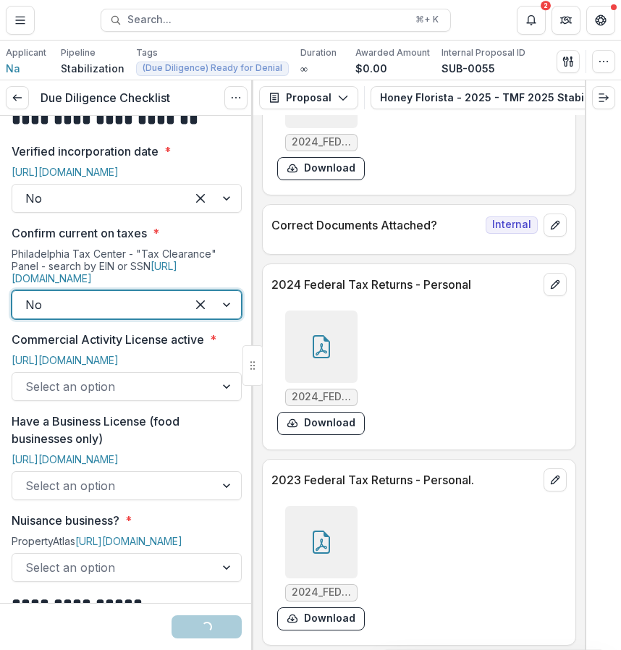
scroll to position [683, 0]
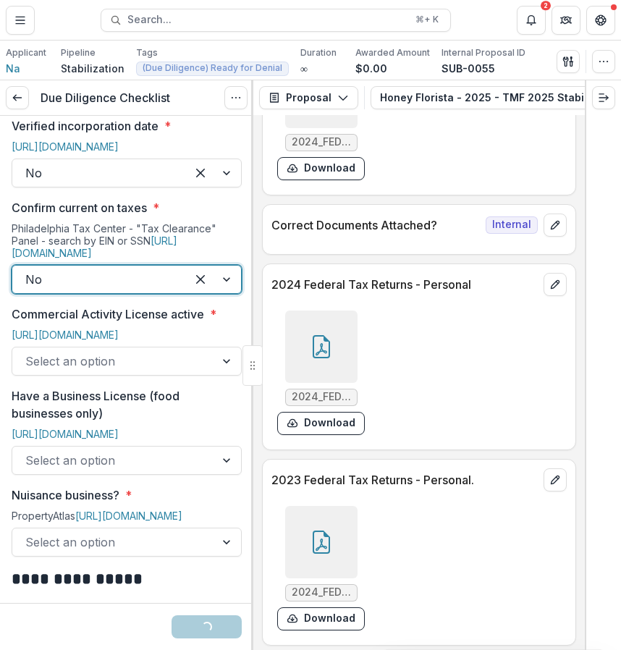
click at [174, 368] on div at bounding box center [113, 361] width 177 height 20
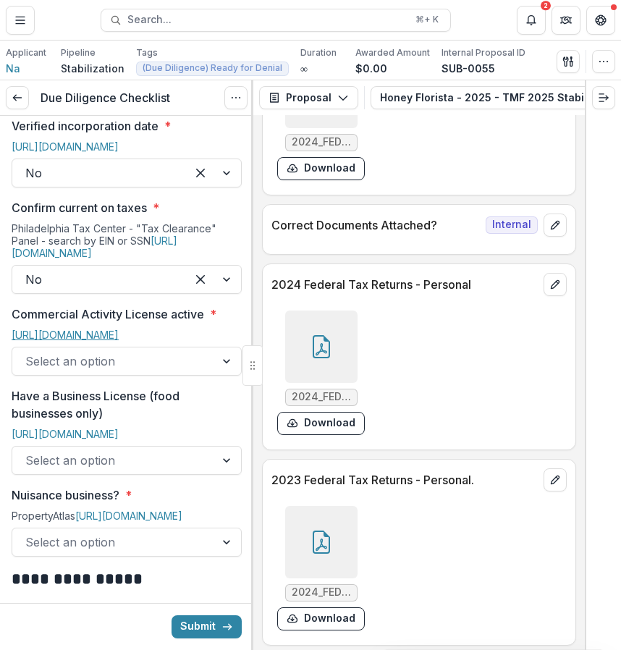
click at [119, 329] on link "[URL][DOMAIN_NAME]" at bounding box center [65, 335] width 107 height 12
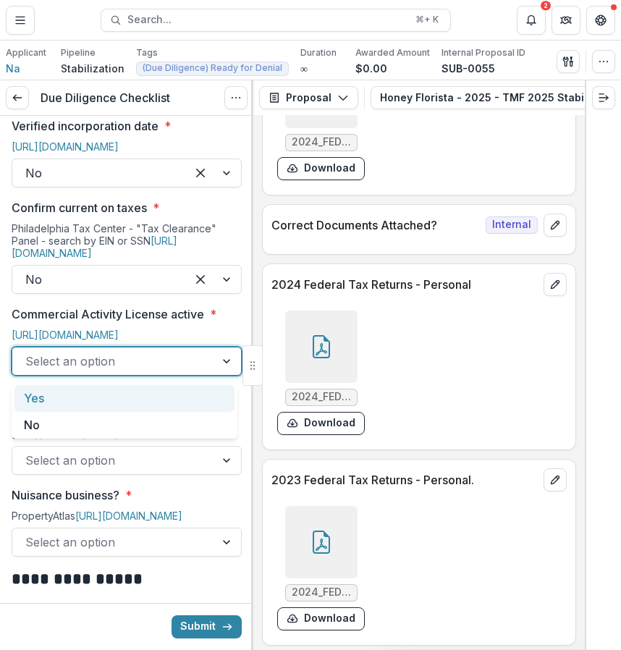
click at [150, 361] on div at bounding box center [113, 361] width 177 height 20
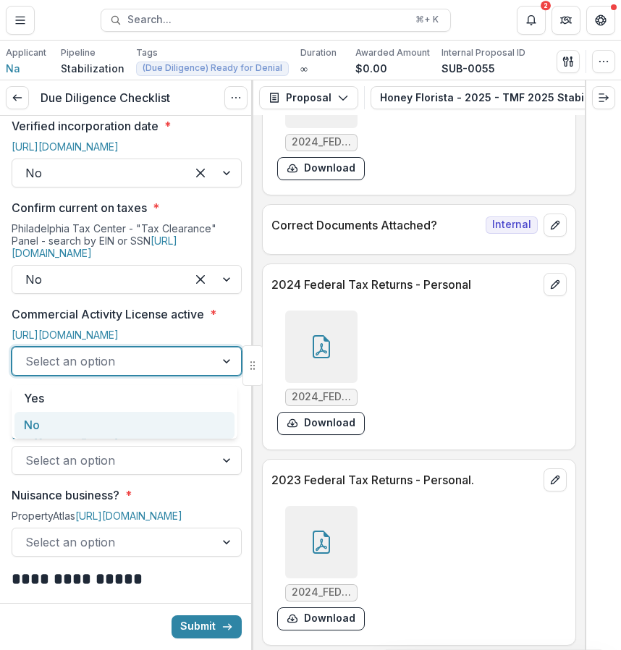
click at [123, 429] on div "No" at bounding box center [124, 425] width 220 height 27
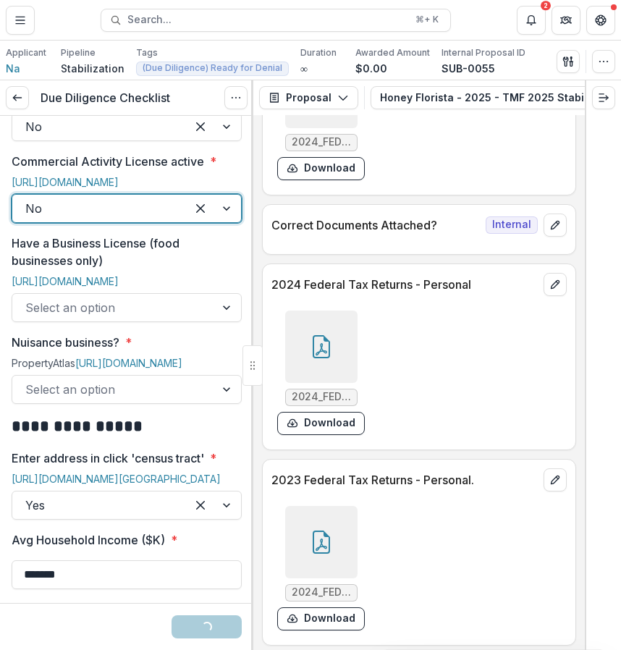
scroll to position [865, 0]
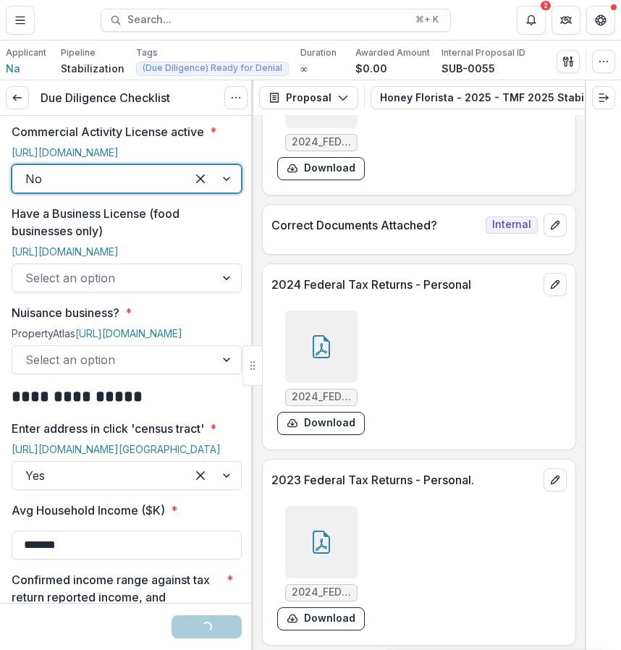
click at [170, 288] on div at bounding box center [113, 278] width 177 height 20
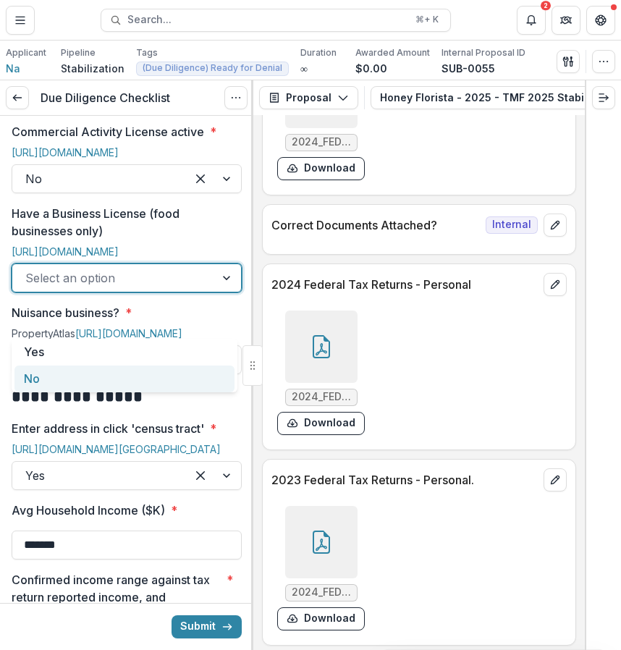
click at [143, 376] on div "No" at bounding box center [124, 379] width 220 height 27
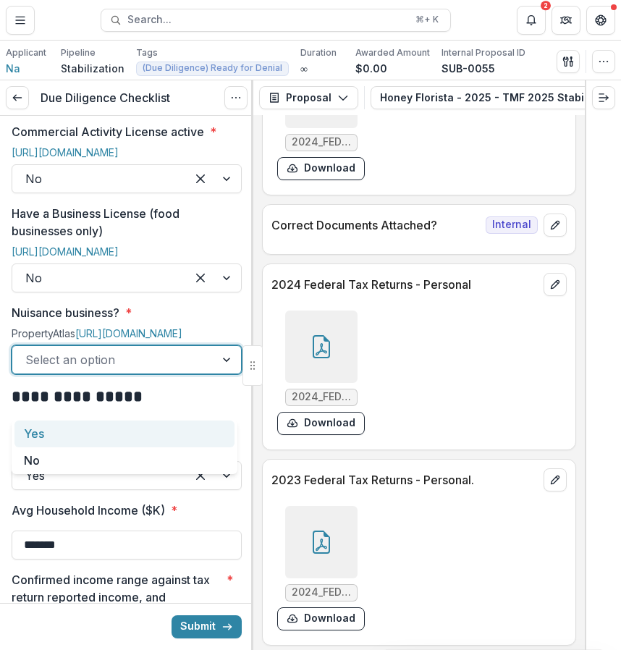
click at [141, 370] on div at bounding box center [113, 360] width 177 height 20
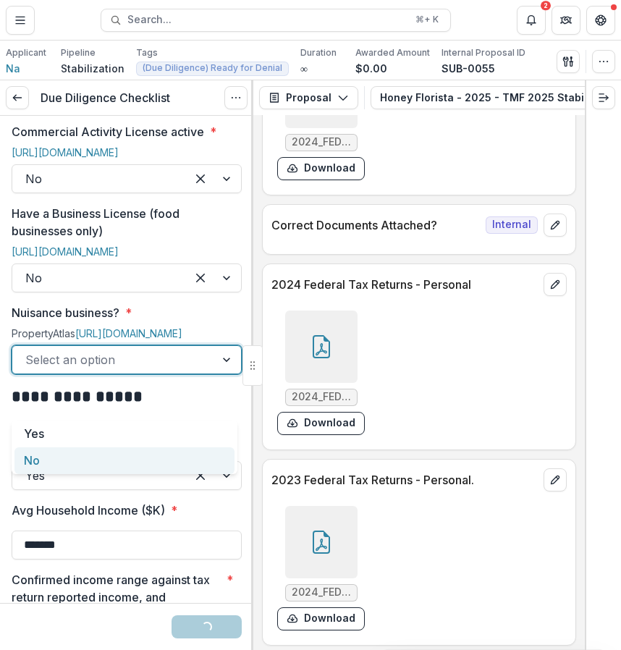
click at [118, 455] on div "No" at bounding box center [124, 460] width 220 height 27
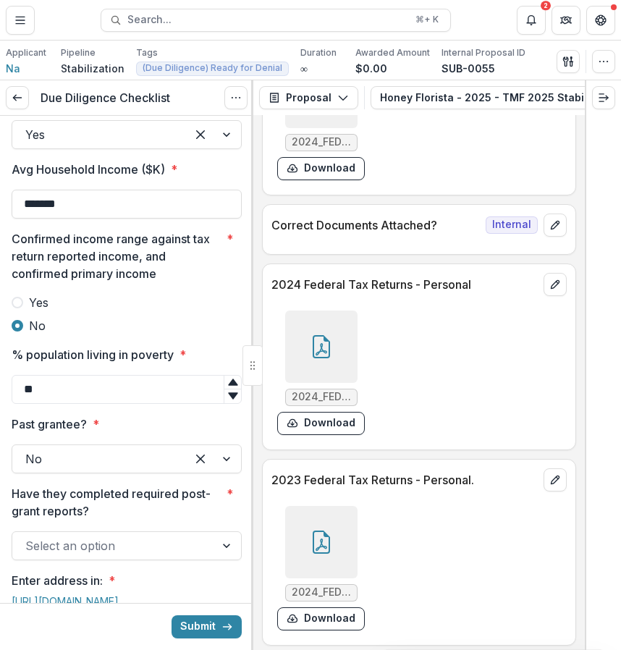
scroll to position [1226, 0]
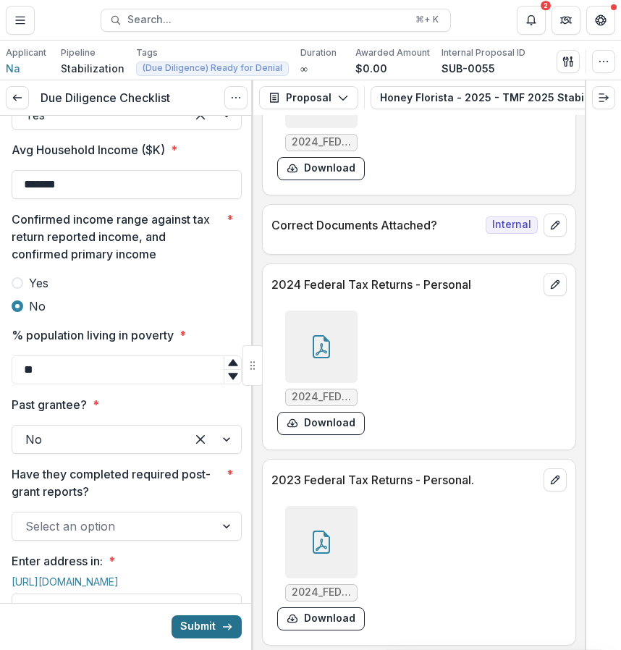
click at [216, 622] on button "Submit" at bounding box center [207, 626] width 70 height 23
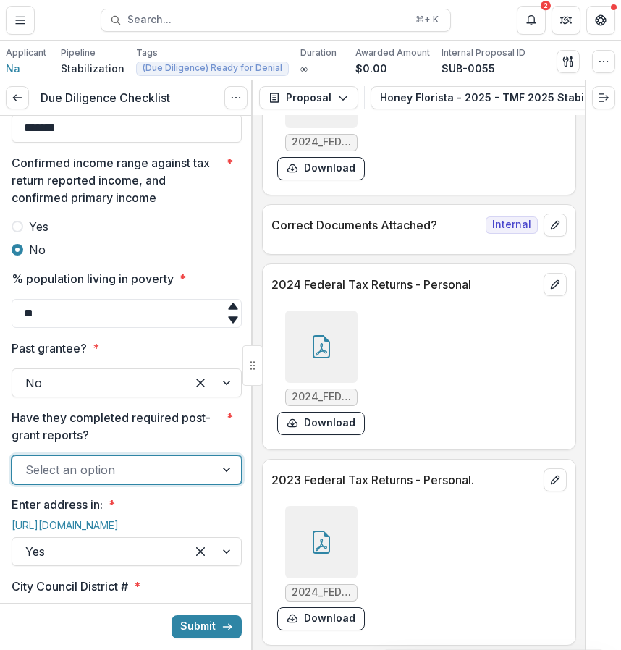
click at [193, 480] on div at bounding box center [113, 470] width 177 height 20
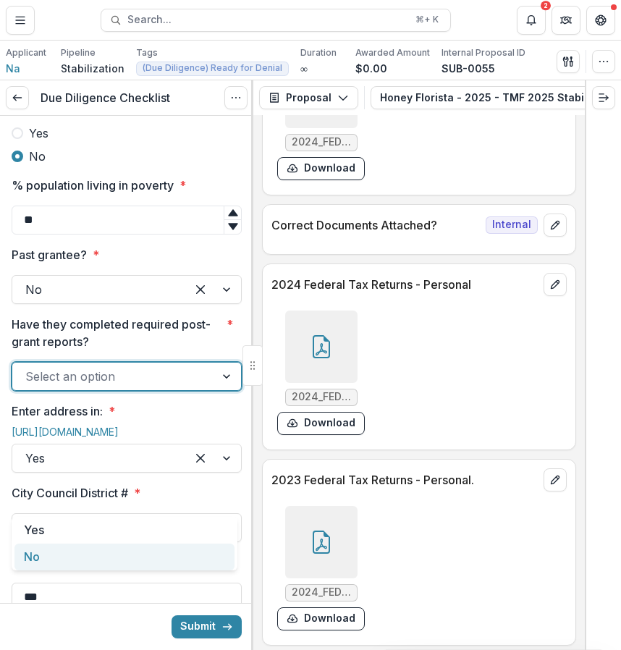
scroll to position [1382, 0]
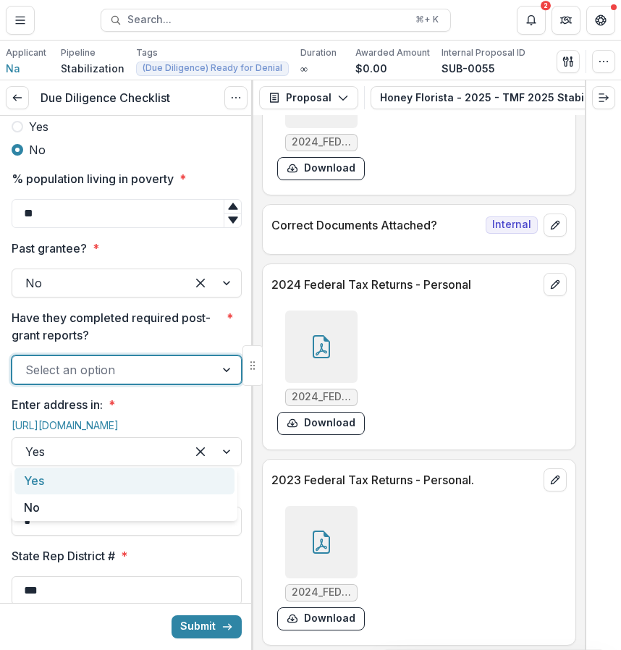
click at [125, 481] on div "Yes" at bounding box center [124, 481] width 220 height 27
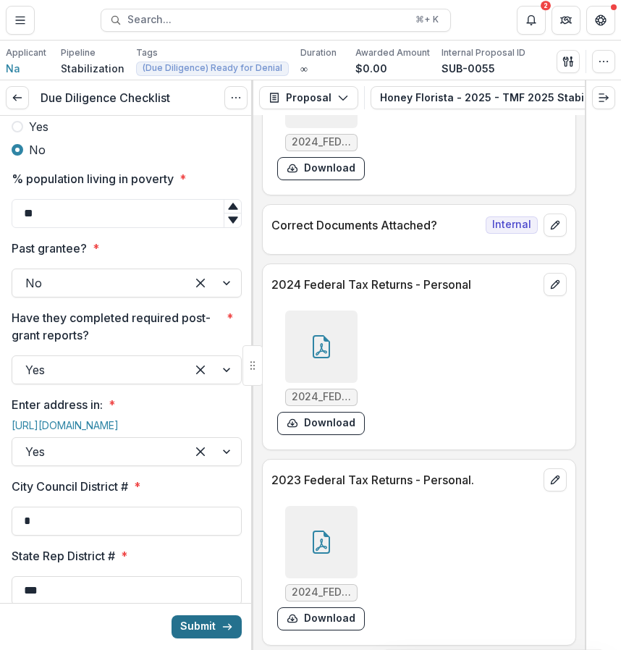
click at [211, 624] on button "Submit" at bounding box center [207, 626] width 70 height 23
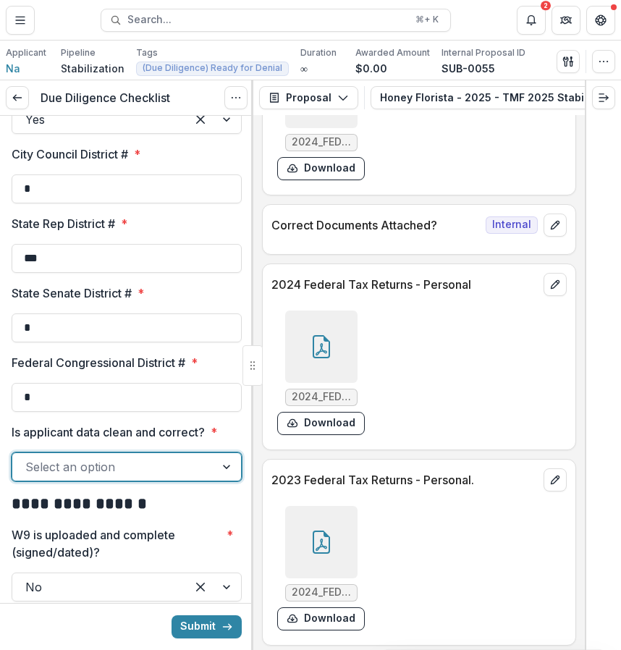
scroll to position [1730, 0]
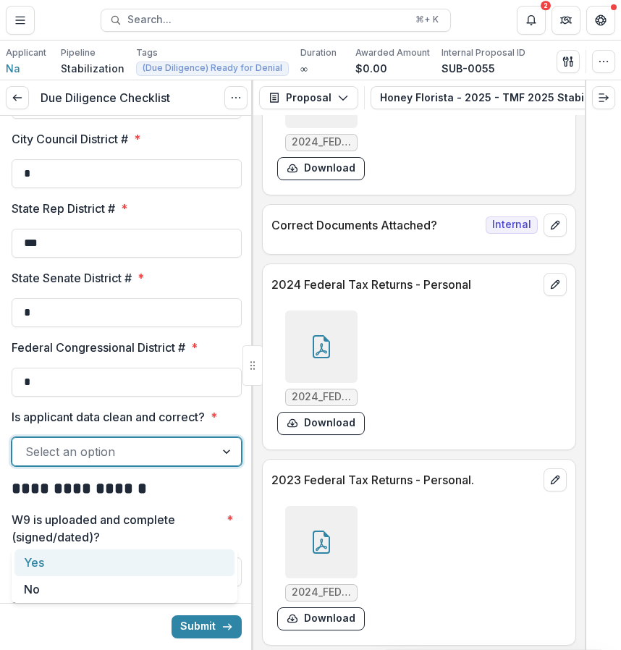
click at [180, 462] on div at bounding box center [113, 452] width 177 height 20
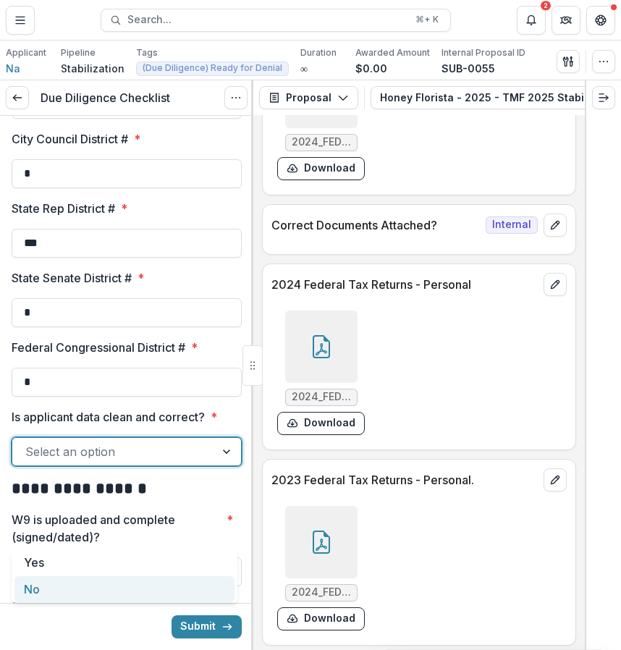
click at [168, 583] on div "No" at bounding box center [124, 589] width 220 height 27
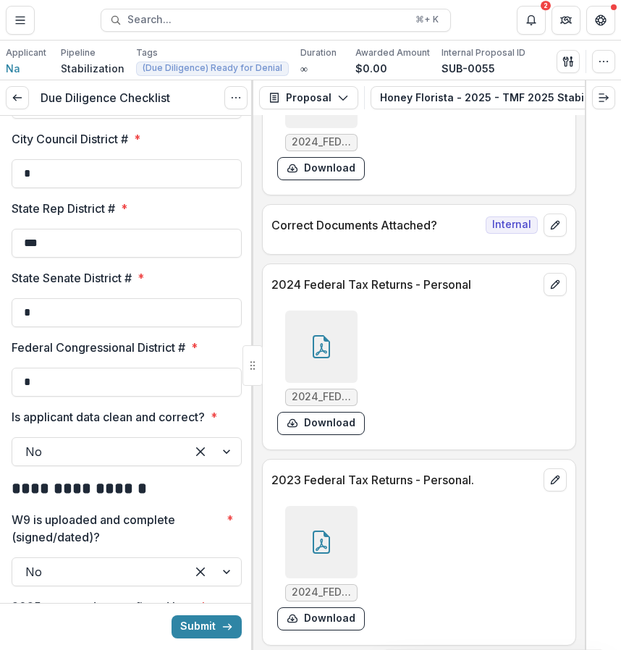
click at [222, 623] on icon "submit" at bounding box center [228, 627] width 12 height 12
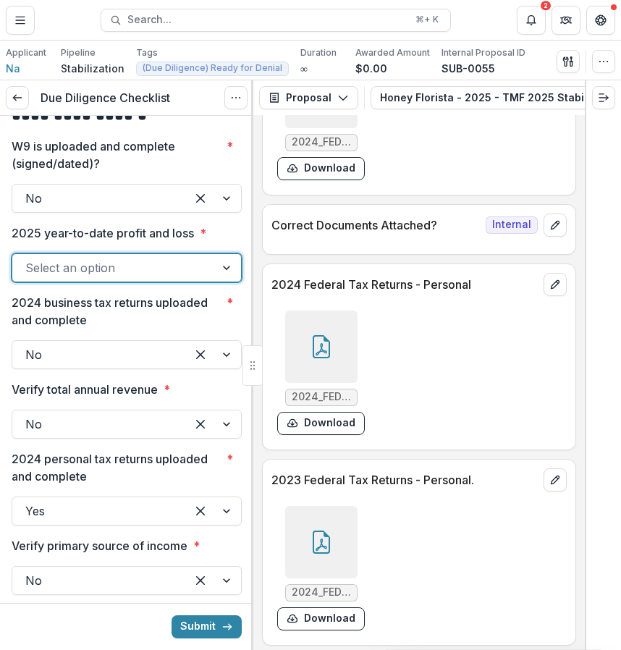
scroll to position [2111, 0]
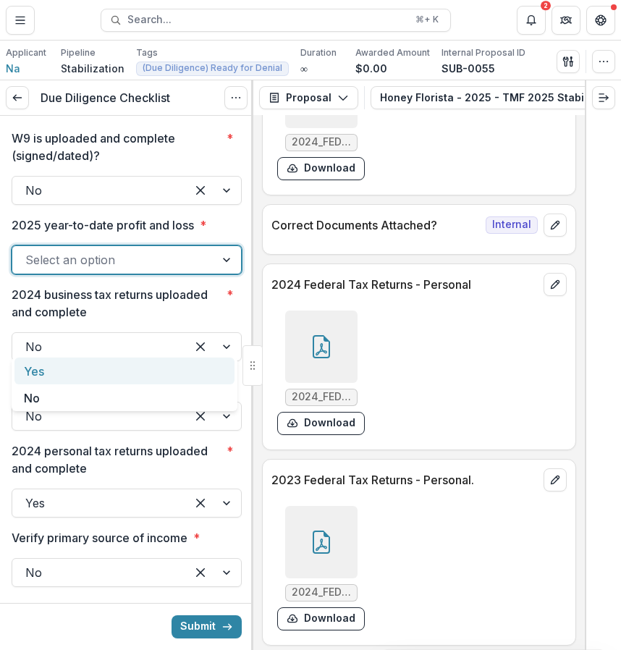
click at [197, 270] on div at bounding box center [113, 260] width 177 height 20
click at [190, 353] on div "**********" at bounding box center [127, 101] width 230 height 4194
click at [193, 270] on div at bounding box center [113, 260] width 177 height 20
click at [185, 367] on div "Yes" at bounding box center [124, 371] width 220 height 27
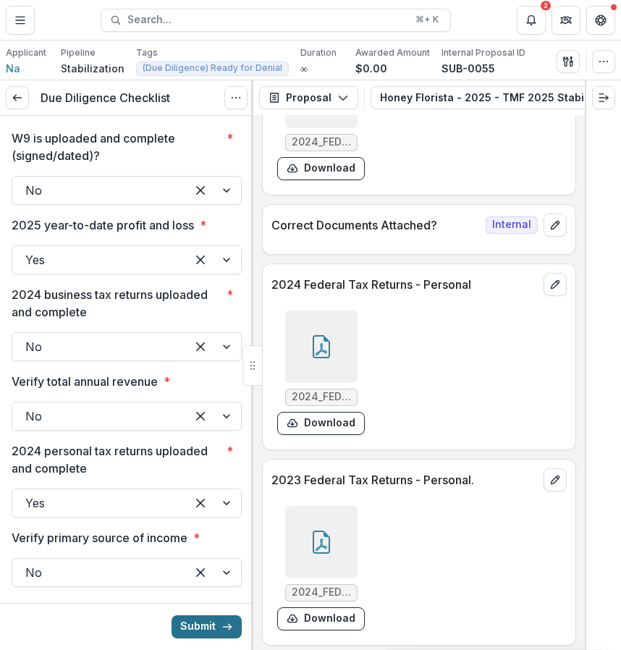
click at [231, 631] on button "Submit" at bounding box center [207, 626] width 70 height 23
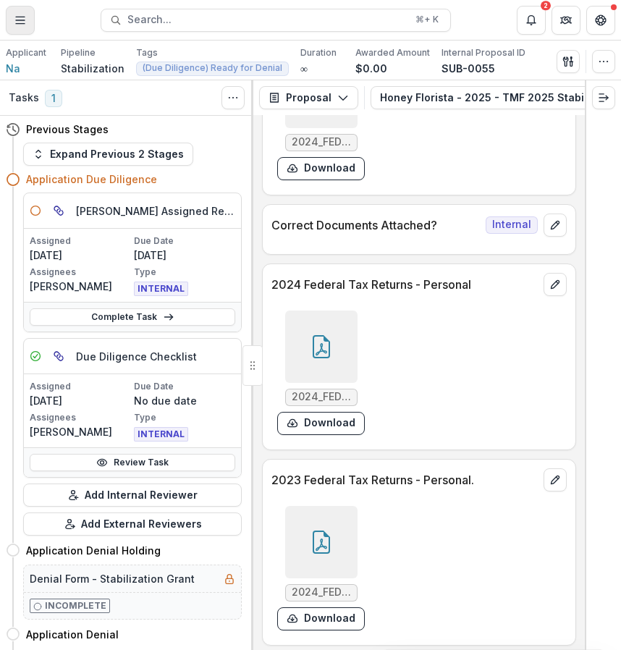
click at [28, 25] on button "Toggle Menu" at bounding box center [20, 20] width 29 height 29
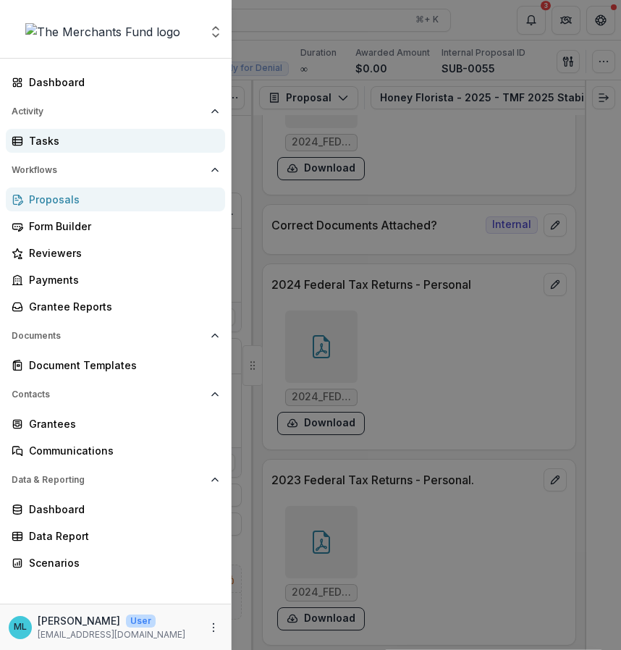
click at [101, 140] on div "Tasks" at bounding box center [121, 140] width 185 height 15
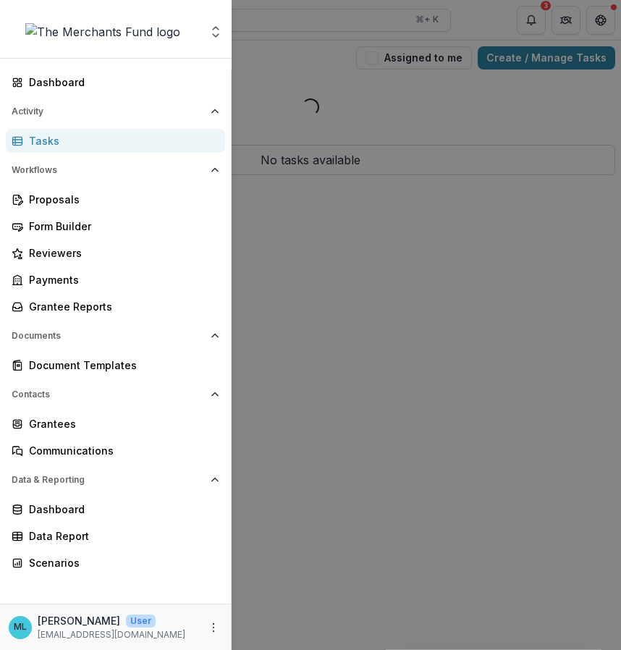
click at [407, 148] on div "Aggregate Analysis Foundations The Merchants Fund Team Settings Dashboard Activ…" at bounding box center [310, 325] width 621 height 650
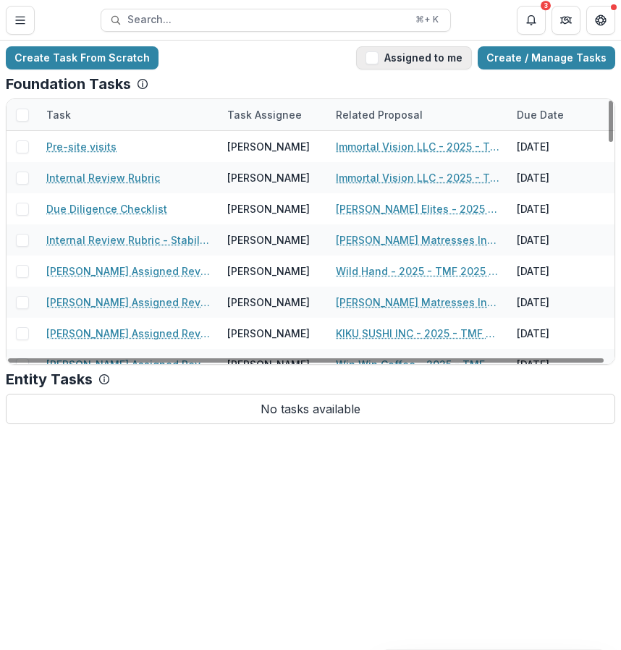
click at [423, 59] on button "Assigned to me" at bounding box center [414, 57] width 116 height 23
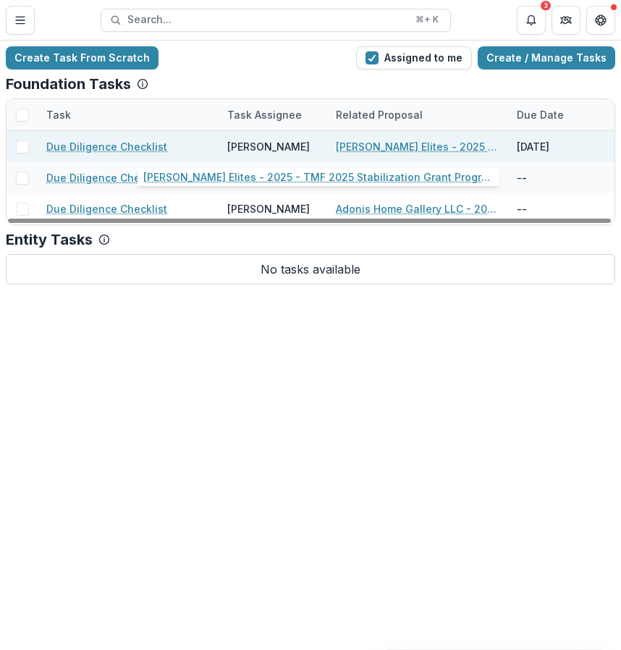
click at [452, 148] on link "Shaun Ellis Elites - 2025 - TMF 2025 Stabilization Grant Program" at bounding box center [418, 146] width 164 height 15
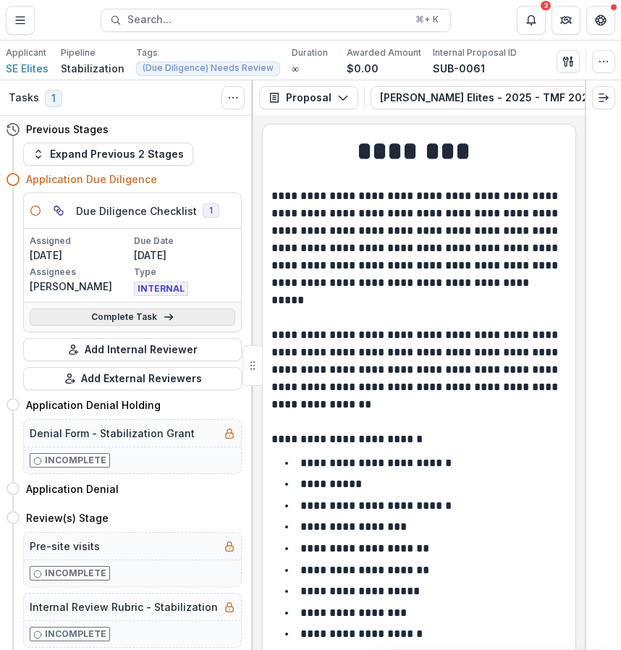
click at [141, 311] on link "Complete Task" at bounding box center [133, 316] width 206 height 17
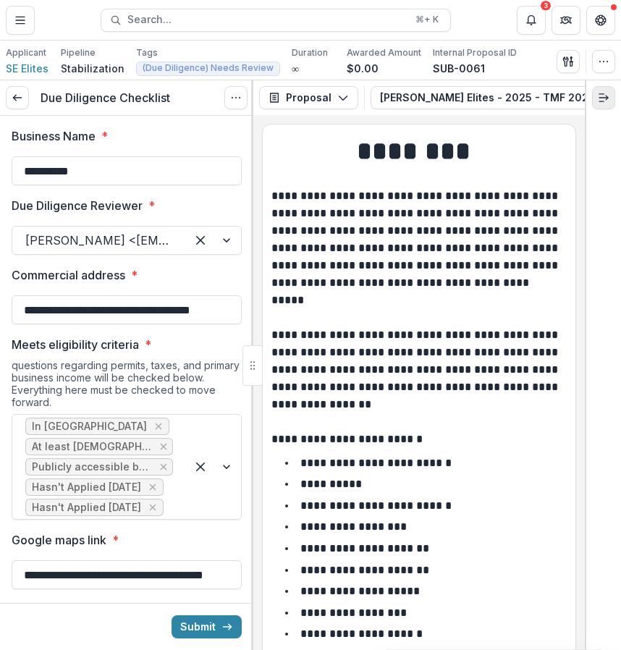
click at [598, 102] on icon "Expand right" at bounding box center [604, 98] width 12 height 12
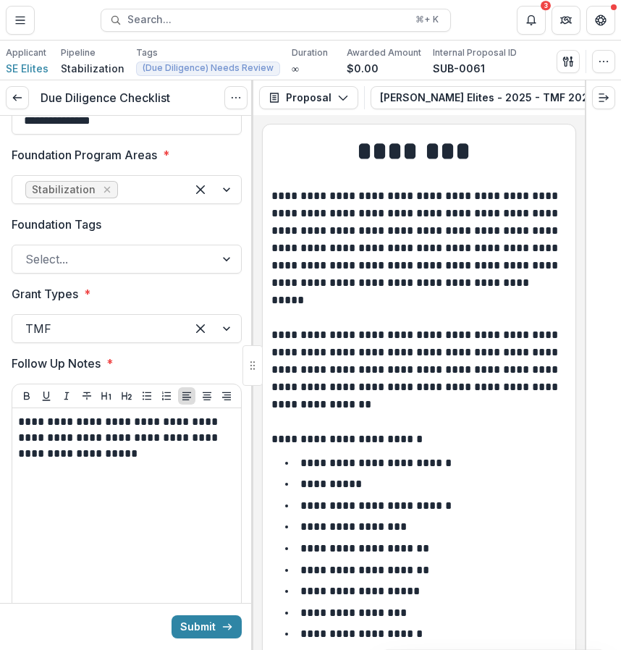
scroll to position [3184, 0]
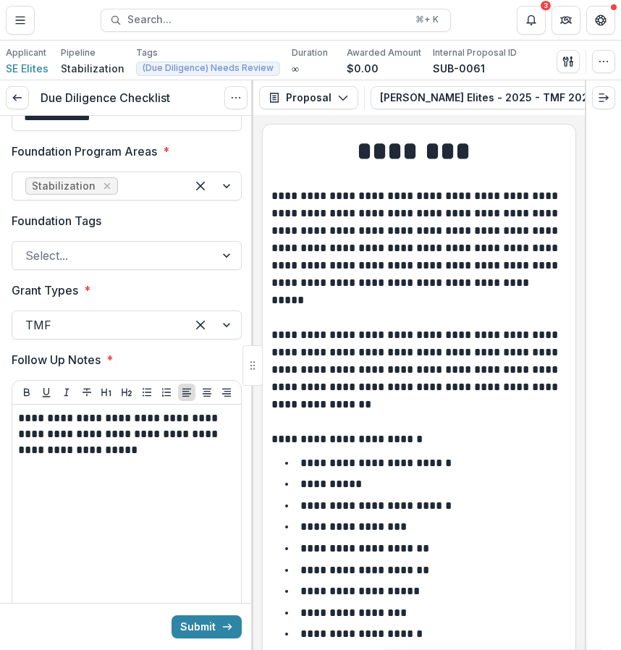
click at [34, 35] on header "Proposals Shaun Ellis Elites - 2025 - TMF 2025 Stabilization Grant Program Sear…" at bounding box center [310, 20] width 621 height 40
click at [27, 28] on button "Toggle Menu" at bounding box center [20, 20] width 29 height 29
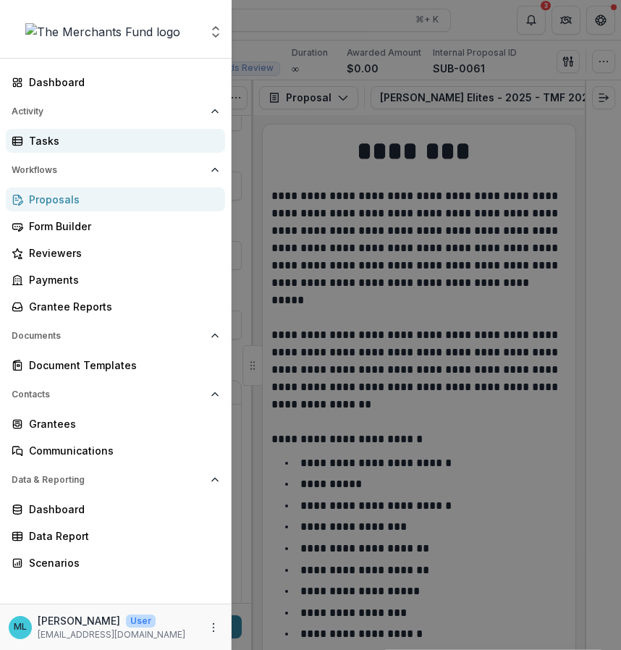
click at [89, 136] on div "Tasks" at bounding box center [121, 140] width 185 height 15
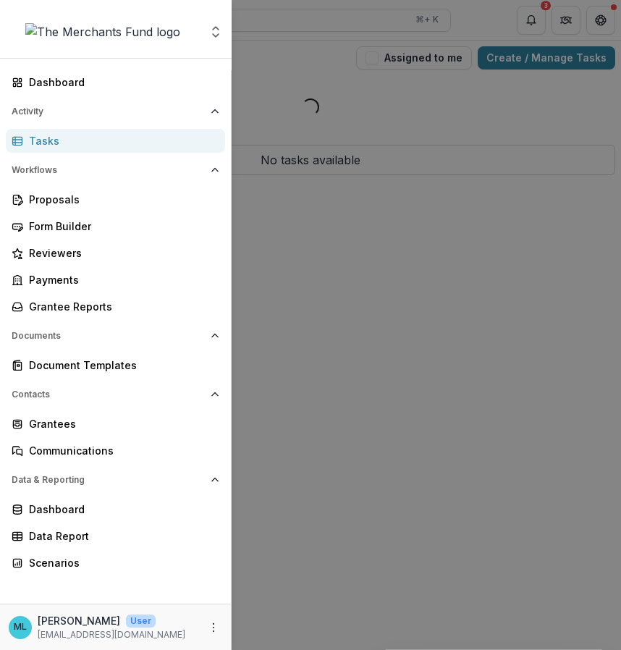
click at [386, 170] on div "Aggregate Analysis Foundations The Merchants Fund Team Settings Dashboard Activ…" at bounding box center [310, 325] width 621 height 650
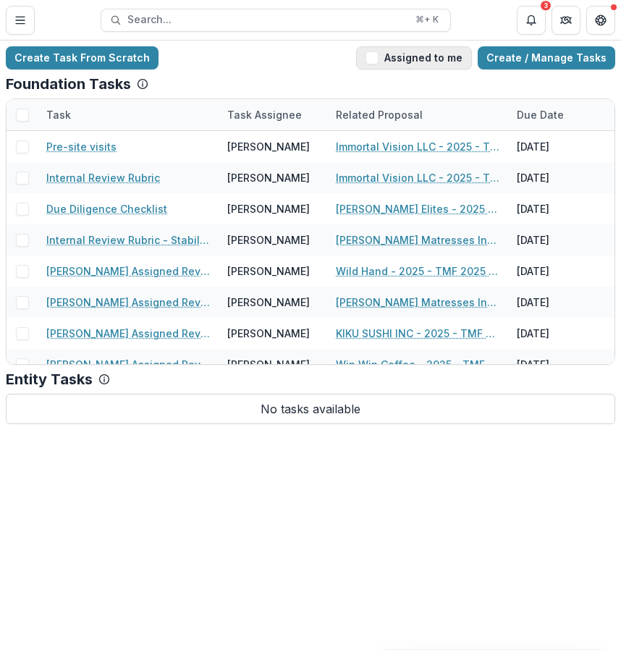
click at [463, 51] on button "Assigned to me" at bounding box center [414, 57] width 116 height 23
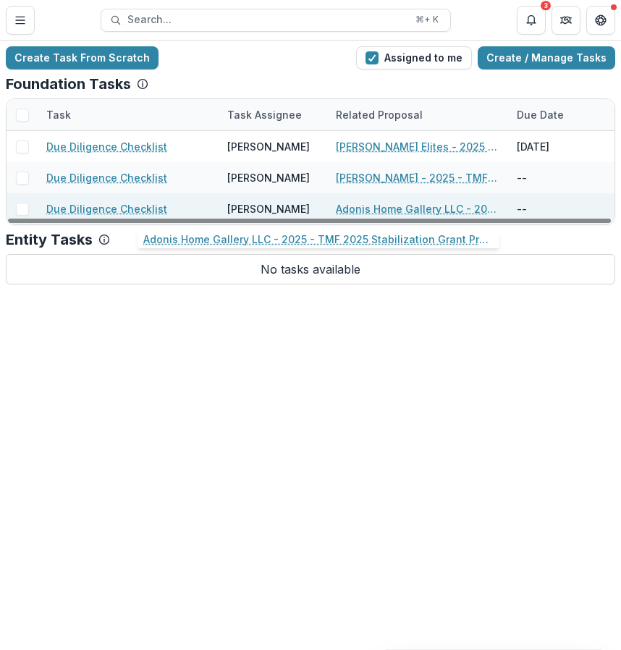
click at [419, 208] on link "Adonis Home Gallery LLC - 2025 - TMF 2025 Stabilization Grant Program" at bounding box center [418, 208] width 164 height 15
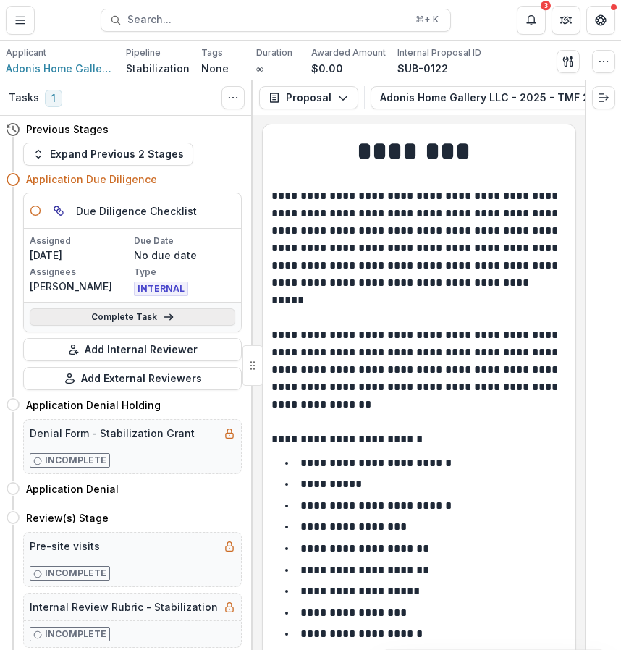
click at [155, 321] on link "Complete Task" at bounding box center [133, 316] width 206 height 17
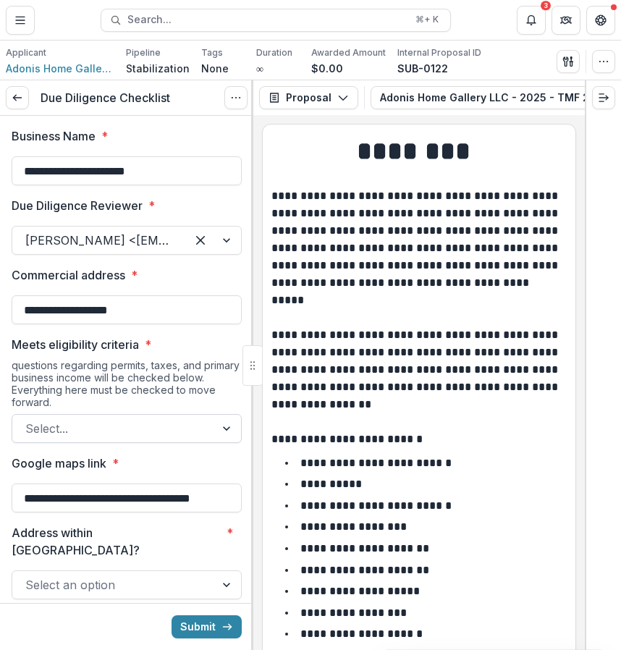
click at [147, 438] on div at bounding box center [113, 429] width 177 height 20
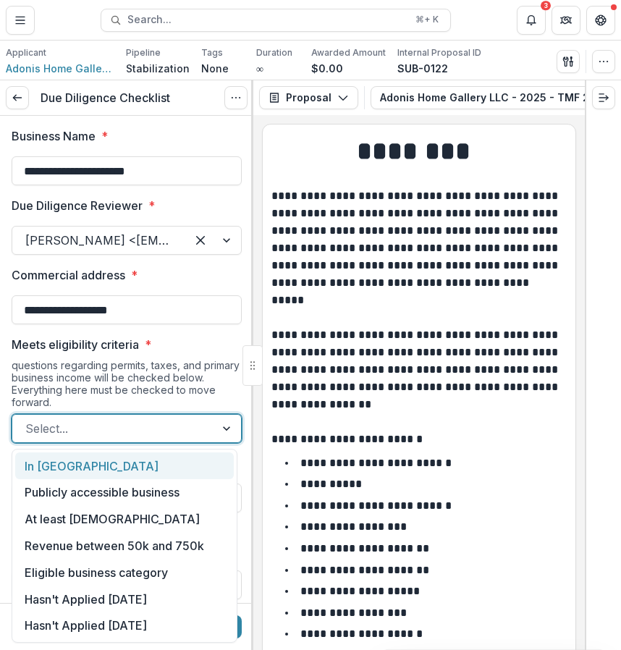
click at [350, 385] on p "**********" at bounding box center [417, 292] width 291 height 209
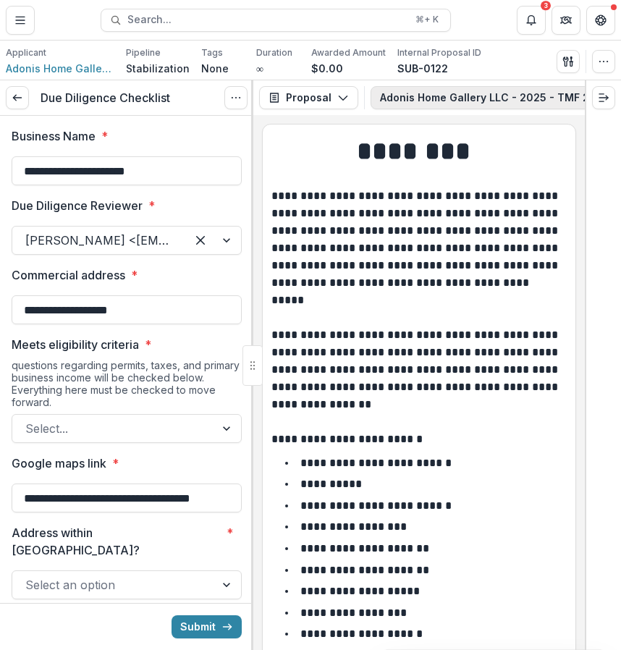
scroll to position [0, 324]
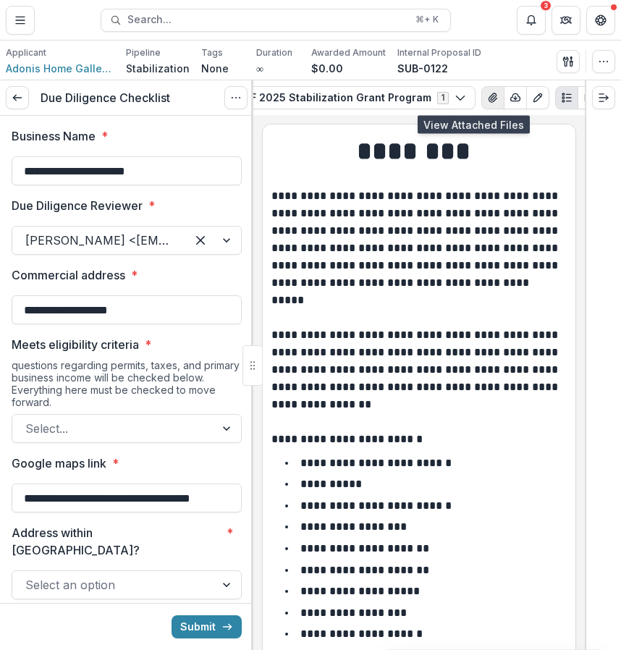
click at [487, 96] on icon "View Attached Files" at bounding box center [493, 98] width 12 height 12
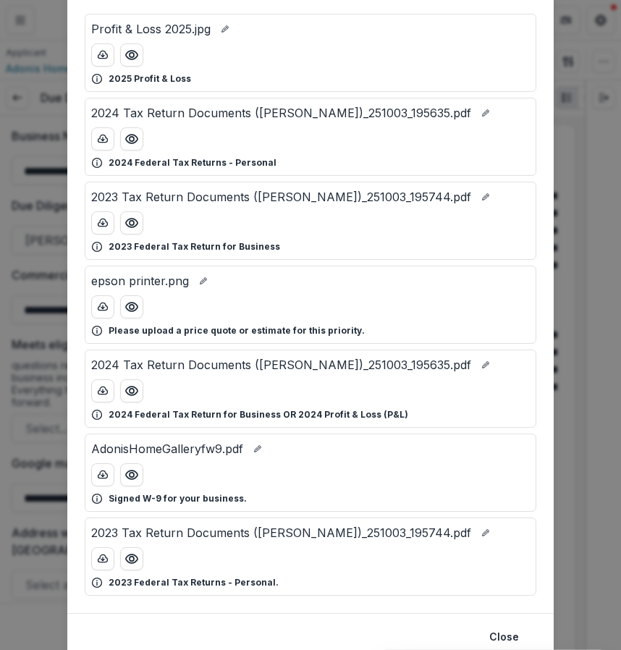
scroll to position [150, 0]
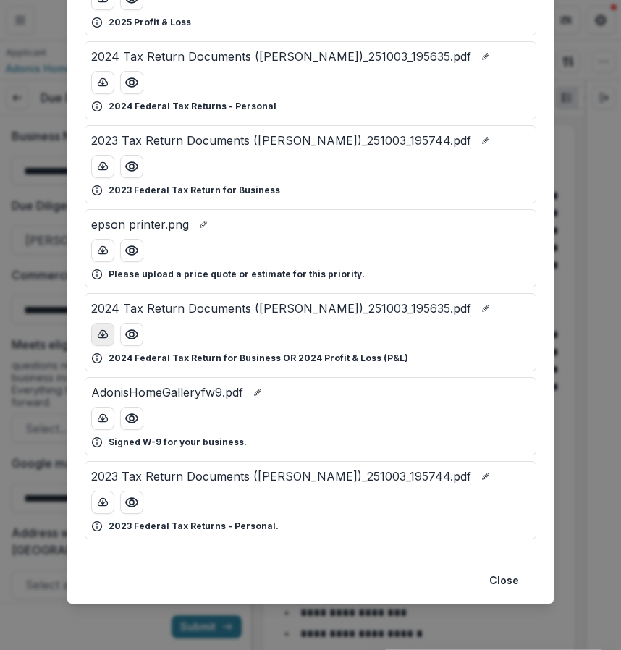
click at [105, 337] on icon "download-button" at bounding box center [103, 335] width 12 height 12
click at [555, 287] on div "Attached Files Profit & Loss 2025.jpg 2025 Profit & Loss 2024 Tax Return Docume…" at bounding box center [310, 325] width 621 height 650
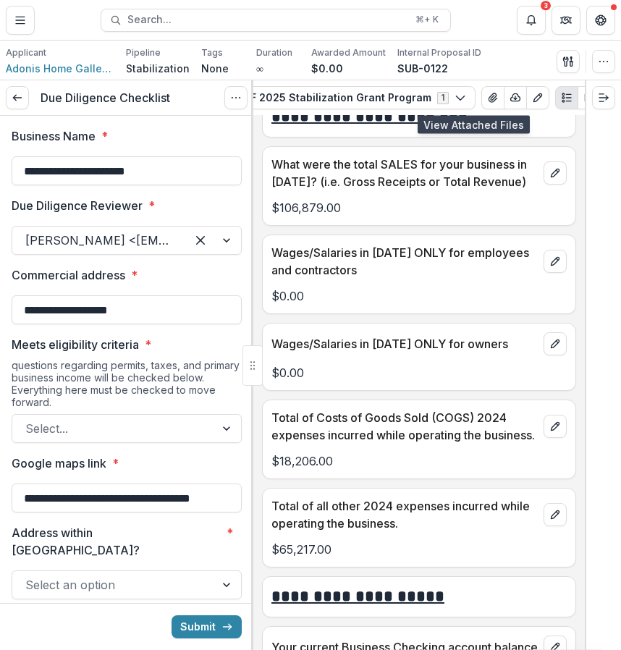
scroll to position [5144, 0]
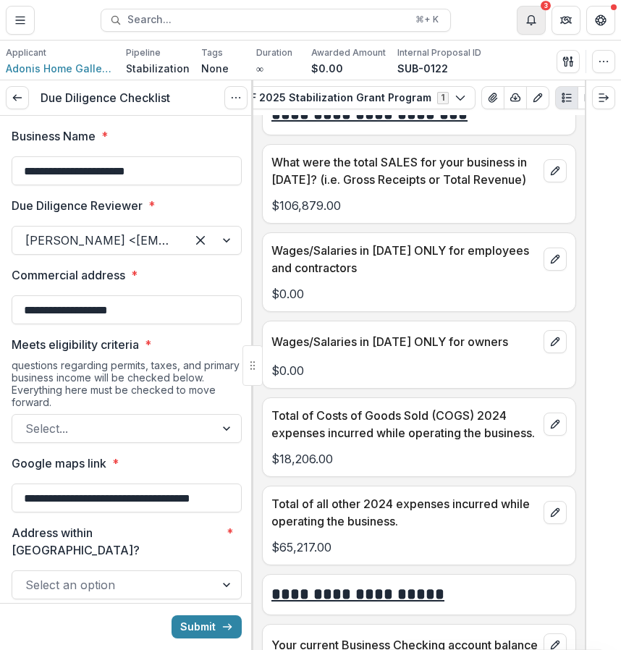
click at [527, 13] on button "Notifications" at bounding box center [531, 20] width 29 height 29
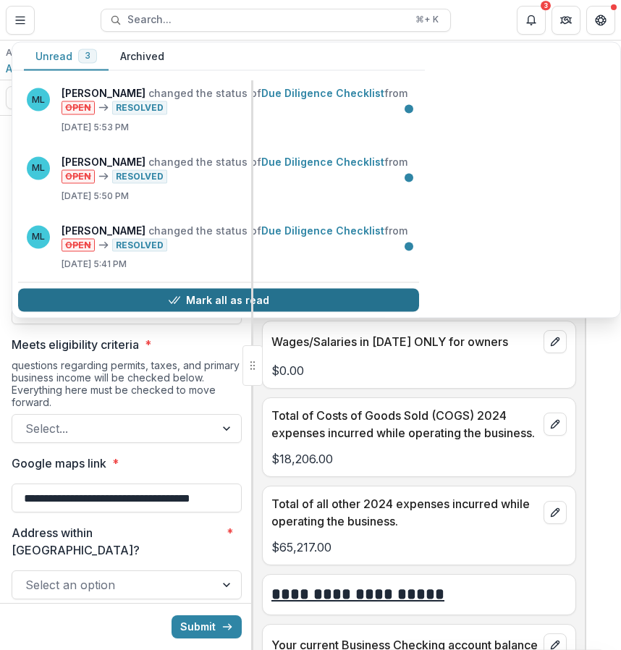
click at [230, 298] on button "Mark all as read" at bounding box center [218, 300] width 401 height 23
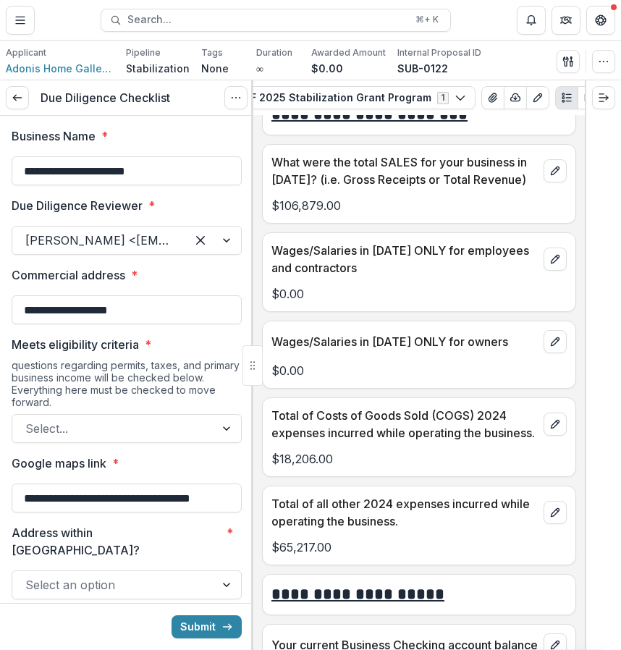
click at [479, 19] on header "Proposals Adonis Home Gallery LLC - 2025 - TMF 2025 Stabilization Grant Program…" at bounding box center [310, 20] width 621 height 40
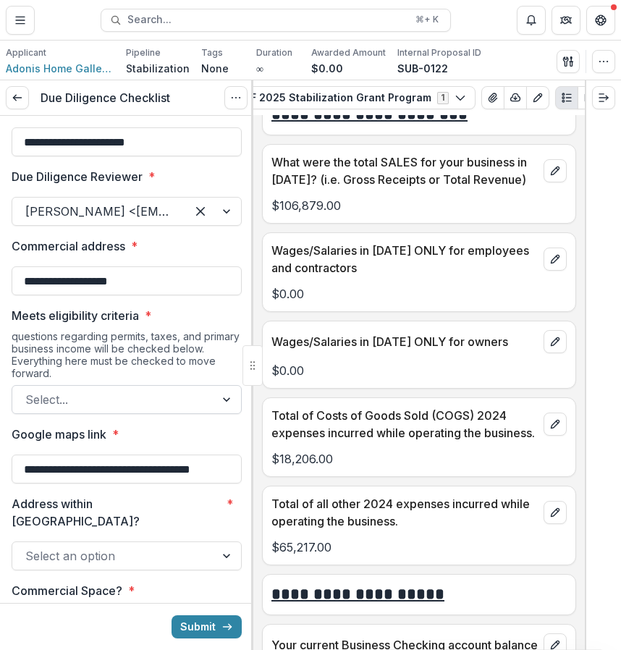
scroll to position [42, 0]
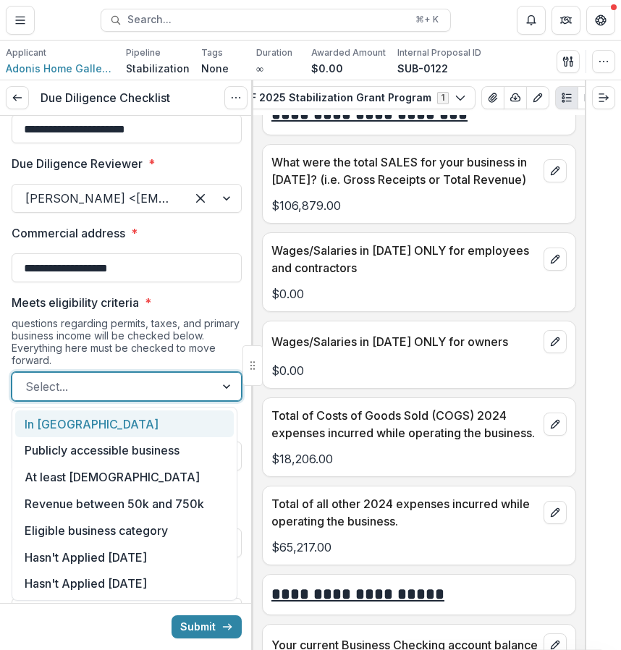
click at [223, 395] on div at bounding box center [228, 387] width 26 height 28
click at [205, 432] on div "In [GEOGRAPHIC_DATA]" at bounding box center [124, 424] width 219 height 27
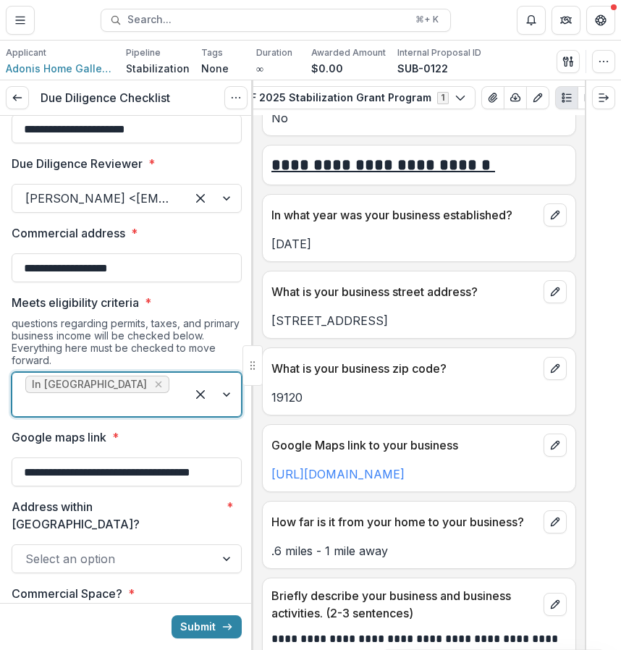
scroll to position [794, 0]
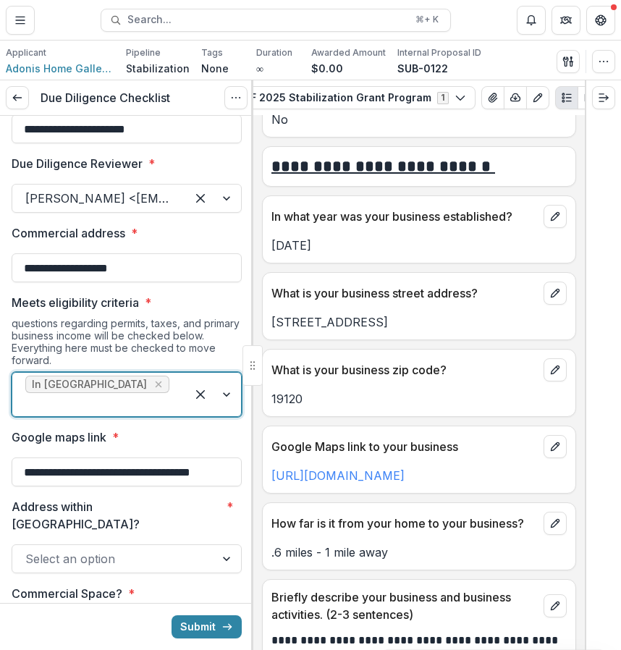
click at [135, 395] on div at bounding box center [99, 405] width 148 height 20
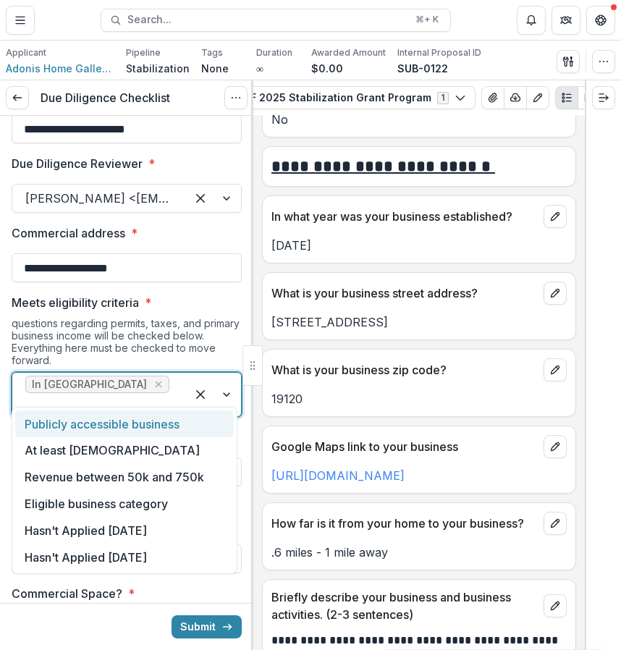
click at [154, 427] on div "Publicly accessible business" at bounding box center [124, 424] width 219 height 27
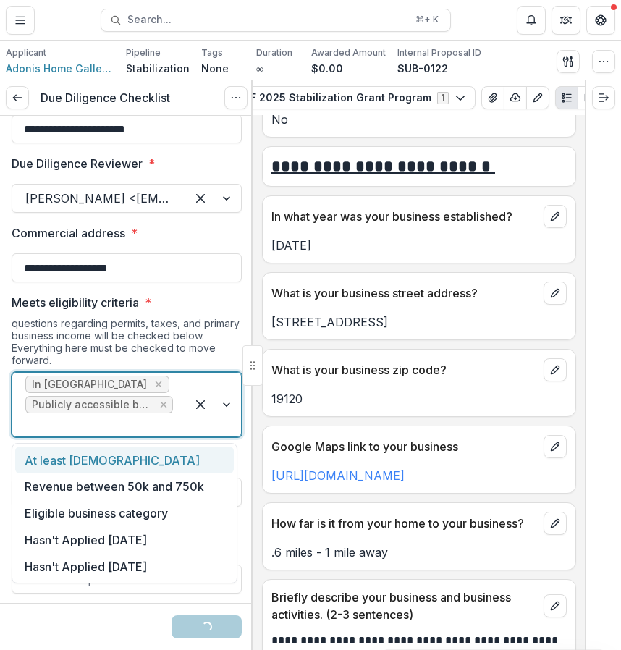
click at [158, 419] on div at bounding box center [99, 425] width 148 height 20
click at [172, 455] on div "At least [DEMOGRAPHIC_DATA]" at bounding box center [124, 460] width 219 height 27
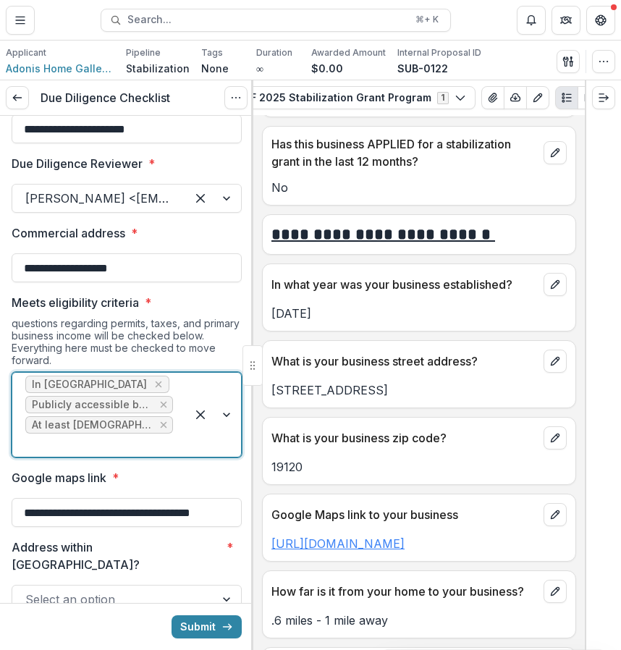
scroll to position [720, 0]
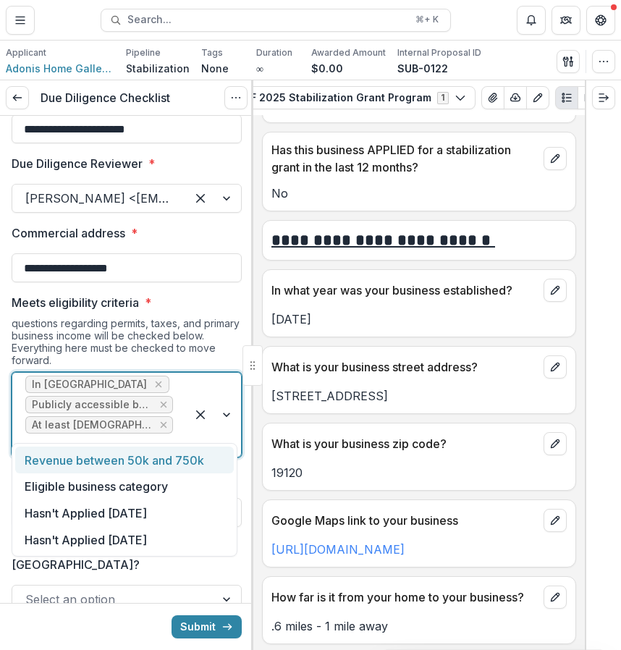
click at [193, 425] on div at bounding box center [213, 415] width 55 height 84
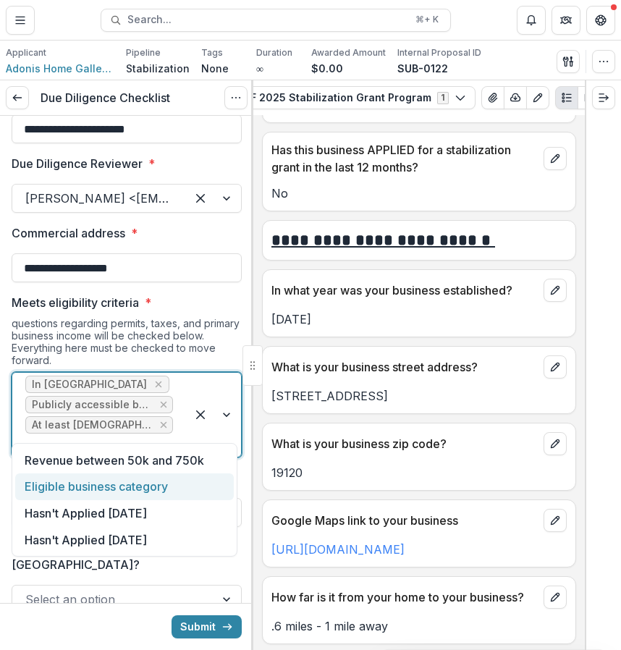
click at [178, 495] on div "Eligible business category" at bounding box center [124, 487] width 219 height 27
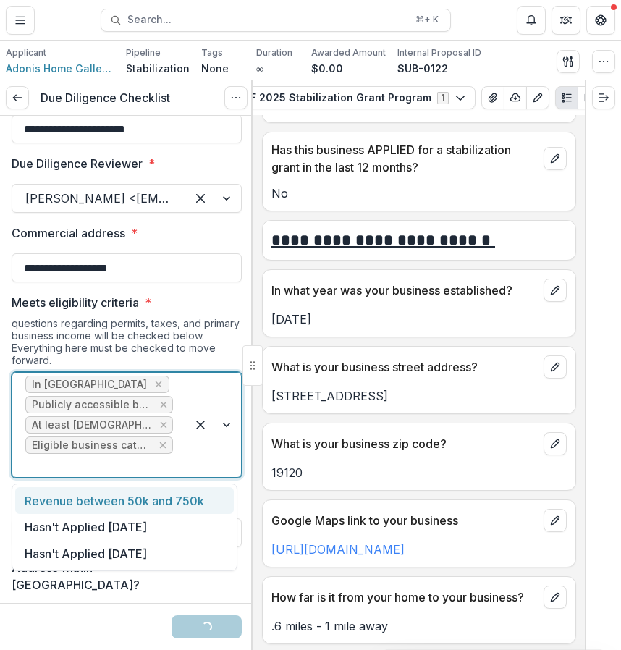
click at [190, 455] on div at bounding box center [213, 425] width 55 height 104
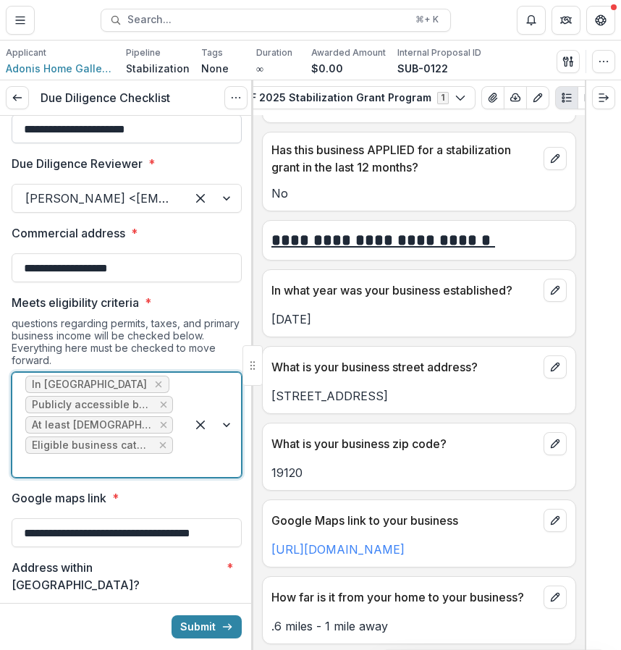
click at [193, 131] on input "**********" at bounding box center [127, 128] width 230 height 29
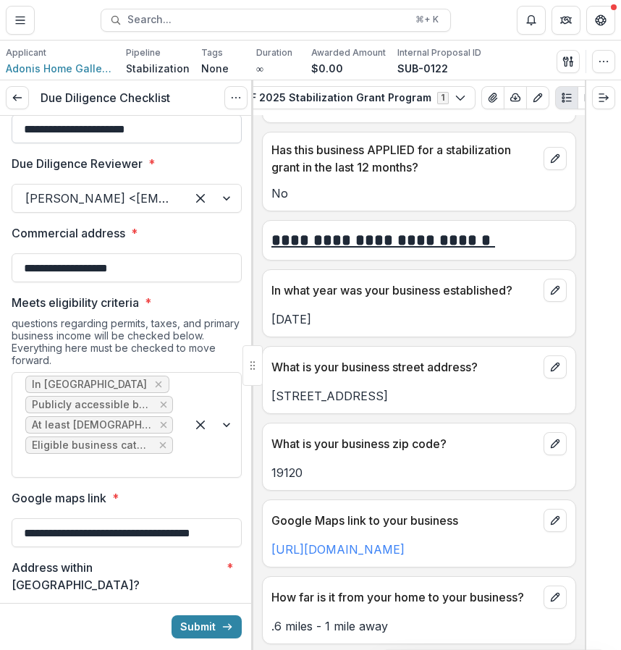
click at [193, 131] on input "**********" at bounding box center [127, 128] width 230 height 29
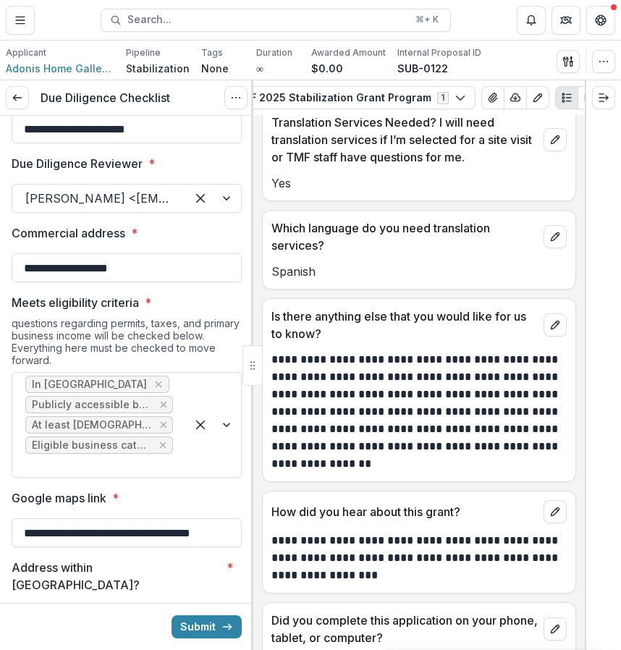
scroll to position [10293, 0]
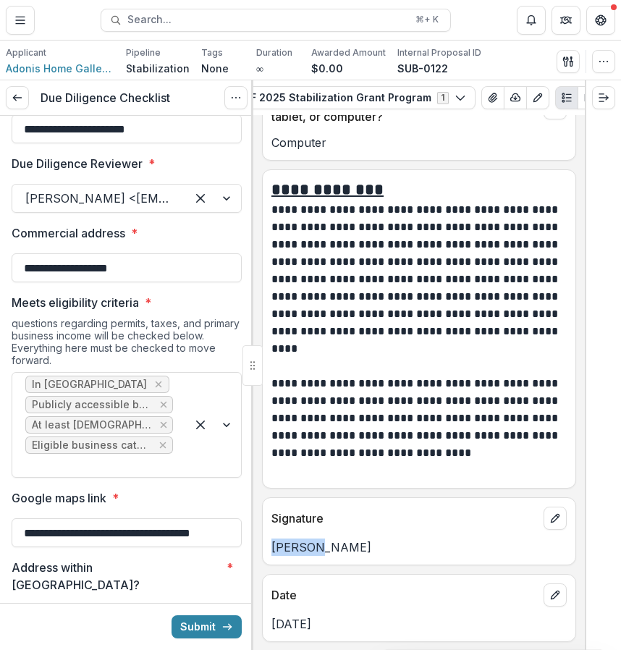
drag, startPoint x: 311, startPoint y: 550, endPoint x: 260, endPoint y: 550, distance: 51.4
click at [260, 550] on div "**********" at bounding box center [419, 382] width 332 height 535
copy p "Adonis"
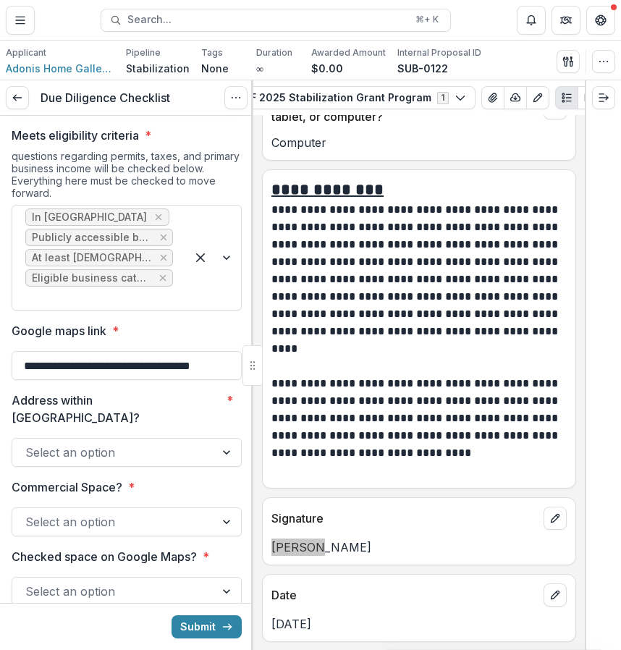
scroll to position [220, 0]
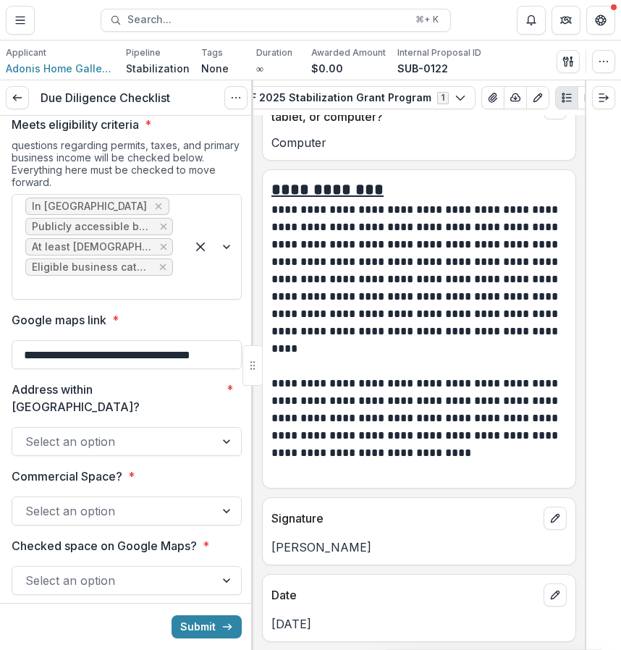
click at [182, 432] on div at bounding box center [113, 442] width 177 height 20
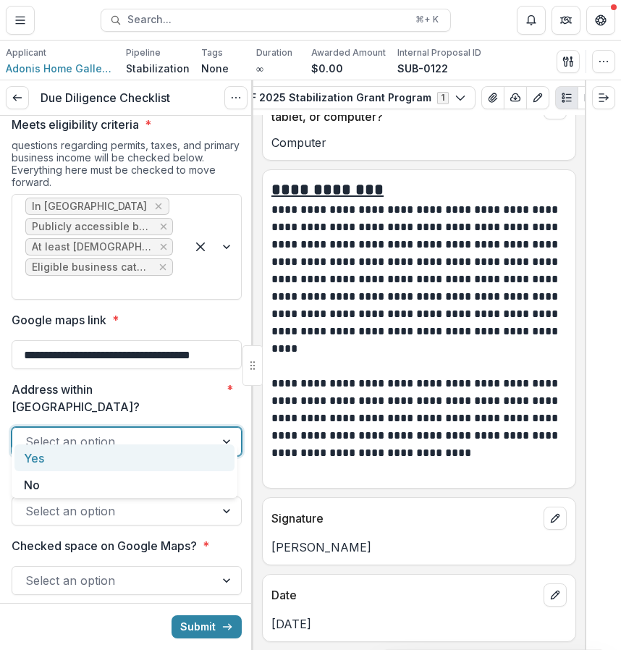
click at [153, 466] on div "Yes" at bounding box center [124, 458] width 220 height 27
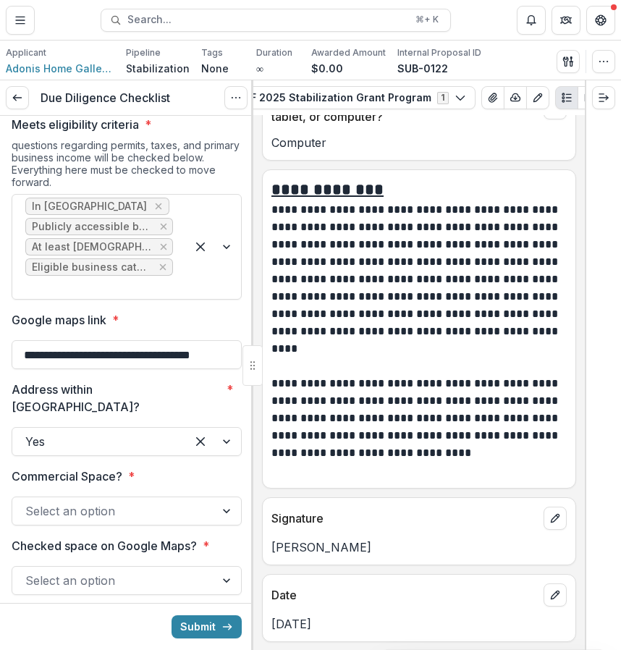
click at [151, 537] on p "Checked space on Google Maps?" at bounding box center [104, 545] width 185 height 17
click at [29, 572] on input "Checked space on Google Maps? *" at bounding box center [27, 580] width 4 height 17
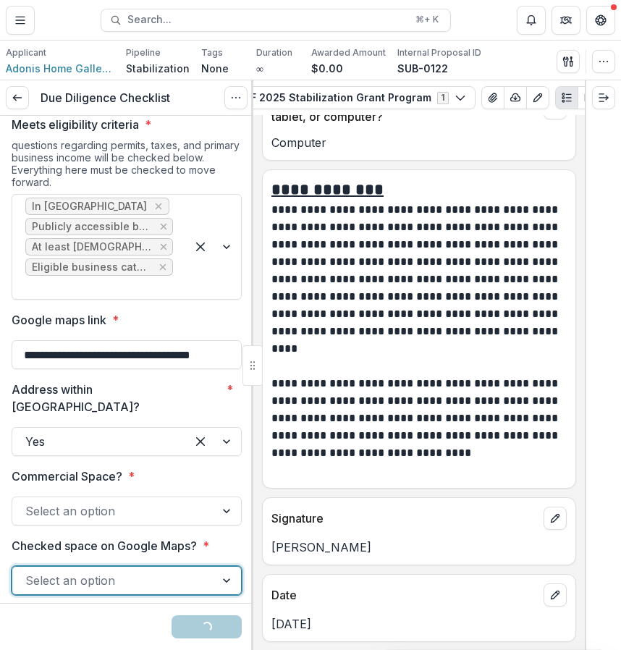
click at [167, 501] on div at bounding box center [113, 511] width 177 height 20
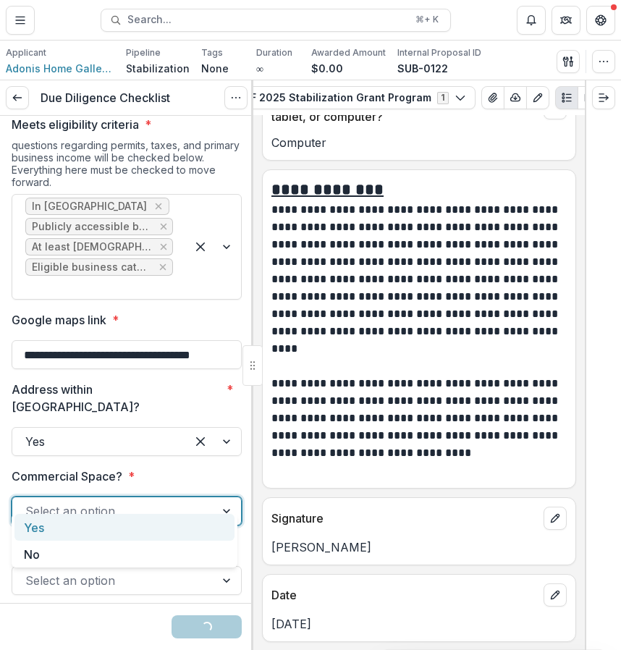
click at [129, 533] on div "Yes" at bounding box center [124, 527] width 220 height 27
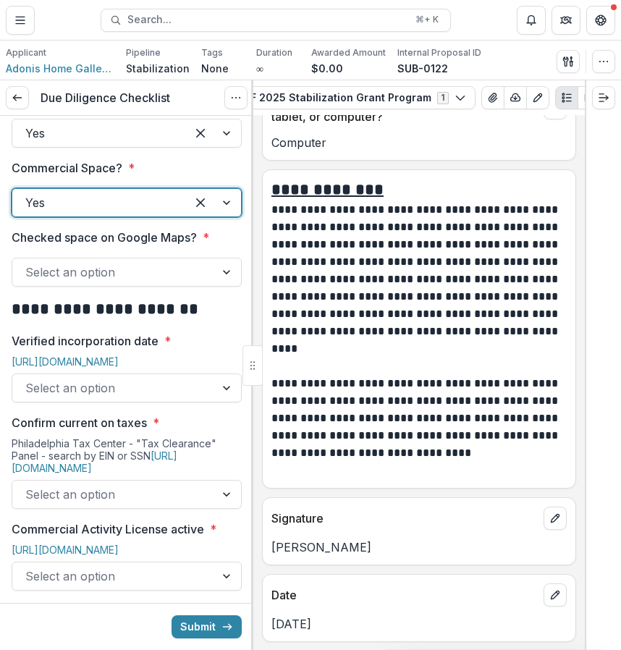
scroll to position [539, 0]
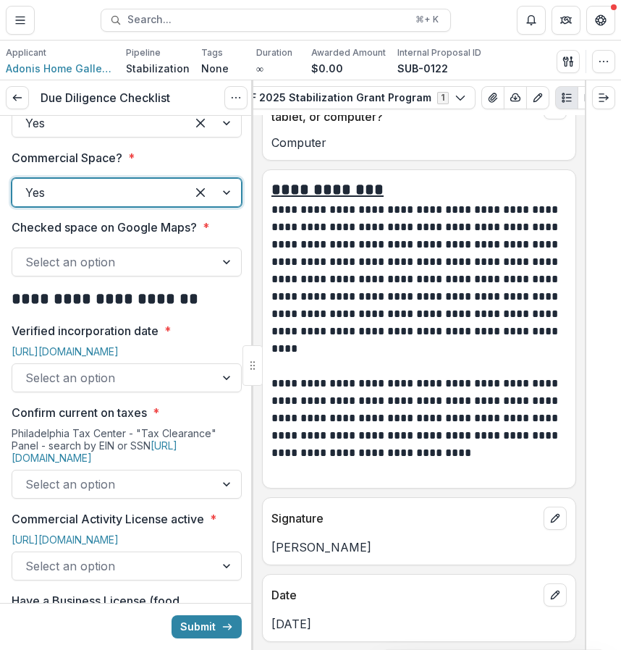
click at [224, 219] on label "Checked space on Google Maps? *" at bounding box center [123, 227] width 222 height 17
click at [29, 253] on input "Checked space on Google Maps? *" at bounding box center [27, 261] width 4 height 17
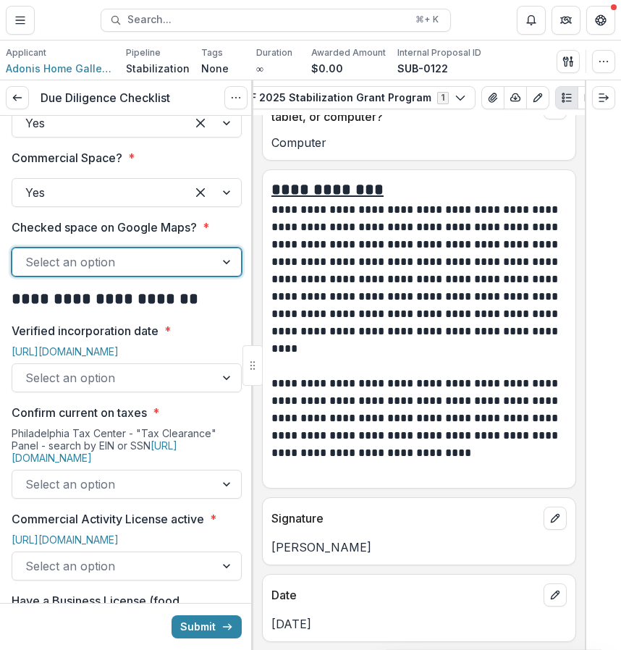
click at [201, 251] on div "Select an option" at bounding box center [113, 262] width 203 height 23
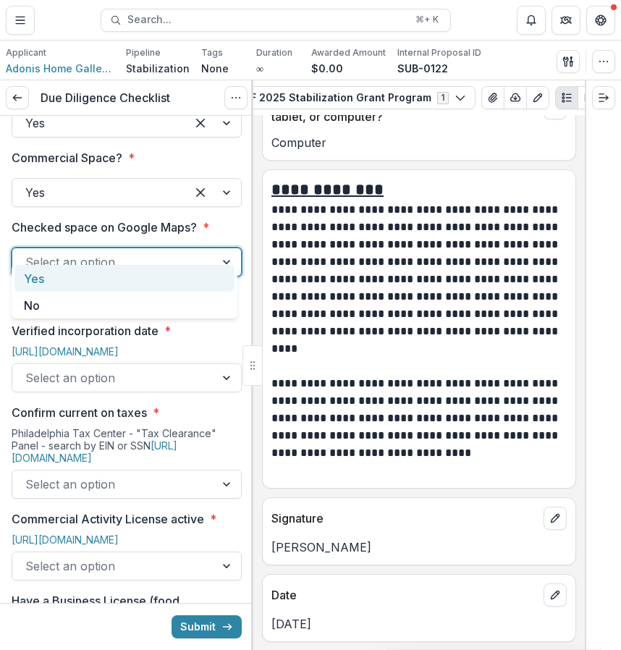
click at [165, 281] on div "Yes" at bounding box center [124, 278] width 220 height 27
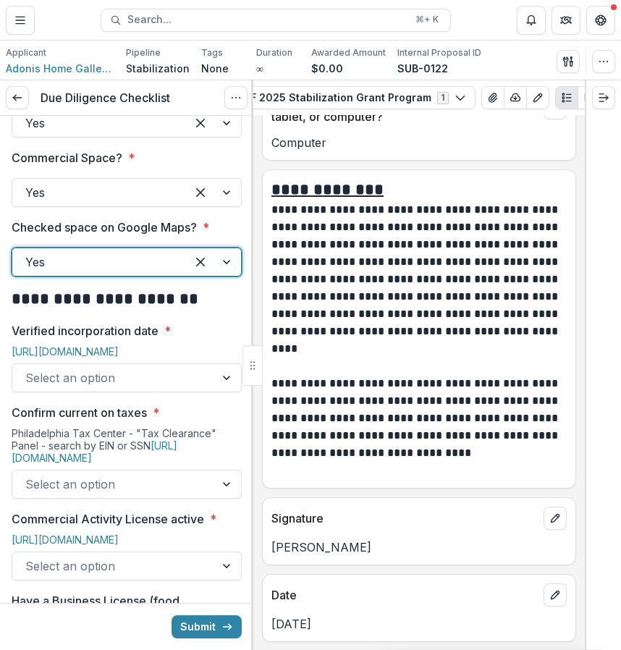
click at [201, 366] on div "Select an option" at bounding box center [113, 377] width 203 height 23
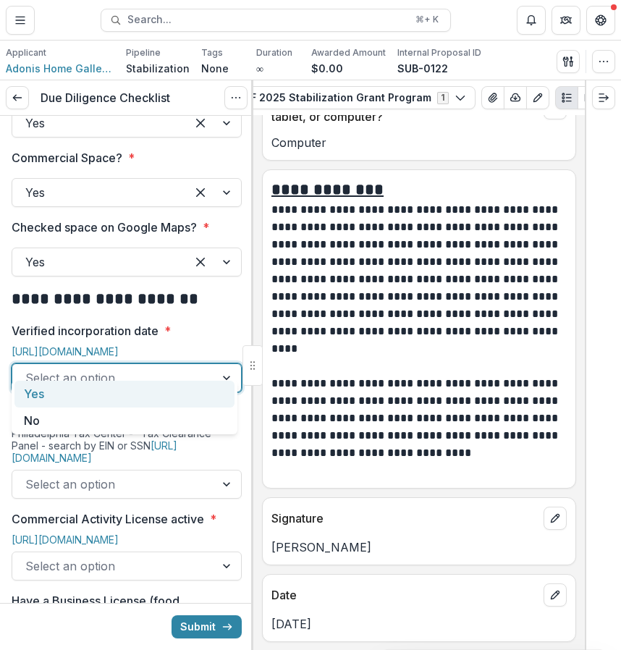
click at [206, 366] on div "Select an option" at bounding box center [113, 377] width 203 height 23
click at [185, 396] on div "Yes" at bounding box center [124, 394] width 220 height 27
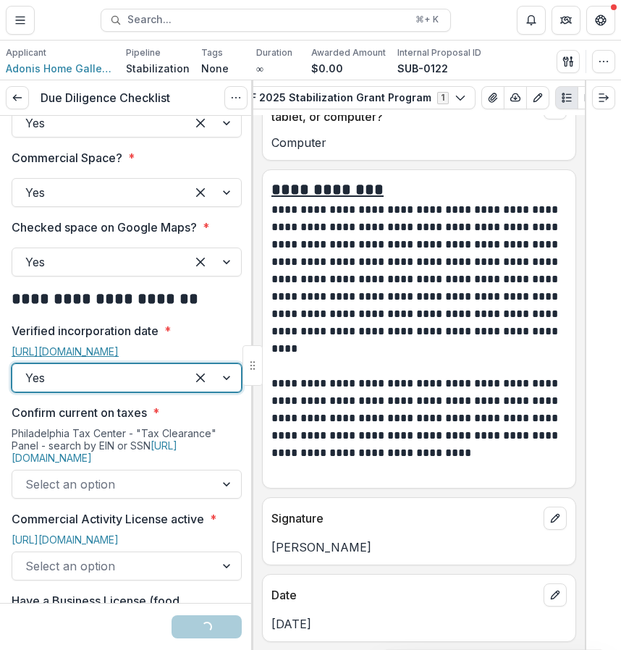
click at [119, 345] on link "[URL][DOMAIN_NAME]" at bounding box center [65, 351] width 107 height 12
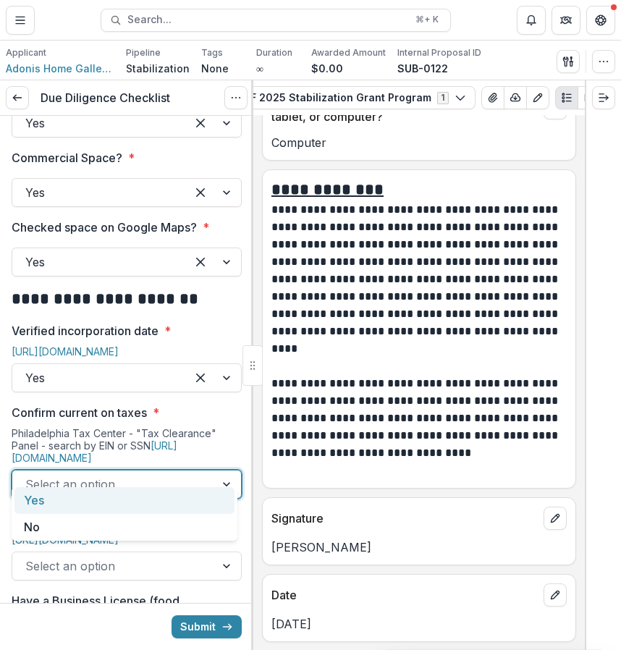
click at [204, 474] on div "Select an option" at bounding box center [113, 484] width 203 height 23
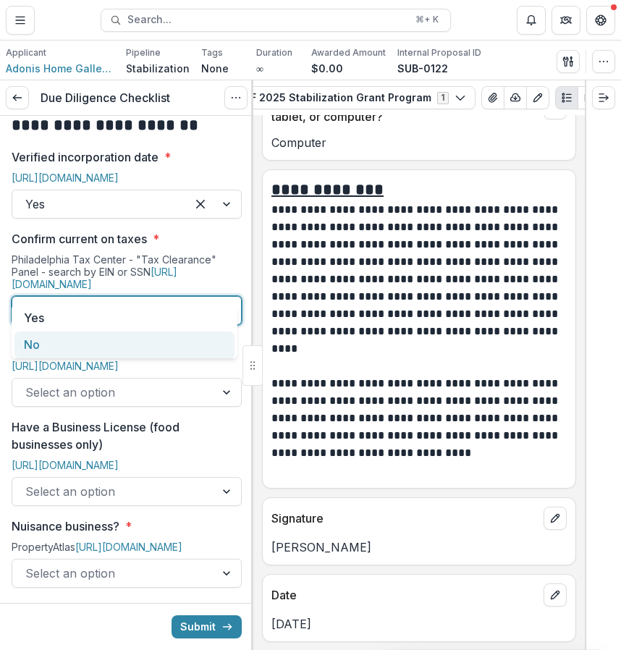
scroll to position [721, 0]
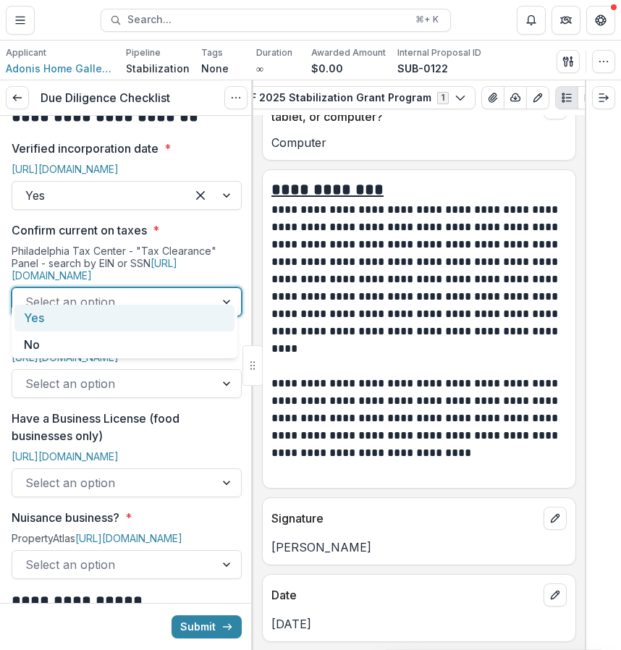
click at [151, 317] on div "Yes" at bounding box center [124, 318] width 220 height 27
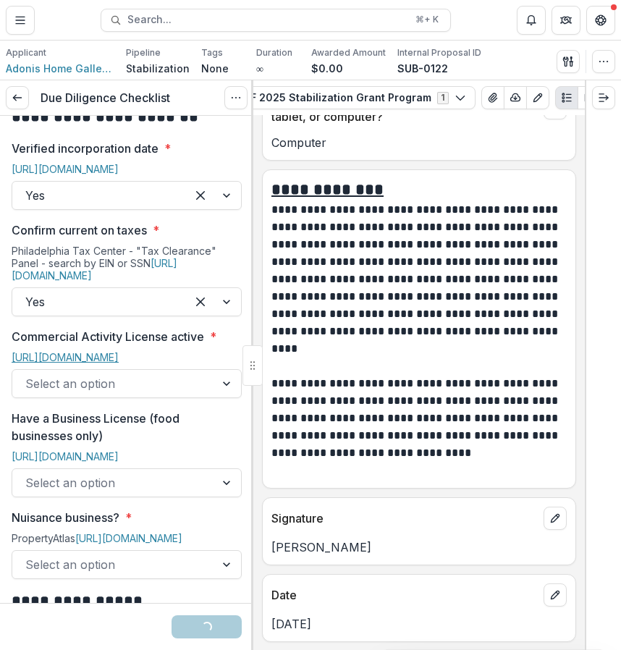
click at [119, 351] on link "[URL][DOMAIN_NAME]" at bounding box center [65, 357] width 107 height 12
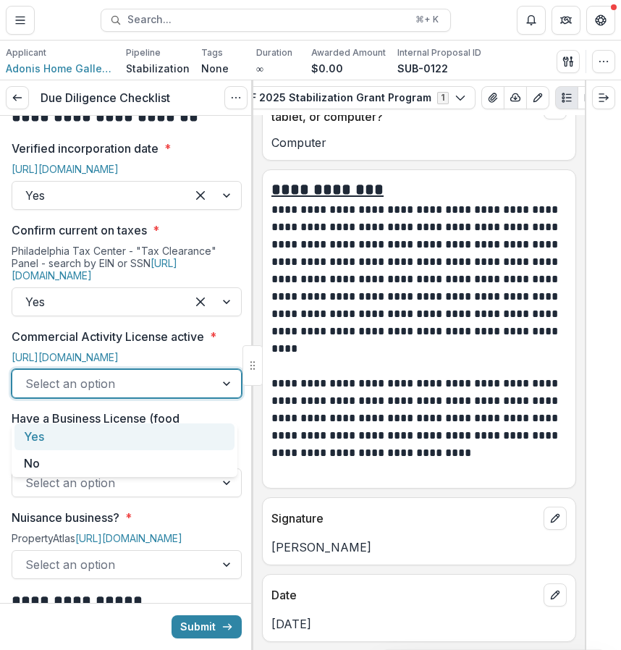
click at [168, 394] on div at bounding box center [113, 384] width 177 height 20
click at [146, 437] on div "Yes" at bounding box center [124, 437] width 220 height 27
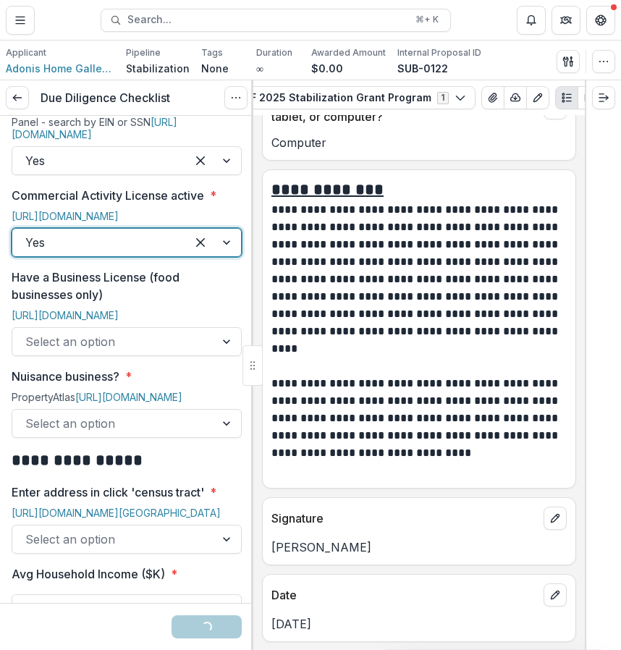
scroll to position [895, 0]
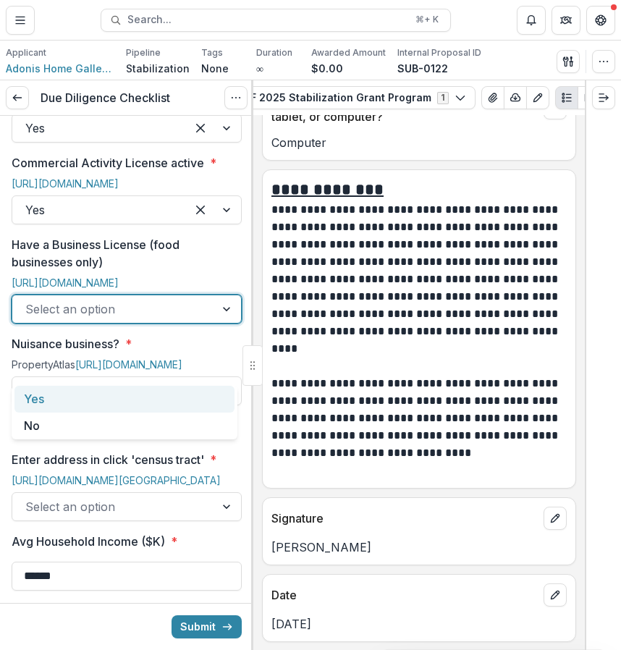
click at [172, 319] on div at bounding box center [113, 309] width 177 height 20
click at [156, 392] on div "Yes" at bounding box center [124, 399] width 220 height 27
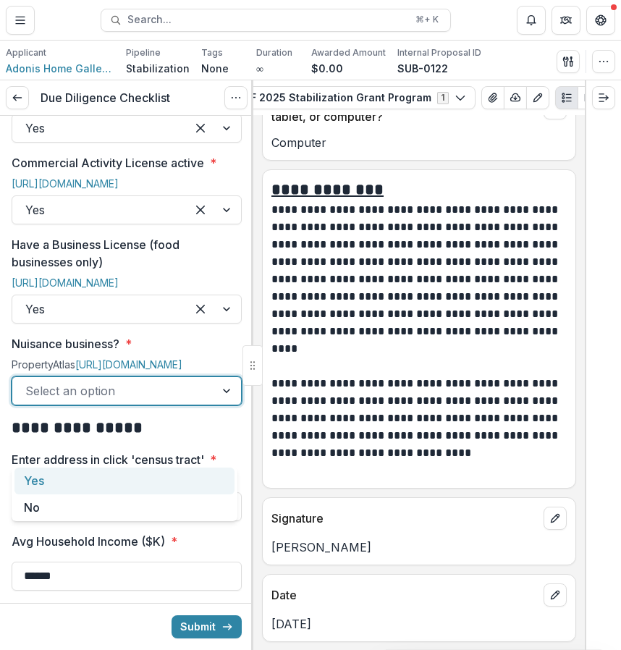
click at [167, 401] on div at bounding box center [113, 391] width 177 height 20
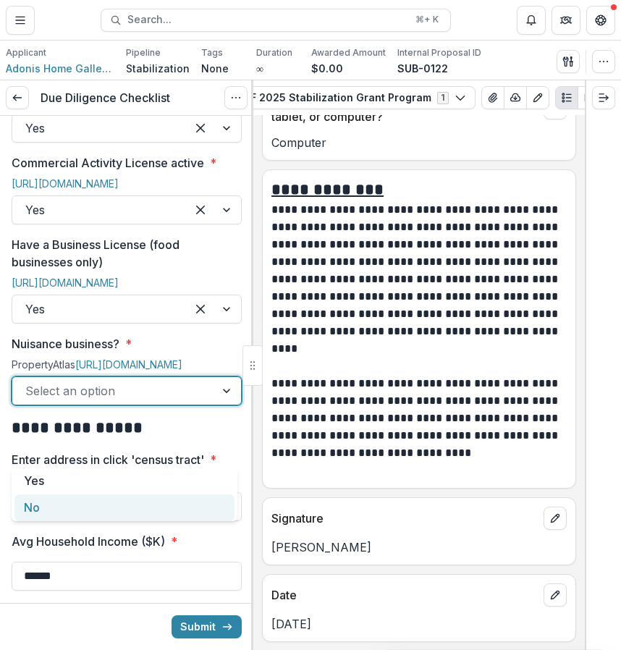
click at [143, 499] on div "No" at bounding box center [124, 508] width 220 height 27
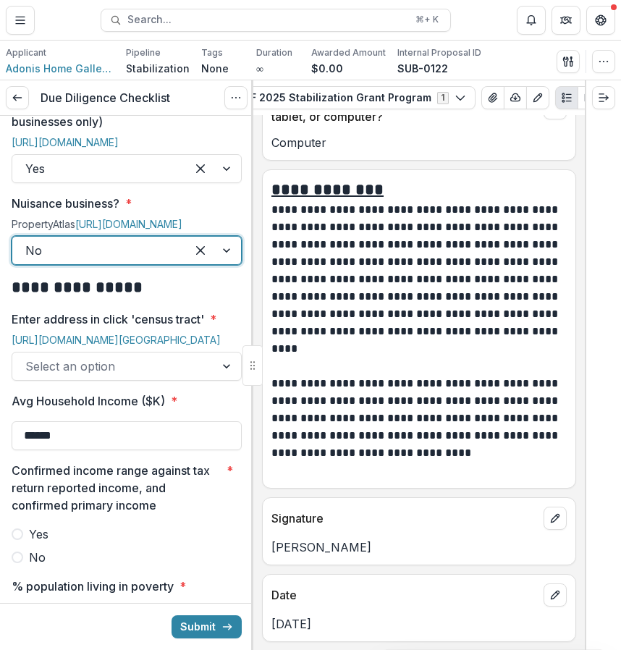
scroll to position [1045, 0]
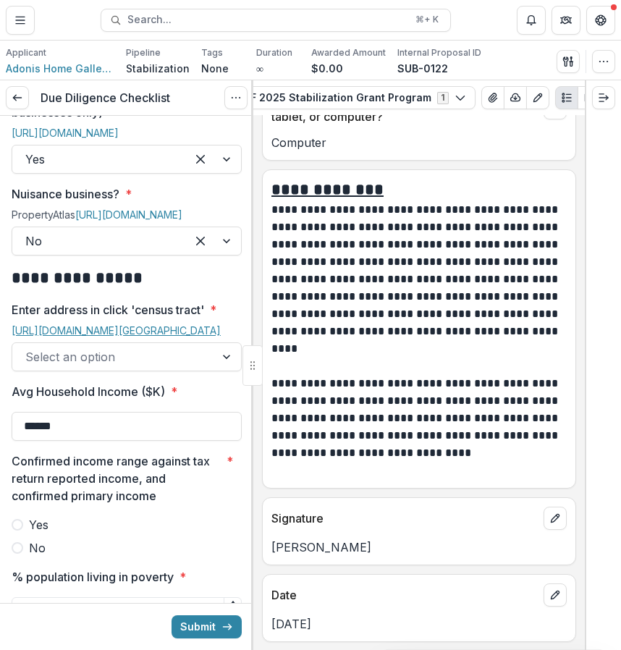
click at [136, 337] on link "[URL][DOMAIN_NAME][GEOGRAPHIC_DATA]" at bounding box center [116, 330] width 209 height 12
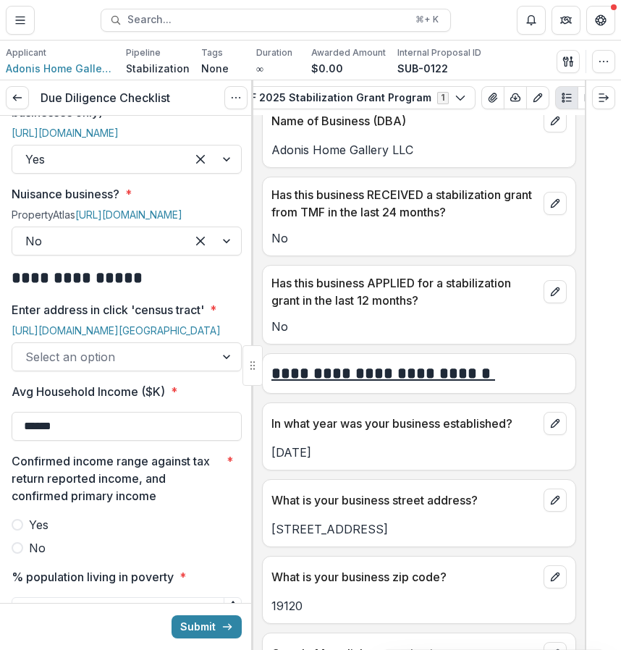
scroll to position [826, 0]
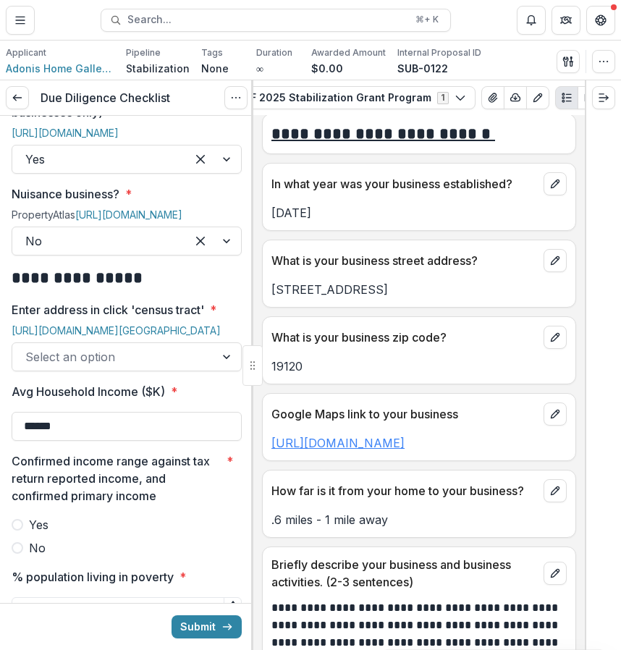
click at [405, 447] on link "https://share.google/vOem4Gr5z9AYvNvpF" at bounding box center [338, 443] width 133 height 14
click at [143, 337] on link "[URL][DOMAIN_NAME][GEOGRAPHIC_DATA]" at bounding box center [116, 330] width 209 height 12
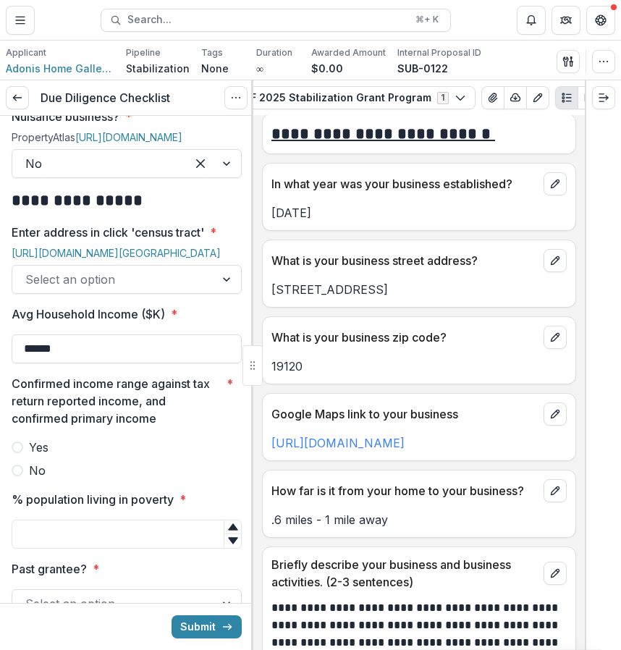
scroll to position [1127, 0]
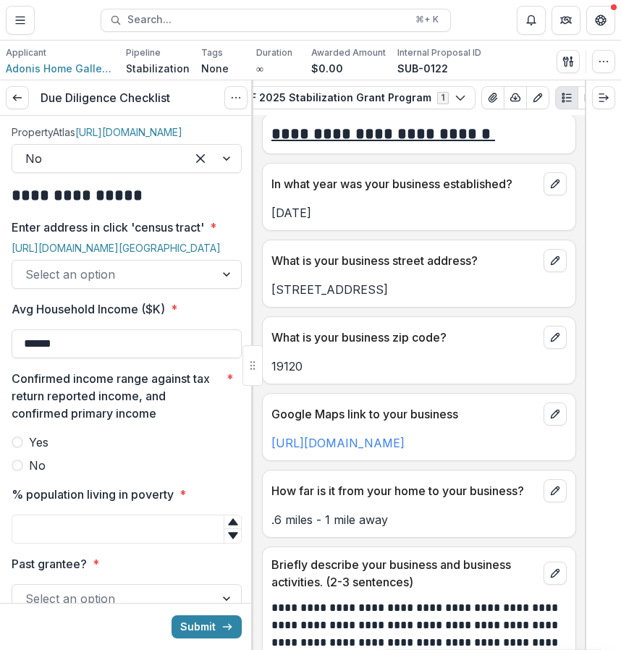
click at [142, 285] on div at bounding box center [113, 274] width 177 height 20
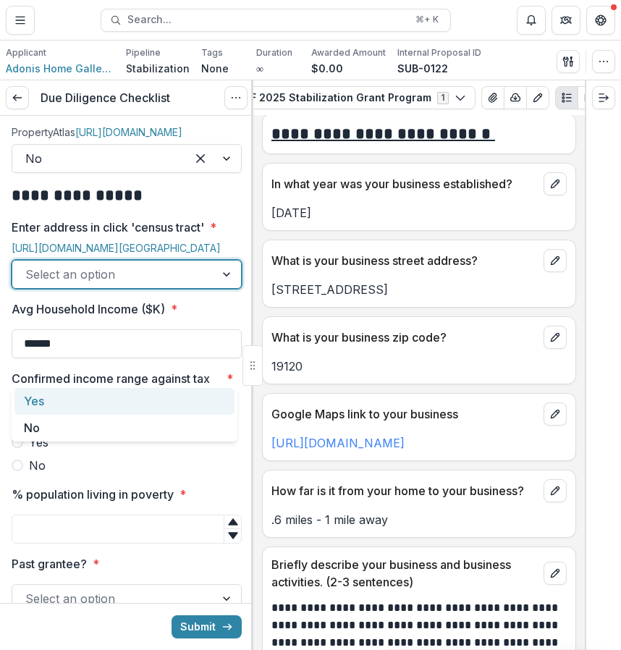
click at [134, 410] on div "Yes" at bounding box center [124, 401] width 220 height 27
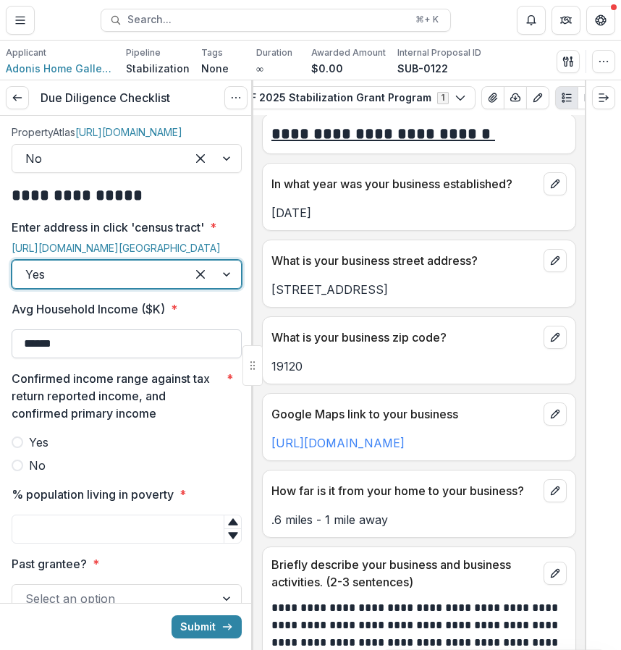
click at [143, 358] on input "******" at bounding box center [127, 343] width 230 height 29
type input "*"
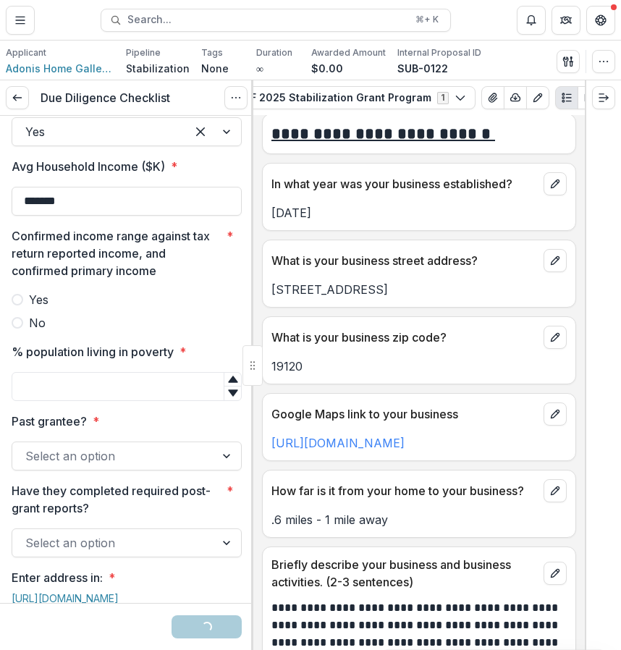
scroll to position [1272, 0]
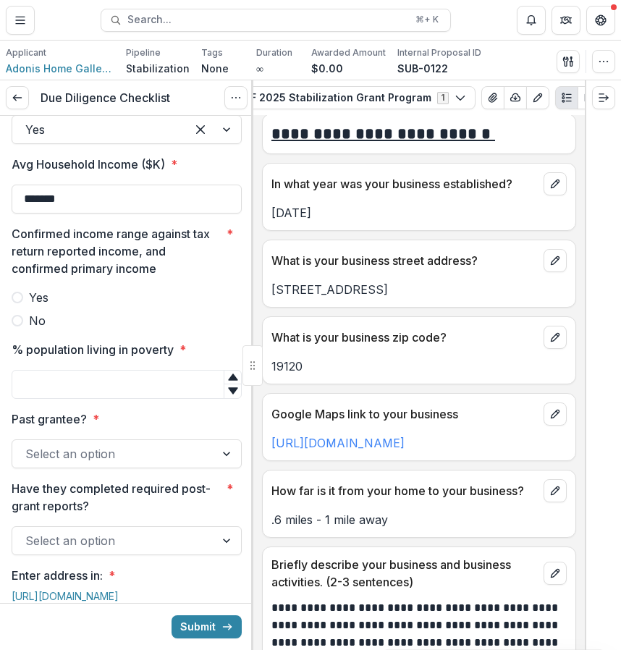
type input "*******"
click at [56, 306] on label "Yes" at bounding box center [127, 297] width 230 height 17
click at [158, 399] on input "% population living in poverty *" at bounding box center [127, 384] width 230 height 29
click at [161, 399] on input "% population living in poverty *" at bounding box center [127, 384] width 230 height 29
type input "**"
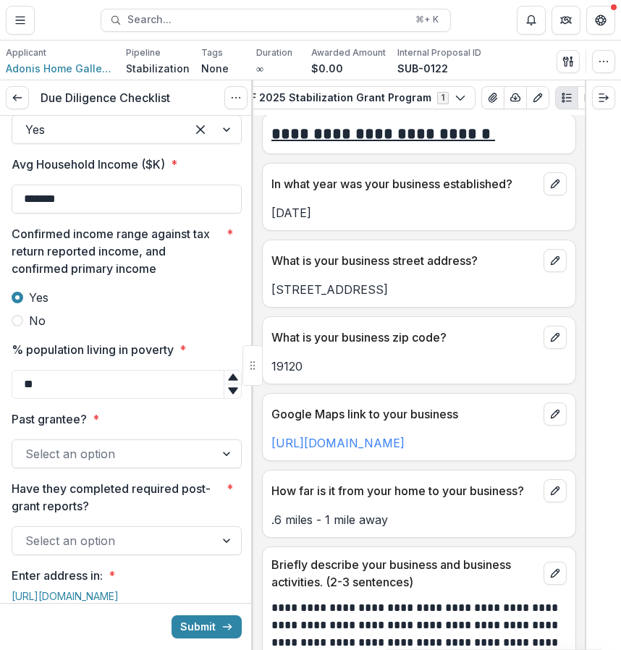
click at [158, 464] on div at bounding box center [113, 454] width 177 height 20
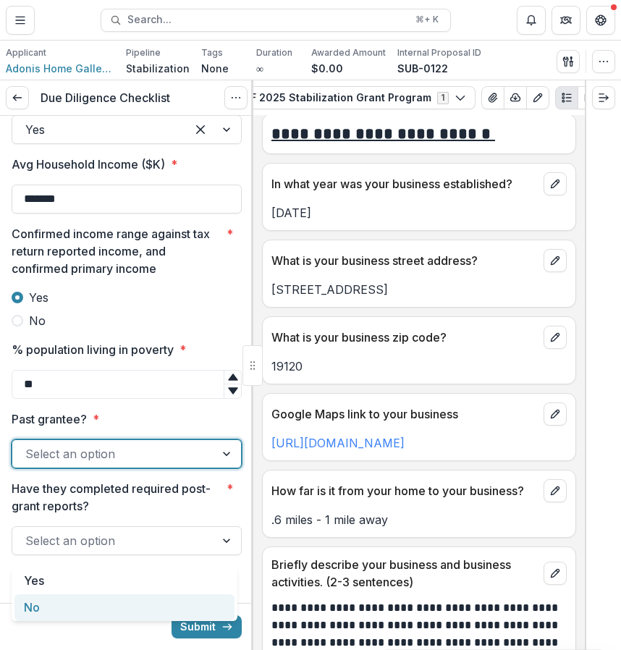
click at [142, 610] on div "No" at bounding box center [124, 607] width 220 height 27
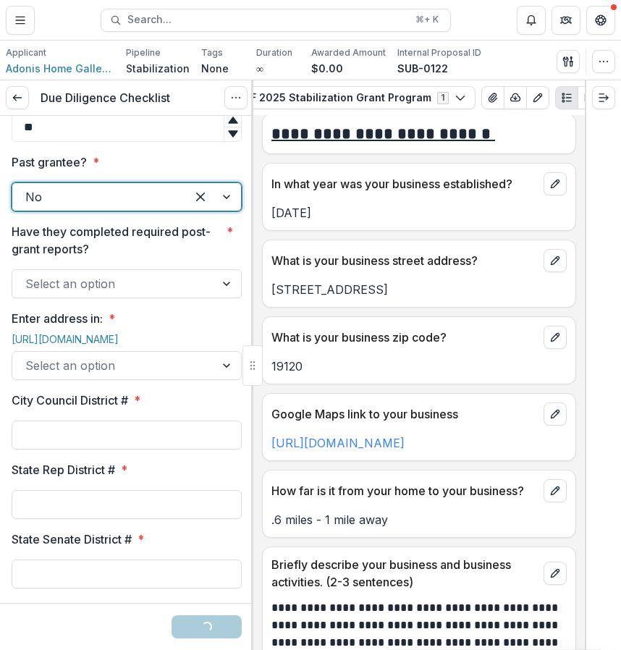
scroll to position [1691, 0]
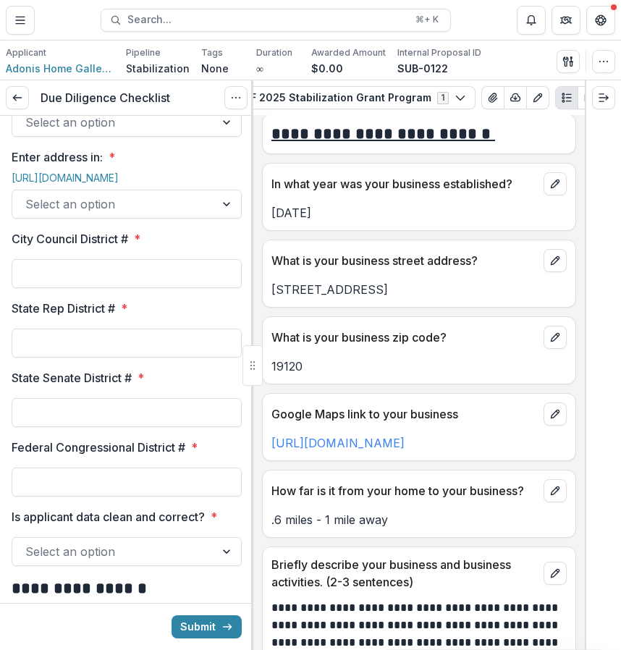
click at [171, 133] on div at bounding box center [113, 122] width 177 height 20
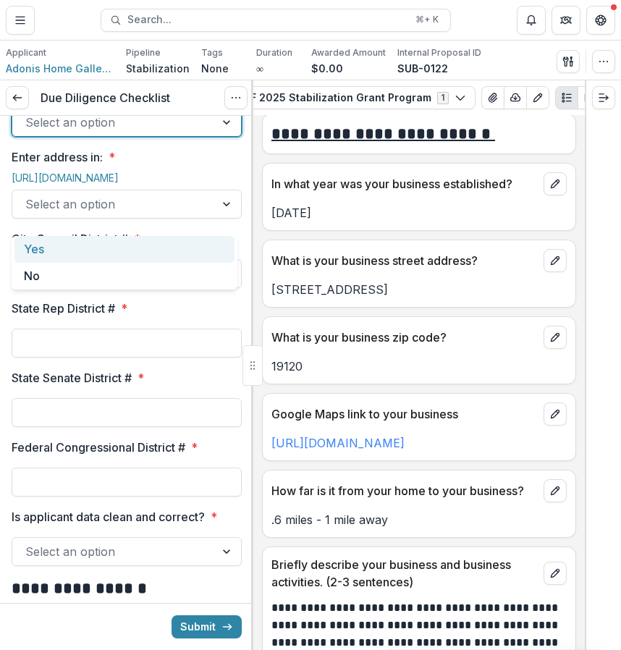
click at [153, 248] on div "Yes" at bounding box center [124, 249] width 220 height 27
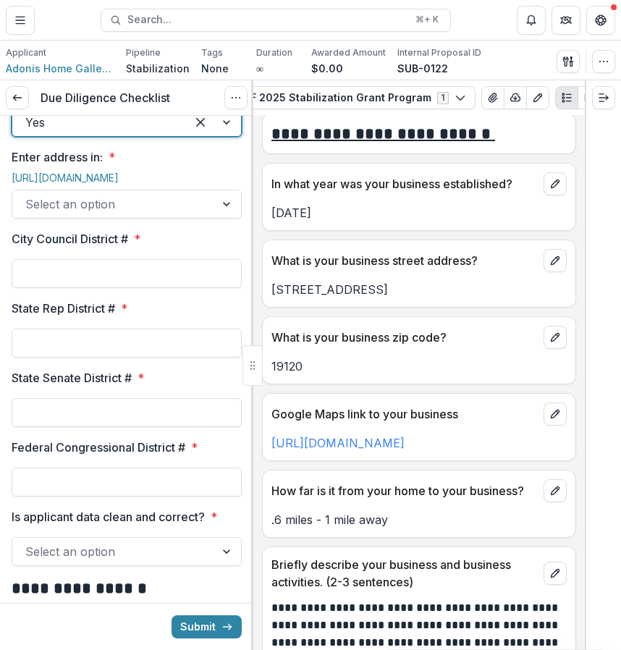
click at [141, 214] on div at bounding box center [113, 204] width 177 height 20
click at [119, 184] on link "[URL][DOMAIN_NAME]" at bounding box center [65, 178] width 107 height 12
click at [119, 288] on input "City Council District # *" at bounding box center [127, 273] width 230 height 29
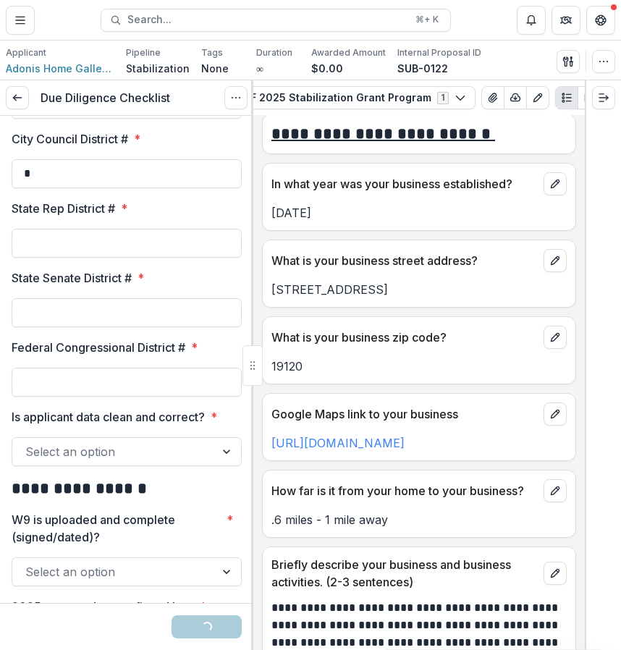
scroll to position [1804, 0]
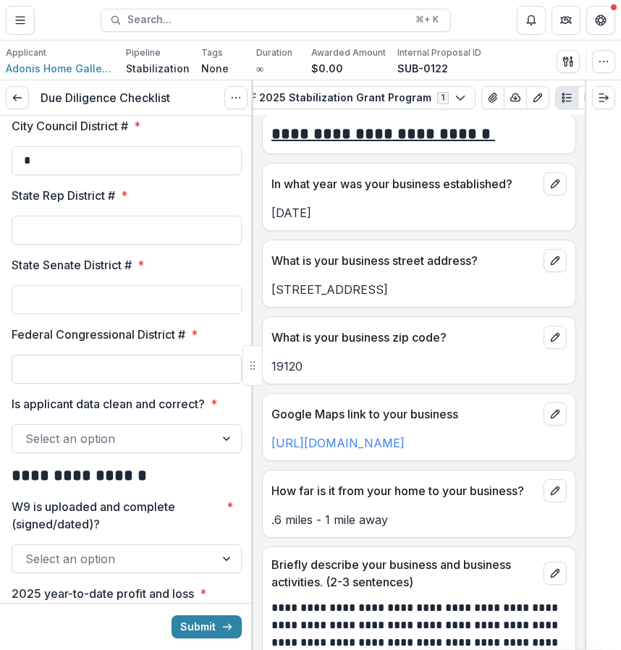
type input "*"
click at [114, 384] on input "Federal Congressional District # *" at bounding box center [127, 369] width 230 height 29
type input "*"
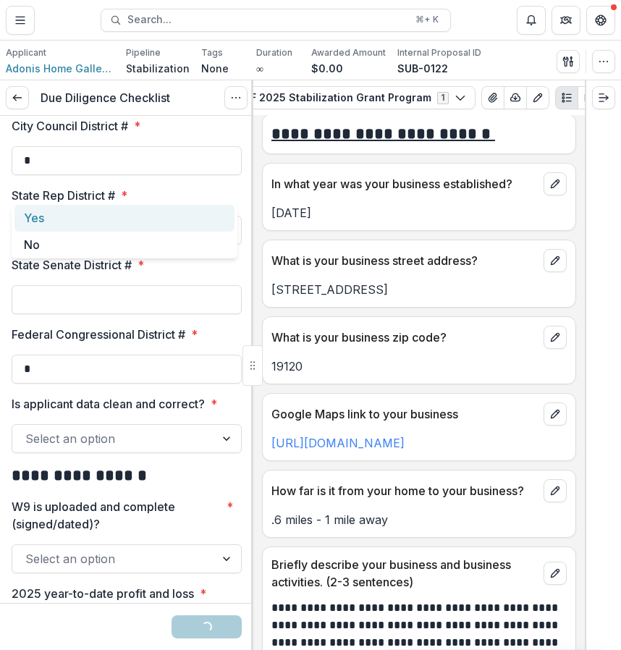
click at [198, 103] on div "Select an option" at bounding box center [113, 91] width 203 height 23
click at [172, 222] on div "Yes" at bounding box center [124, 218] width 220 height 27
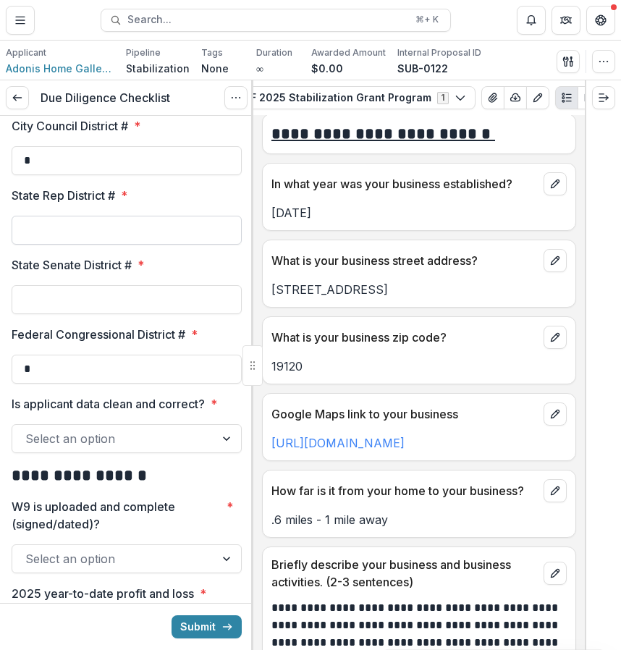
click at [152, 245] on input "State Rep District # *" at bounding box center [127, 230] width 230 height 29
type input "***"
click at [160, 314] on input "State Senate District # *" at bounding box center [127, 299] width 230 height 29
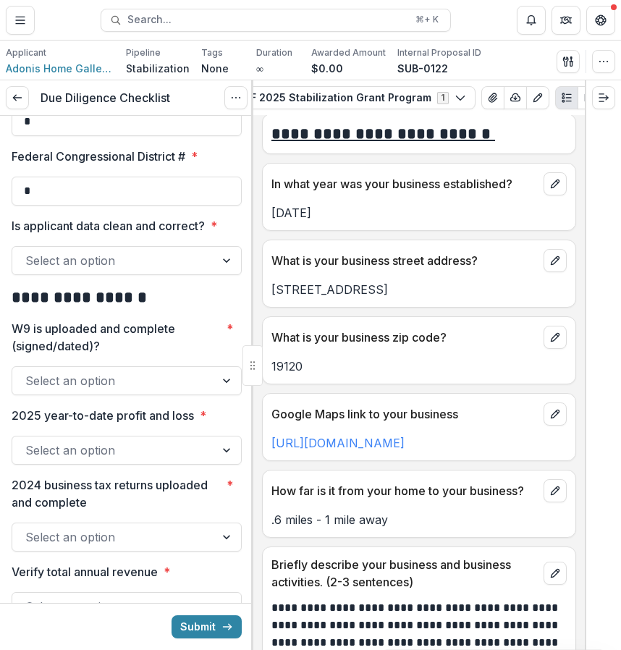
scroll to position [2008, 0]
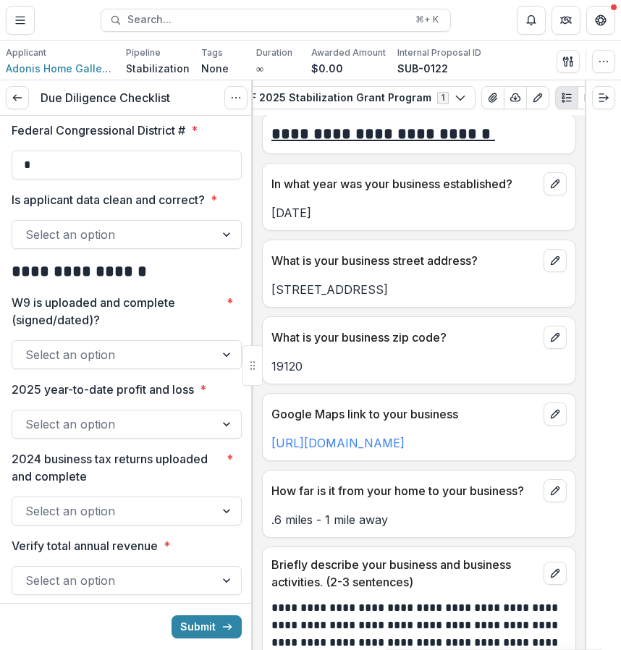
type input "*"
click at [168, 246] on div "Select an option" at bounding box center [113, 234] width 203 height 23
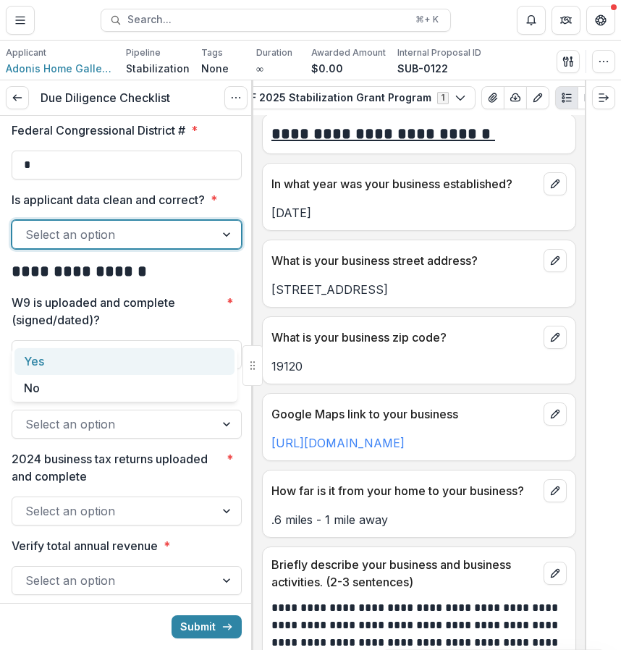
click at [130, 369] on div "Yes" at bounding box center [124, 361] width 220 height 27
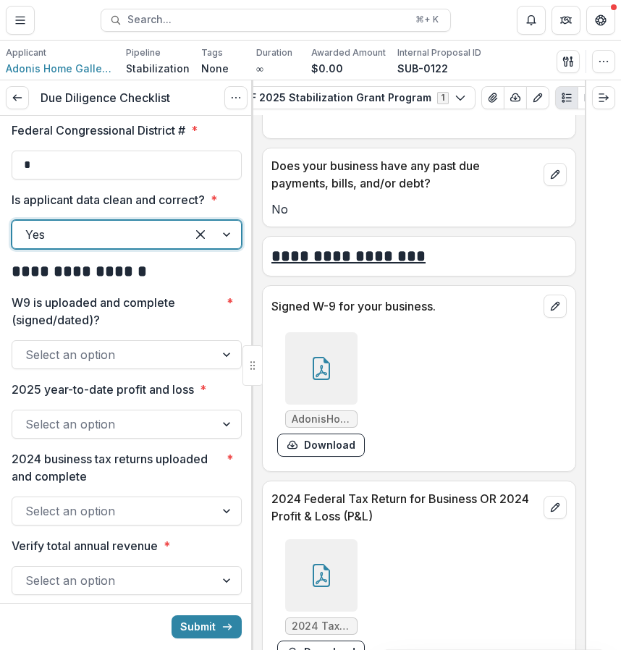
scroll to position [6801, 0]
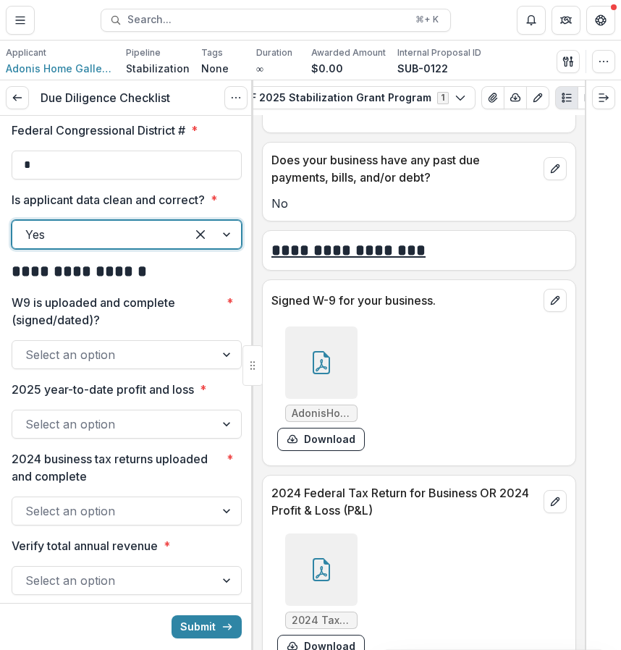
click at [320, 371] on icon at bounding box center [322, 365] width 12 height 12
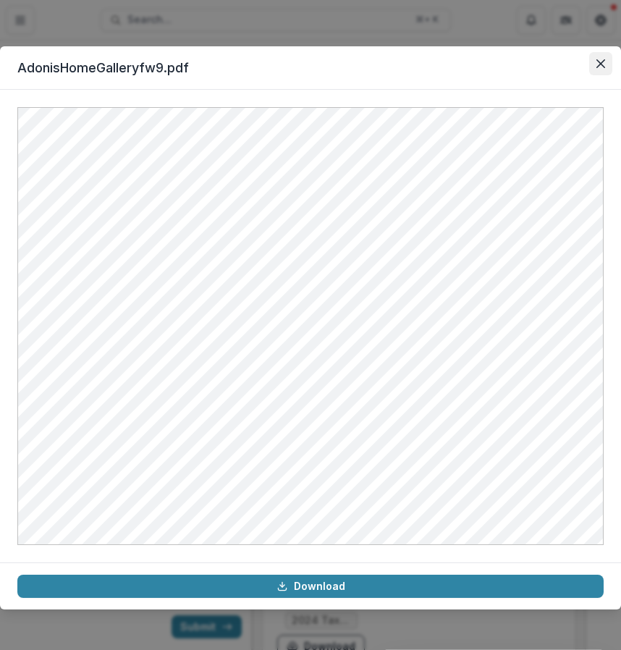
click at [605, 56] on button "Close" at bounding box center [600, 63] width 23 height 23
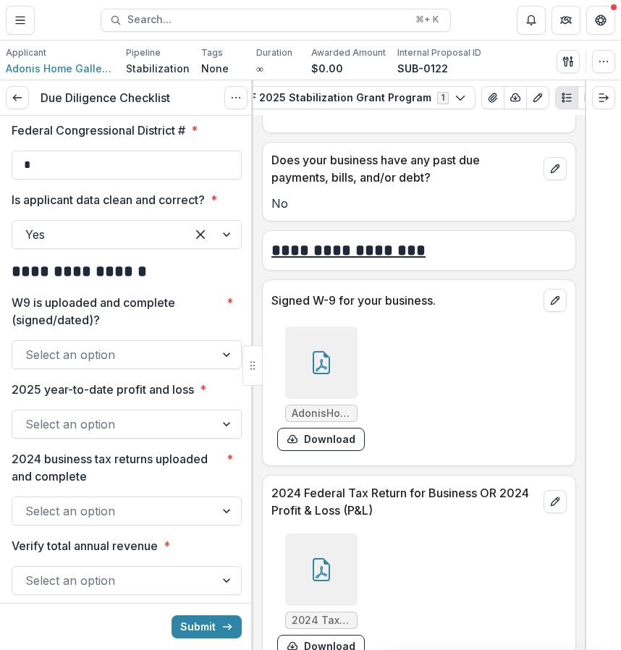
click at [141, 365] on div at bounding box center [113, 355] width 177 height 20
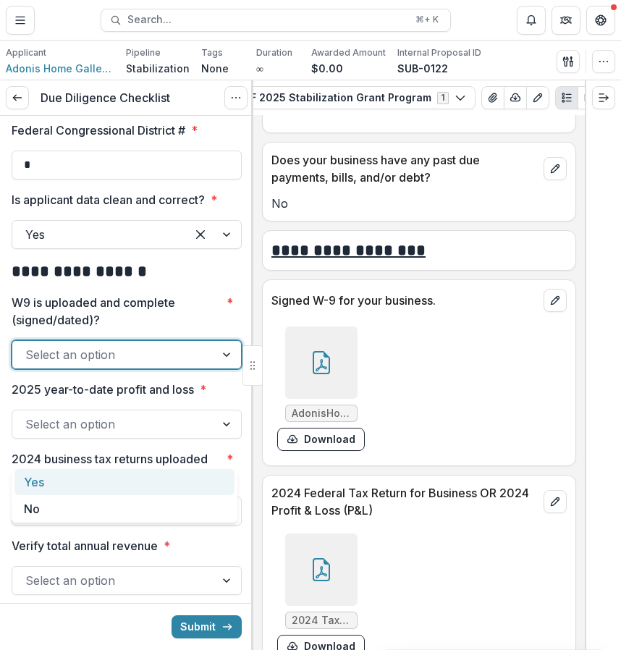
click at [120, 481] on div "Yes" at bounding box center [124, 482] width 220 height 27
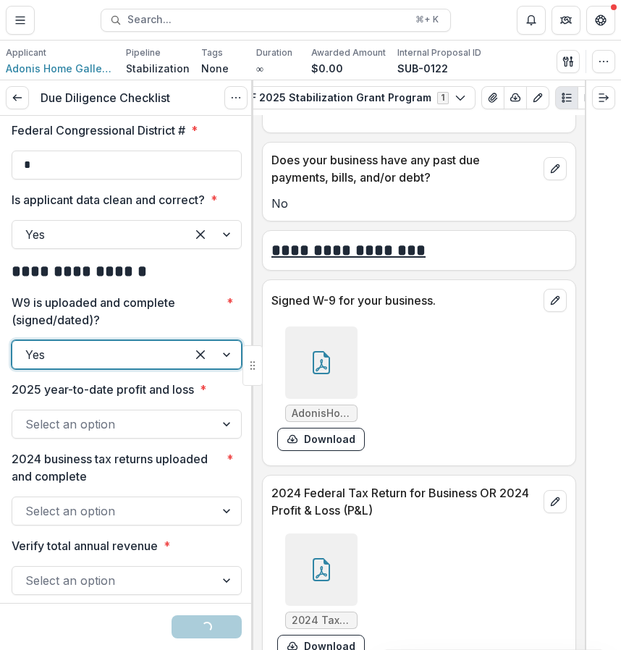
click at [133, 434] on div at bounding box center [113, 424] width 177 height 20
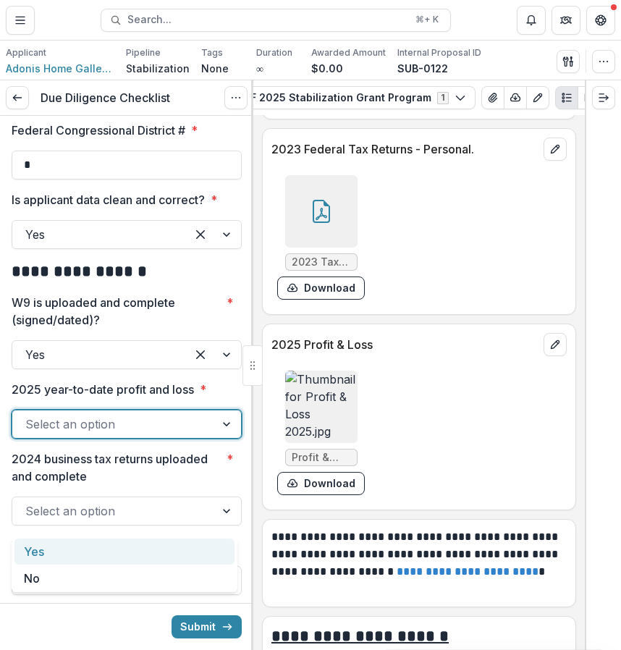
scroll to position [7809, 0]
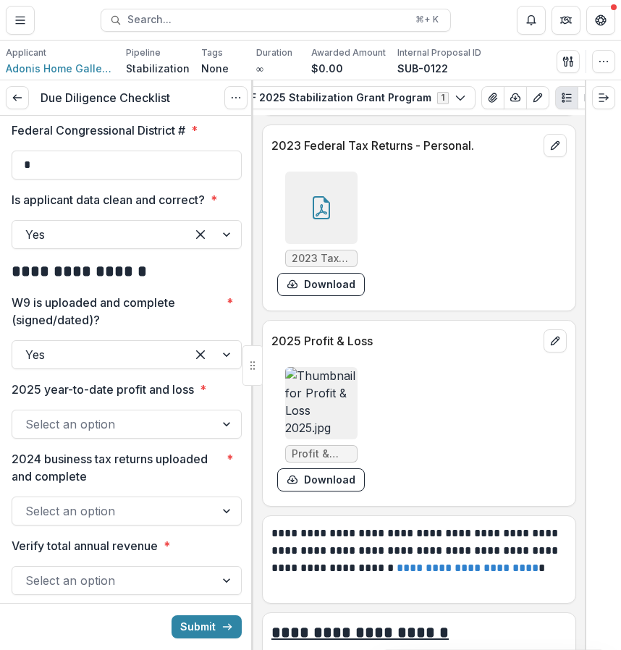
click at [335, 436] on img at bounding box center [321, 403] width 72 height 72
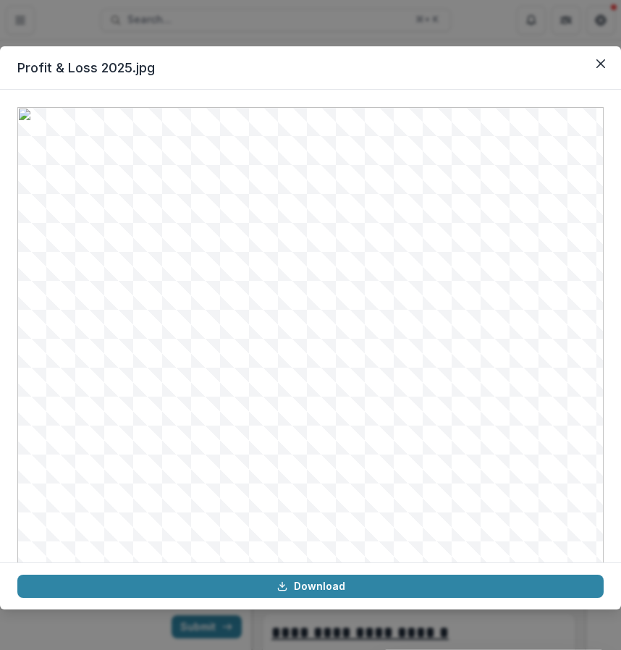
scroll to position [147, 0]
click at [610, 62] on button "Close" at bounding box center [600, 63] width 23 height 23
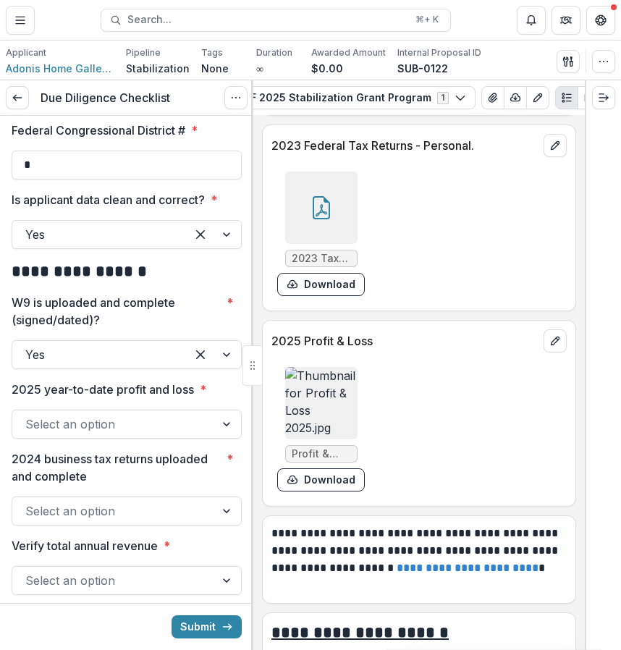
click at [159, 434] on div at bounding box center [113, 424] width 177 height 20
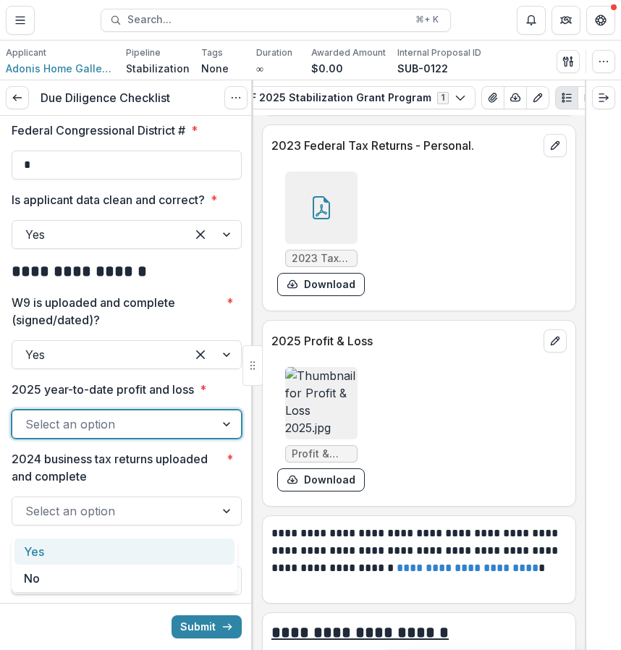
click at [125, 550] on div "Yes" at bounding box center [124, 552] width 220 height 27
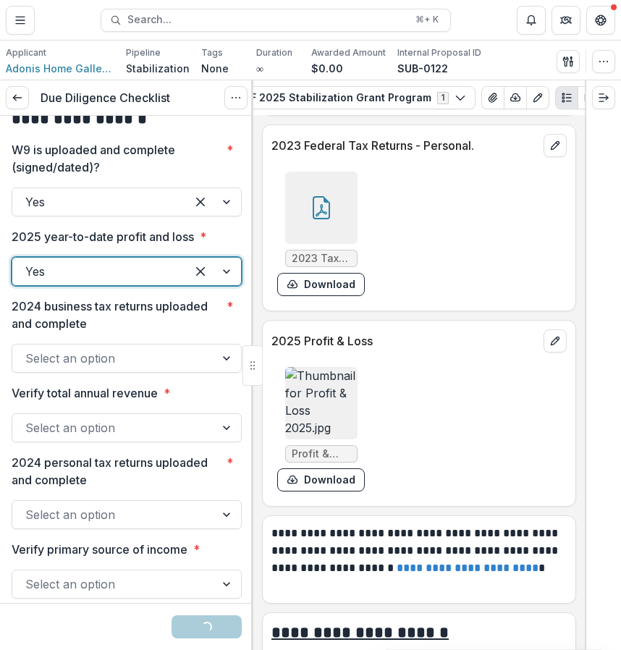
scroll to position [2236, 0]
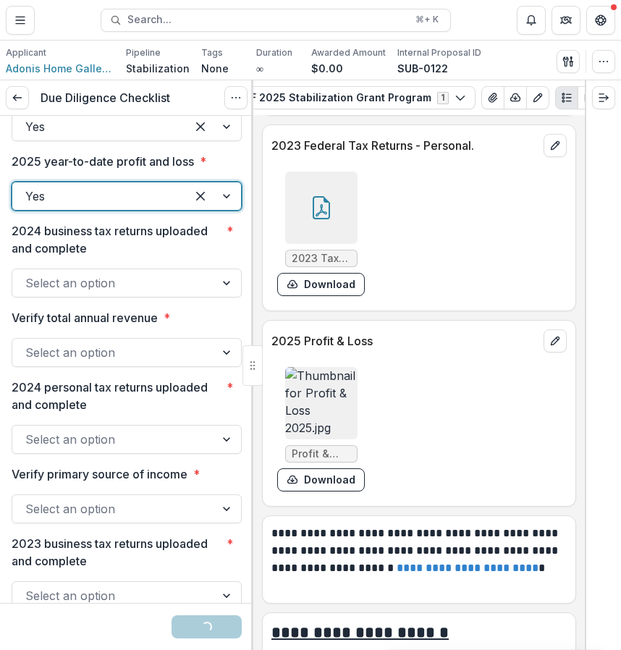
click at [167, 293] on div at bounding box center [113, 283] width 177 height 20
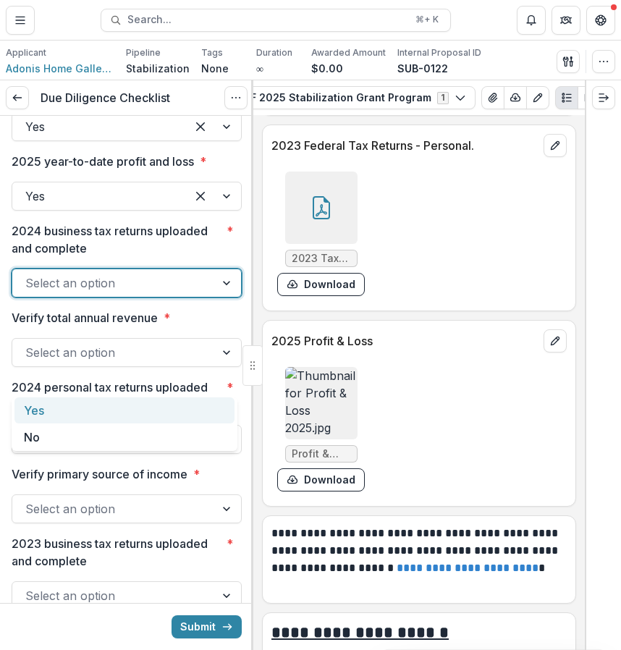
click at [136, 411] on div "Yes" at bounding box center [124, 411] width 220 height 27
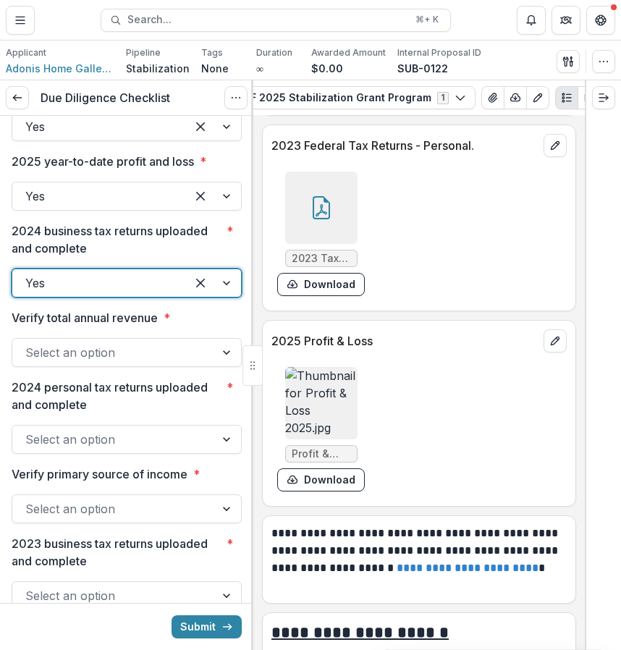
scroll to position [2292, 0]
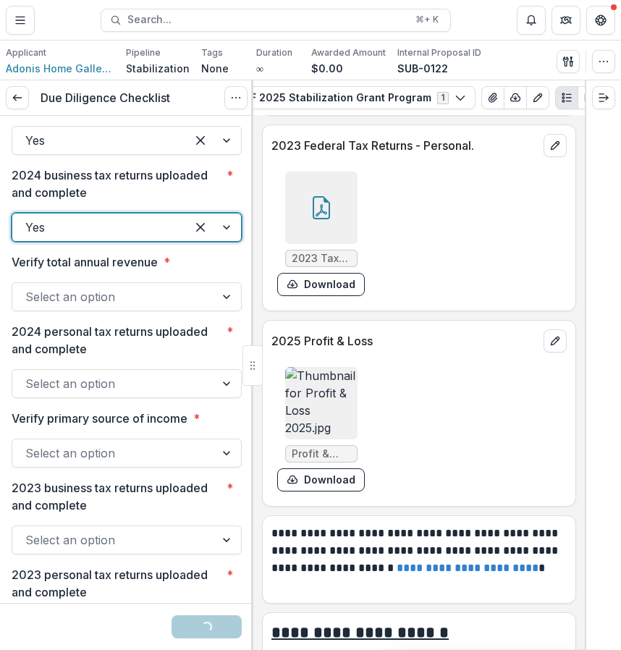
click at [154, 282] on div at bounding box center [127, 280] width 230 height 6
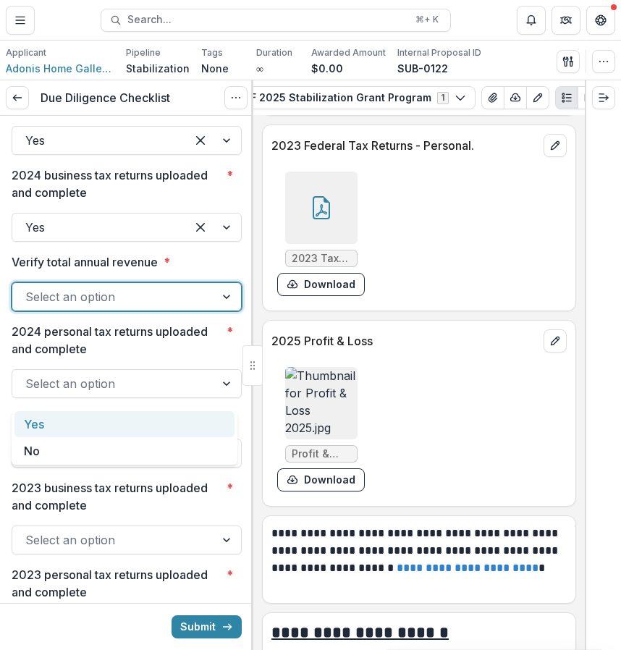
click at [139, 307] on div at bounding box center [113, 297] width 177 height 20
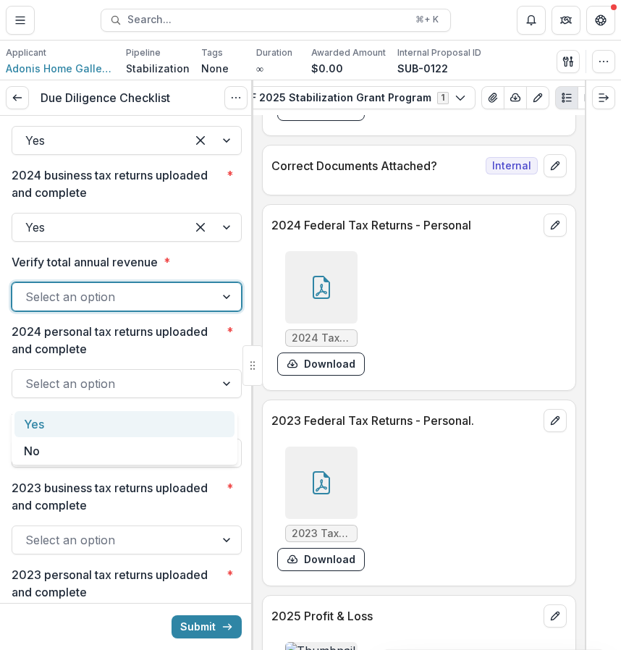
scroll to position [7523, 0]
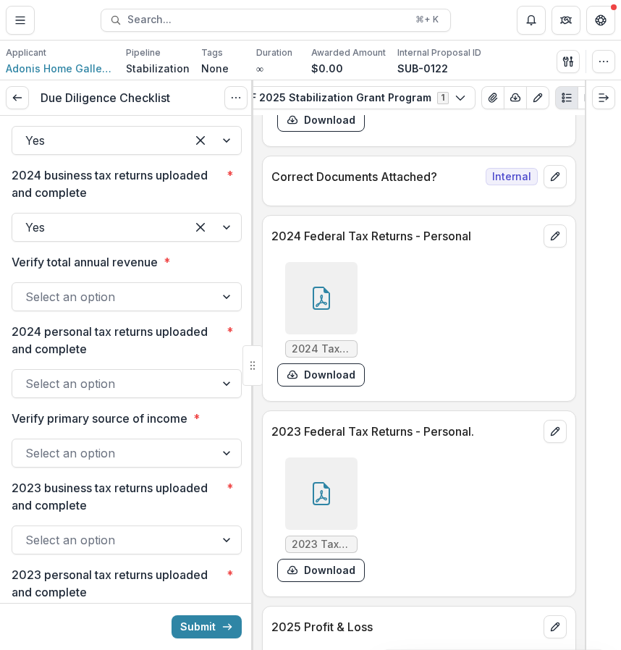
click at [289, 335] on div at bounding box center [321, 298] width 72 height 72
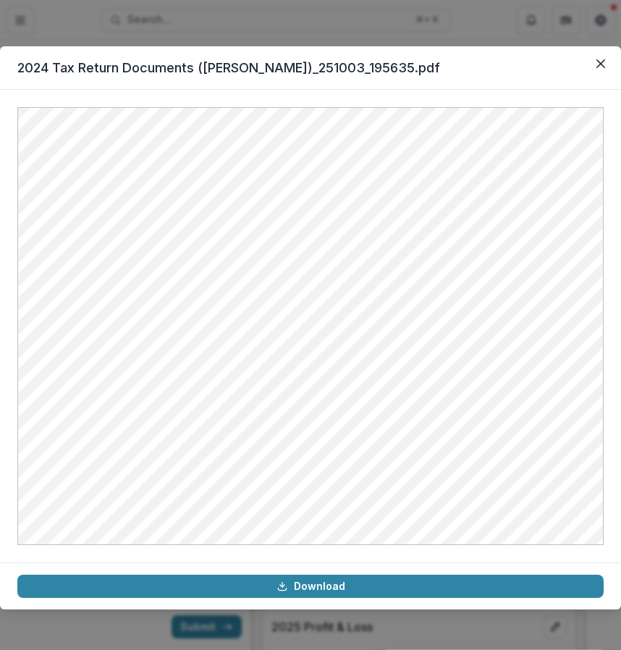
click at [588, 66] on header "2024 Tax Return Documents (HERNANDEZ ADONIS)_251003_195635.pdf" at bounding box center [310, 67] width 621 height 43
click at [598, 66] on icon "Close" at bounding box center [601, 63] width 9 height 9
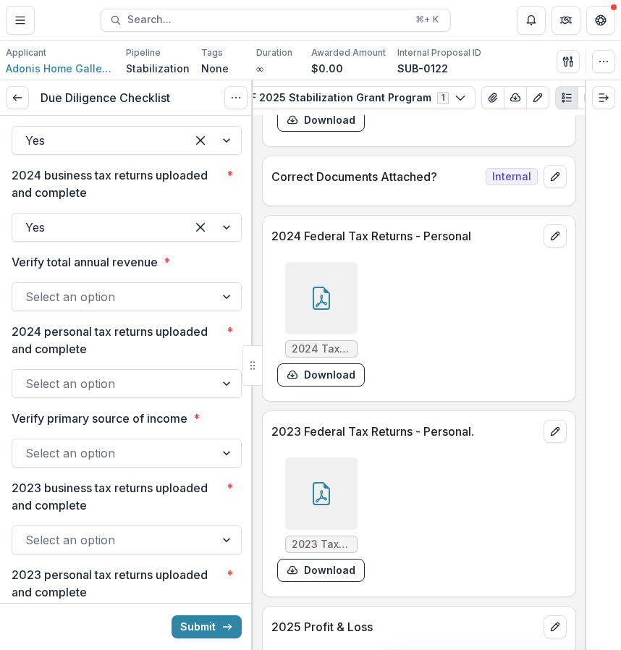
click at [101, 394] on div at bounding box center [113, 384] width 177 height 20
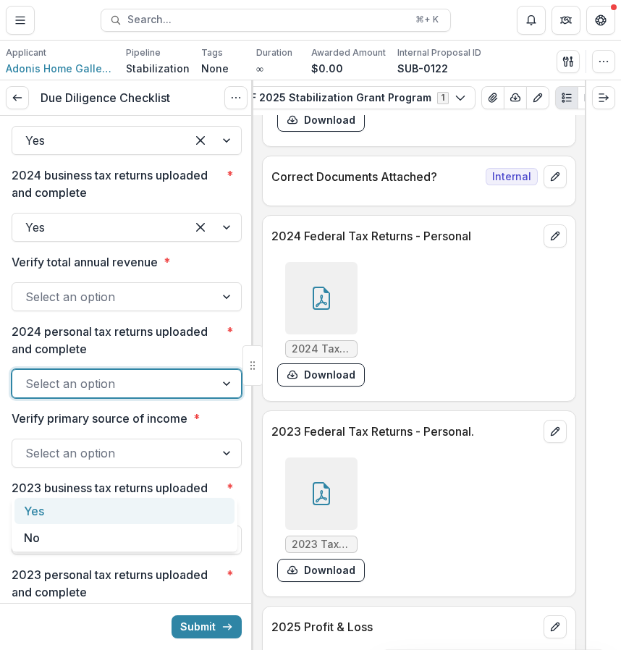
click at [161, 307] on div at bounding box center [113, 297] width 177 height 20
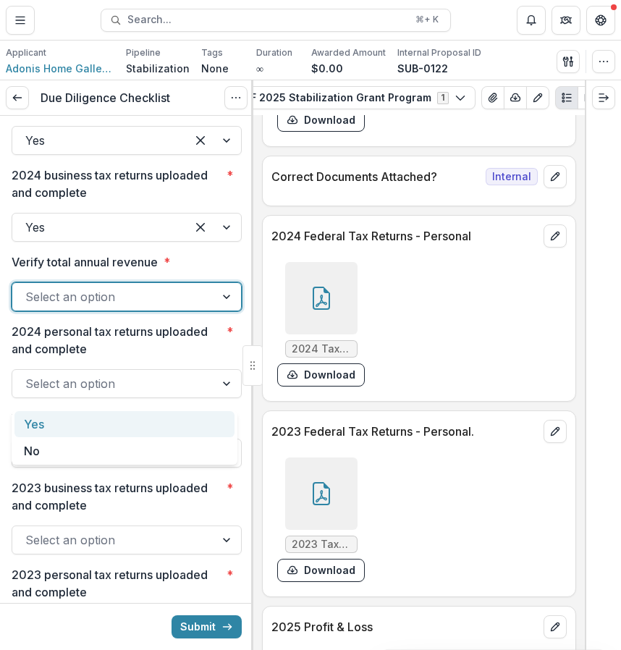
click at [135, 432] on div "Yes" at bounding box center [124, 424] width 220 height 27
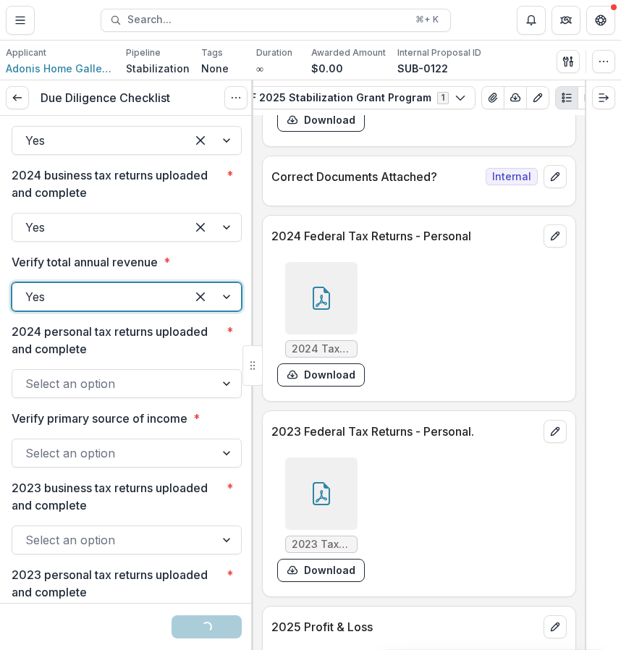
click at [135, 394] on div at bounding box center [113, 384] width 177 height 20
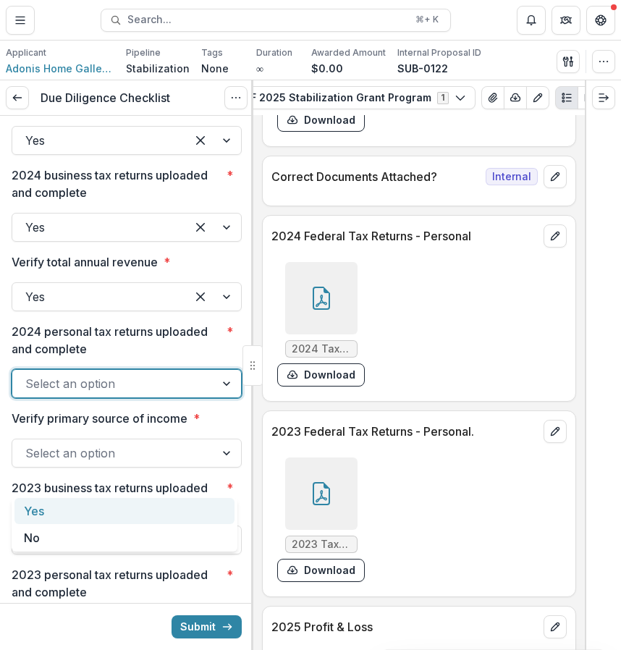
click at [170, 504] on div "Yes" at bounding box center [124, 511] width 220 height 27
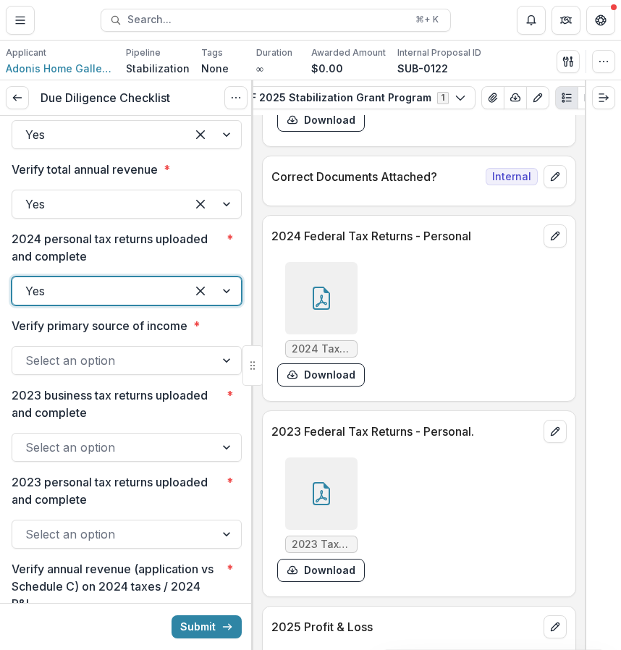
scroll to position [2404, 0]
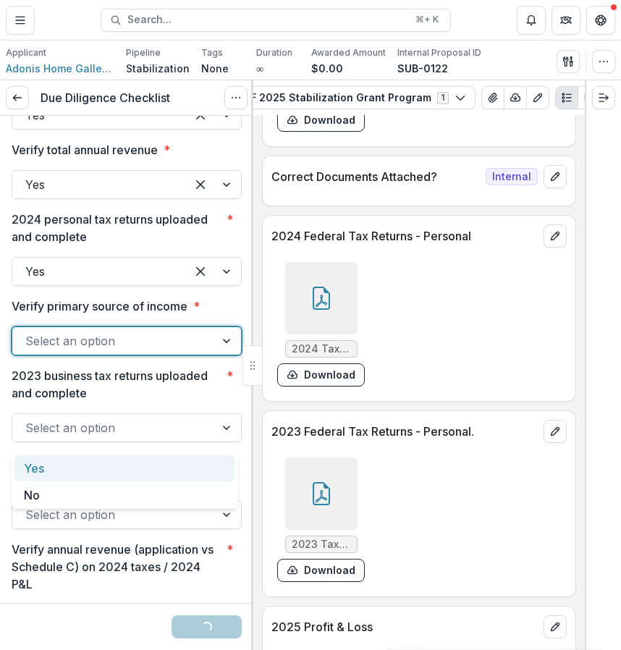
click at [177, 351] on div at bounding box center [113, 341] width 177 height 20
click at [160, 463] on div "Yes" at bounding box center [124, 468] width 220 height 27
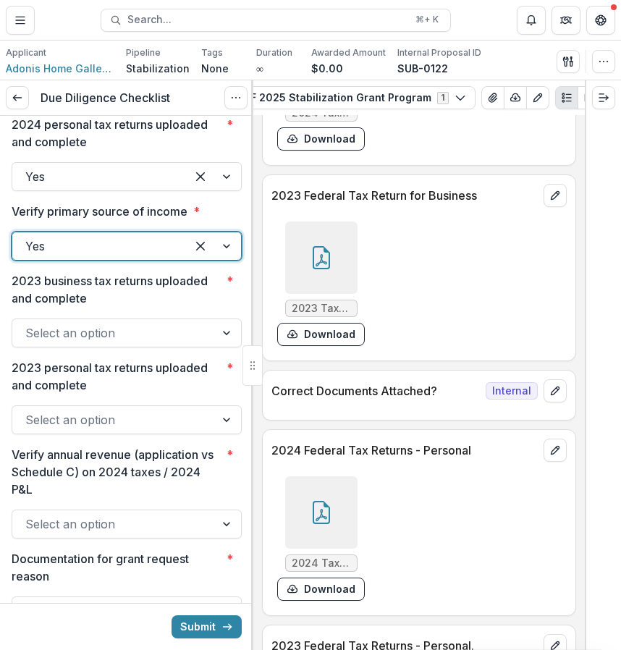
scroll to position [7283, 0]
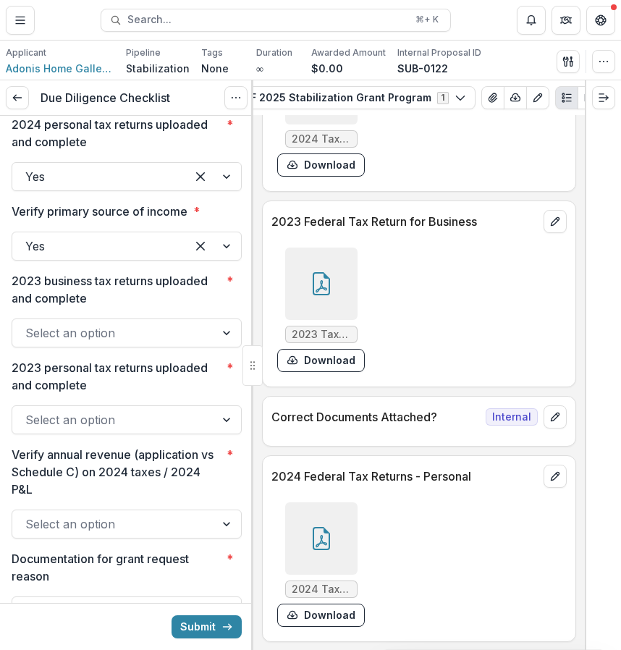
click at [329, 311] on div at bounding box center [321, 284] width 72 height 72
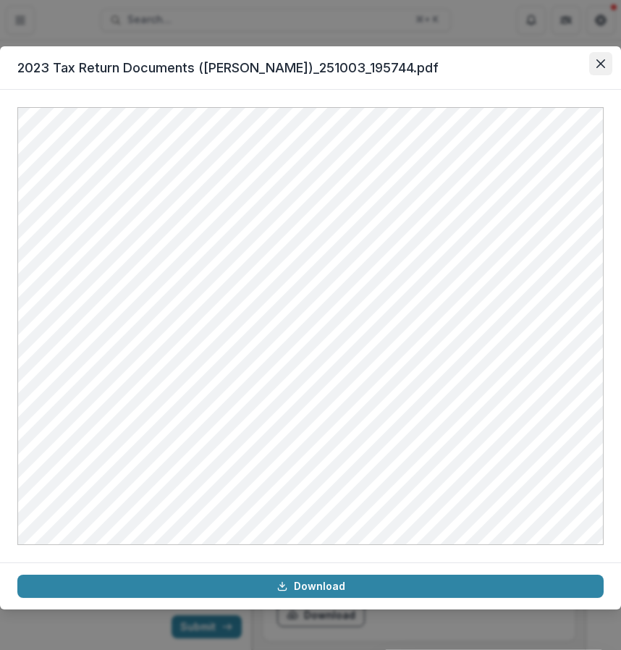
click at [602, 61] on icon "Close" at bounding box center [601, 63] width 9 height 9
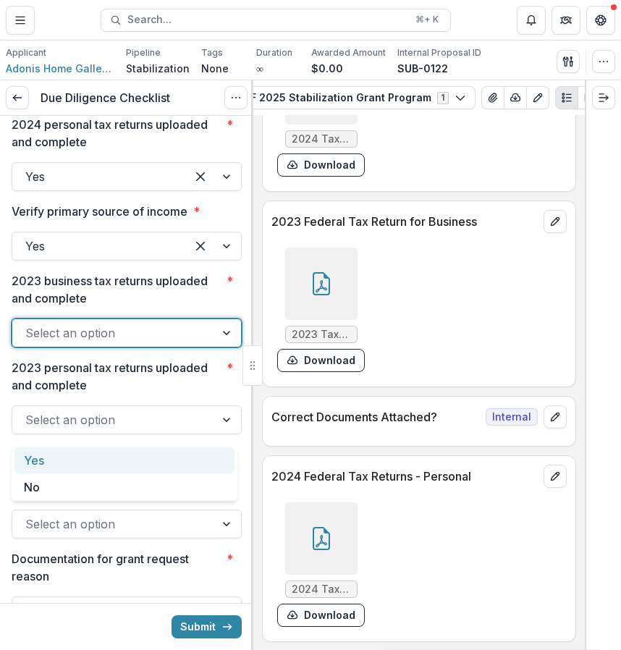
click at [181, 343] on div at bounding box center [113, 333] width 177 height 20
click at [150, 463] on div "Yes" at bounding box center [124, 460] width 220 height 27
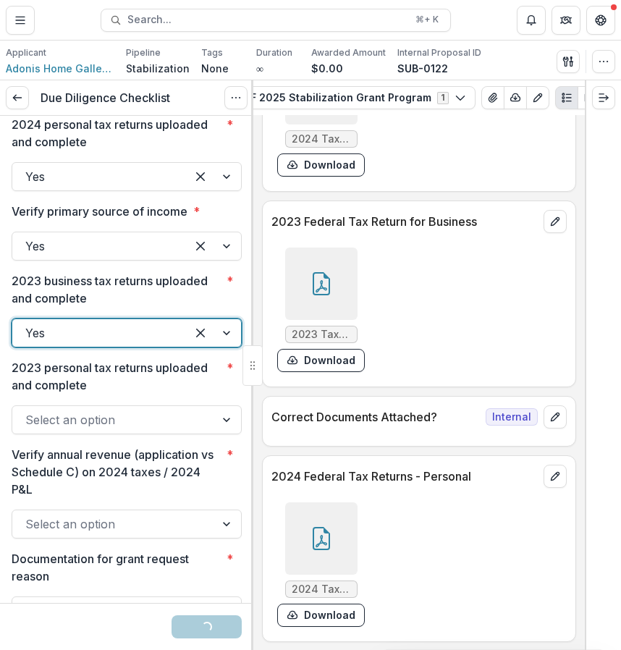
click at [140, 430] on div at bounding box center [113, 420] width 177 height 20
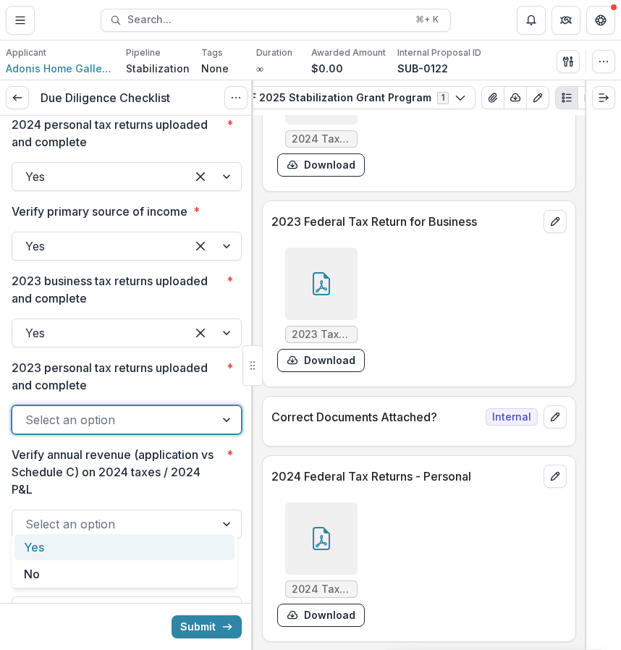
click at [130, 549] on div "Yes" at bounding box center [124, 547] width 220 height 27
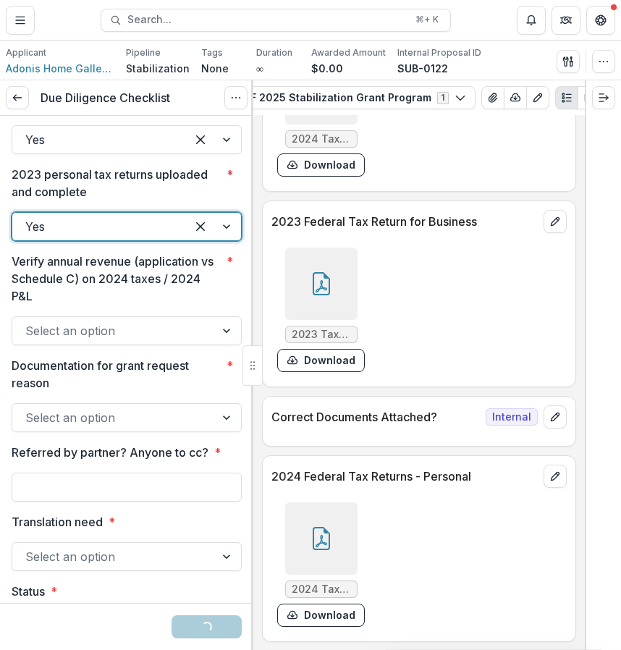
scroll to position [2693, 0]
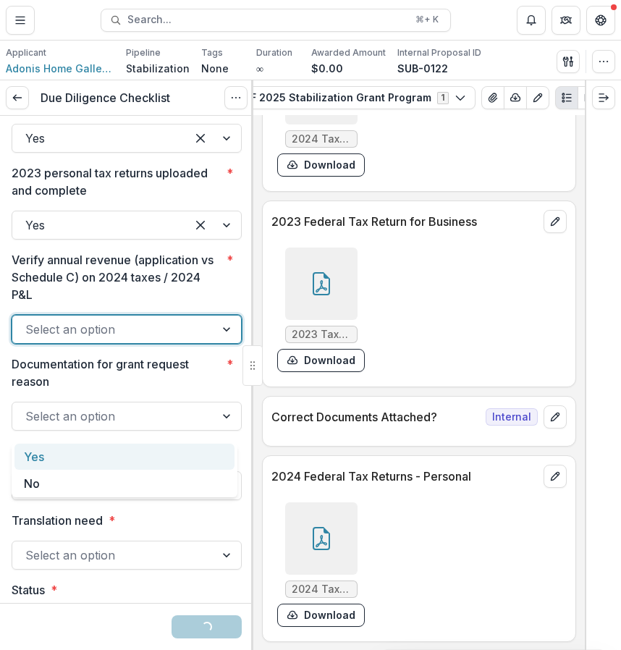
click at [161, 340] on div at bounding box center [113, 329] width 177 height 20
click at [131, 458] on div "Yes" at bounding box center [124, 457] width 220 height 27
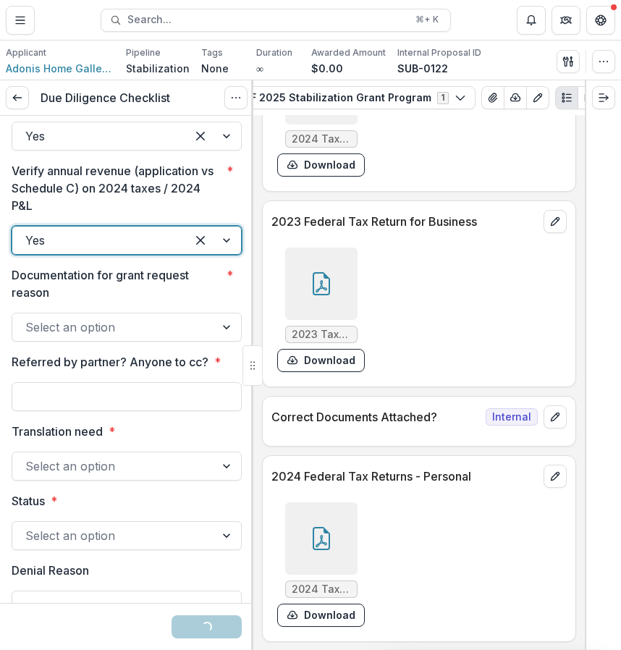
scroll to position [2784, 0]
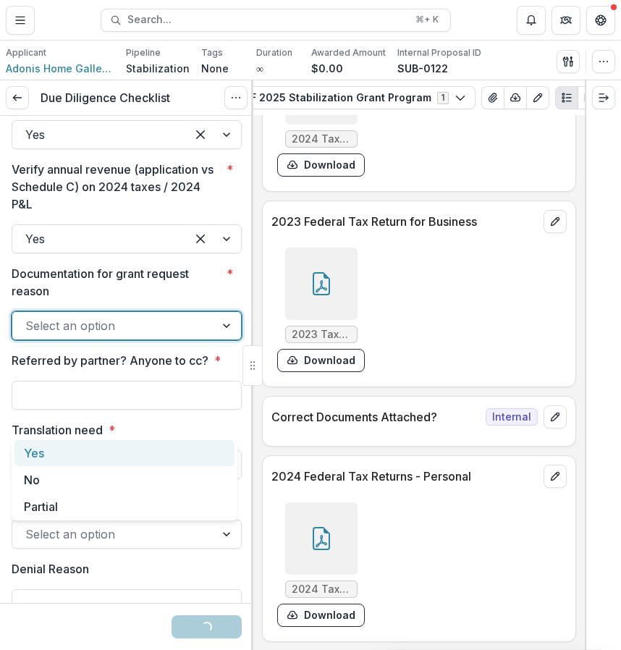
click at [139, 336] on div at bounding box center [113, 326] width 177 height 20
click at [122, 455] on div "Yes" at bounding box center [124, 453] width 220 height 27
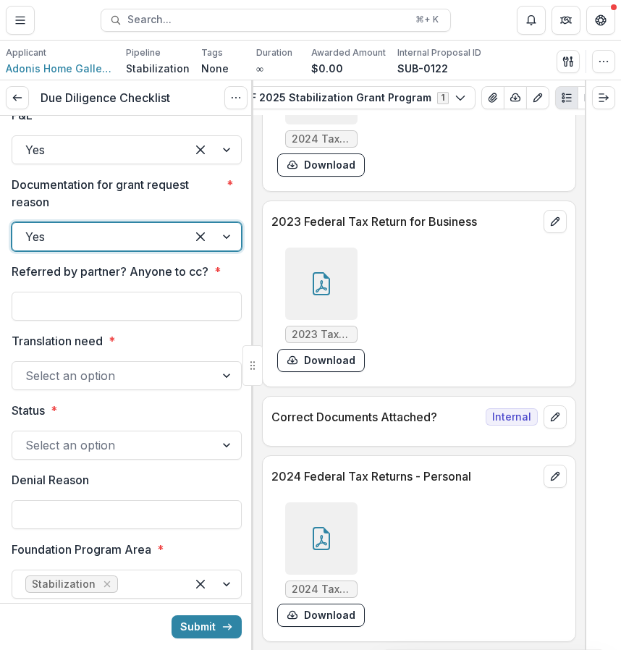
scroll to position [2875, 0]
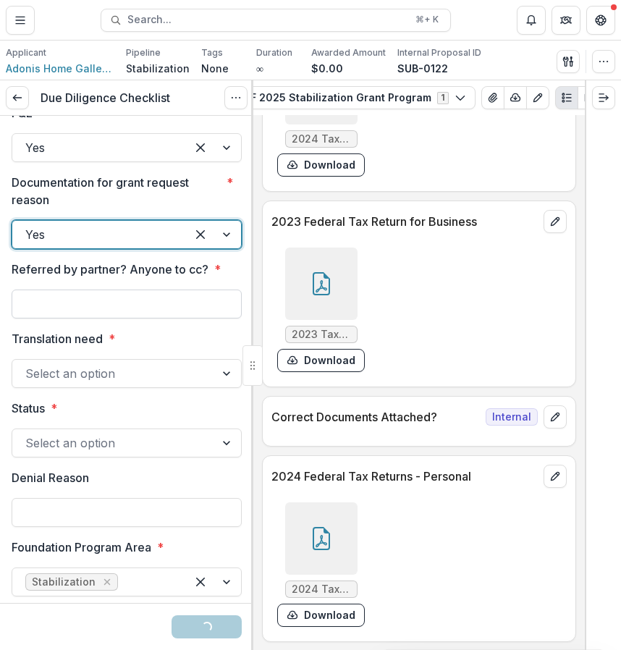
click at [128, 319] on input "Referred by partner? Anyone to cc? *" at bounding box center [127, 304] width 230 height 29
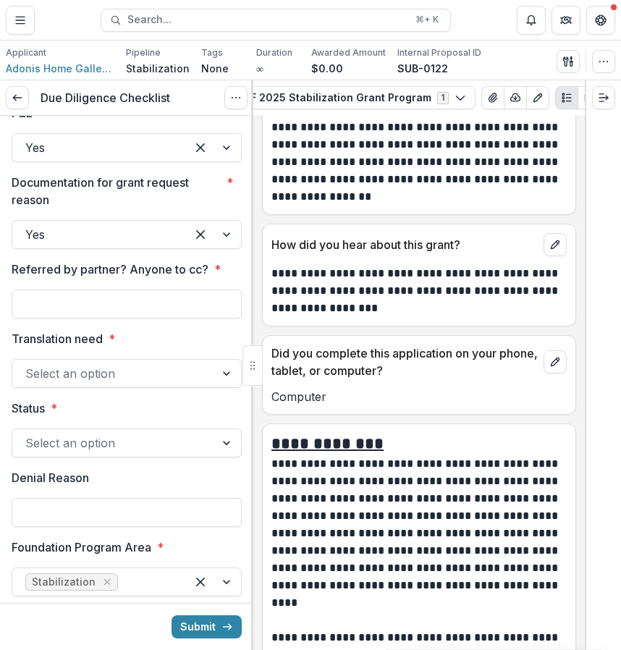
scroll to position [10011, 0]
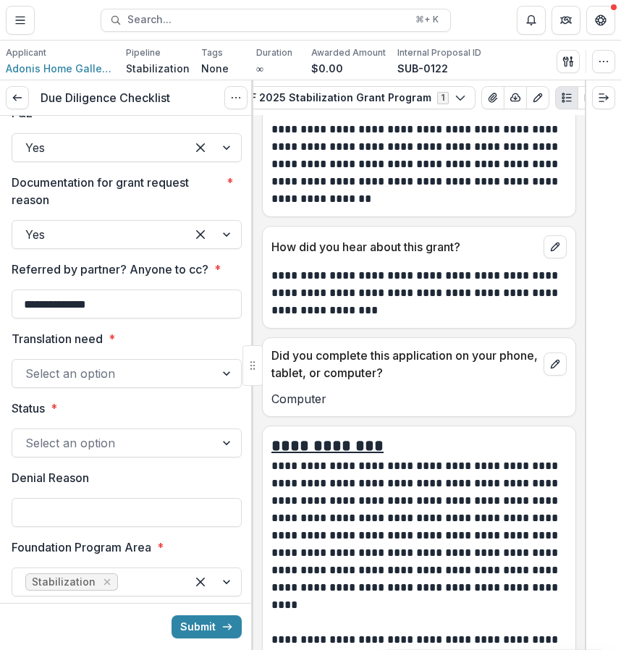
type input "**********"
click at [177, 384] on div at bounding box center [113, 373] width 177 height 20
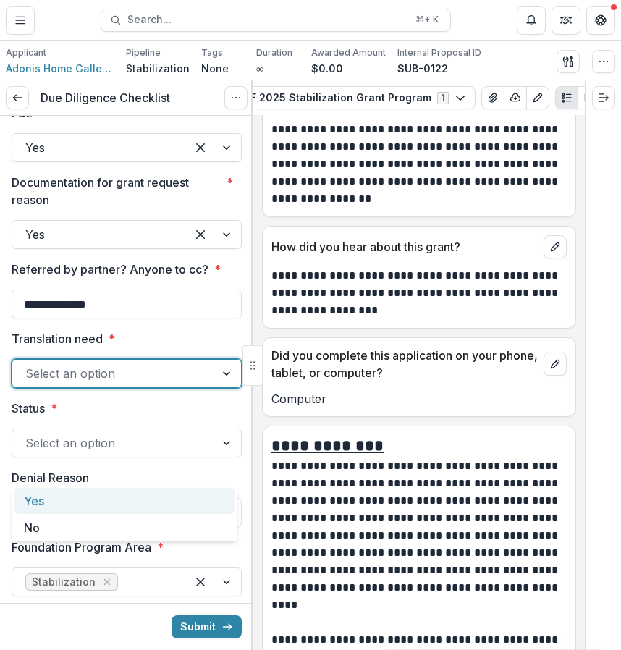
click at [148, 506] on div "Yes" at bounding box center [124, 501] width 220 height 27
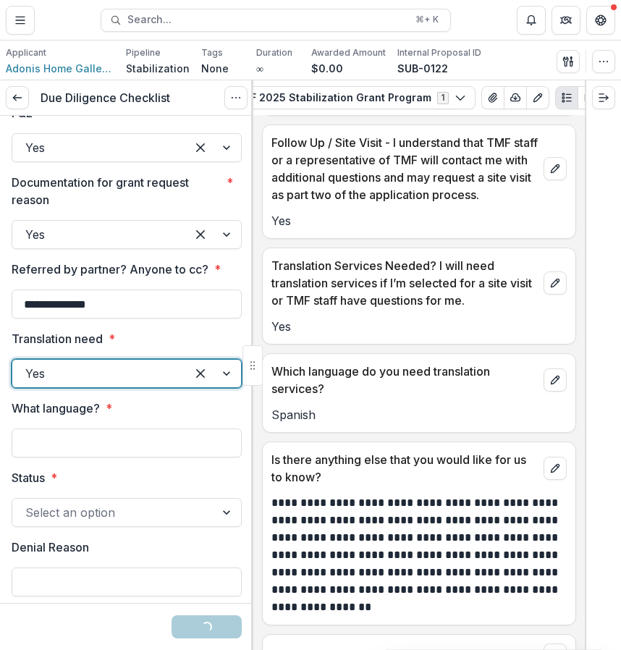
scroll to position [9590, 0]
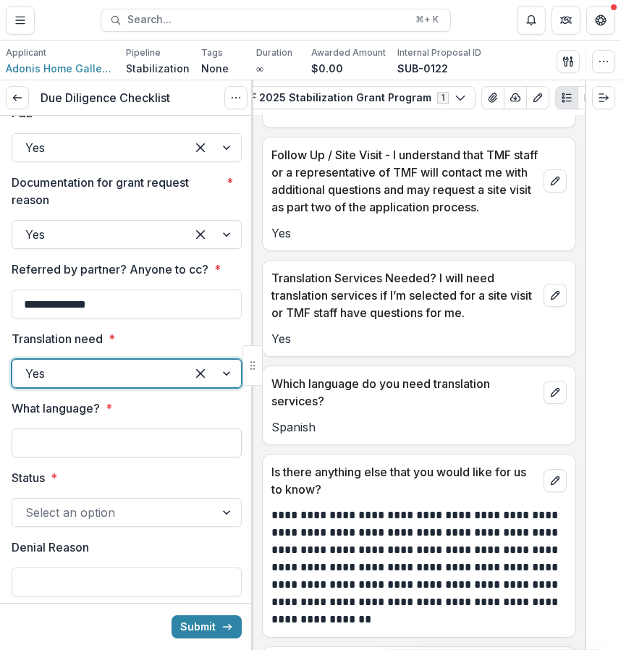
click at [132, 458] on input "What language? *" at bounding box center [127, 443] width 230 height 29
type input "*******"
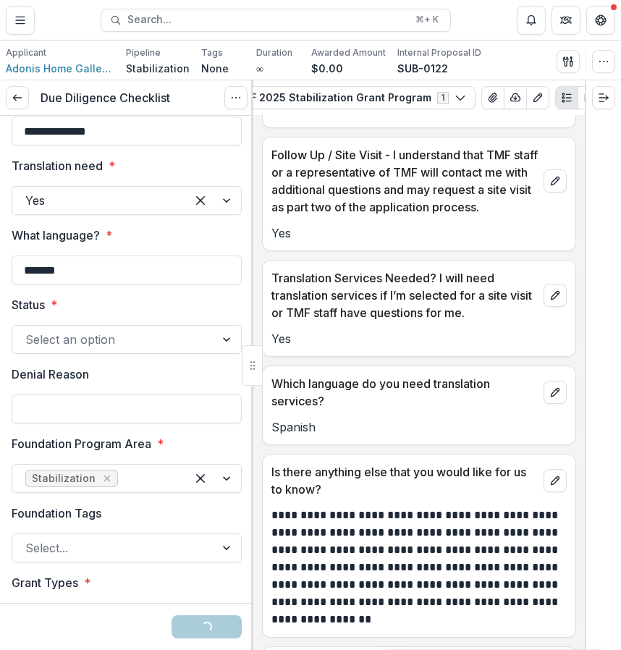
scroll to position [3129, 0]
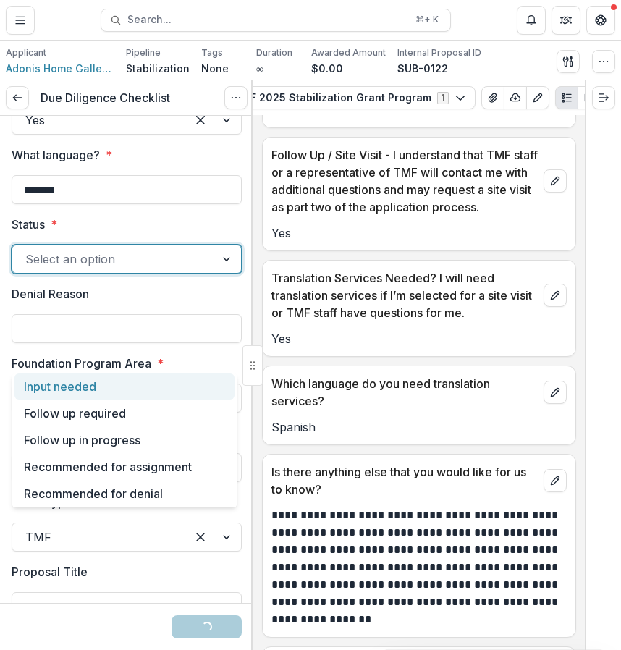
click at [170, 269] on div at bounding box center [113, 259] width 177 height 20
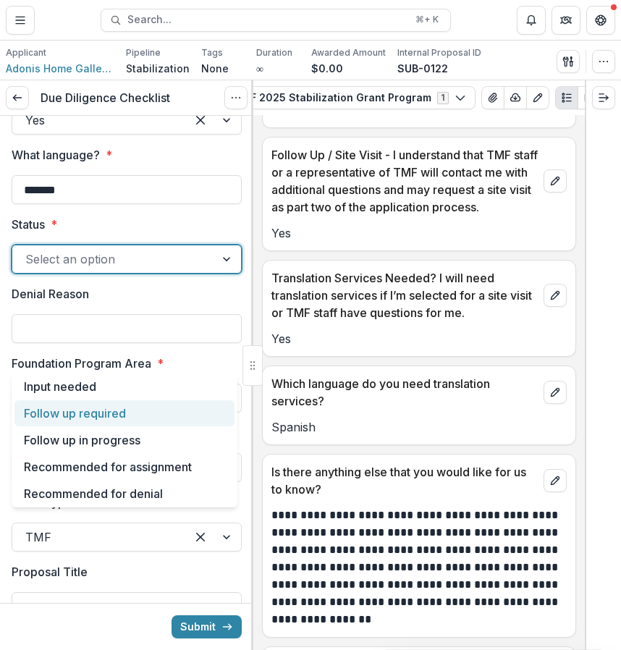
click at [174, 423] on div "Follow up required" at bounding box center [124, 413] width 220 height 27
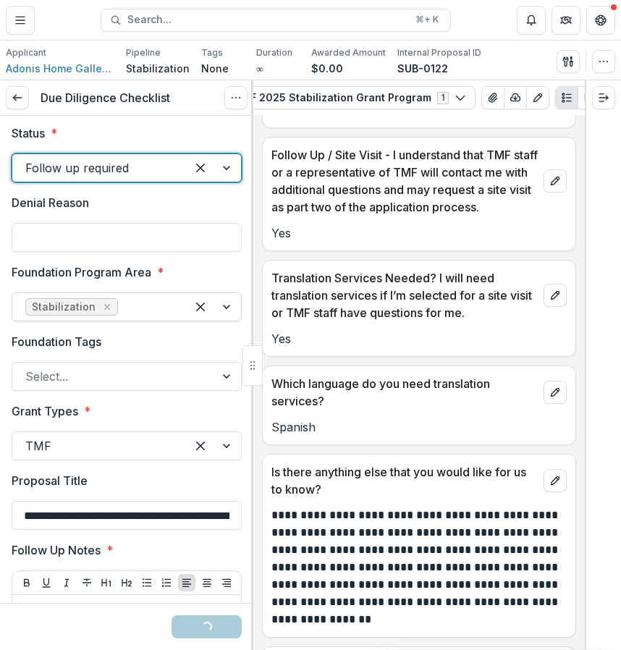
scroll to position [3290, 0]
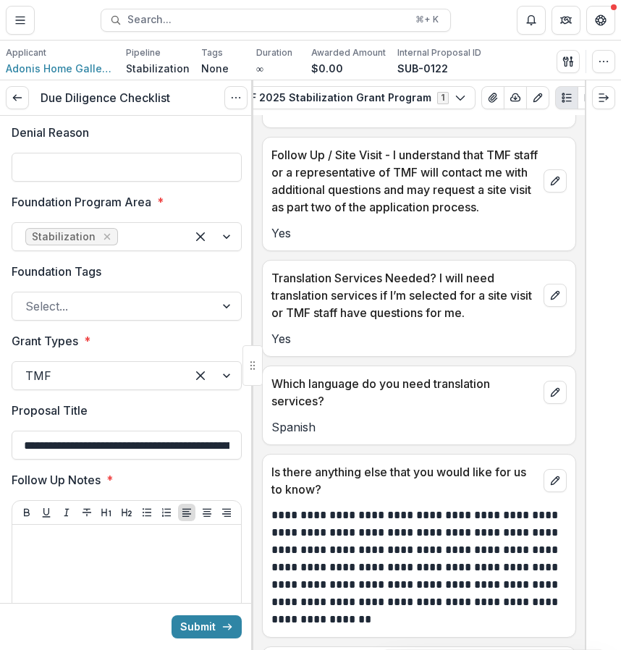
click at [160, 350] on label "Grant Types *" at bounding box center [123, 340] width 222 height 17
click at [29, 384] on input "Grant Types *" at bounding box center [27, 375] width 4 height 17
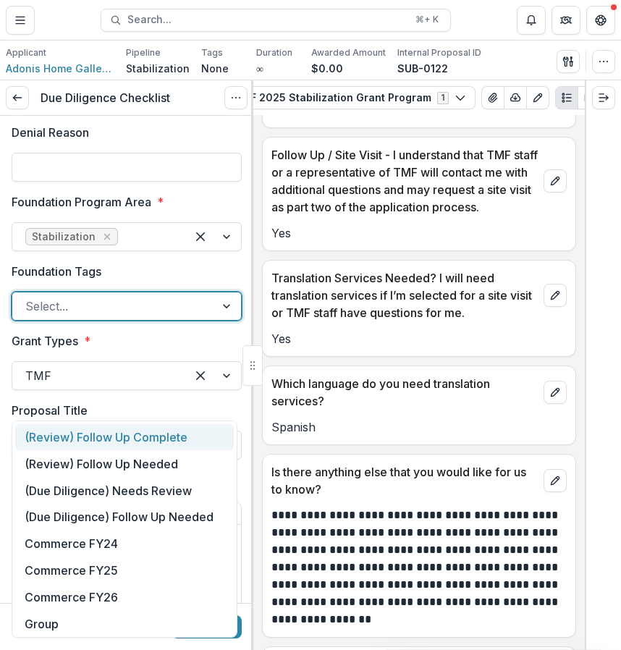
click at [177, 316] on div at bounding box center [113, 306] width 177 height 20
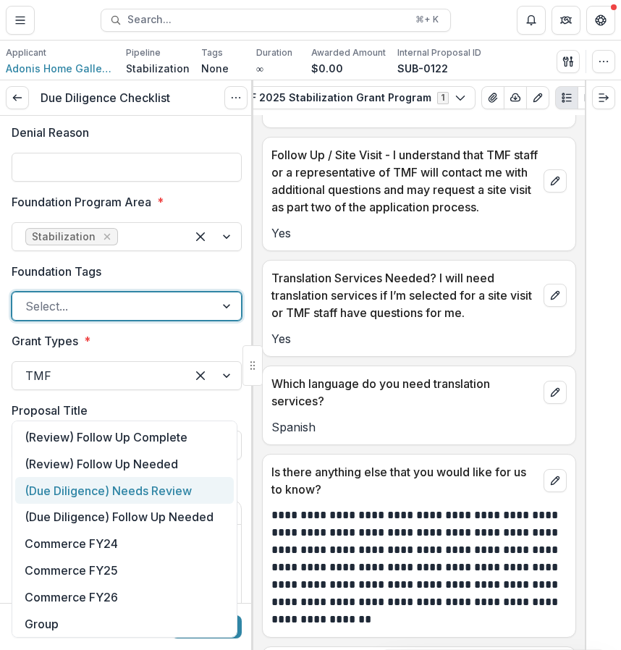
click at [186, 491] on div "(Due Diligence) Needs Review" at bounding box center [124, 490] width 219 height 27
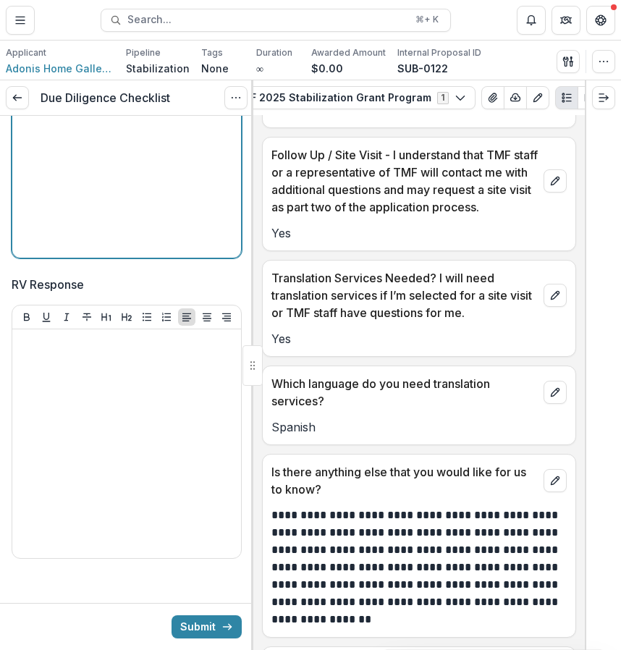
click at [156, 252] on div at bounding box center [126, 143] width 217 height 217
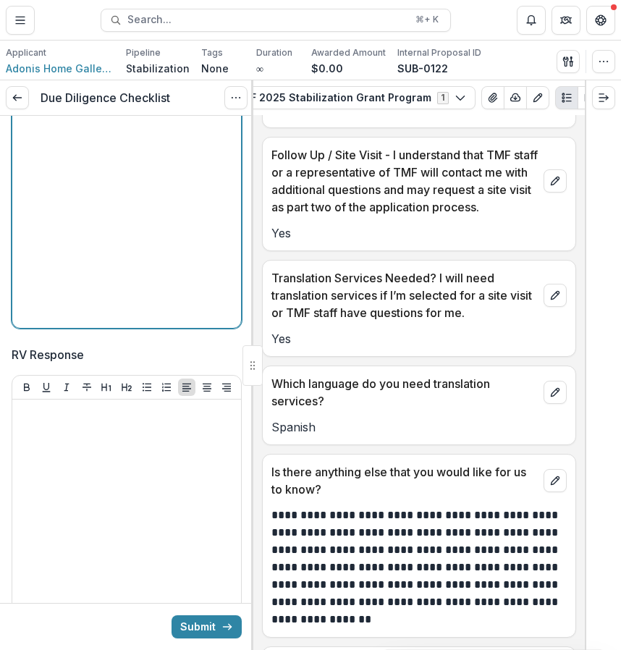
scroll to position [3719, 0]
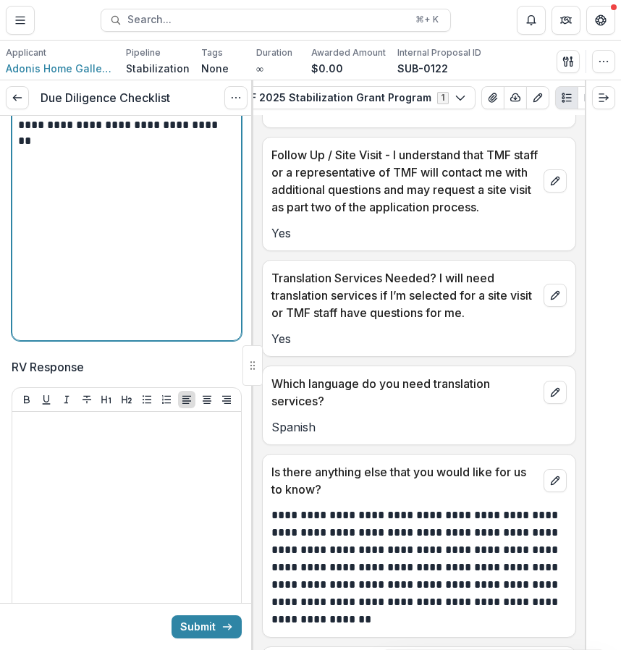
click at [37, 133] on p "**********" at bounding box center [124, 125] width 213 height 16
click at [74, 133] on p "**********" at bounding box center [124, 125] width 213 height 16
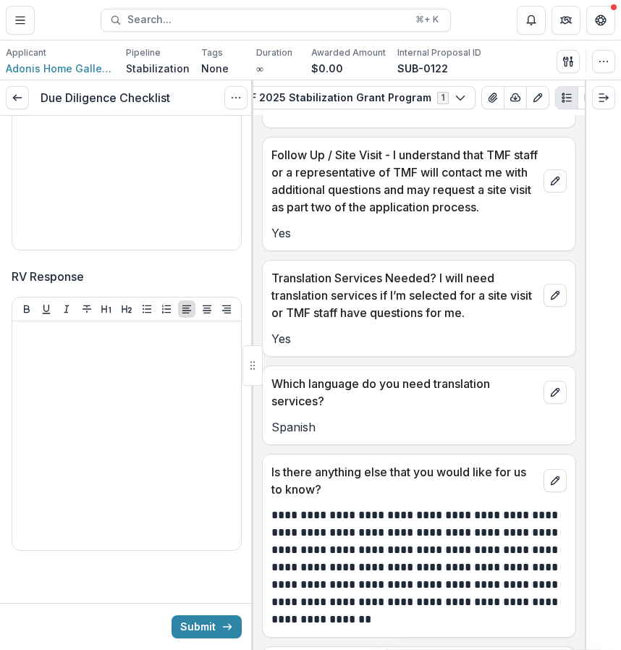
scroll to position [3903, 0]
click at [214, 628] on button "Submit" at bounding box center [207, 626] width 70 height 23
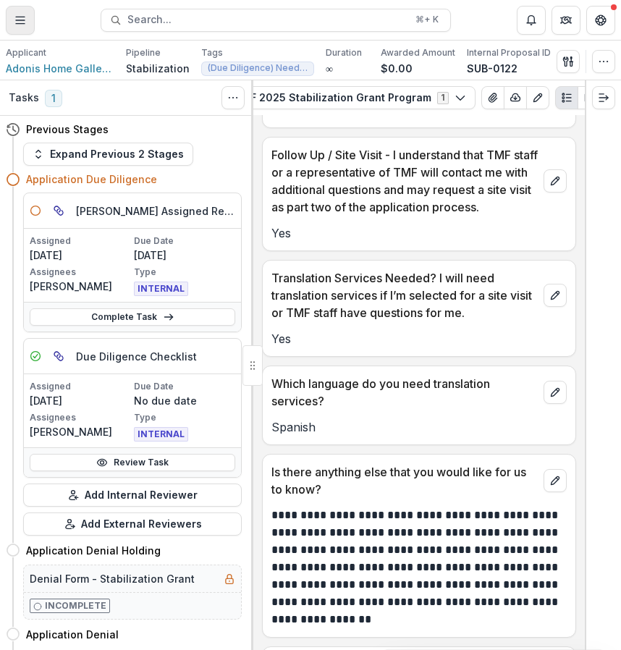
click at [17, 25] on icon "Toggle Menu" at bounding box center [20, 20] width 12 height 12
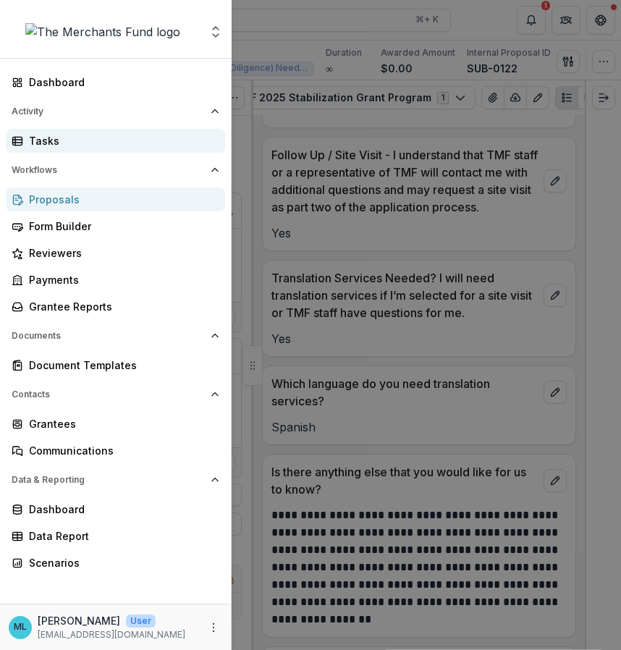
click at [104, 135] on div "Tasks" at bounding box center [121, 140] width 185 height 15
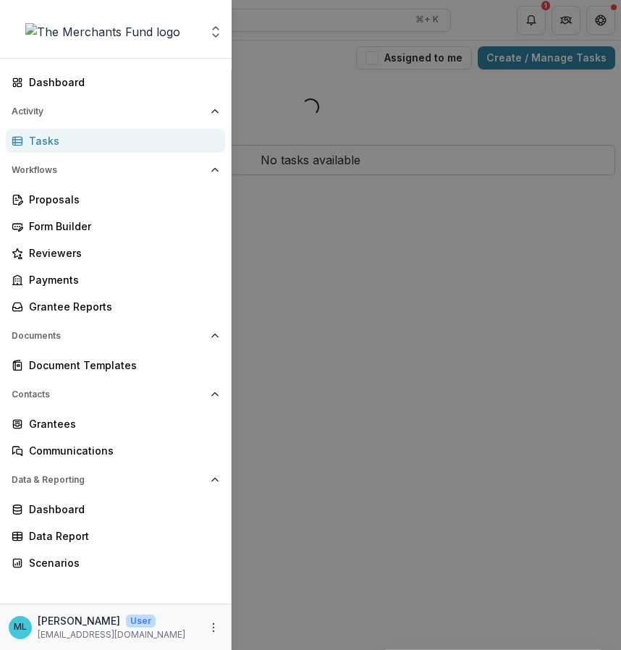
click at [371, 126] on div "Aggregate Analysis Foundations The Merchants Fund Team Settings Dashboard Activ…" at bounding box center [310, 325] width 621 height 650
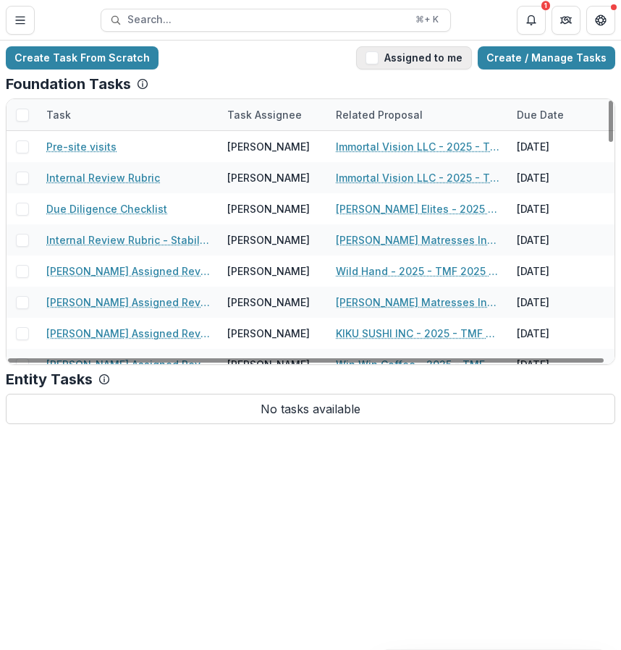
click at [421, 67] on button "Assigned to me" at bounding box center [414, 57] width 116 height 23
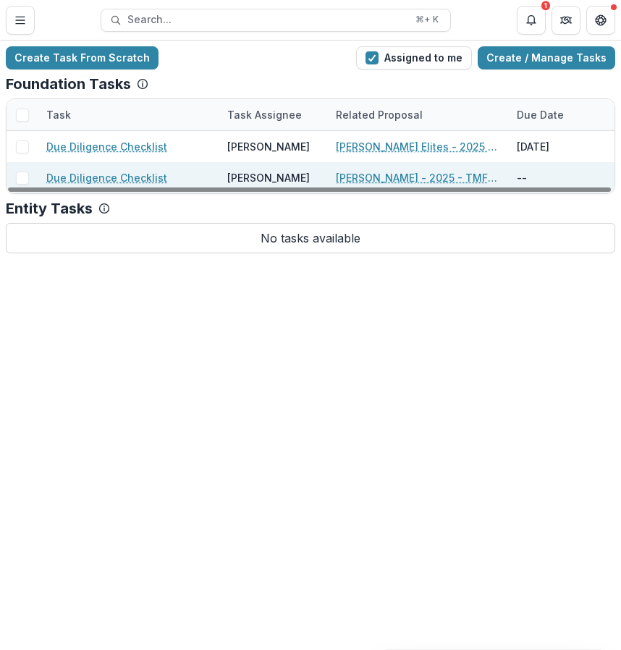
click at [413, 180] on link "Saudamani Gray - 2025 - TMF 2025 Stabilization Grant Program" at bounding box center [418, 177] width 164 height 15
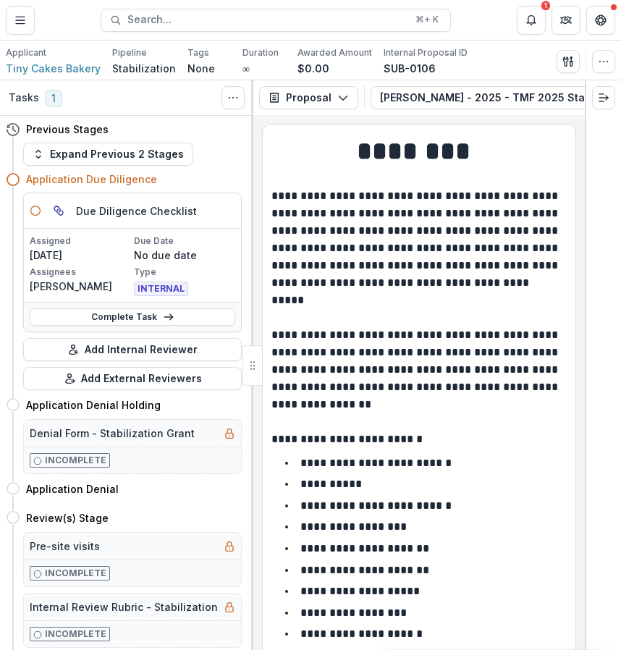
click at [155, 306] on div "Complete Task" at bounding box center [132, 317] width 217 height 30
click at [154, 317] on link "Complete Task" at bounding box center [133, 316] width 206 height 17
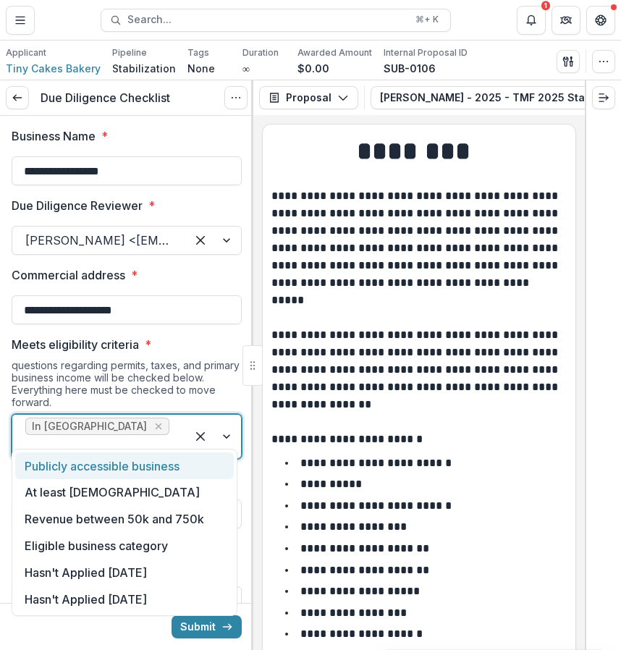
click at [167, 437] on div at bounding box center [99, 447] width 148 height 20
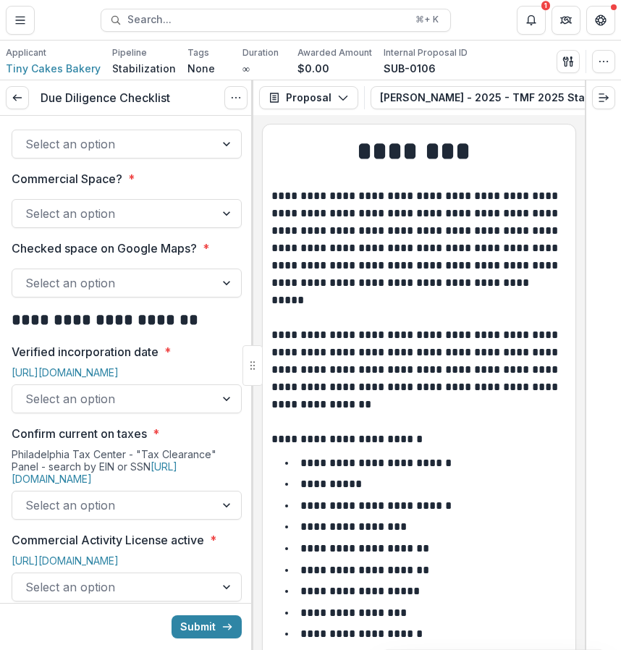
scroll to position [744, 0]
